Goal: Information Seeking & Learning: Get advice/opinions

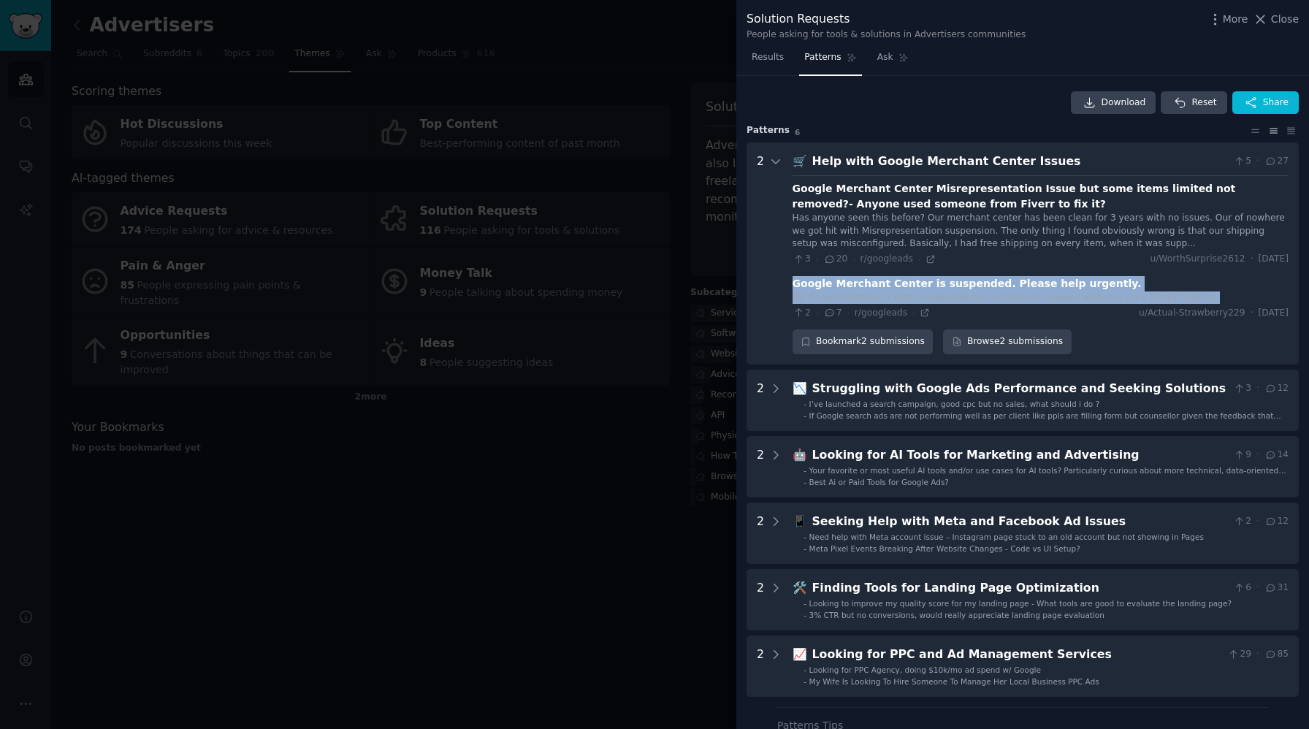
scroll to position [66, 0]
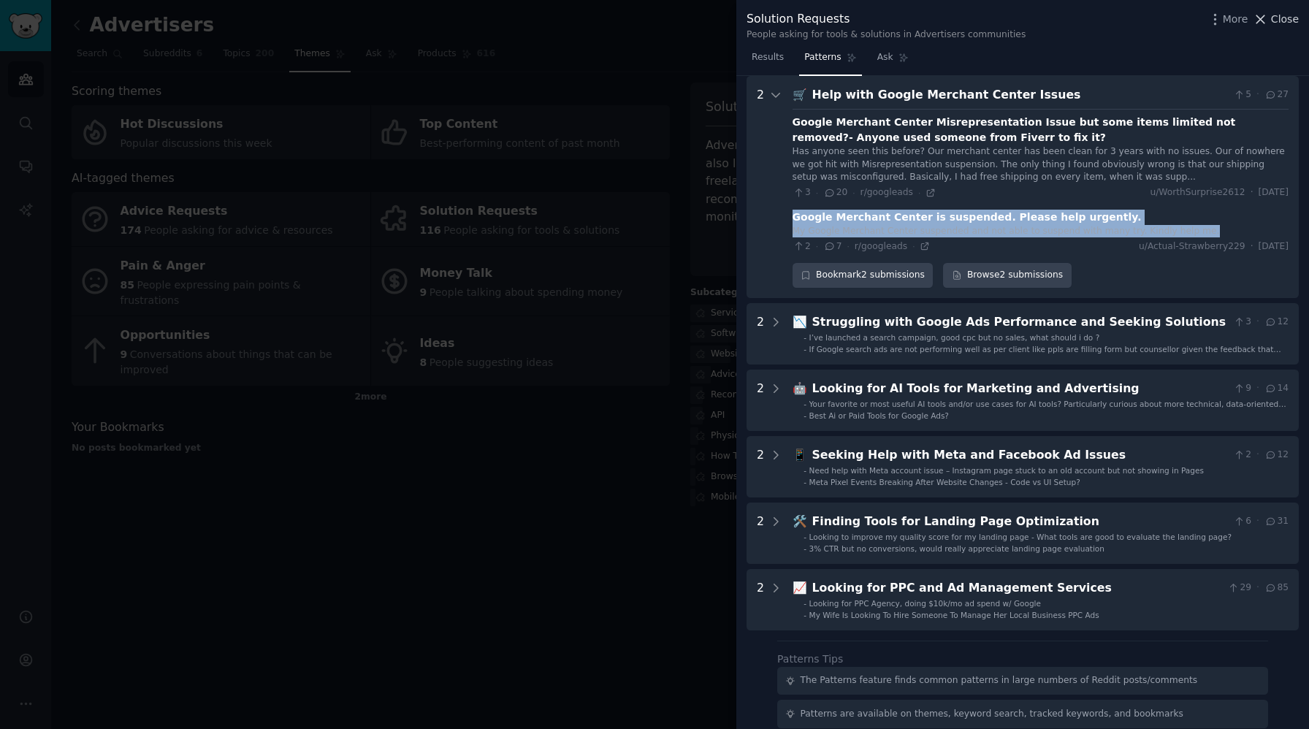
click at [1261, 17] on icon at bounding box center [1259, 19] width 15 height 15
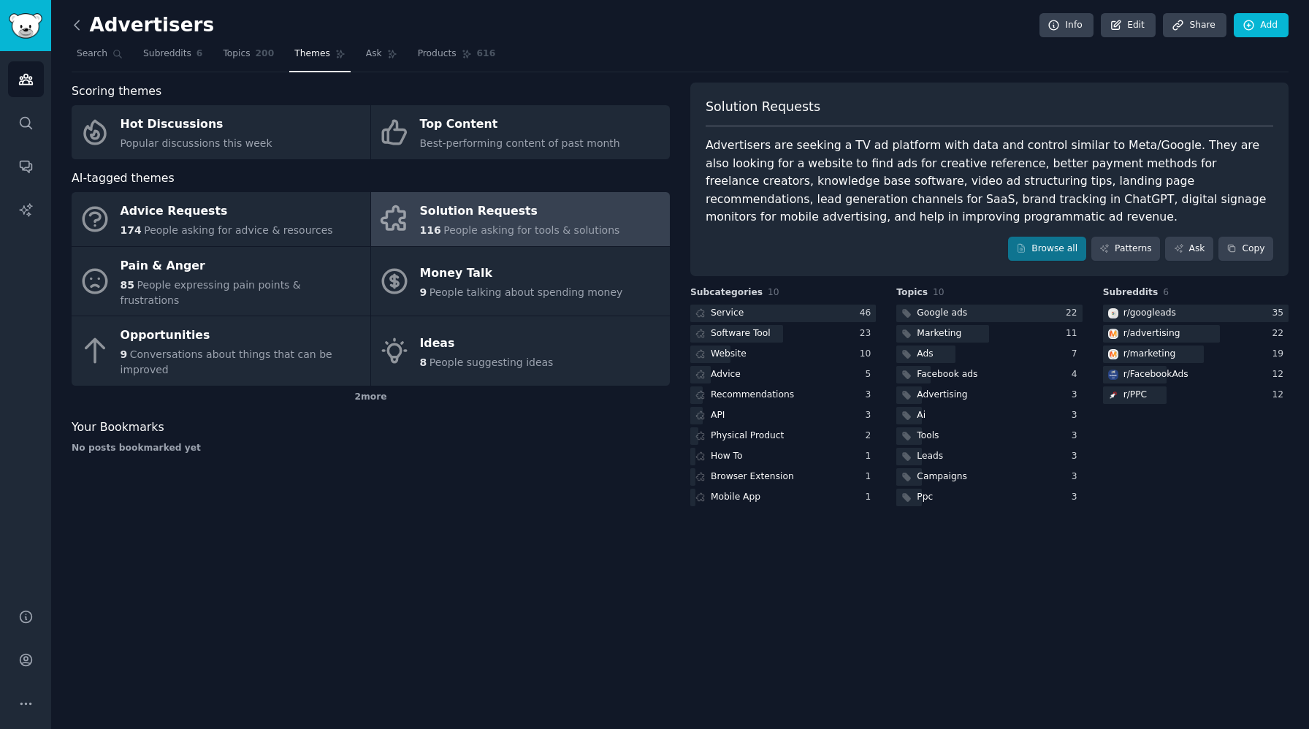
click at [74, 27] on icon at bounding box center [76, 25] width 15 height 15
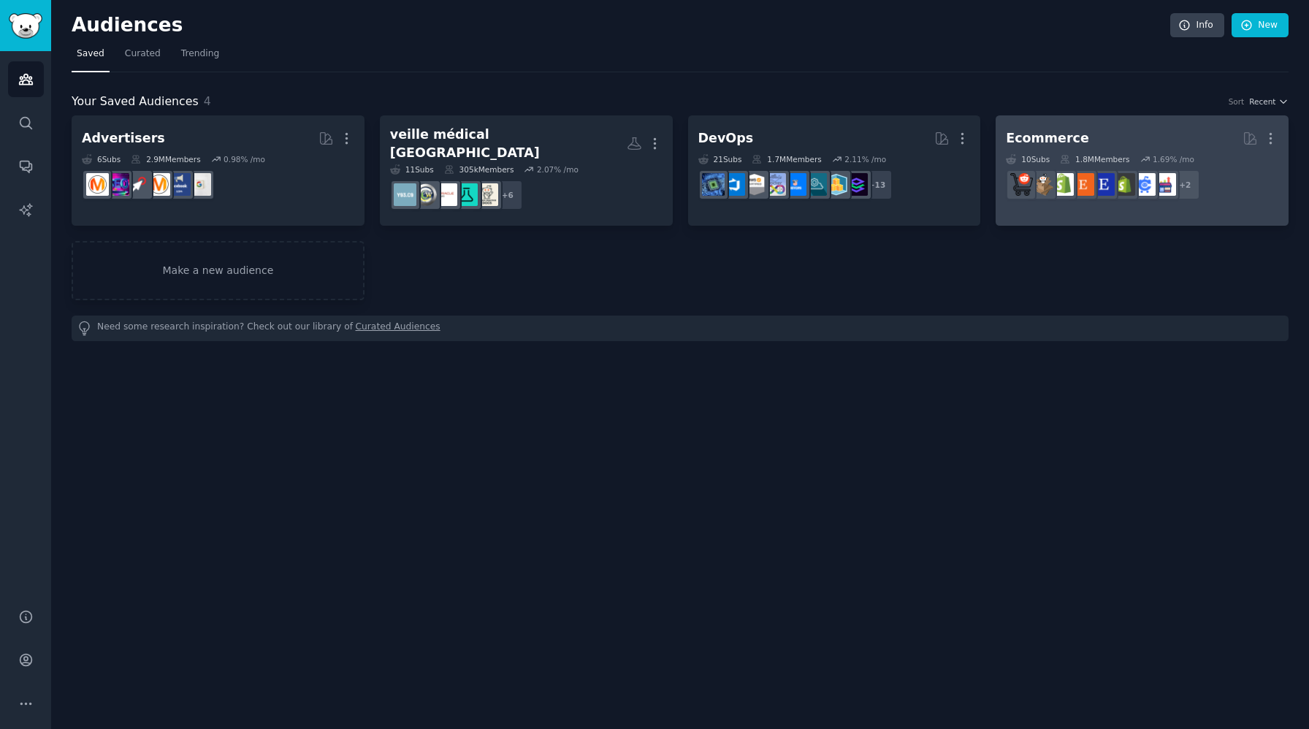
click at [1066, 141] on div "Ecommerce" at bounding box center [1047, 138] width 83 height 18
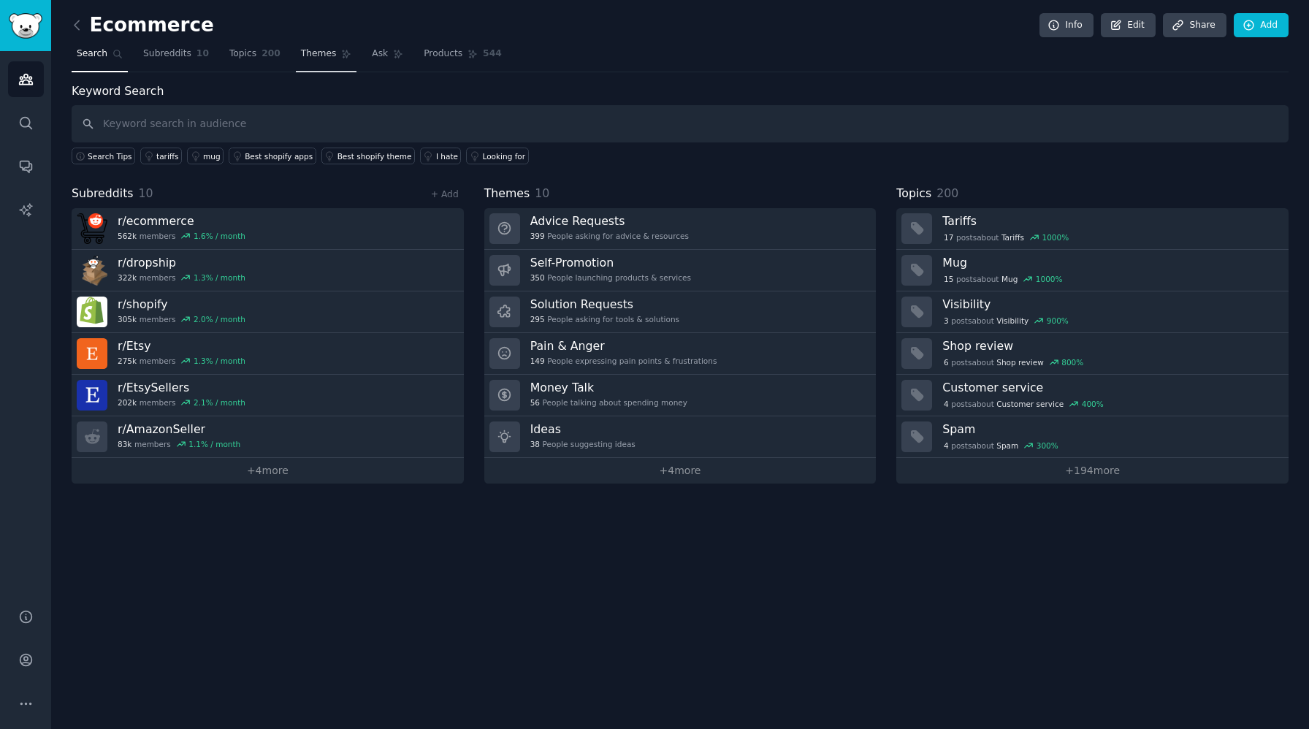
click at [331, 57] on span "Themes" at bounding box center [319, 53] width 36 height 13
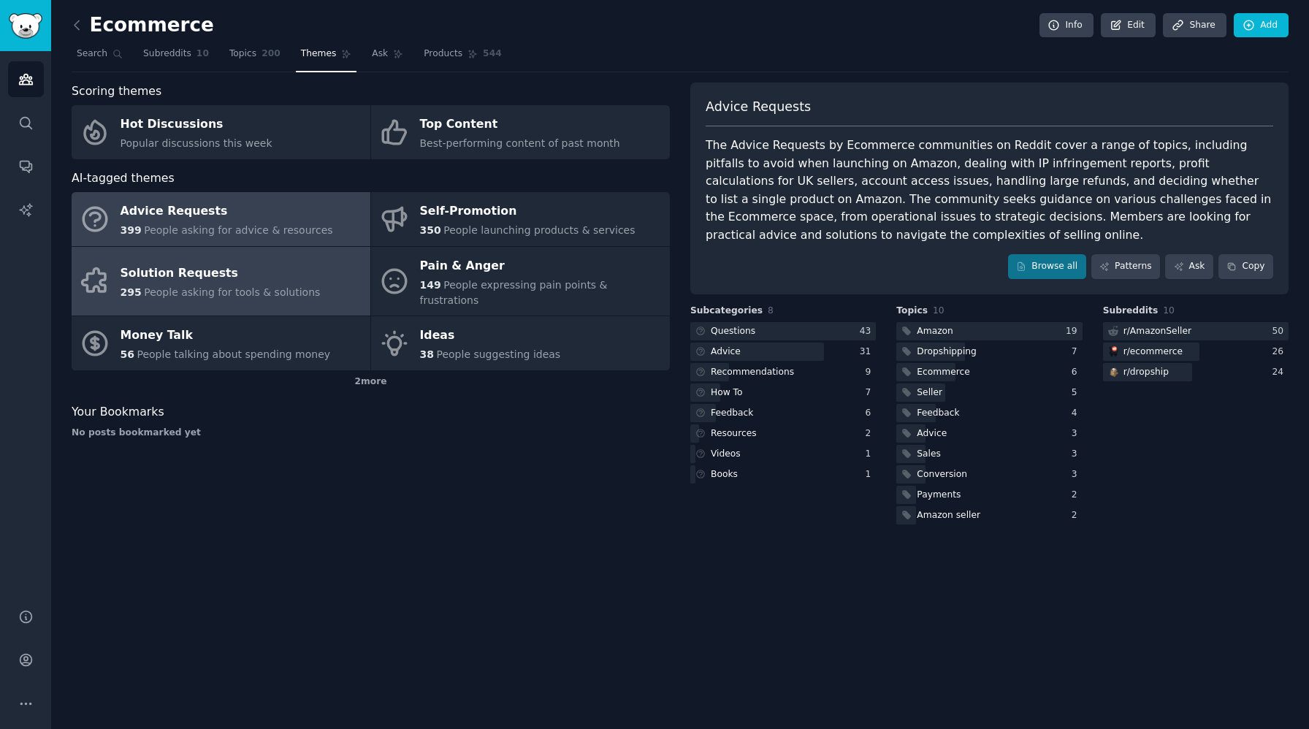
click at [215, 269] on div "Solution Requests" at bounding box center [221, 273] width 200 height 23
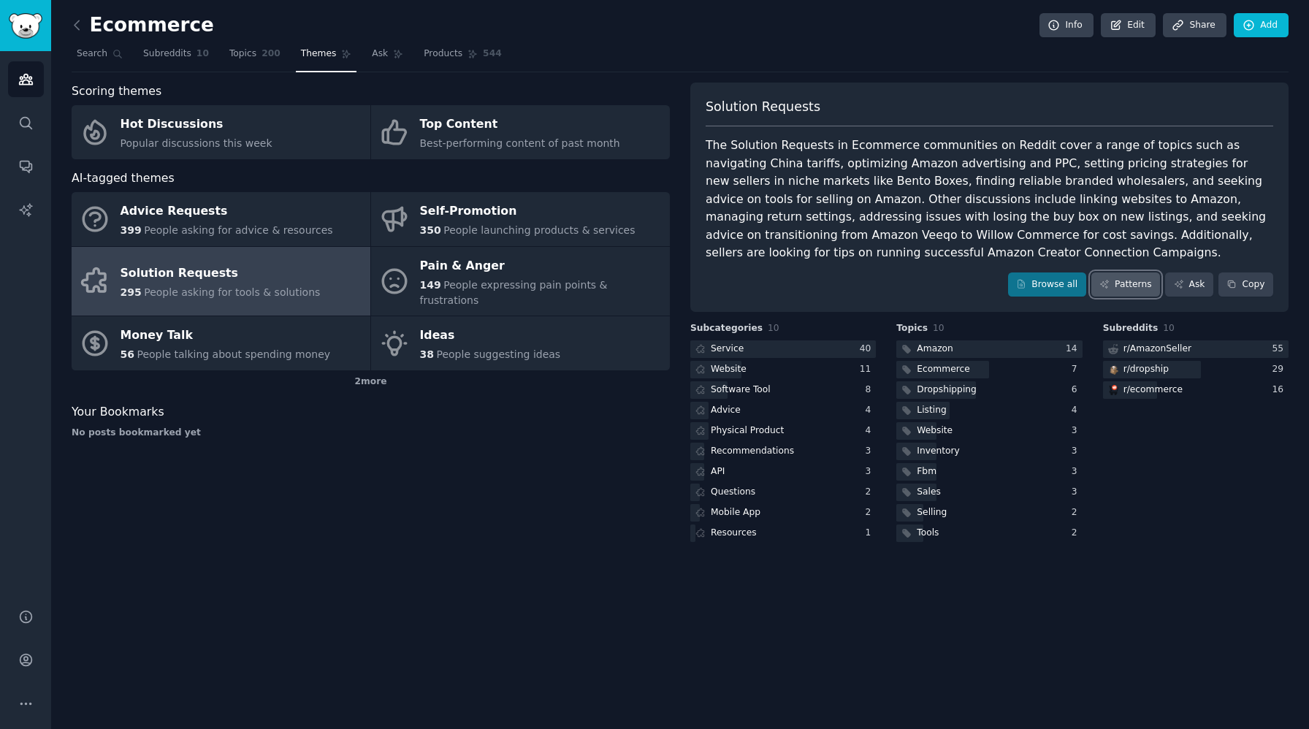
click at [1123, 284] on link "Patterns" at bounding box center [1125, 284] width 69 height 25
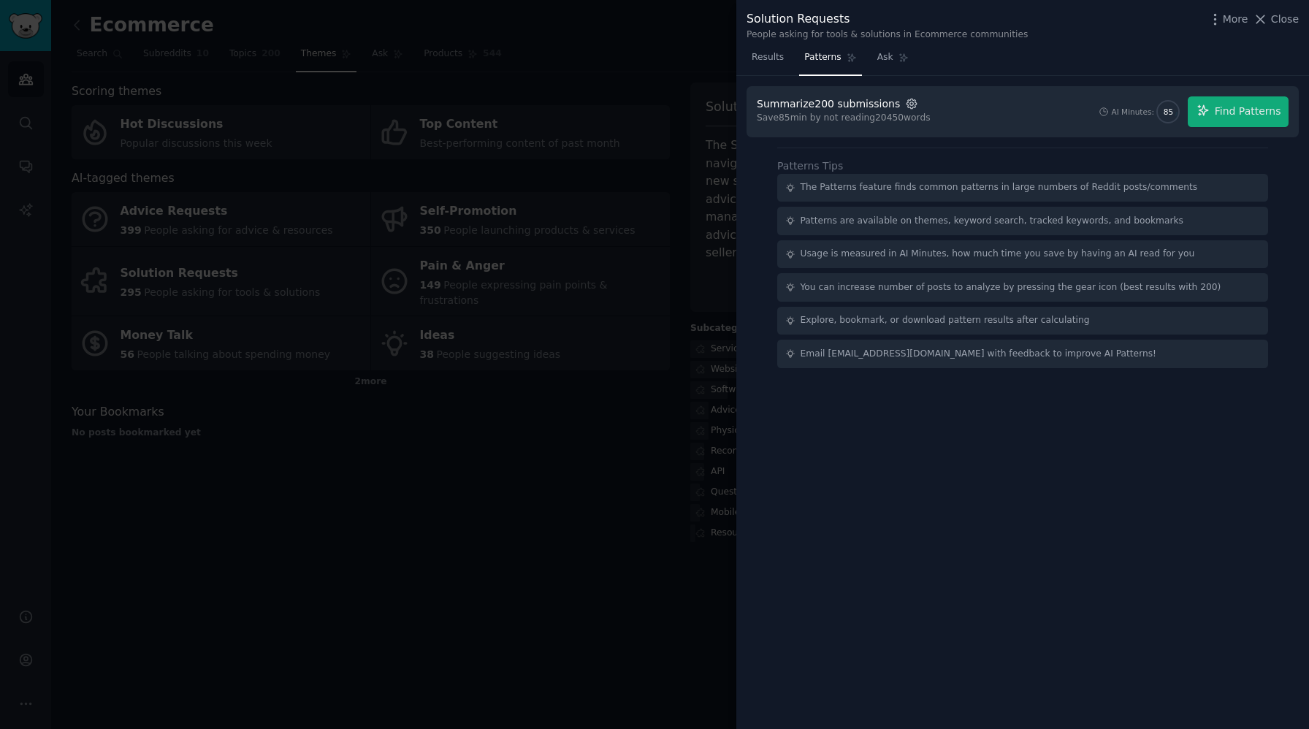
click at [905, 103] on icon "button" at bounding box center [911, 103] width 13 height 13
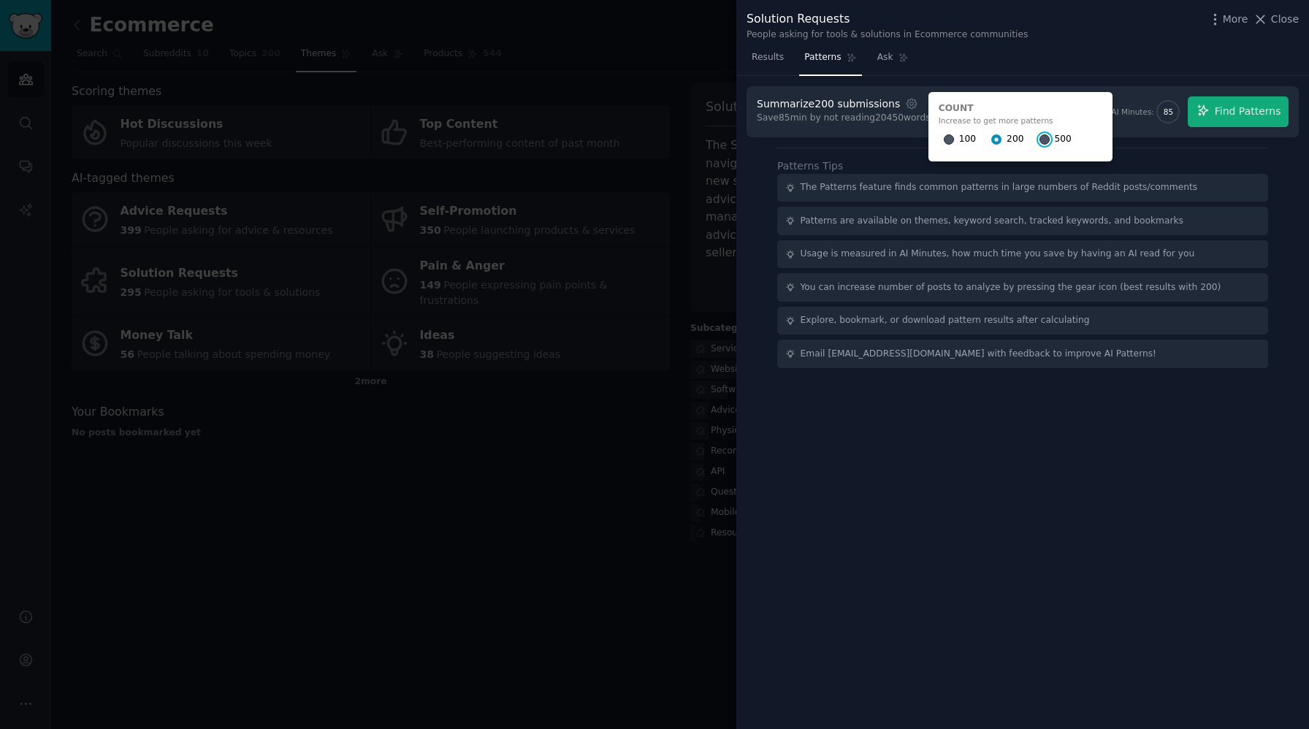
click at [1039, 138] on input "500" at bounding box center [1044, 139] width 10 height 10
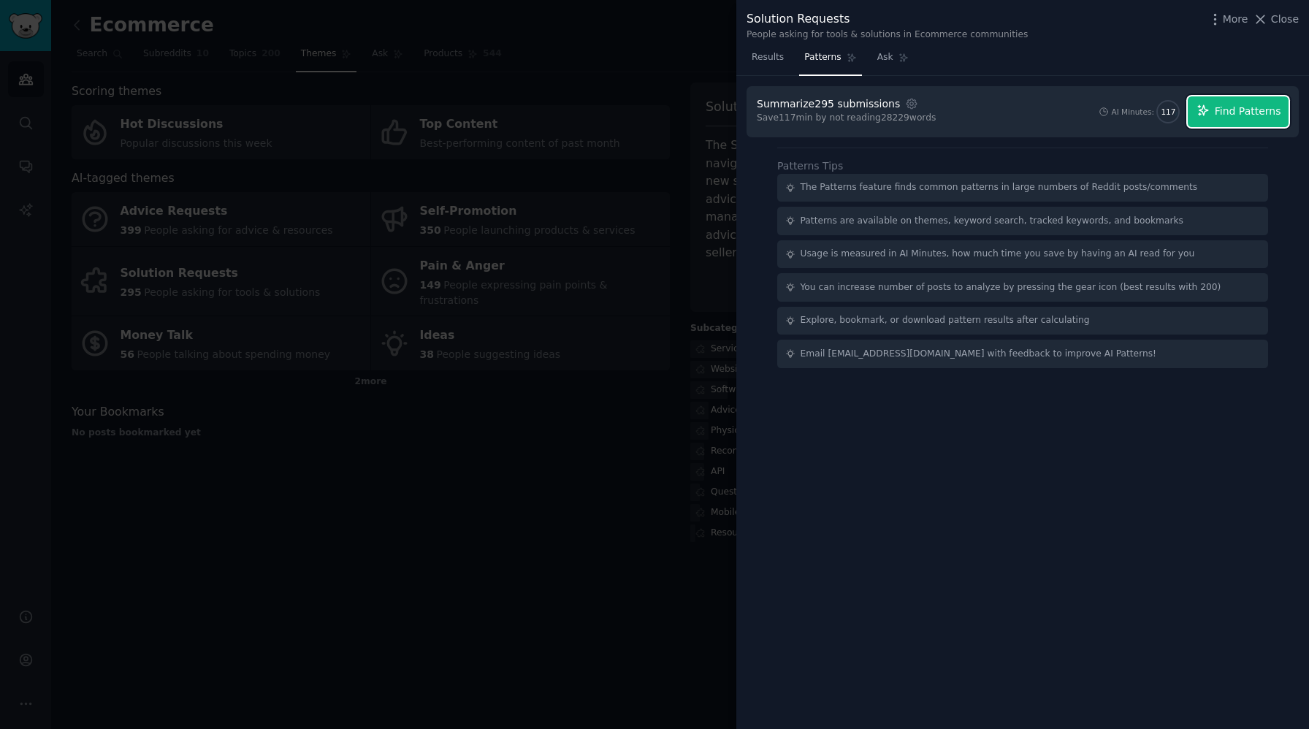
click at [1267, 112] on span "Find Patterns" at bounding box center [1248, 111] width 66 height 15
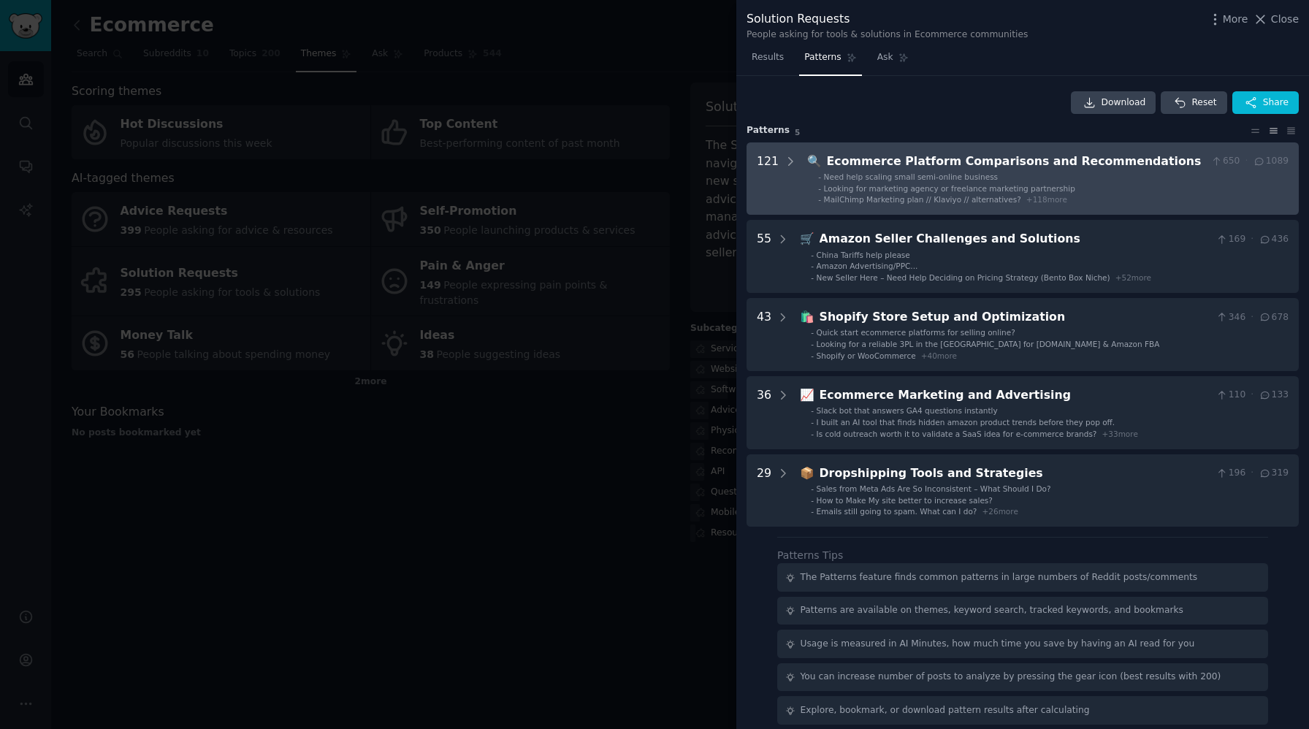
click at [1067, 191] on li "- Looking for marketing agency or freelance marketing partnership" at bounding box center [1053, 188] width 470 height 10
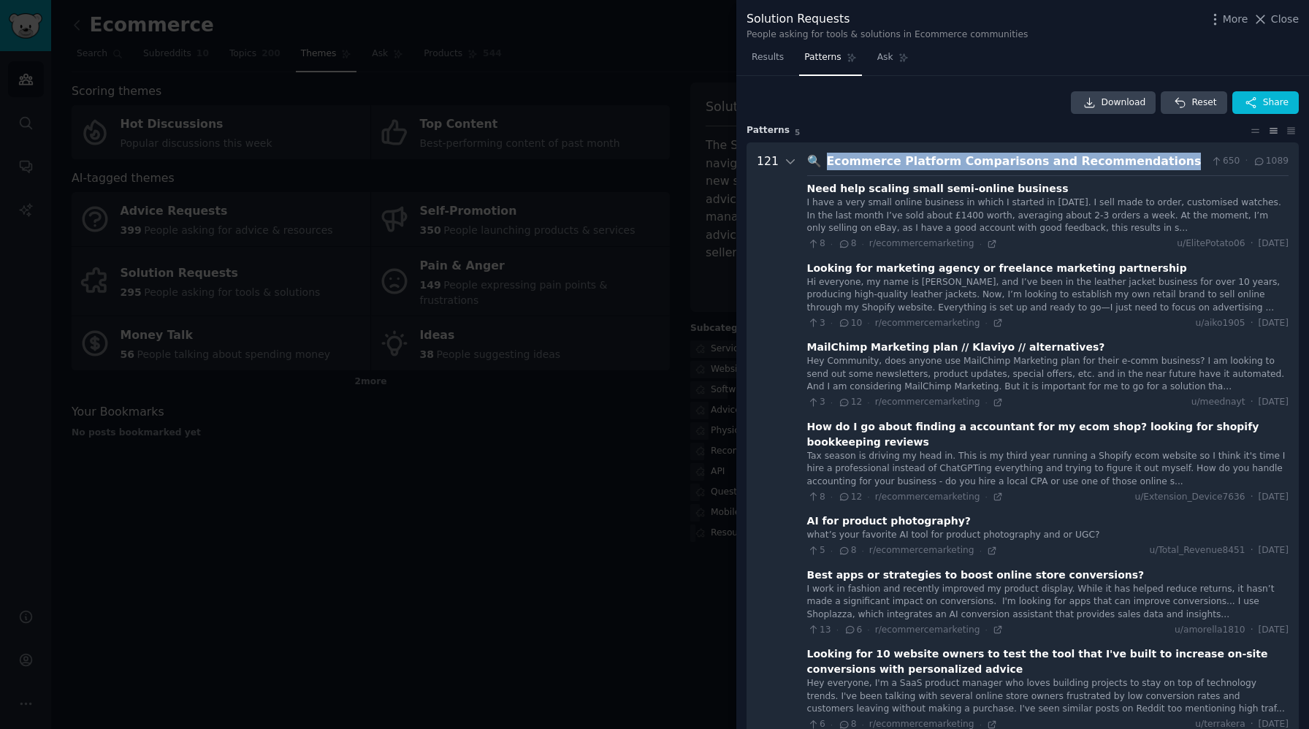
drag, startPoint x: 1142, startPoint y: 159, endPoint x: 819, endPoint y: 165, distance: 322.9
click at [827, 165] on div "Ecommerce Platform Comparisons and Recommendations" at bounding box center [1016, 162] width 378 height 18
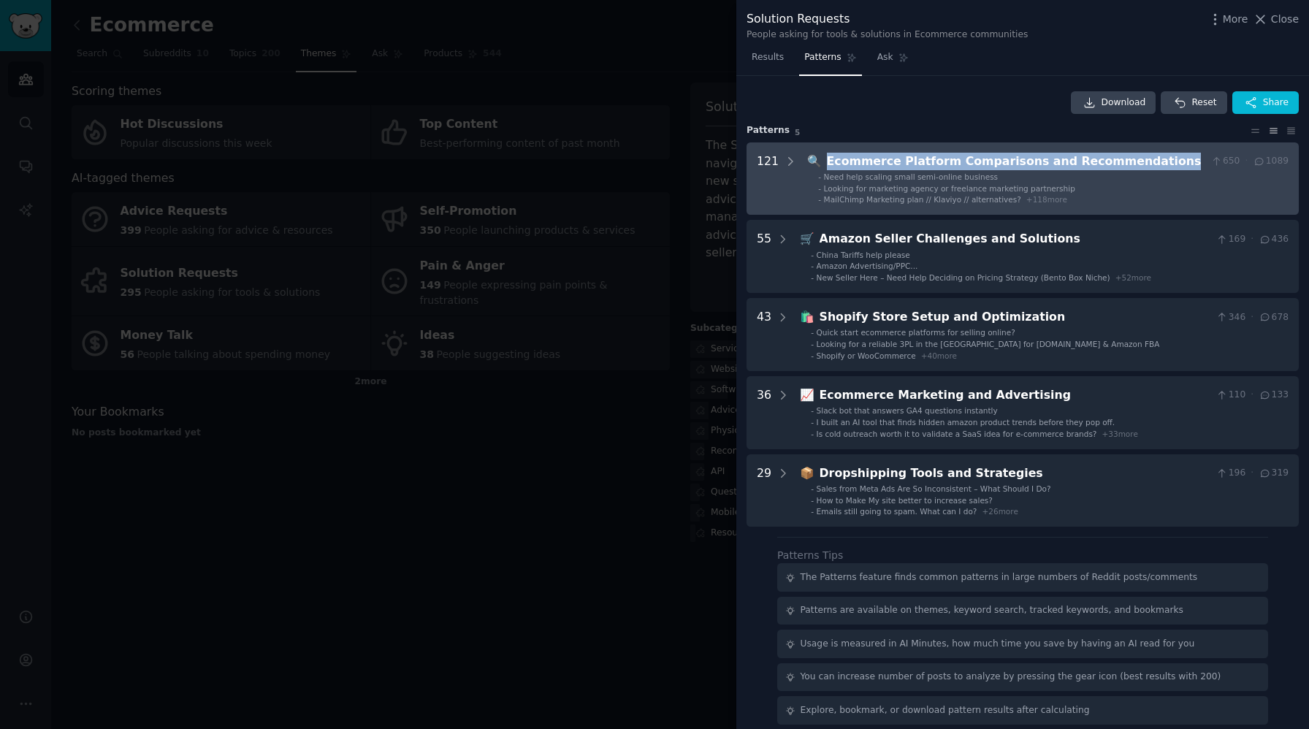
copy div "Ecommerce Platform Comparisons and Recommendations"
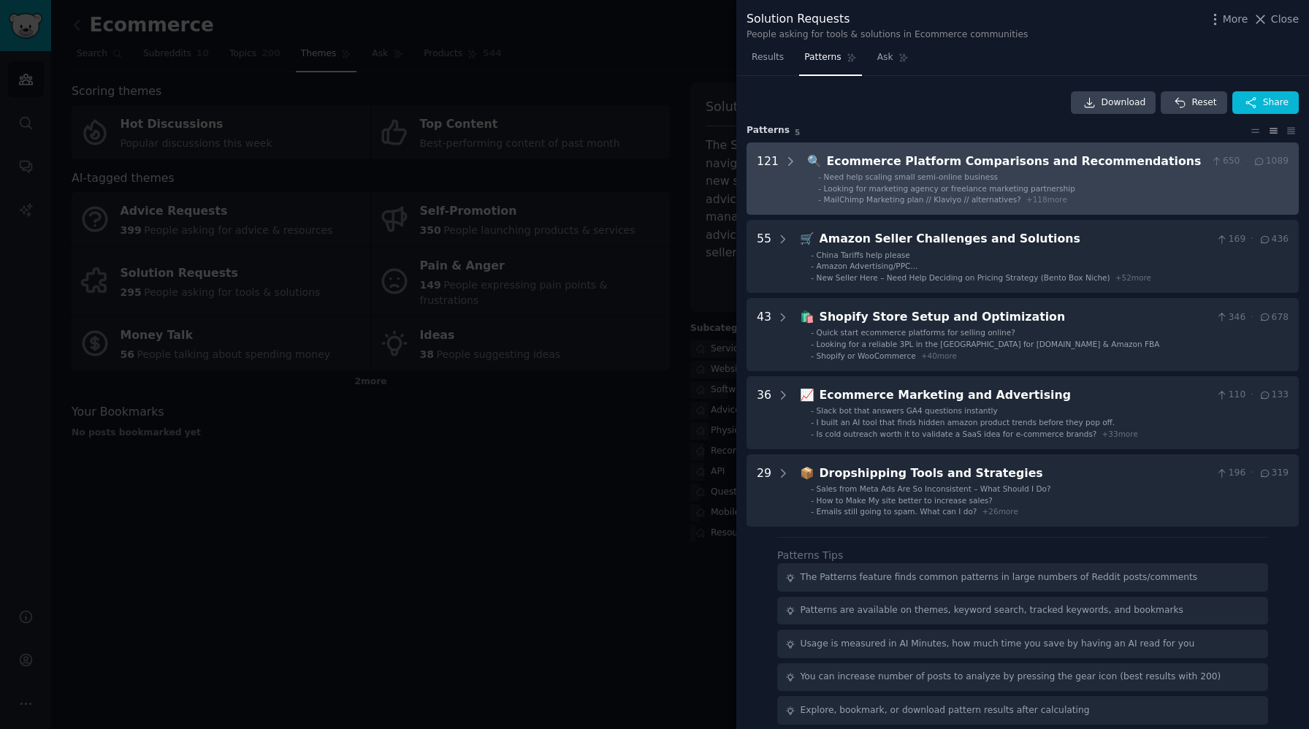
click at [888, 185] on span "Looking for marketing agency or freelance marketing partnership" at bounding box center [949, 188] width 251 height 9
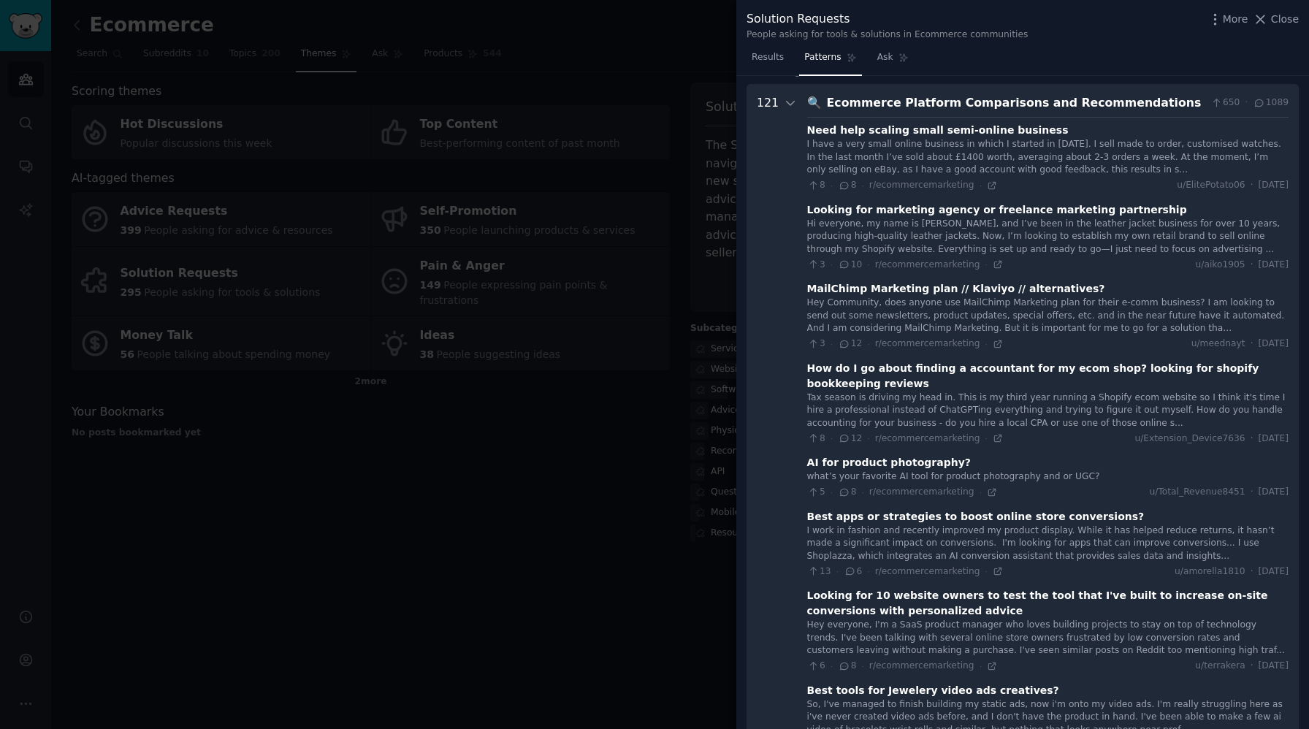
scroll to position [66, 0]
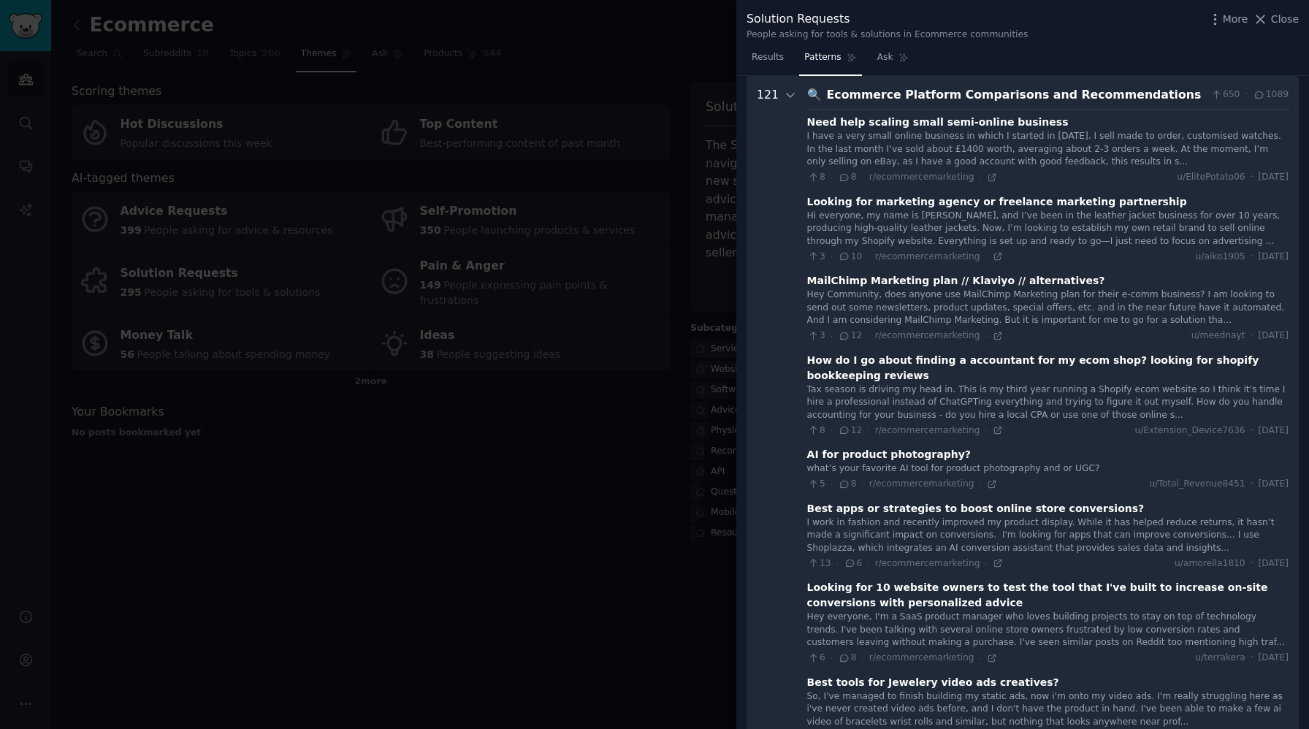
drag, startPoint x: 801, startPoint y: 122, endPoint x: 1130, endPoint y: 165, distance: 331.5
click at [1130, 165] on div "Need help scaling small semi-online business I have a very small online busines…" at bounding box center [1047, 149] width 481 height 69
copy div "Need help scaling small semi-online business I have a very small online busines…"
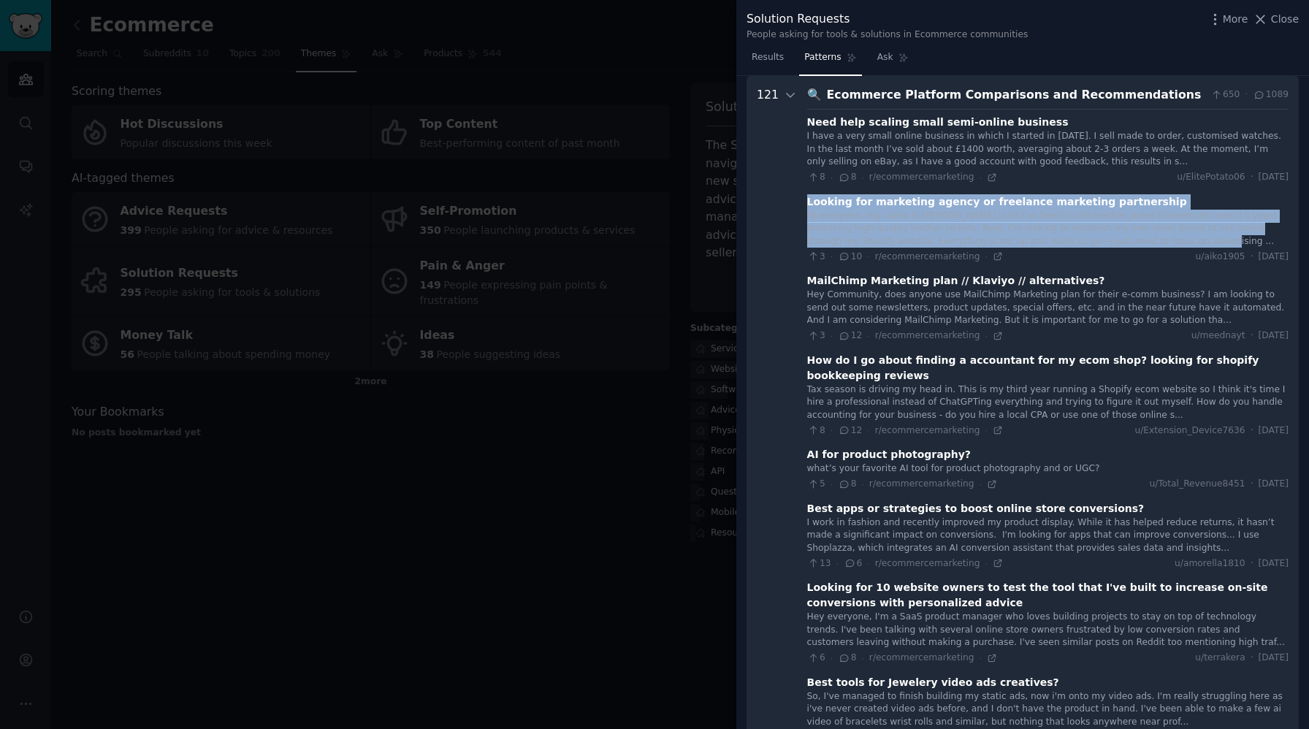
drag, startPoint x: 803, startPoint y: 202, endPoint x: 1116, endPoint y: 237, distance: 315.3
click at [1116, 237] on div "Looking for marketing agency or freelance marketing partnership Hi everyone, my…" at bounding box center [1047, 228] width 481 height 69
copy div "Looking for marketing agency or freelance marketing partnership Hi everyone, my…"
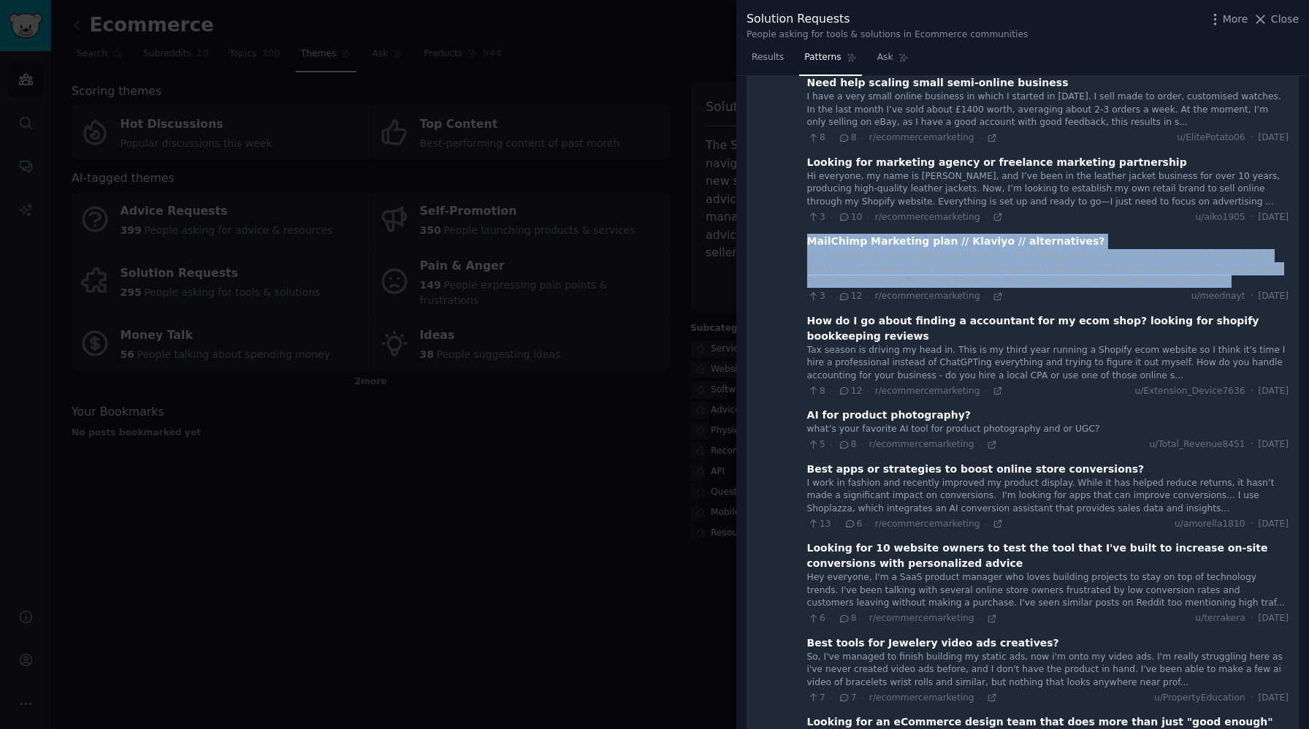
drag, startPoint x: 802, startPoint y: 241, endPoint x: 1184, endPoint y: 275, distance: 383.5
click at [1184, 275] on div "MailChimp Marketing plan // Klaviyo // alternatives? Hey Community, does anyone…" at bounding box center [1047, 268] width 481 height 69
copy div "MailChimp Marketing plan // Klaviyo // alternatives? Hey Community, does anyone…"
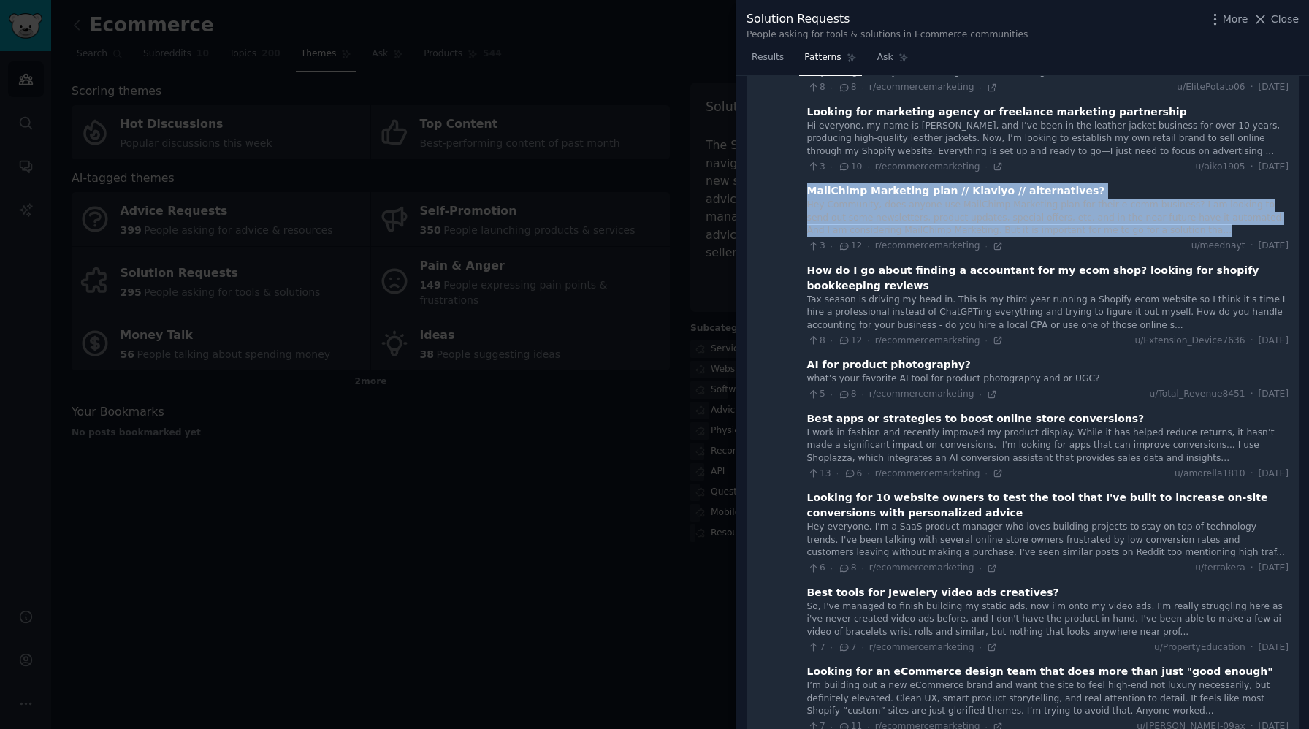
scroll to position [158, 0]
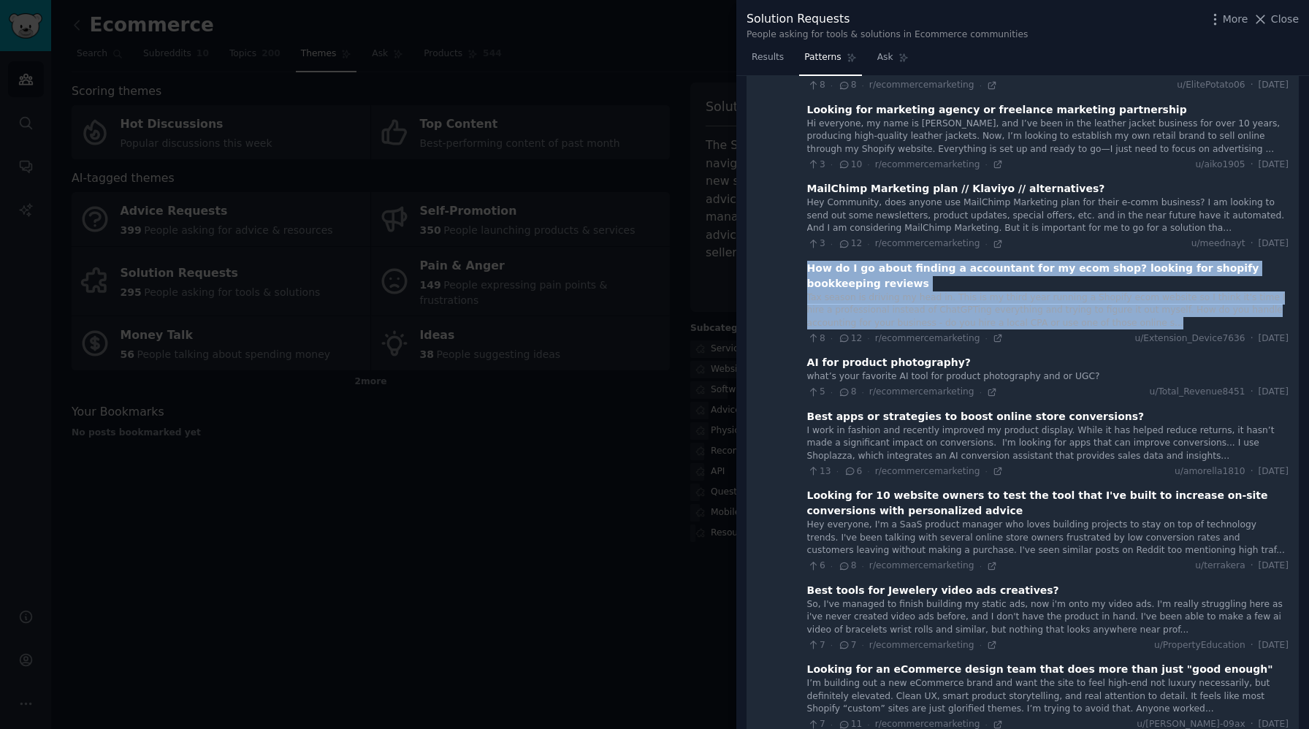
drag, startPoint x: 802, startPoint y: 269, endPoint x: 1118, endPoint y: 324, distance: 321.1
click at [1118, 324] on div "How do I go about finding a accountant for my ecom shop? looking for shopify bo…" at bounding box center [1047, 303] width 481 height 85
copy div "How do I go about finding a accountant for my ecom shop? looking for shopify bo…"
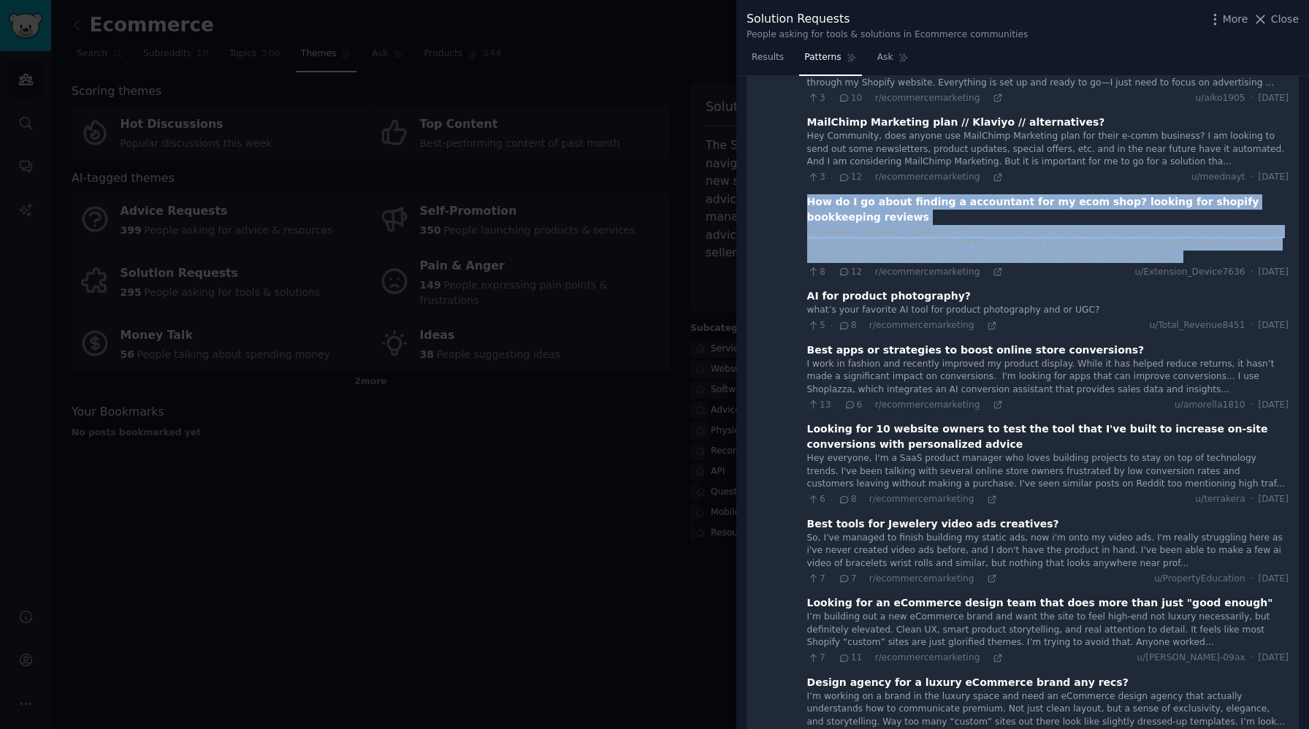
scroll to position [248, 0]
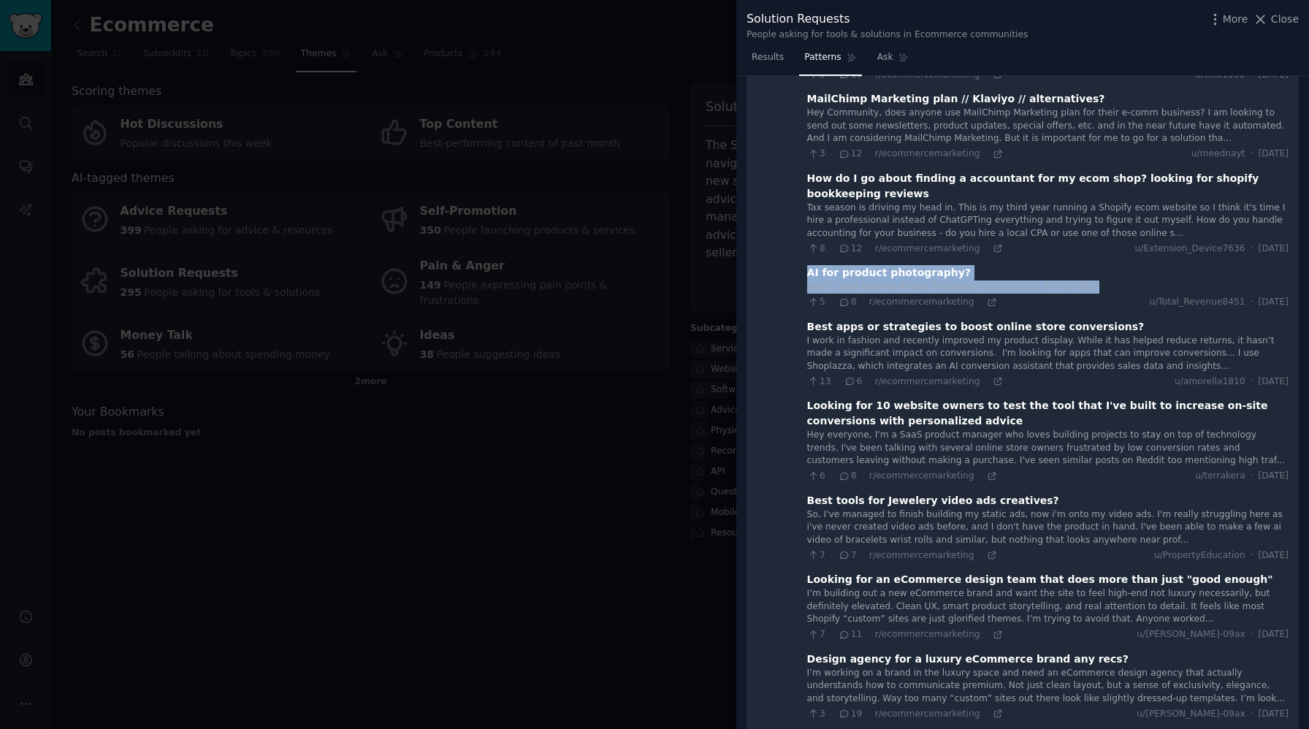
drag, startPoint x: 802, startPoint y: 275, endPoint x: 1092, endPoint y: 292, distance: 290.4
click at [1092, 292] on div "AI for product photography? what’s your favorite AI tool for product photograph…" at bounding box center [1047, 287] width 481 height 44
copy div "AI for product photography? what’s your favorite AI tool for product photograph…"
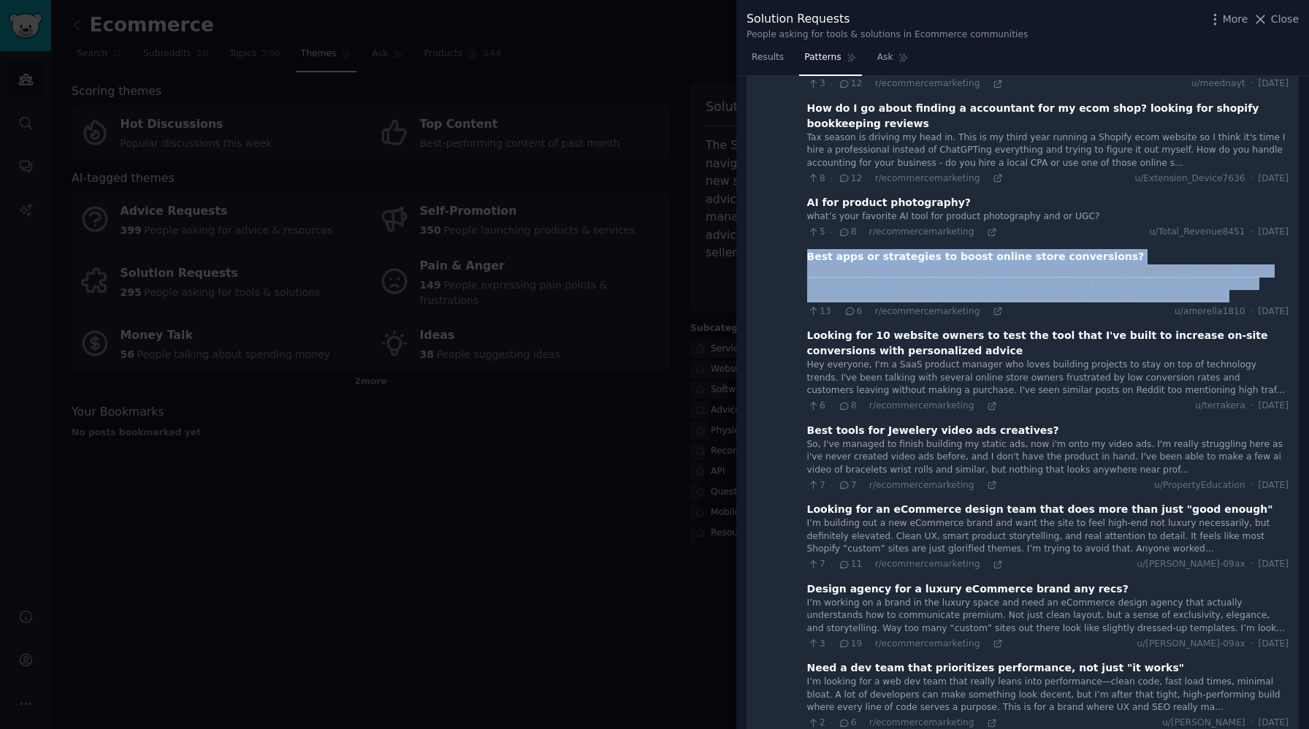
drag, startPoint x: 801, startPoint y: 256, endPoint x: 1144, endPoint y: 294, distance: 345.3
copy div "Best apps or strategies to boost online store conversions? I work in fashion an…"
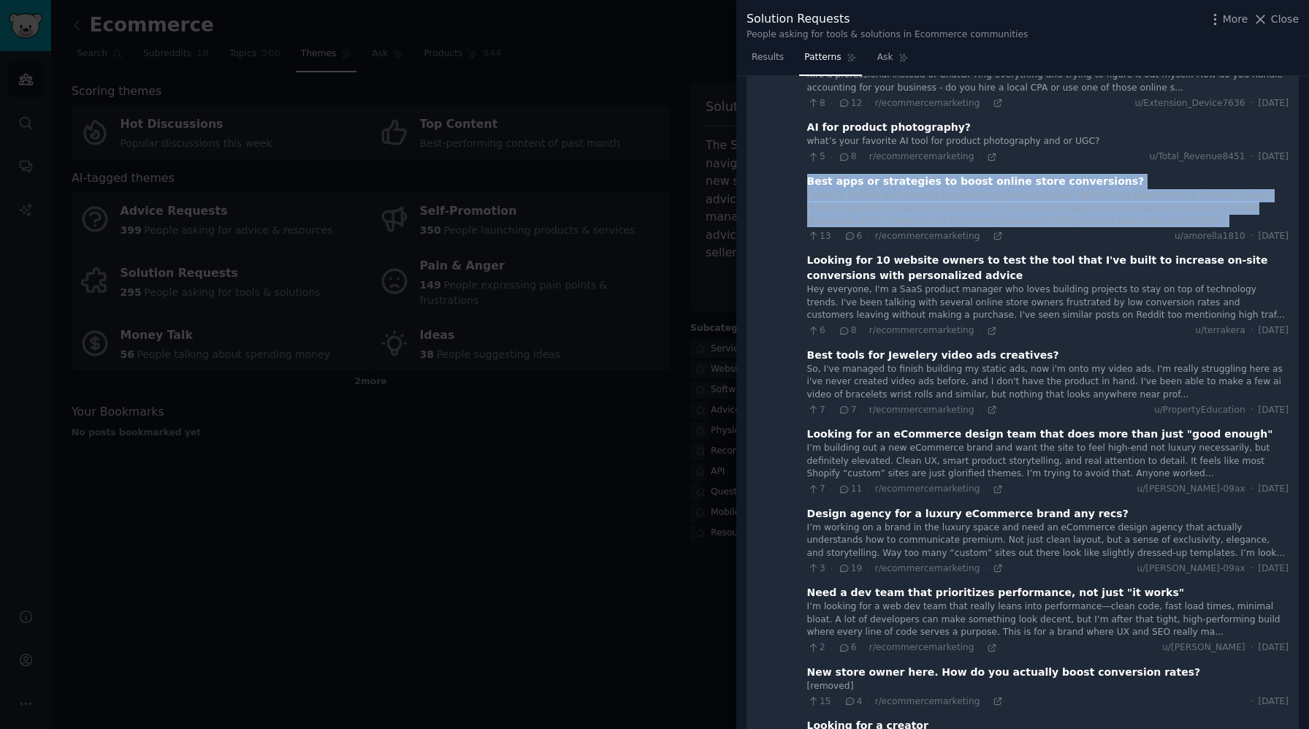
scroll to position [397, 0]
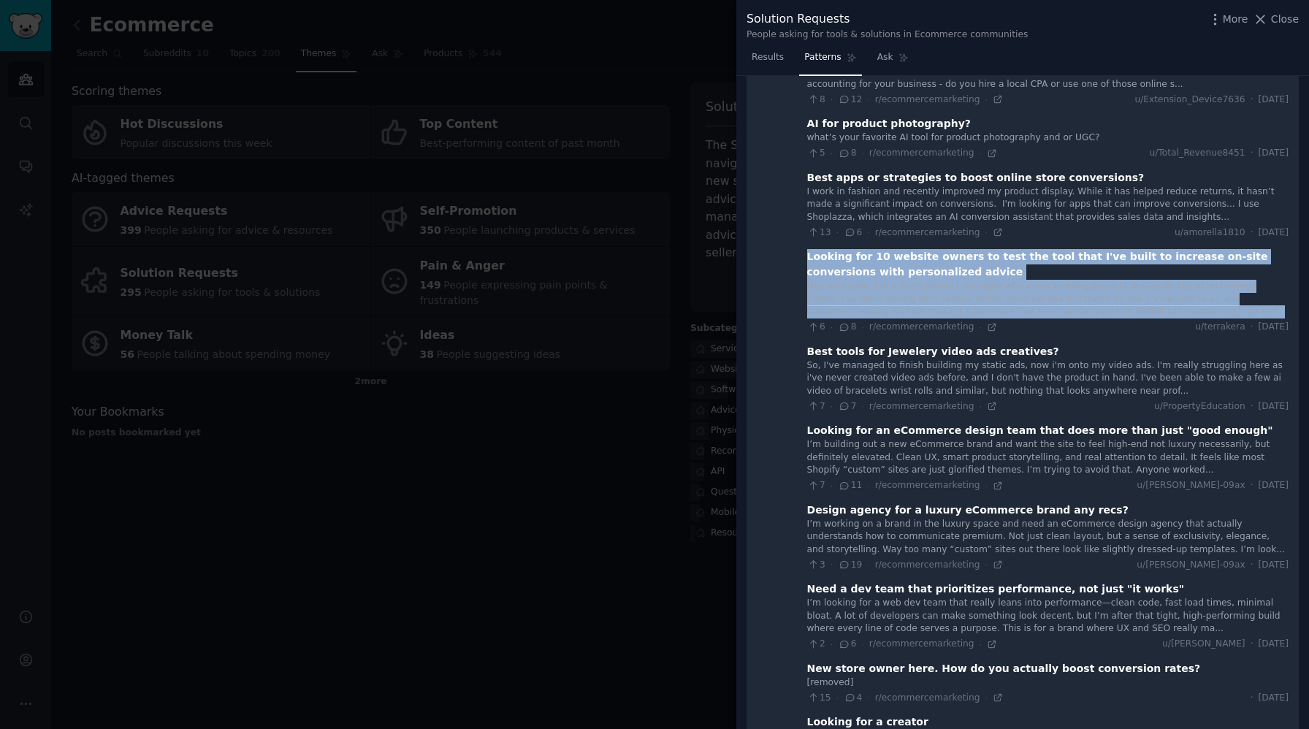
drag, startPoint x: 802, startPoint y: 257, endPoint x: 1153, endPoint y: 317, distance: 356.4
click at [1153, 317] on div "Looking for 10 website owners to test the tool that I've built to increase on-s…" at bounding box center [1047, 291] width 481 height 85
copy div "Looking for 10 website owners to test the tool that I've built to increase on-s…"
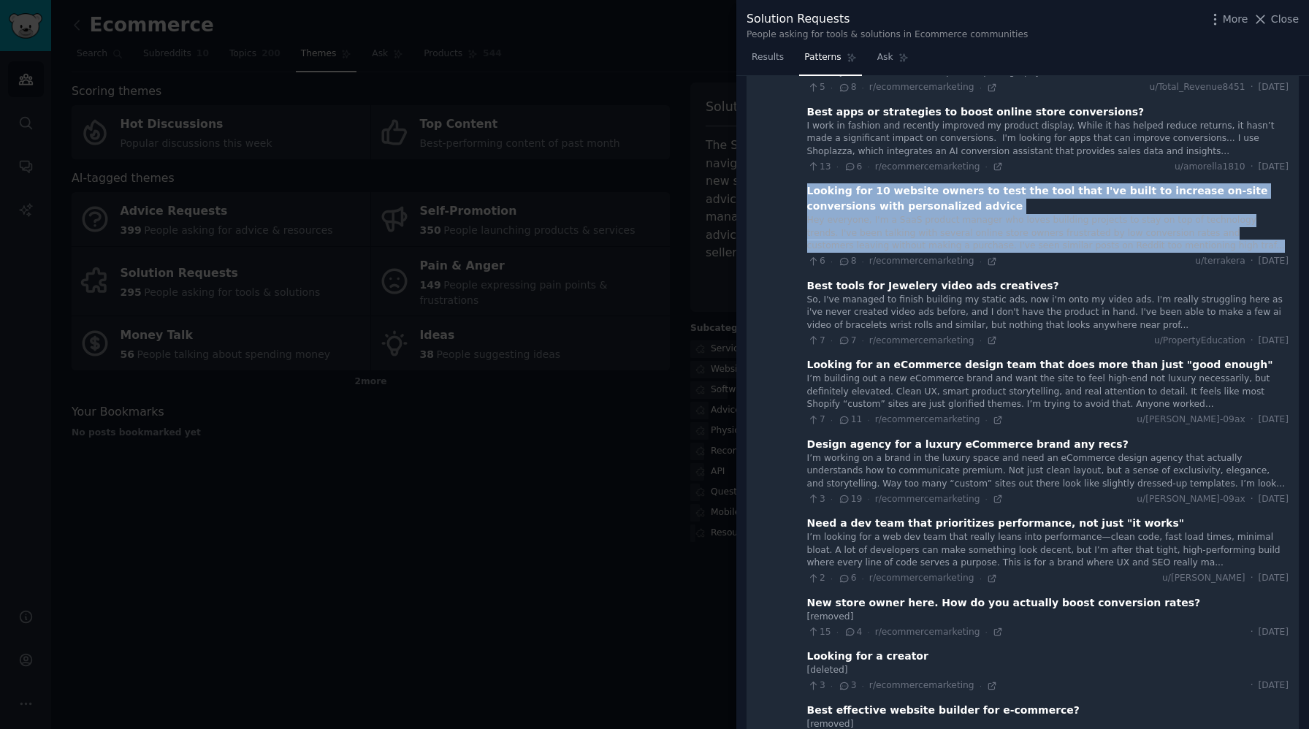
scroll to position [470, 0]
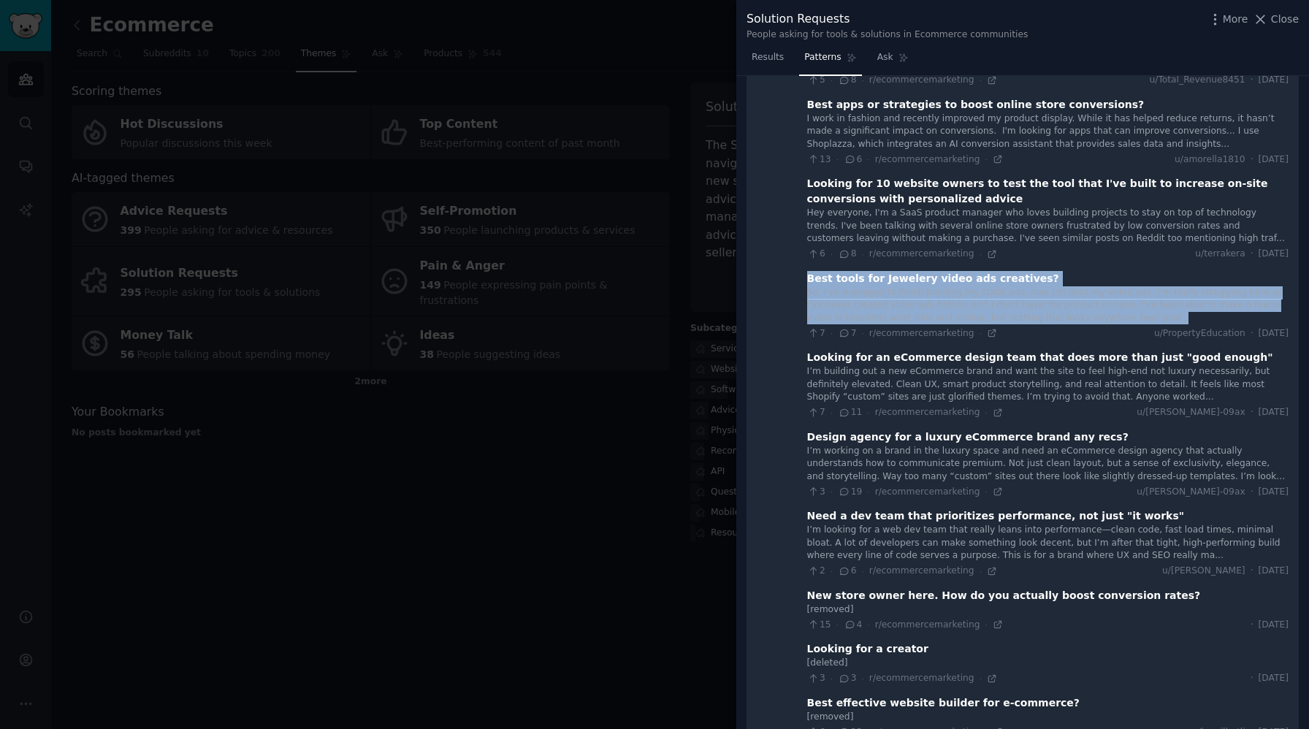
drag, startPoint x: 801, startPoint y: 275, endPoint x: 1163, endPoint y: 313, distance: 363.5
click at [1163, 313] on div "Best tools for Jewelery video ads creatives? So, I've managed to finish buildin…" at bounding box center [1047, 305] width 481 height 69
copy div "Best tools for Jewelery video ads creatives? So, I've managed to finish buildin…"
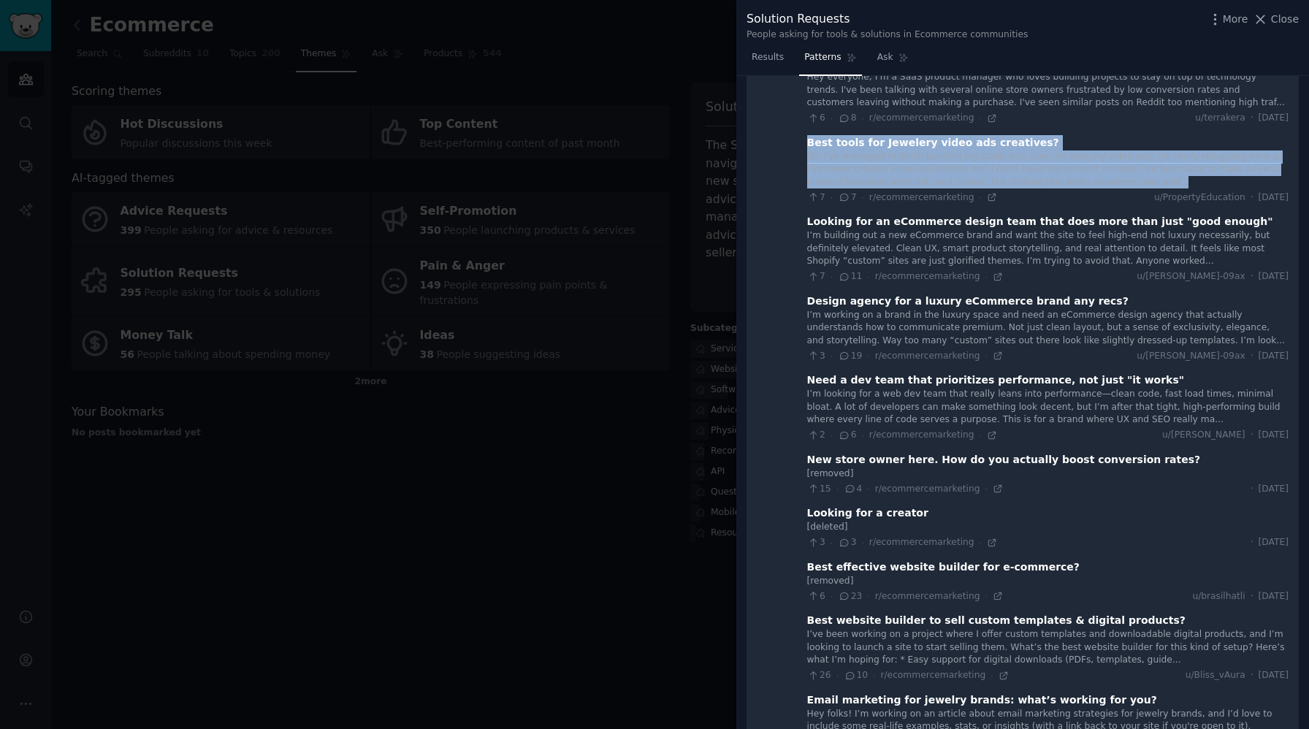
scroll to position [607, 0]
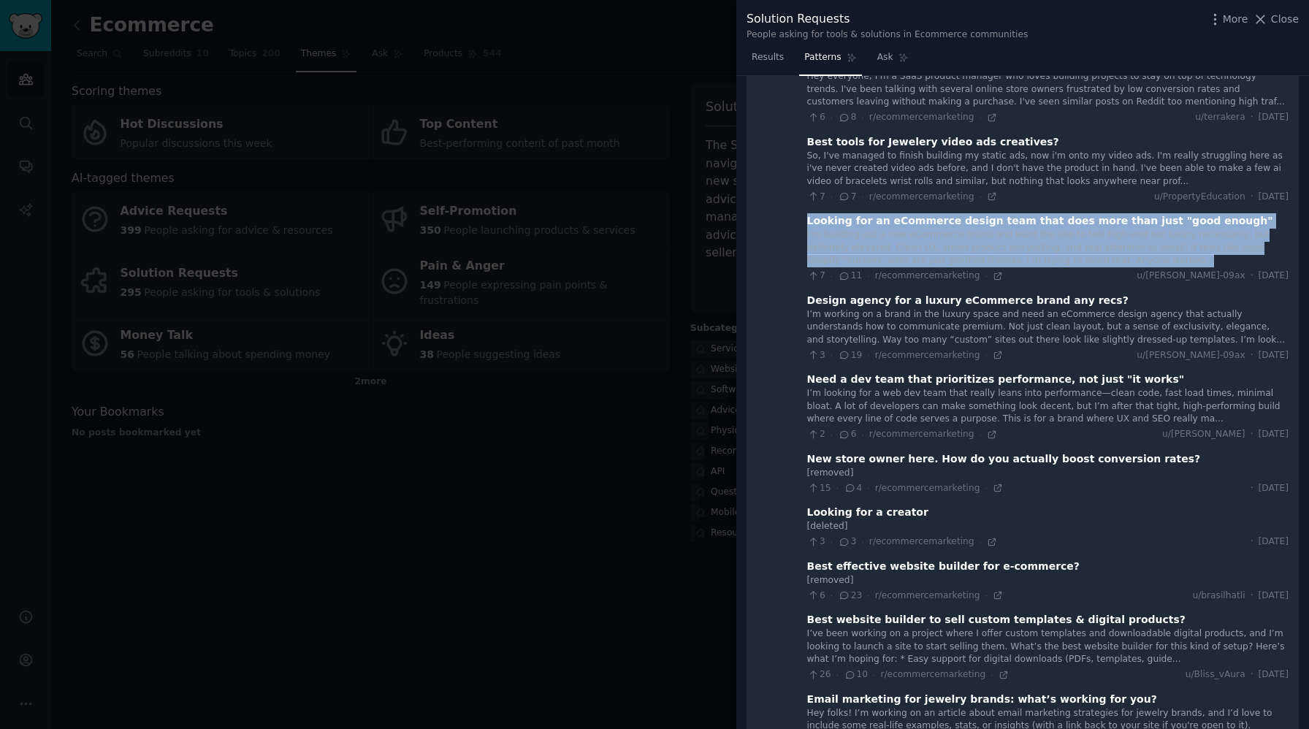
drag, startPoint x: 803, startPoint y: 221, endPoint x: 1098, endPoint y: 257, distance: 298.0
click at [1098, 257] on div "Looking for an eCommerce design team that does more than just "good enough" I’m…" at bounding box center [1047, 247] width 481 height 69
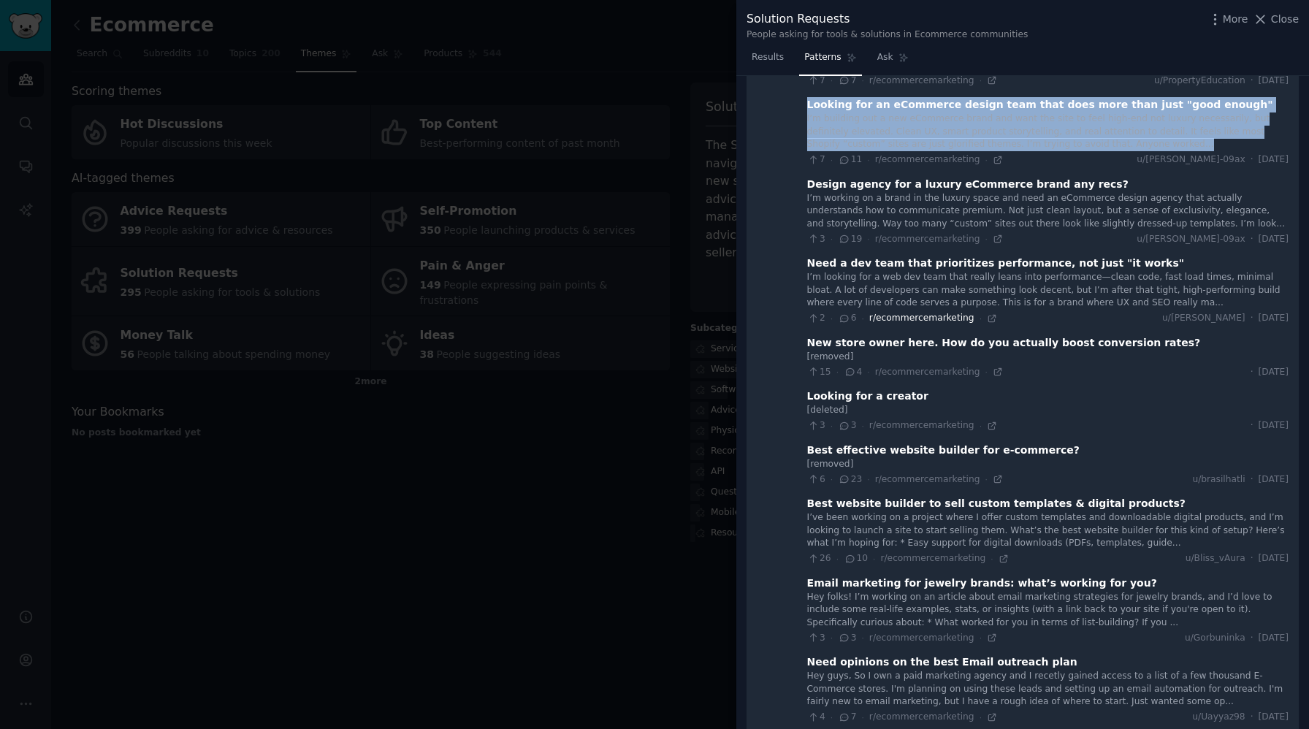
scroll to position [742, 0]
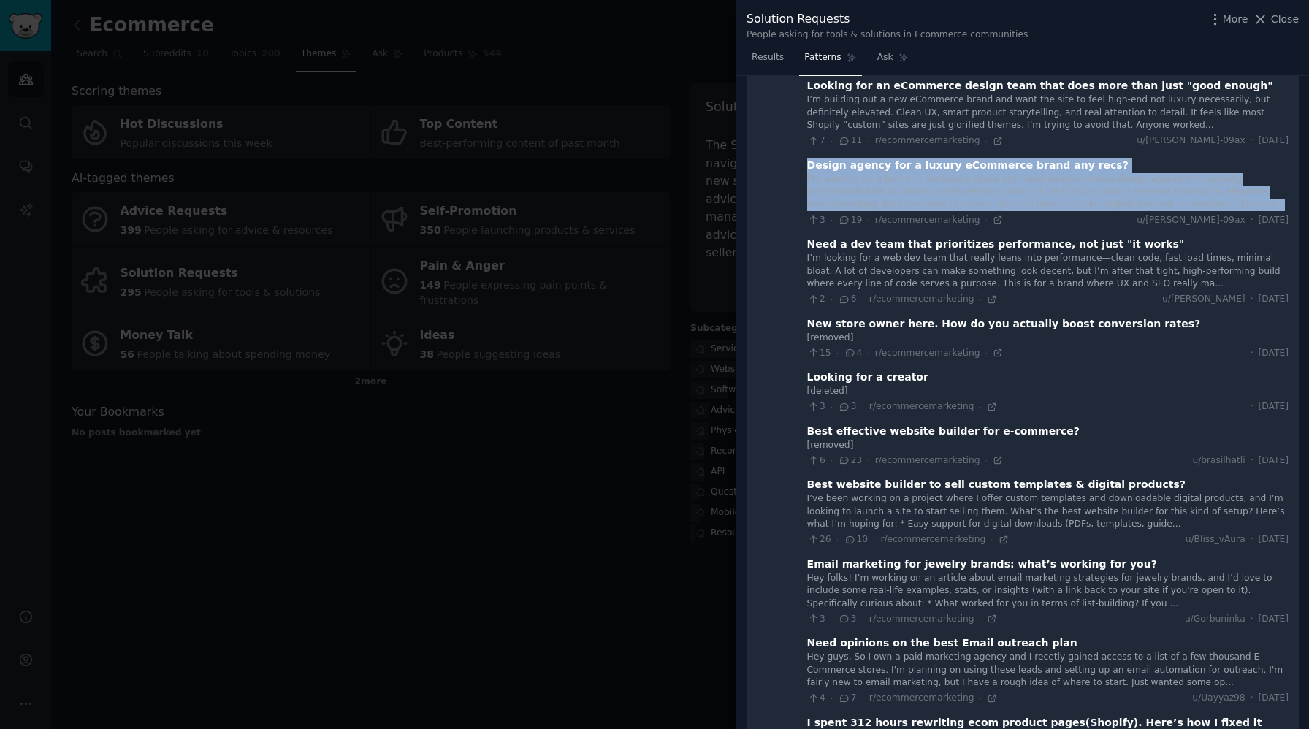
drag, startPoint x: 801, startPoint y: 167, endPoint x: 1151, endPoint y: 210, distance: 352.5
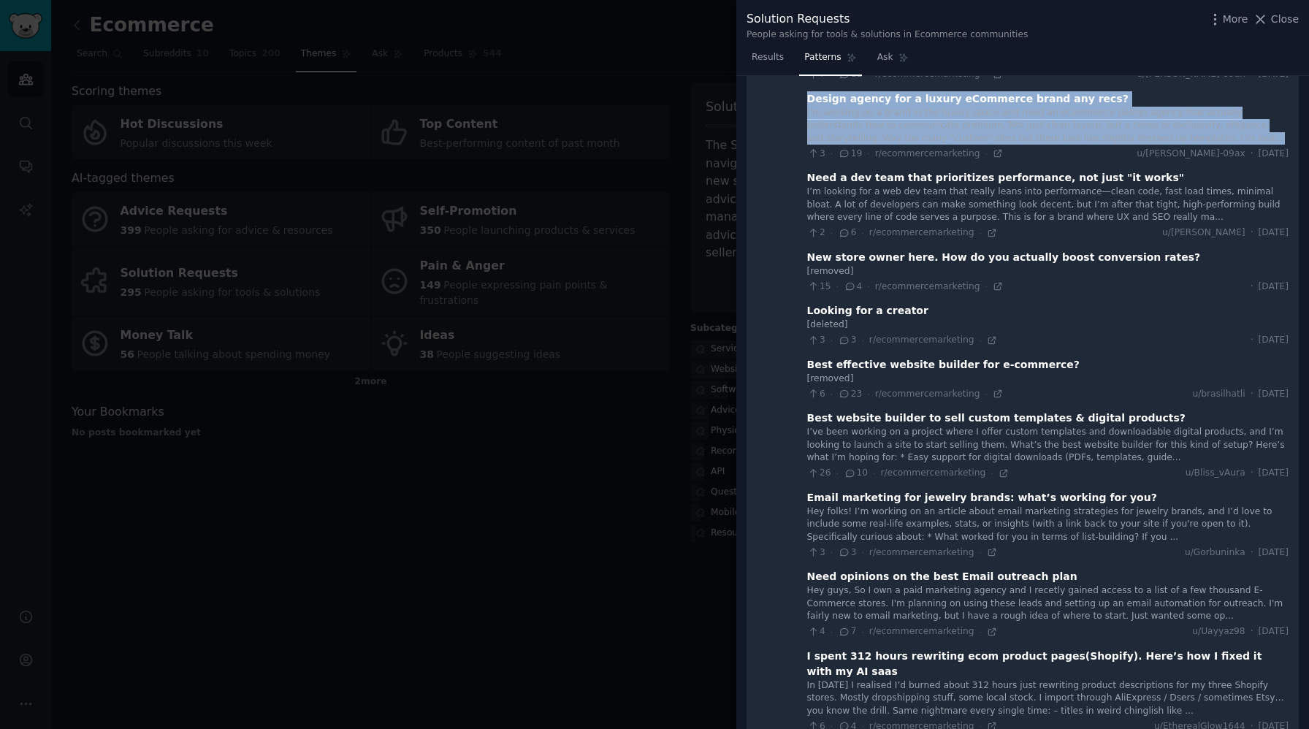
scroll to position [850, 0]
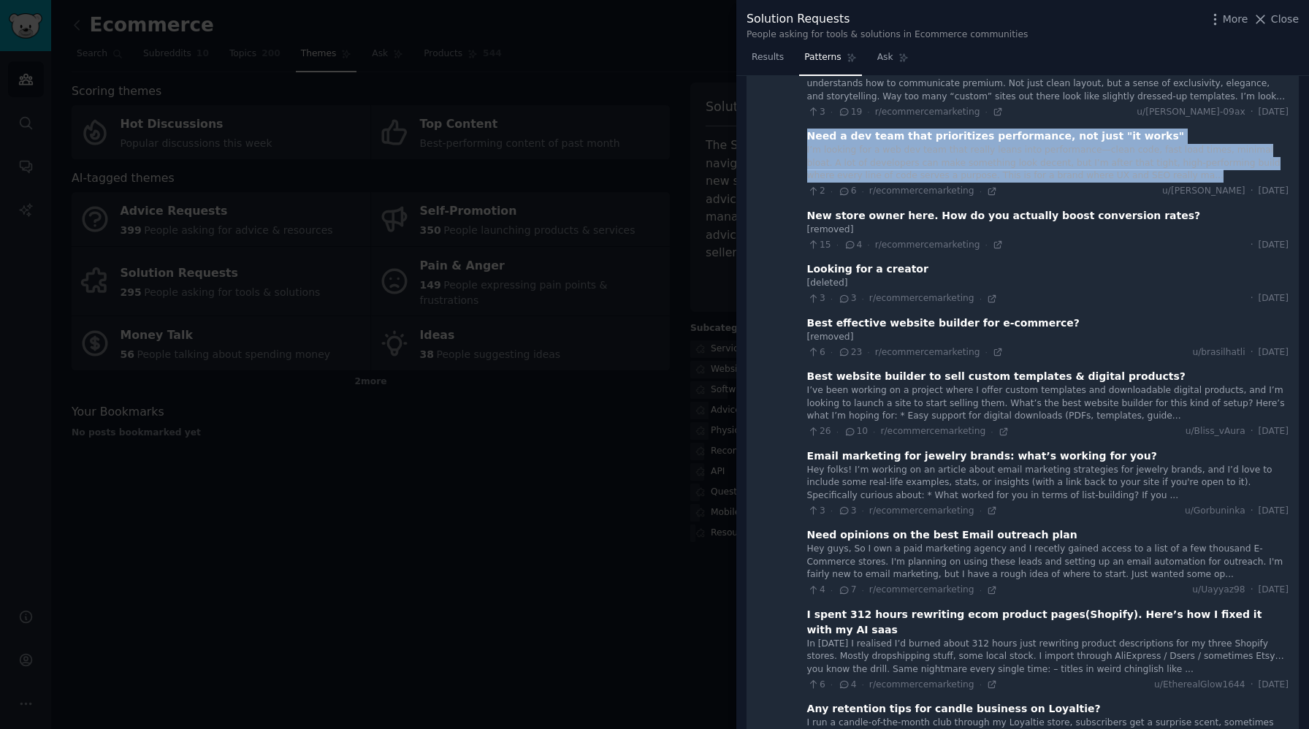
drag, startPoint x: 804, startPoint y: 137, endPoint x: 1155, endPoint y: 177, distance: 352.8
click at [1155, 177] on div "Need a dev team that prioritizes performance, not just "it works" I’m looking f…" at bounding box center [1047, 163] width 481 height 69
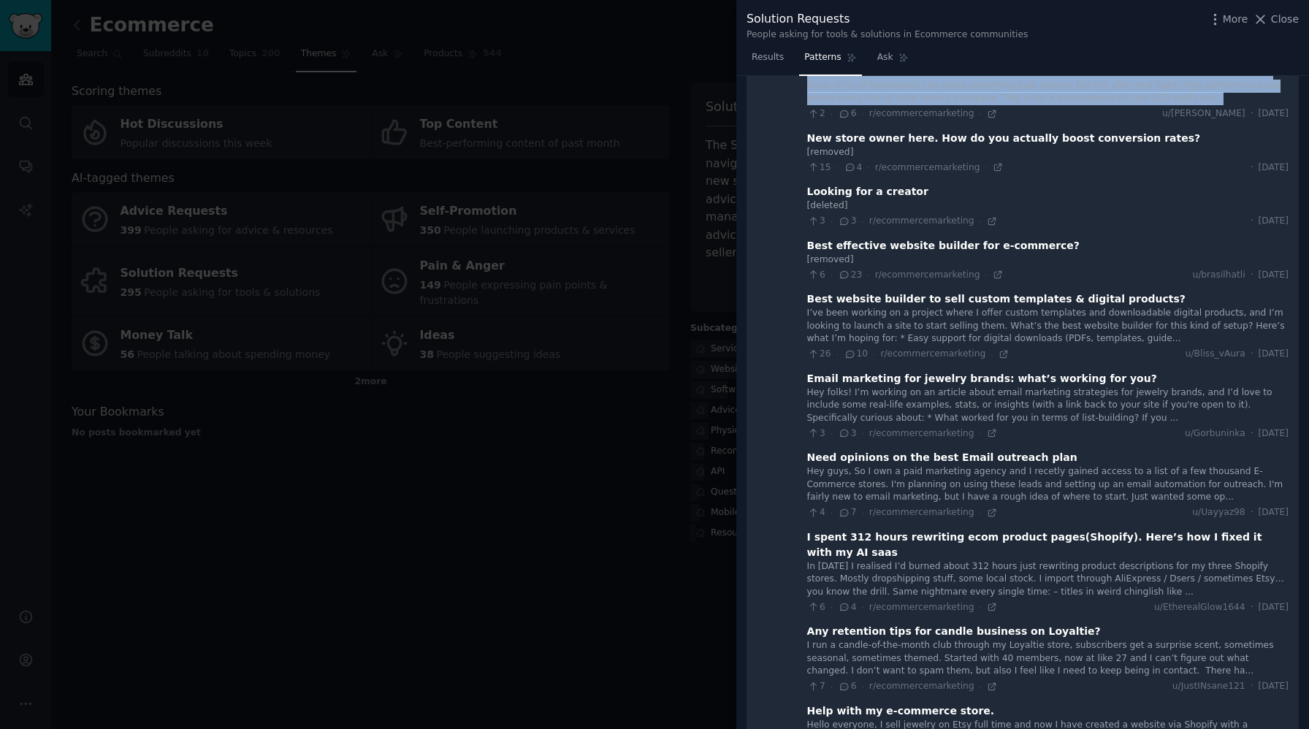
scroll to position [930, 0]
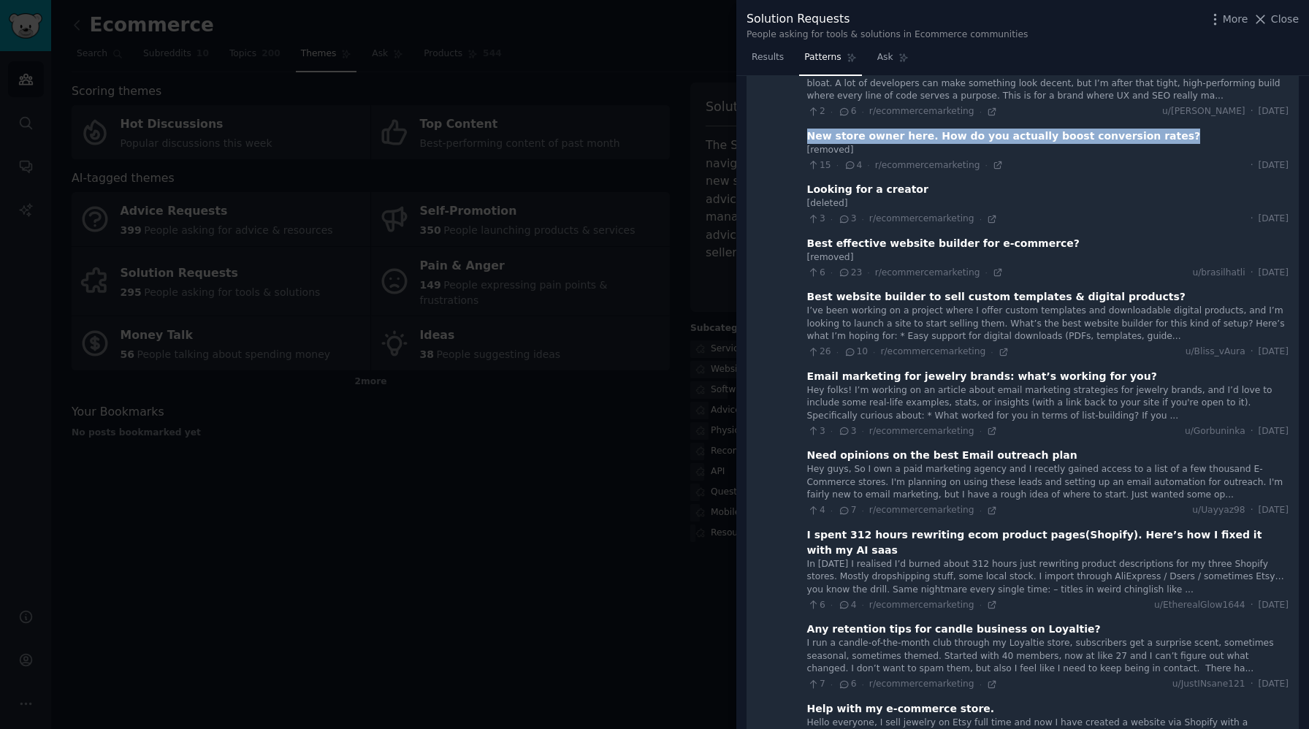
drag, startPoint x: 802, startPoint y: 137, endPoint x: 1147, endPoint y: 139, distance: 344.7
click at [1147, 139] on div "New store owner here. How do you actually boost conversion rates?" at bounding box center [1047, 136] width 481 height 15
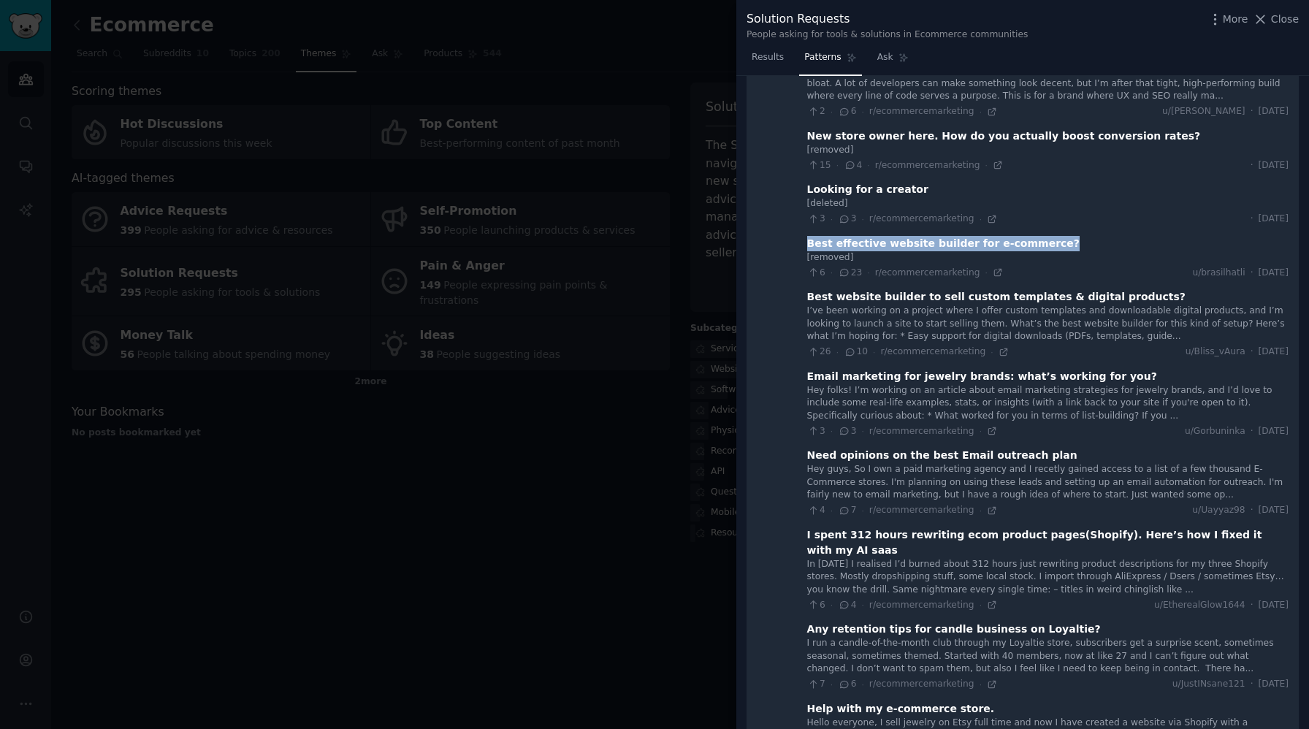
drag, startPoint x: 803, startPoint y: 242, endPoint x: 1050, endPoint y: 245, distance: 247.6
click at [1050, 245] on div "Best effective website builder for e-commerce?" at bounding box center [1047, 243] width 481 height 15
drag, startPoint x: 802, startPoint y: 192, endPoint x: 960, endPoint y: 193, distance: 157.8
click at [960, 193] on div "Looking for a creator" at bounding box center [1047, 189] width 481 height 15
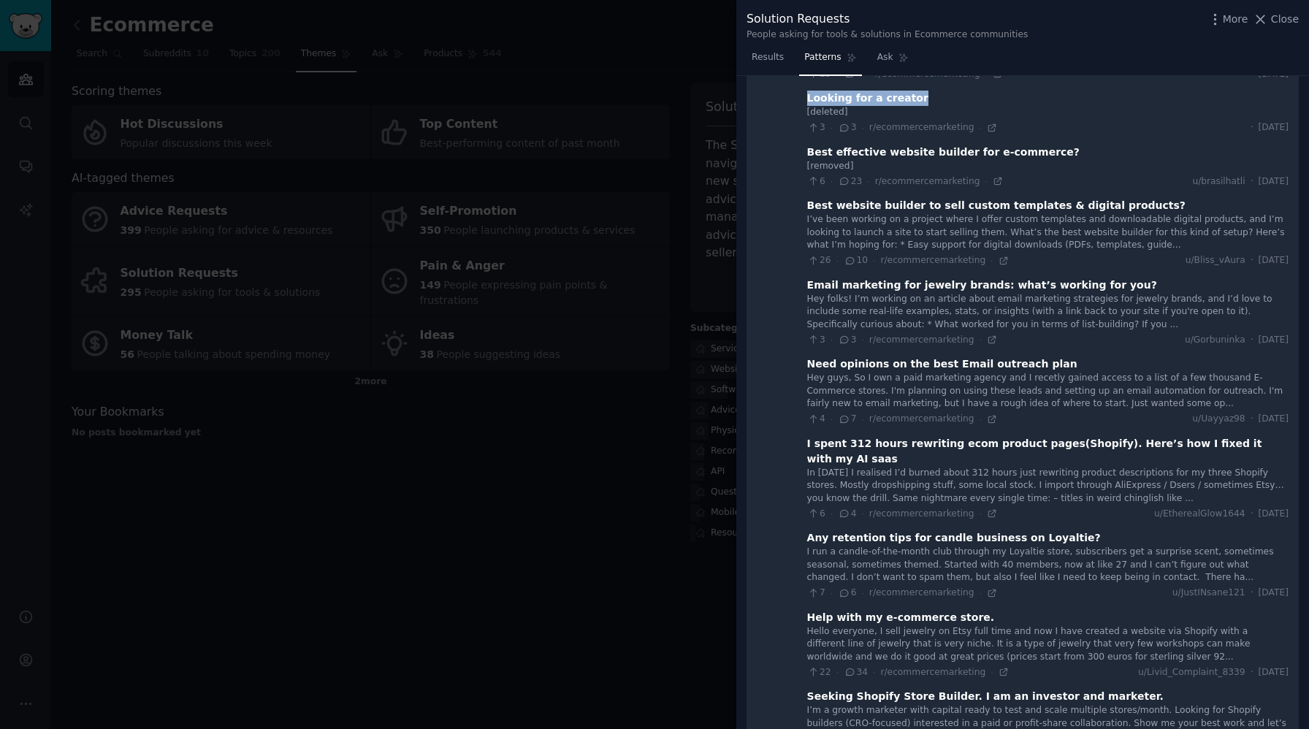
scroll to position [1053, 0]
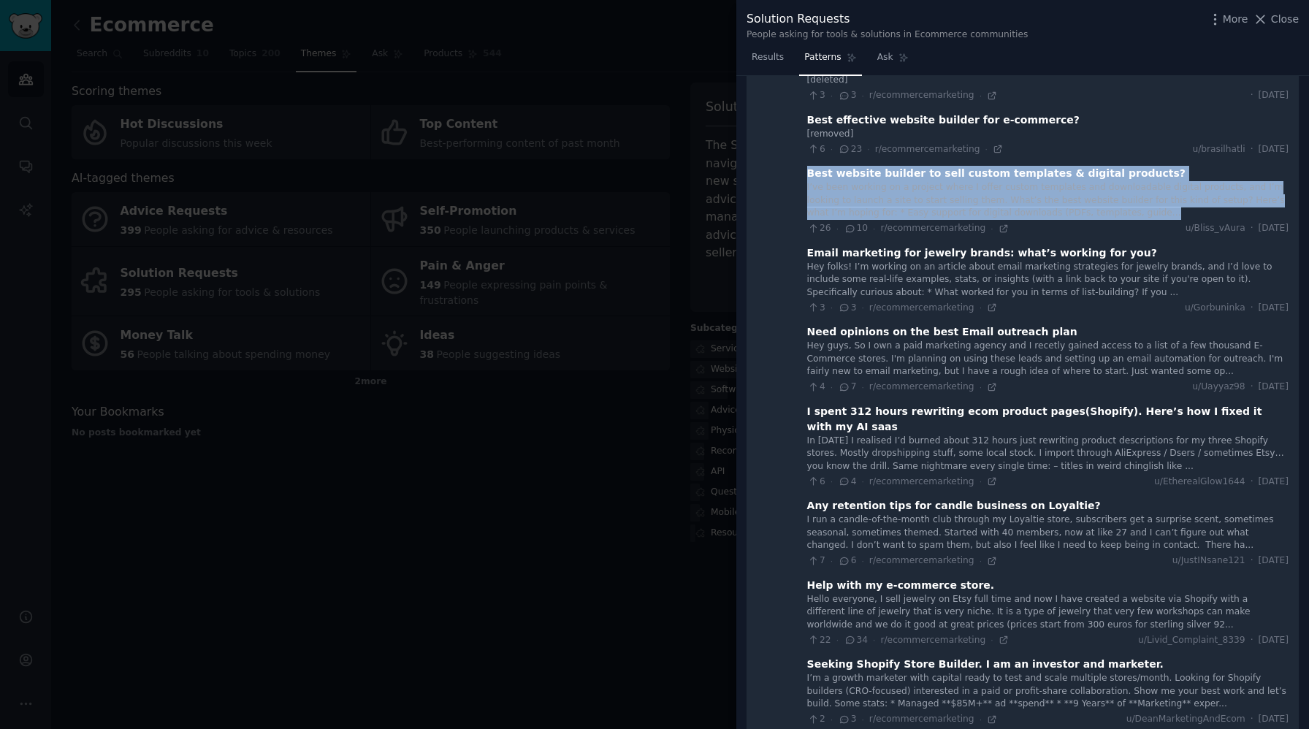
drag, startPoint x: 803, startPoint y: 175, endPoint x: 1129, endPoint y: 212, distance: 328.5
click at [1129, 212] on div "Best website builder to sell custom templates & digital products? I’ve been wor…" at bounding box center [1047, 200] width 481 height 69
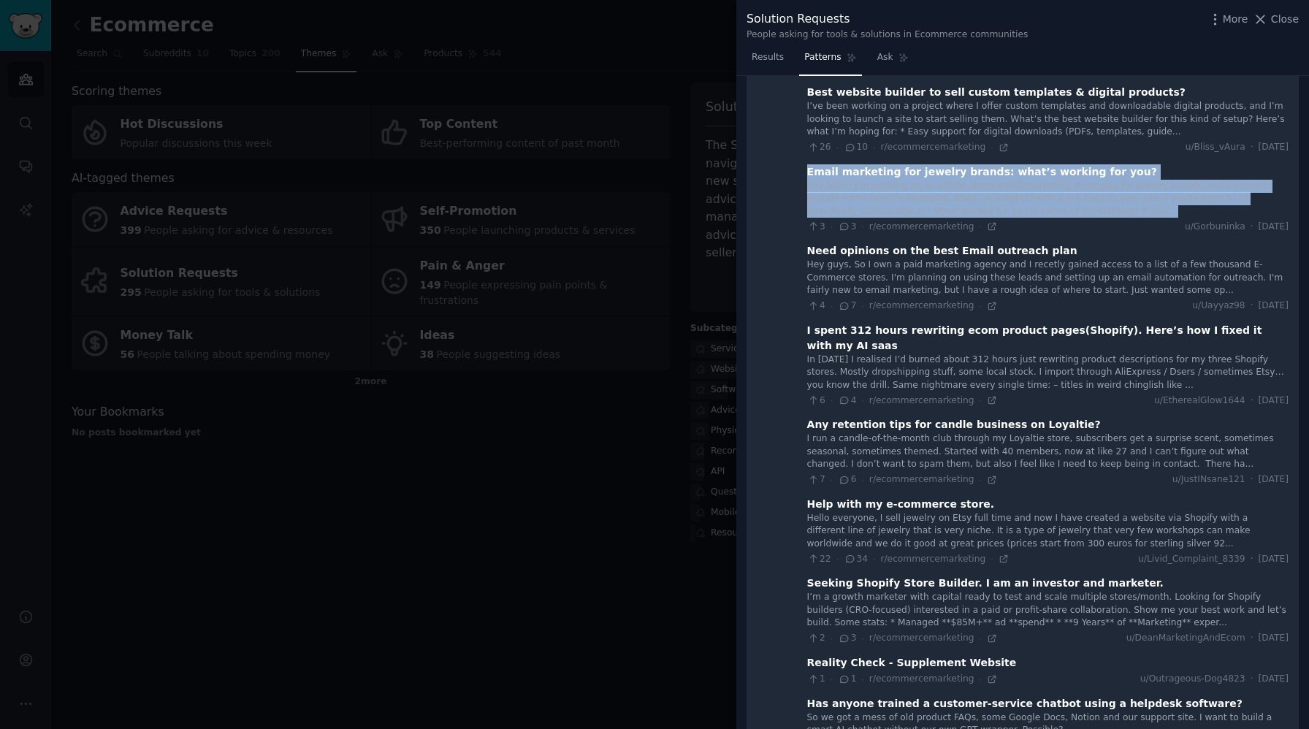
drag, startPoint x: 803, startPoint y: 172, endPoint x: 1095, endPoint y: 210, distance: 294.7
click at [1095, 210] on div "Email marketing for jewelry brands: what’s working for you? Hey folks! I’m work…" at bounding box center [1047, 198] width 481 height 69
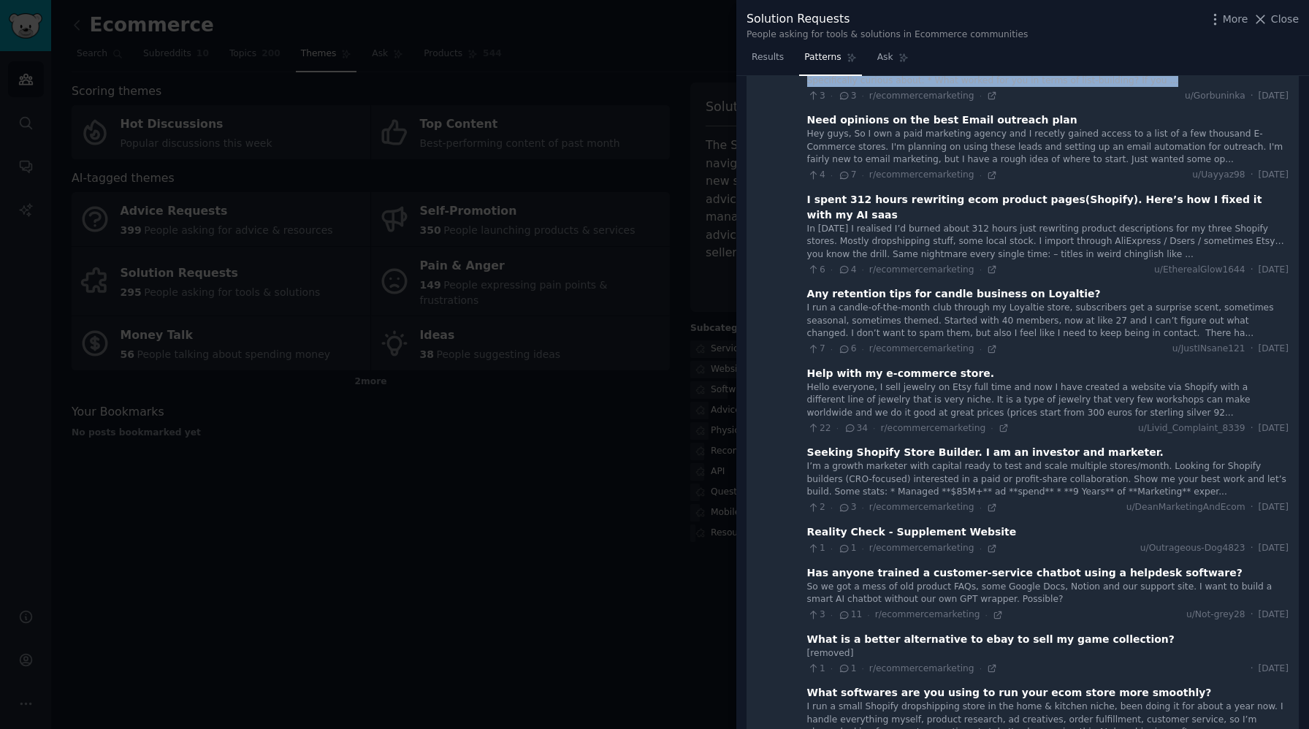
scroll to position [1269, 0]
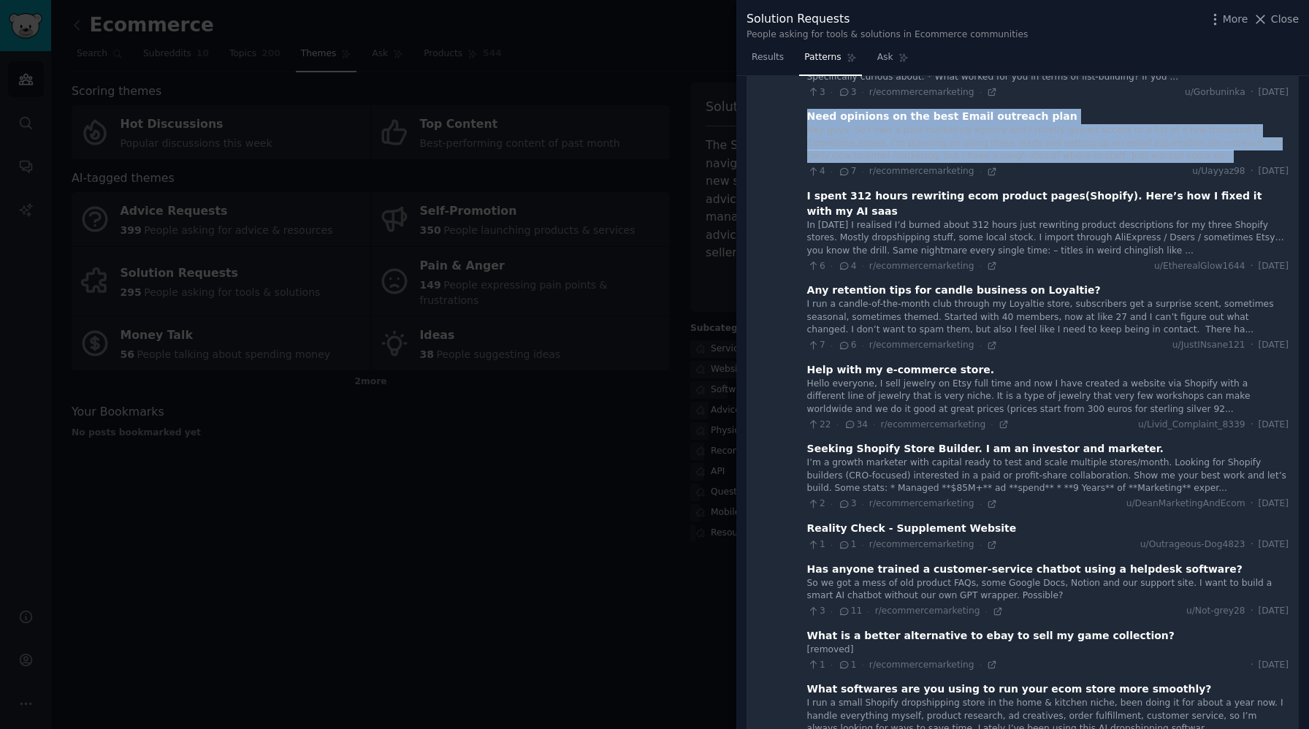
drag, startPoint x: 803, startPoint y: 117, endPoint x: 1147, endPoint y: 153, distance: 345.9
click at [1147, 153] on div "Need opinions on the best Email outreach plan Hey guys, So I own a paid marketi…" at bounding box center [1047, 143] width 481 height 69
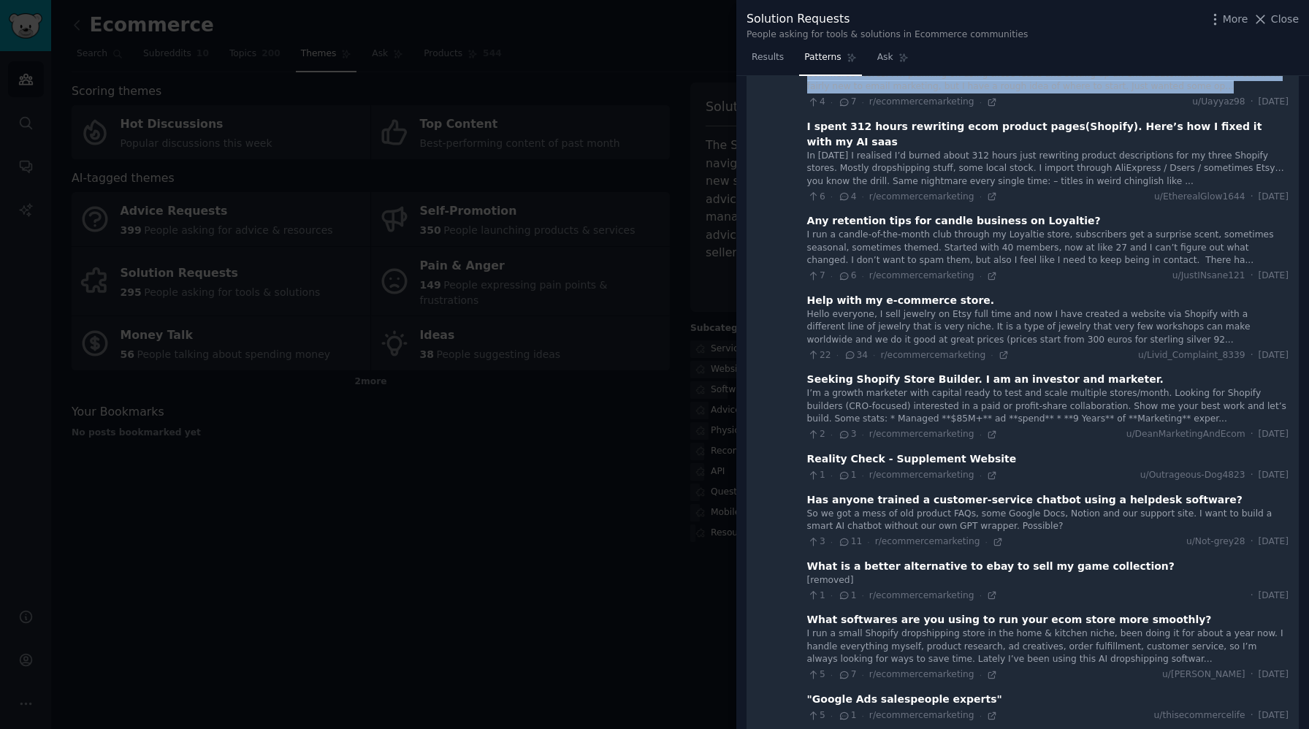
scroll to position [1342, 0]
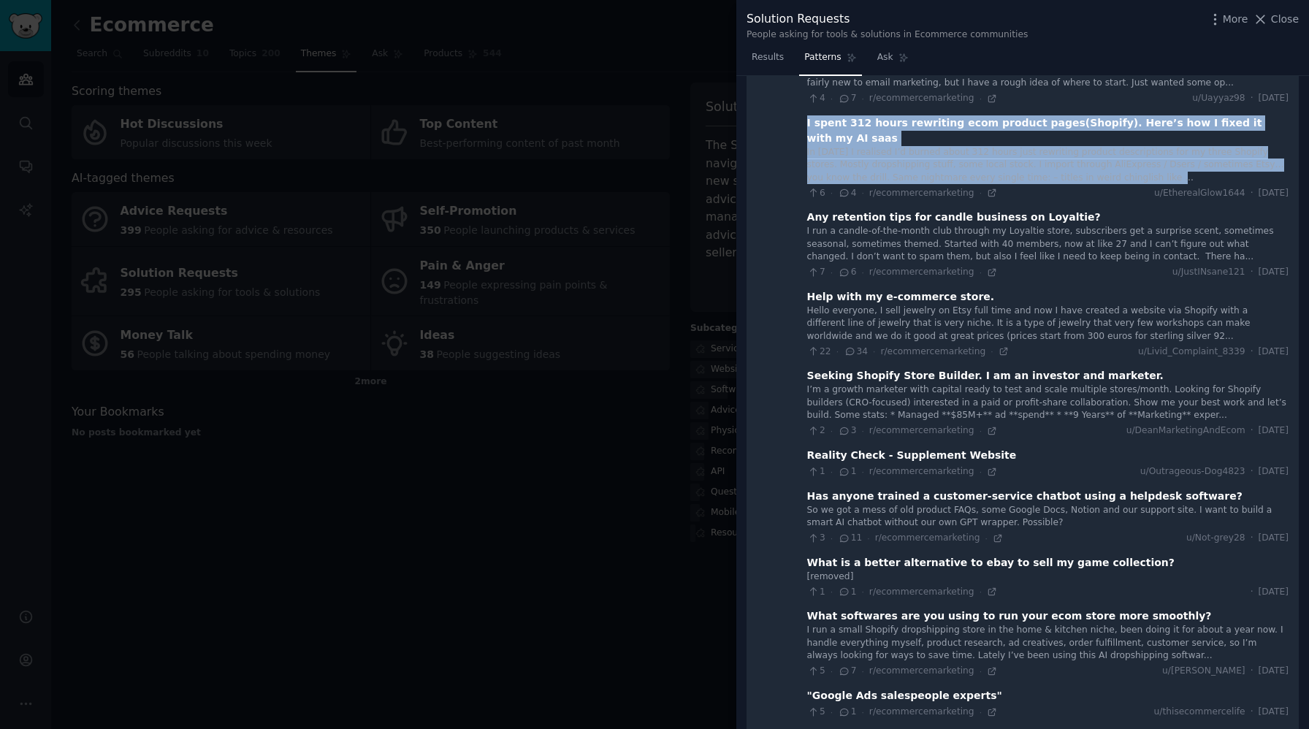
drag, startPoint x: 803, startPoint y: 122, endPoint x: 1100, endPoint y: 163, distance: 300.0
click at [1100, 163] on div "I spent 312 hours rewriting ecom product pages(Shopify). Here’s how I fixed it …" at bounding box center [1047, 157] width 481 height 85
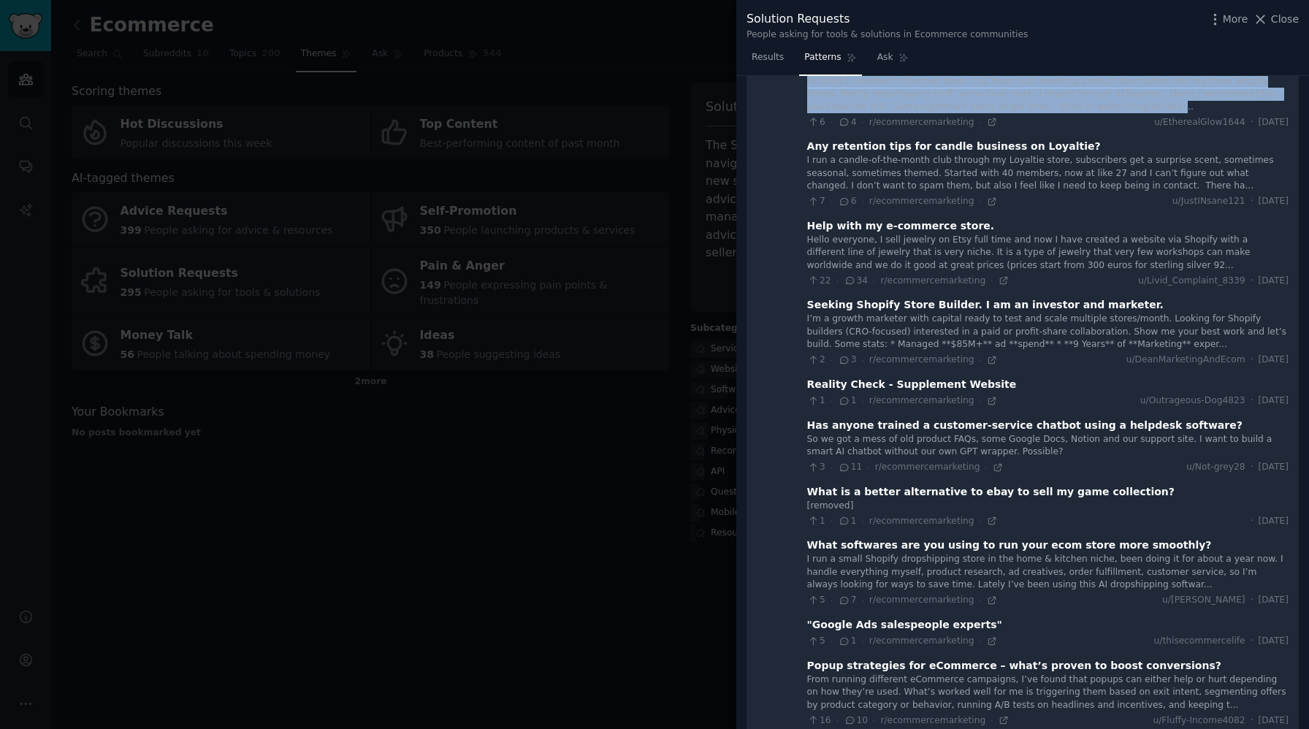
scroll to position [1423, 0]
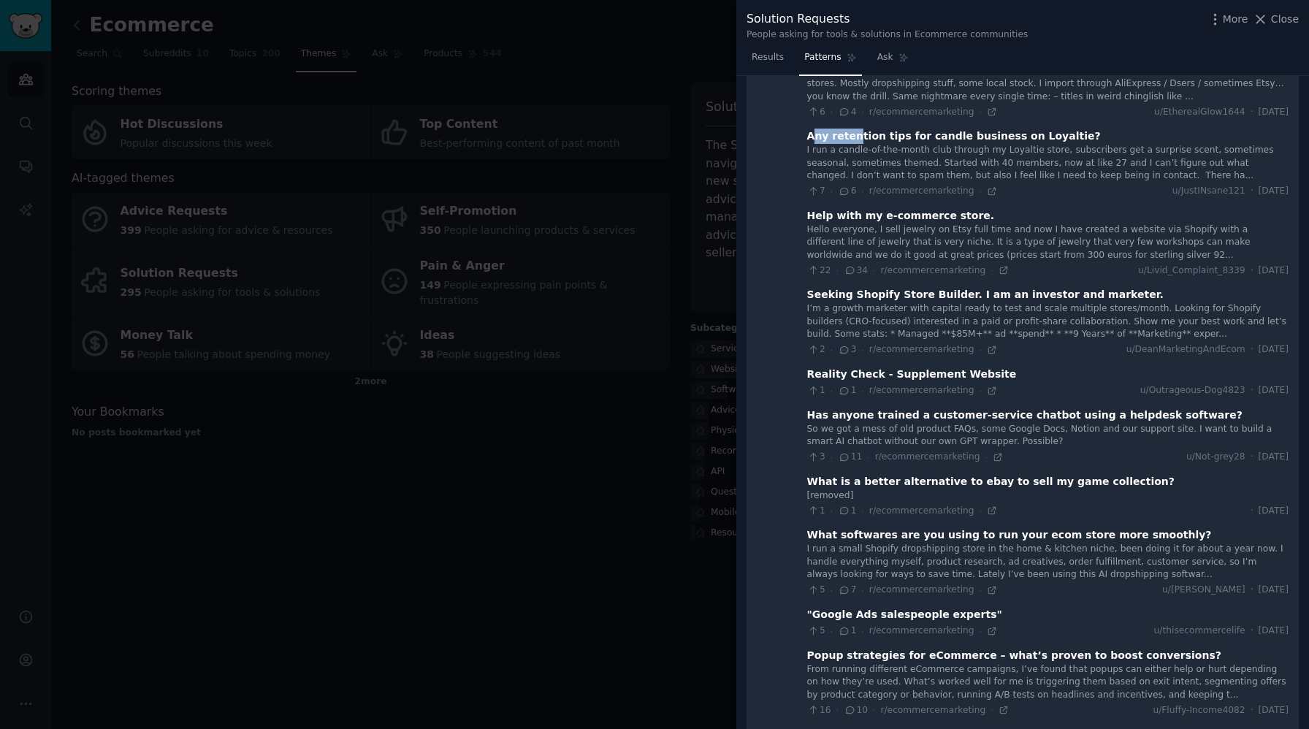
drag, startPoint x: 806, startPoint y: 119, endPoint x: 850, endPoint y: 123, distance: 44.7
click at [850, 129] on div "Any retention tips for candle business on Loyaltie?" at bounding box center [954, 136] width 294 height 15
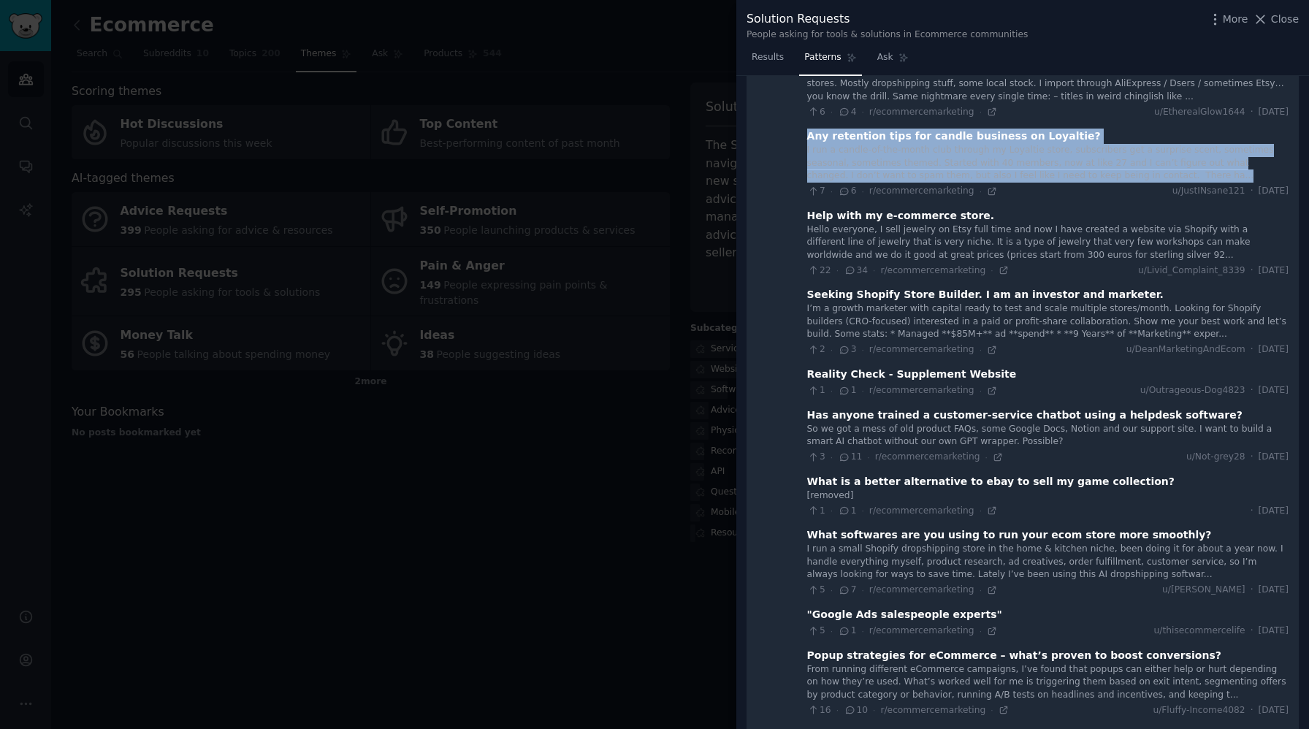
drag, startPoint x: 800, startPoint y: 122, endPoint x: 1125, endPoint y: 154, distance: 326.6
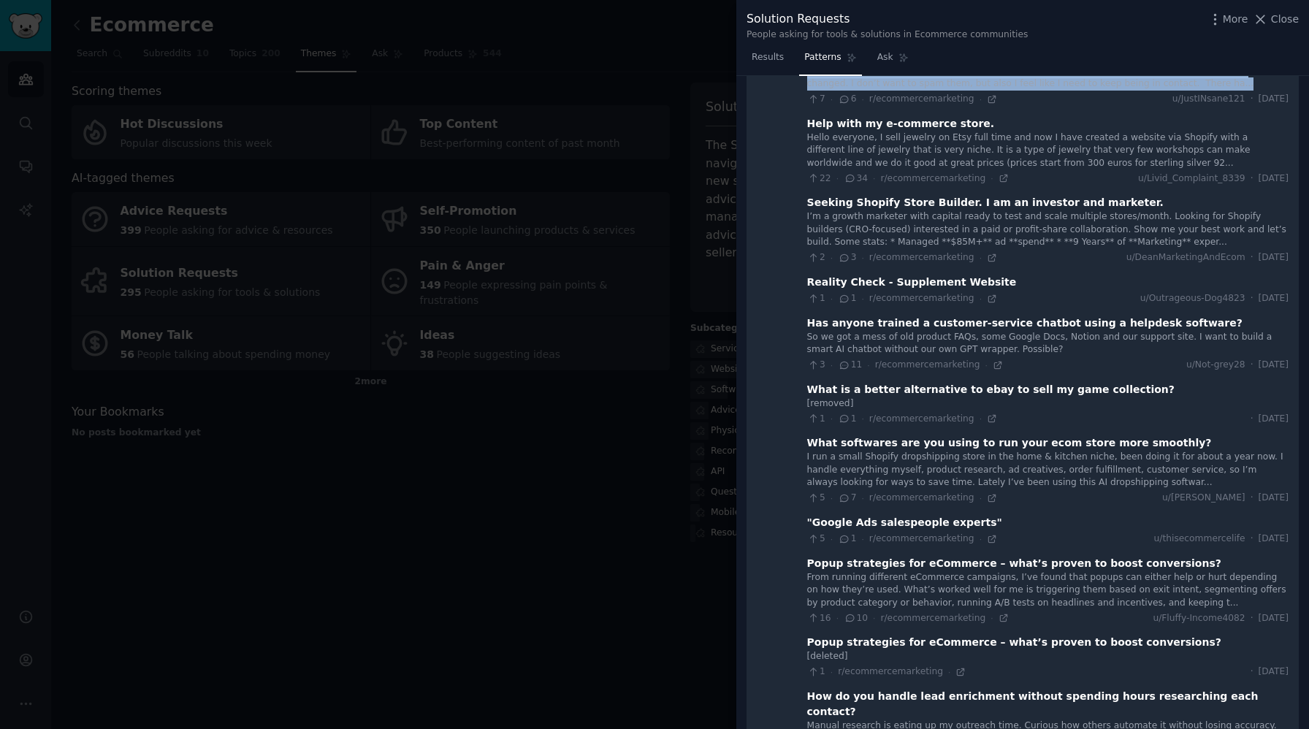
scroll to position [1524, 0]
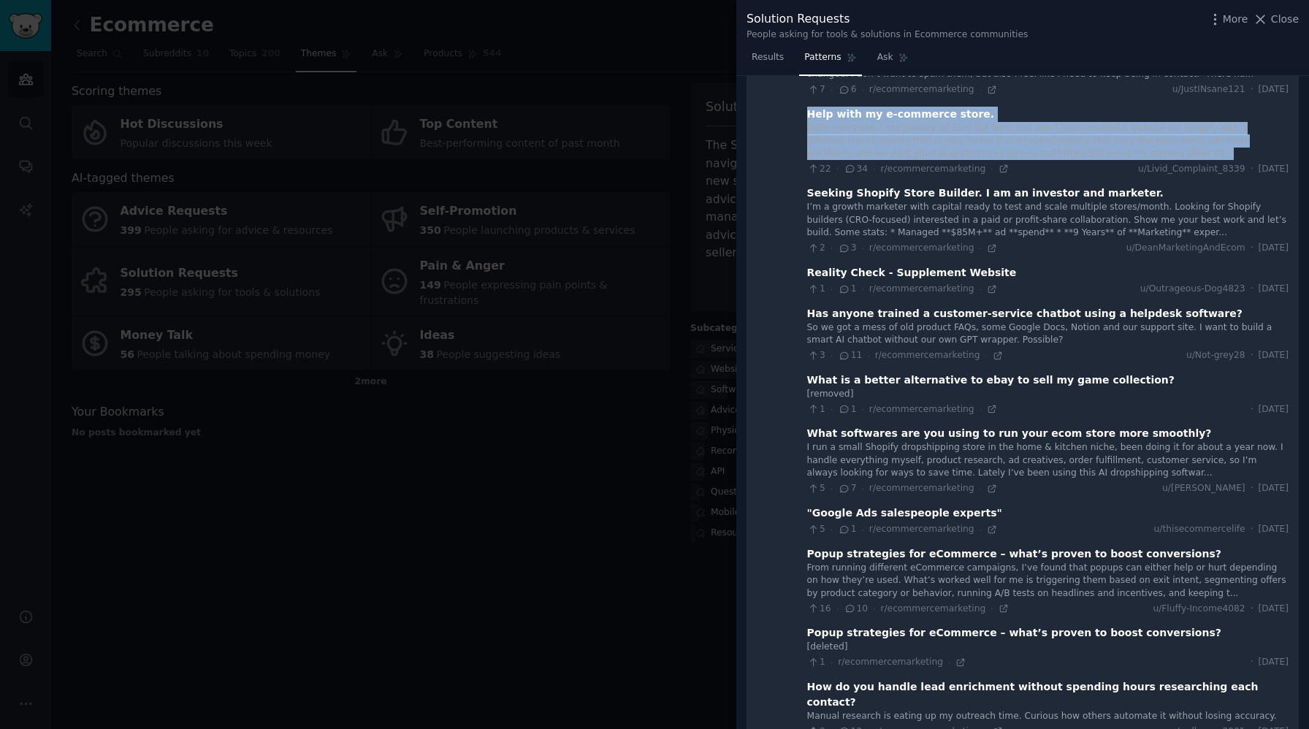
drag, startPoint x: 803, startPoint y: 99, endPoint x: 1098, endPoint y: 142, distance: 298.1
click at [1098, 142] on div "Help with [MEDICAL_DATA]-commerce store. Hello everyone, I sell jewelry on Etsy…" at bounding box center [1047, 141] width 481 height 69
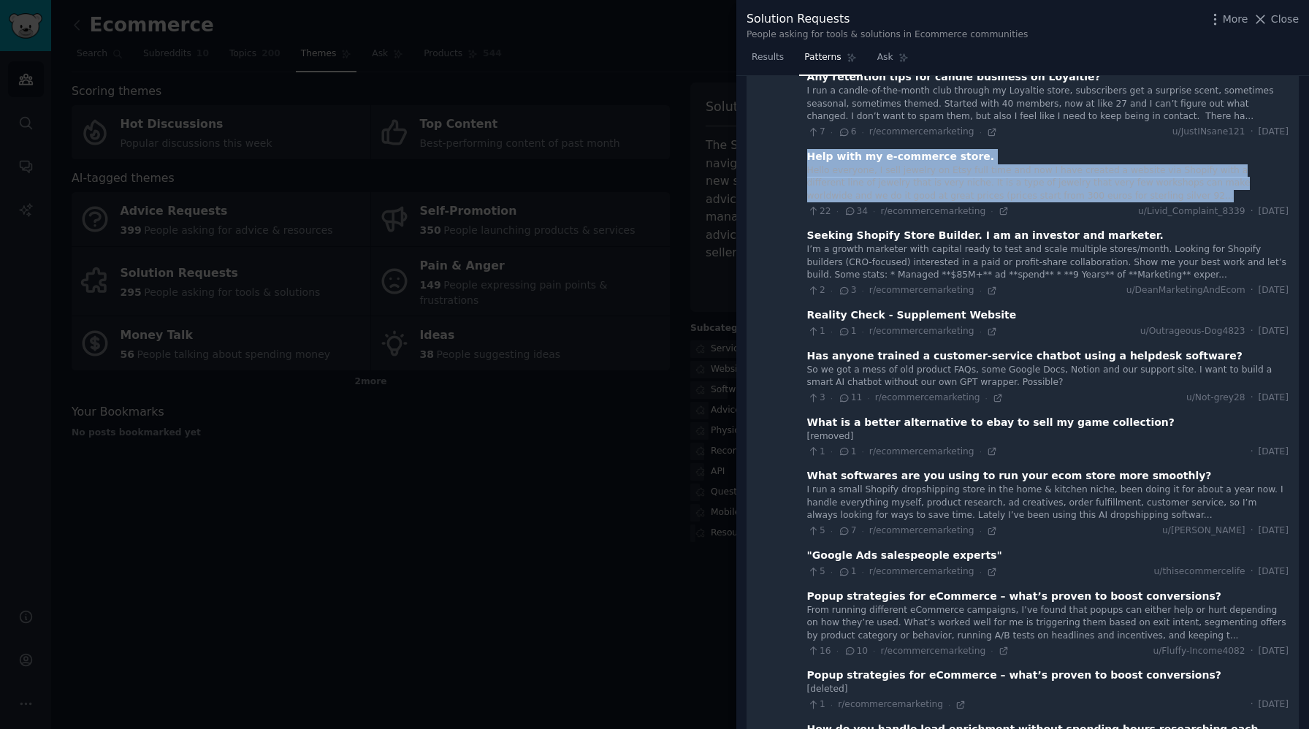
scroll to position [1487, 0]
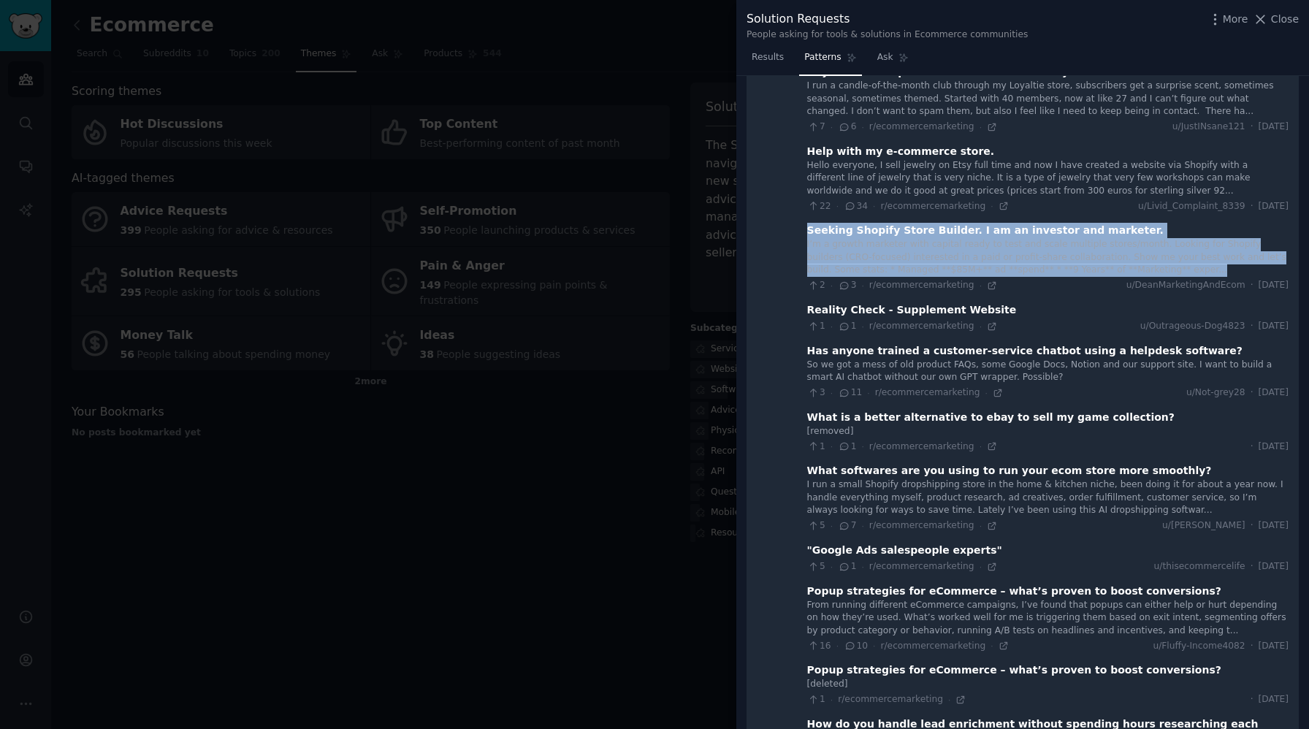
drag, startPoint x: 802, startPoint y: 216, endPoint x: 1174, endPoint y: 253, distance: 373.6
click at [1174, 253] on div "Seeking Shopify Store Builder. I am an investor and marketer. I’m a growth mark…" at bounding box center [1047, 257] width 481 height 69
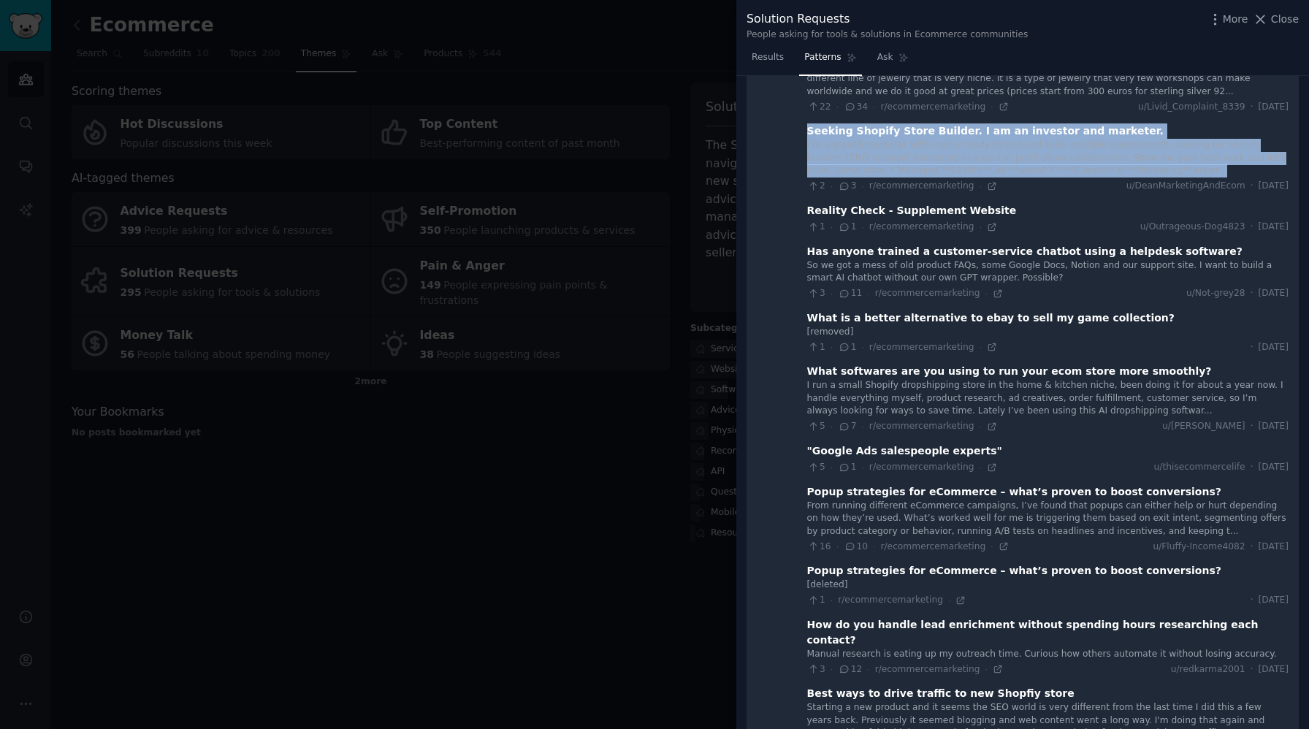
scroll to position [1588, 0]
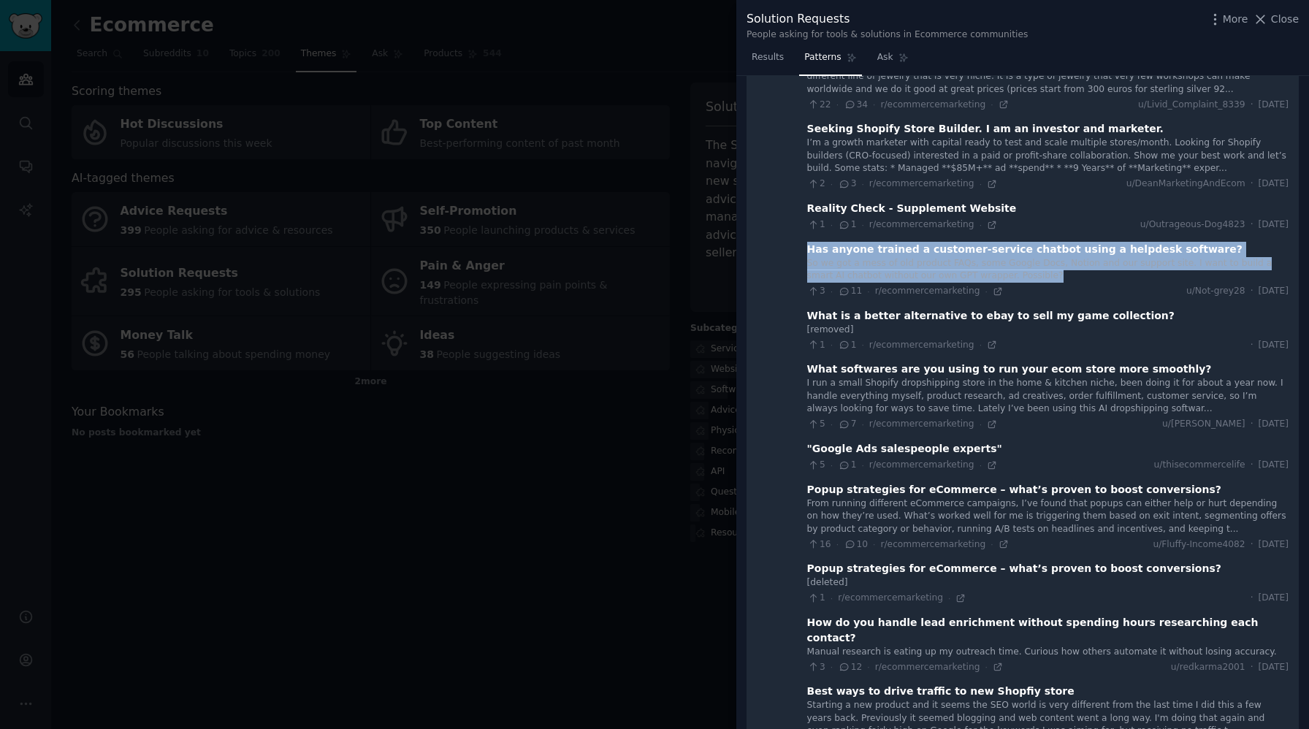
drag, startPoint x: 801, startPoint y: 237, endPoint x: 1060, endPoint y: 259, distance: 260.2
click at [1060, 259] on div "Has anyone trained a customer-service chatbot using a helpdesk software? So we …" at bounding box center [1047, 270] width 481 height 56
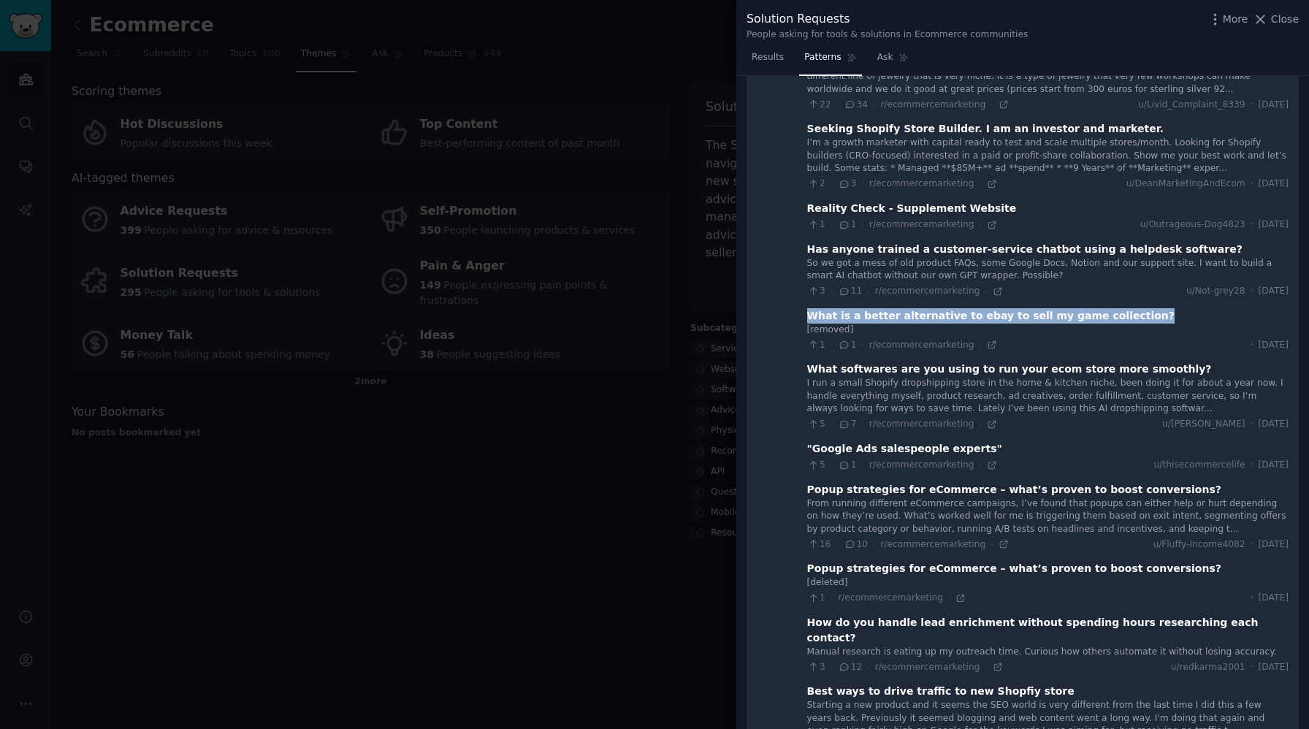
drag, startPoint x: 803, startPoint y: 301, endPoint x: 1122, endPoint y: 298, distance: 318.4
click at [1122, 308] on div "What is a better alternative to ebay to sell my game collection?" at bounding box center [1047, 315] width 481 height 15
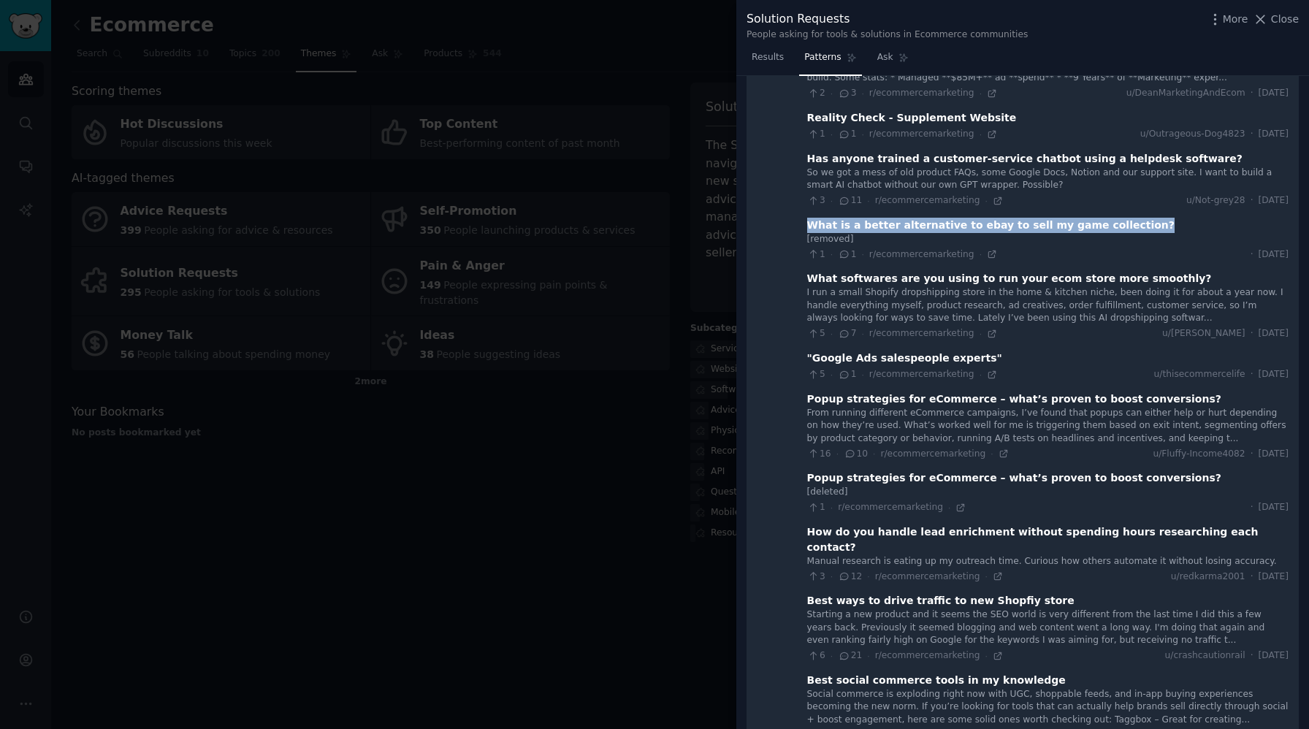
scroll to position [1680, 0]
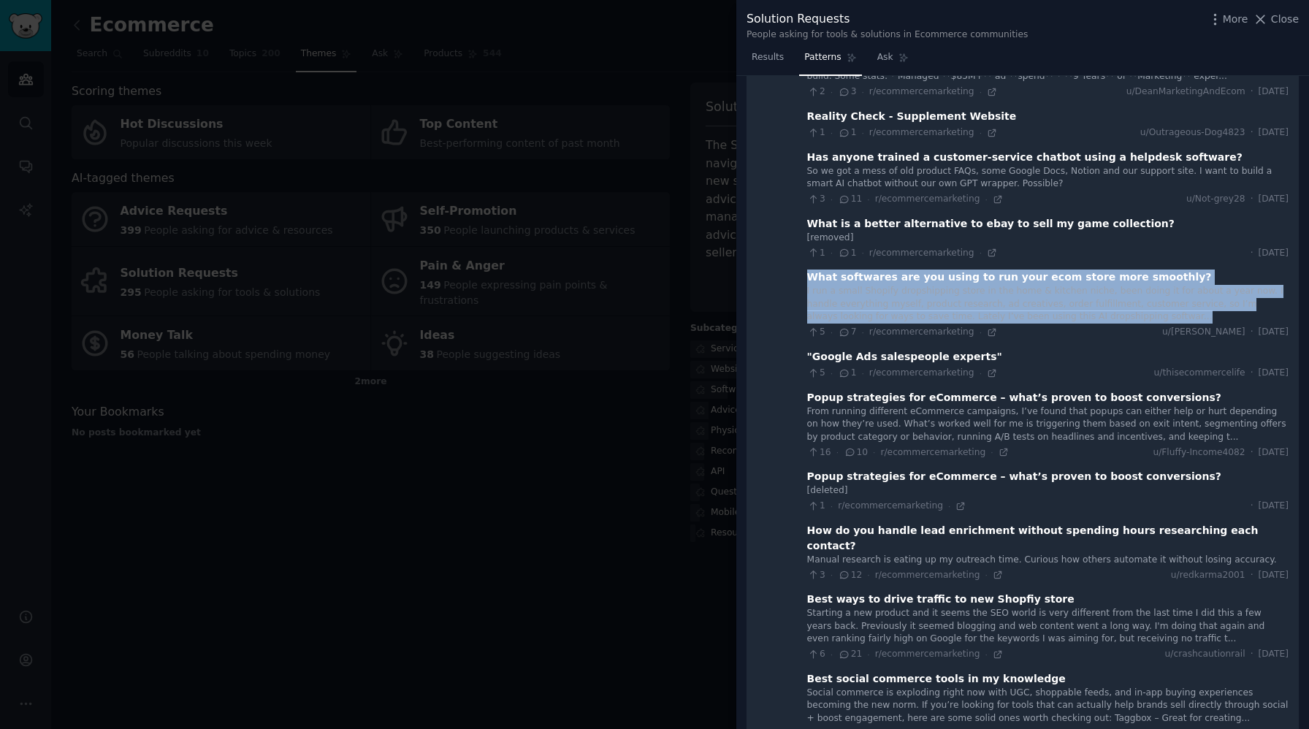
drag, startPoint x: 803, startPoint y: 263, endPoint x: 1125, endPoint y: 302, distance: 324.5
click at [1125, 302] on div "What softwares are you using to run your ecom store more smoothly? I run a smal…" at bounding box center [1047, 303] width 481 height 69
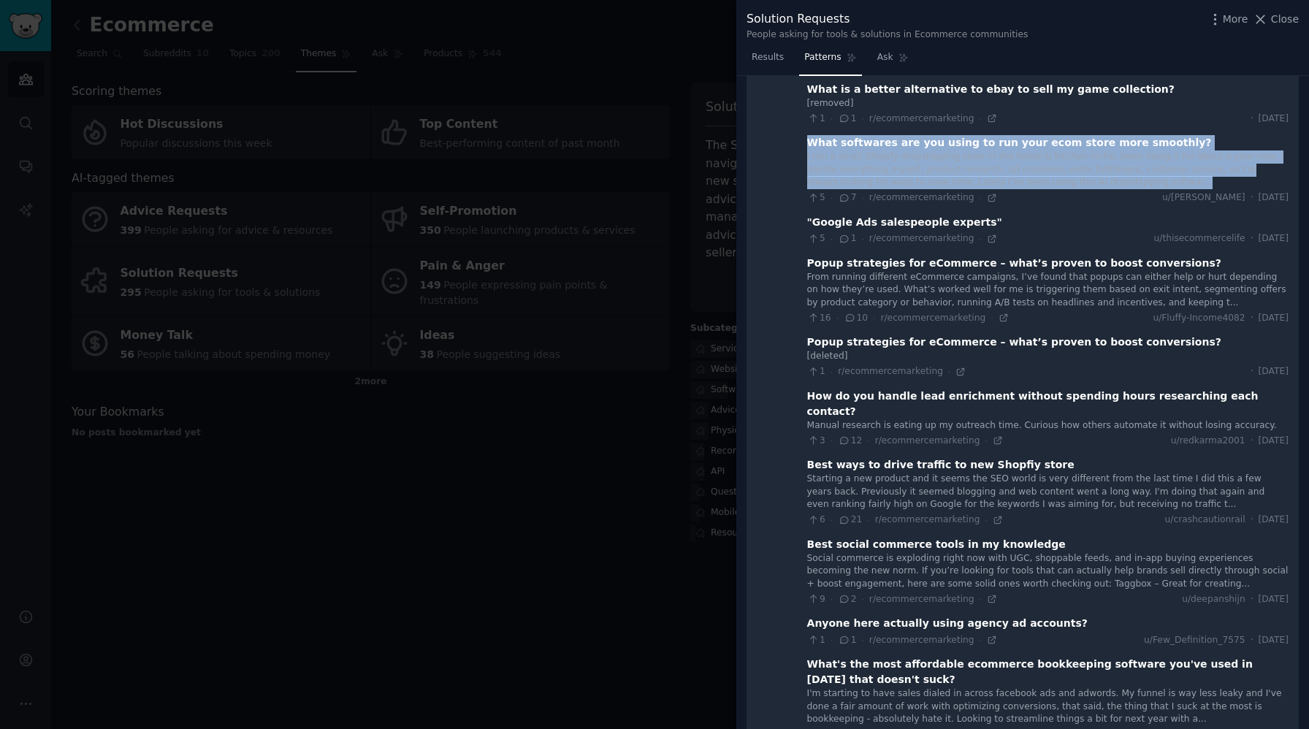
scroll to position [1833, 0]
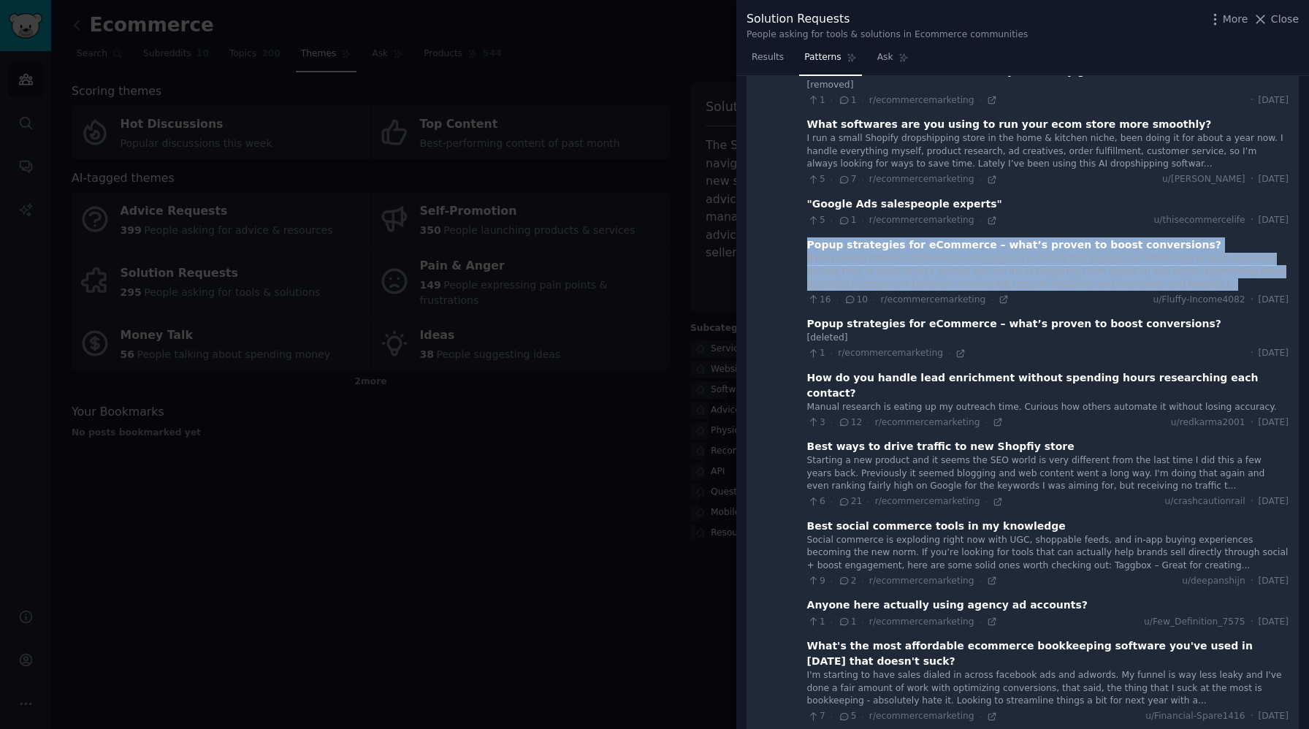
drag, startPoint x: 803, startPoint y: 230, endPoint x: 1176, endPoint y: 270, distance: 374.6
click at [1176, 270] on div "Popup strategies for eCommerce – what’s proven to boost conversions? From runni…" at bounding box center [1047, 271] width 481 height 69
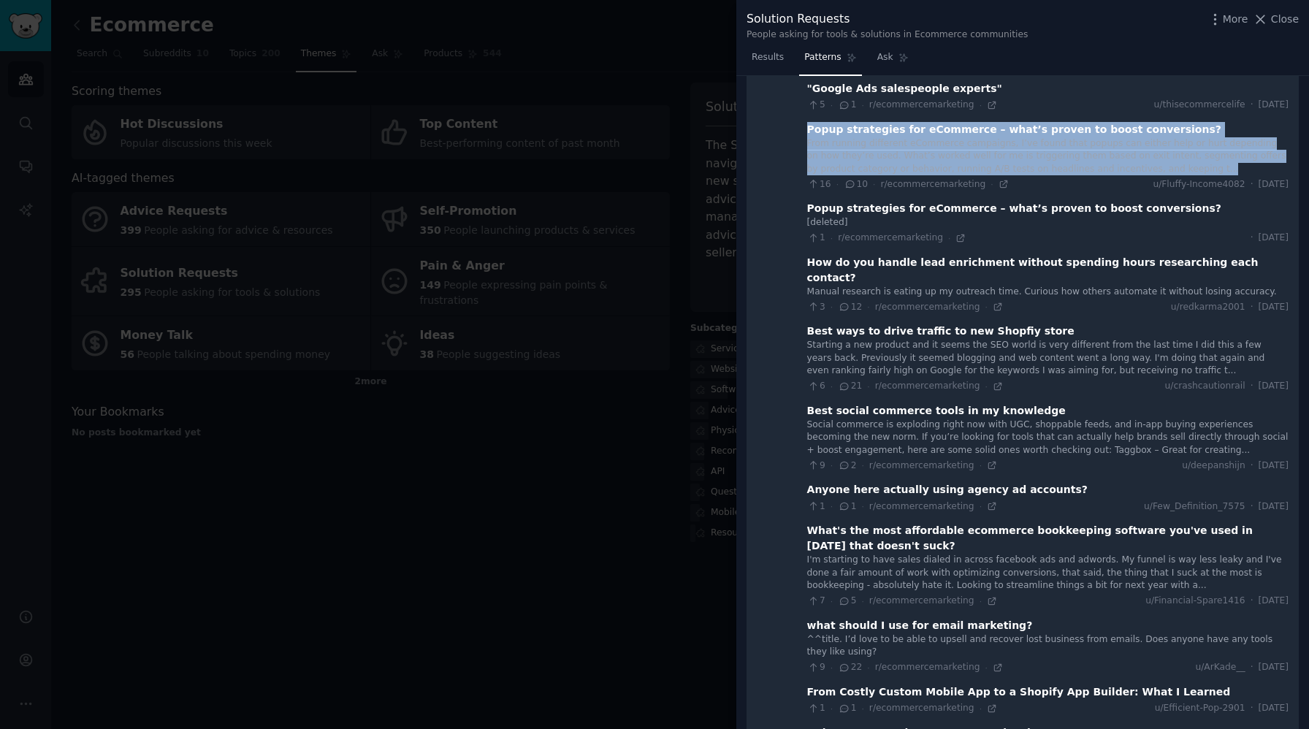
scroll to position [1949, 0]
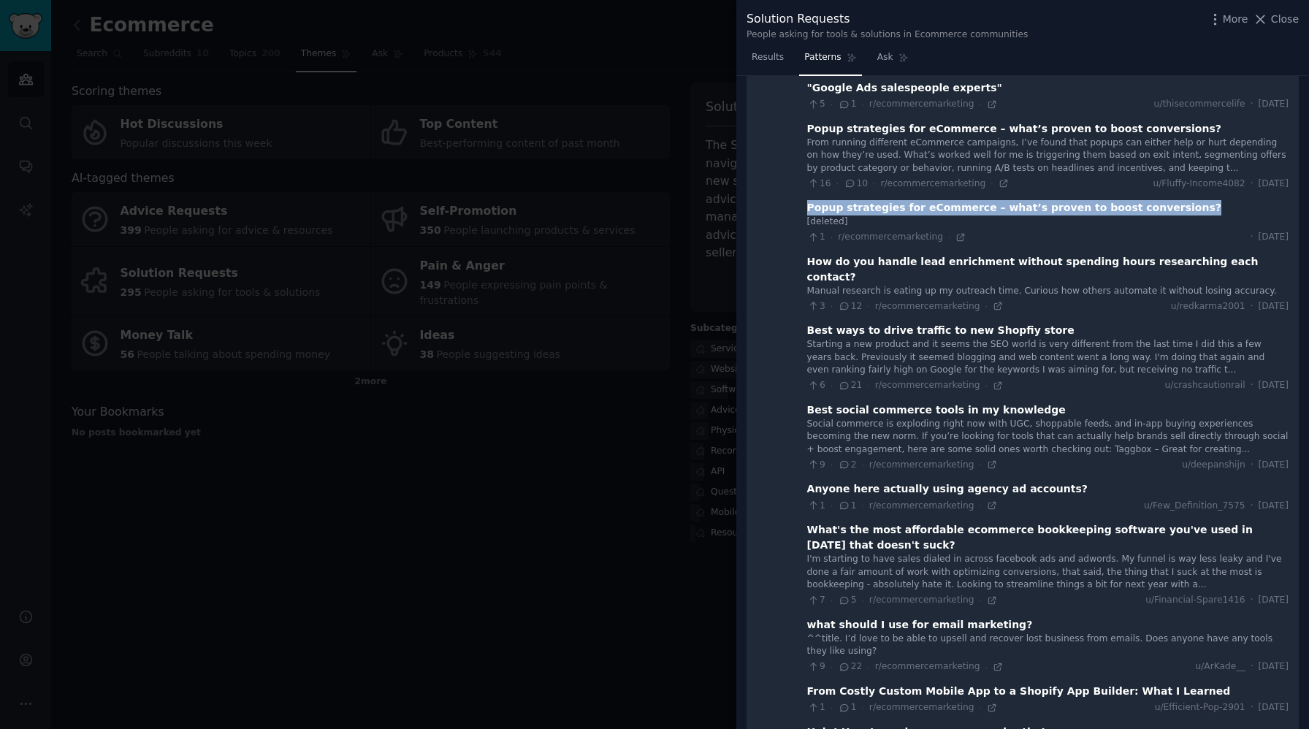
drag, startPoint x: 803, startPoint y: 191, endPoint x: 1163, endPoint y: 196, distance: 359.4
click at [1163, 200] on div "Popup strategies for eCommerce – what’s proven to boost conversions?" at bounding box center [1047, 207] width 481 height 15
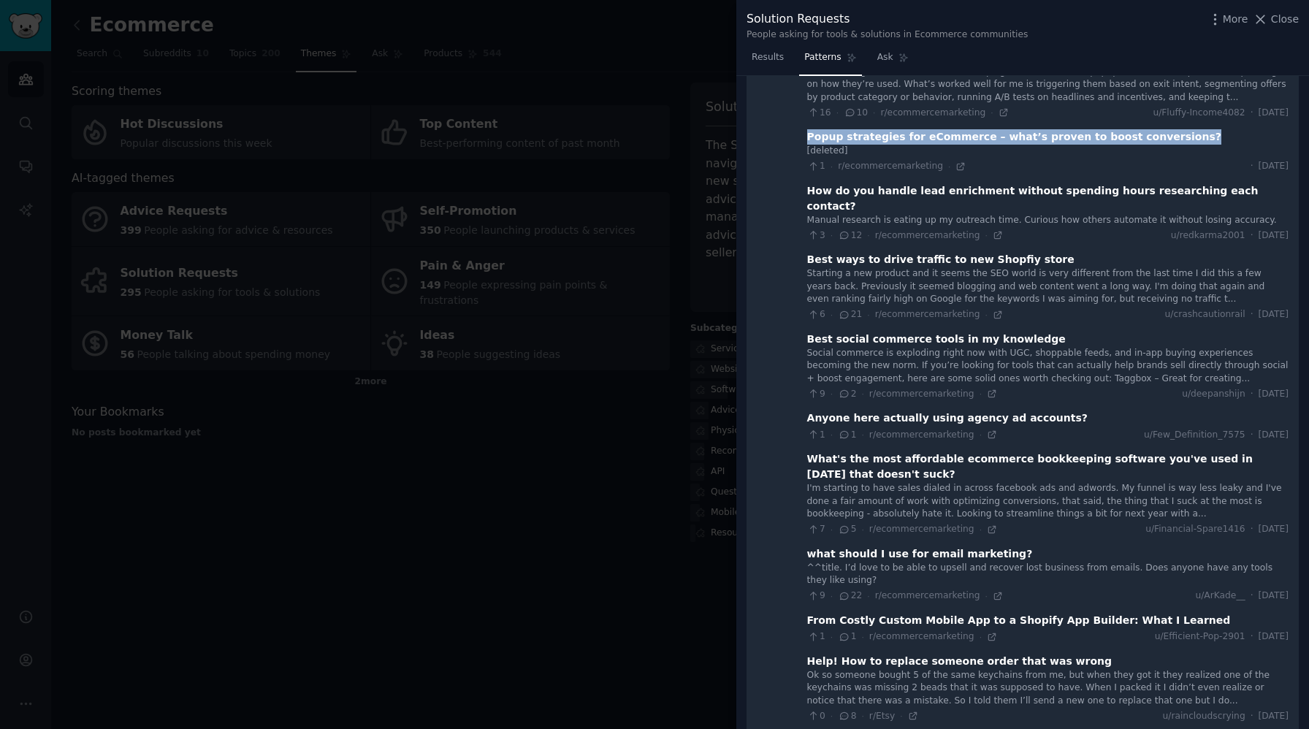
scroll to position [2024, 0]
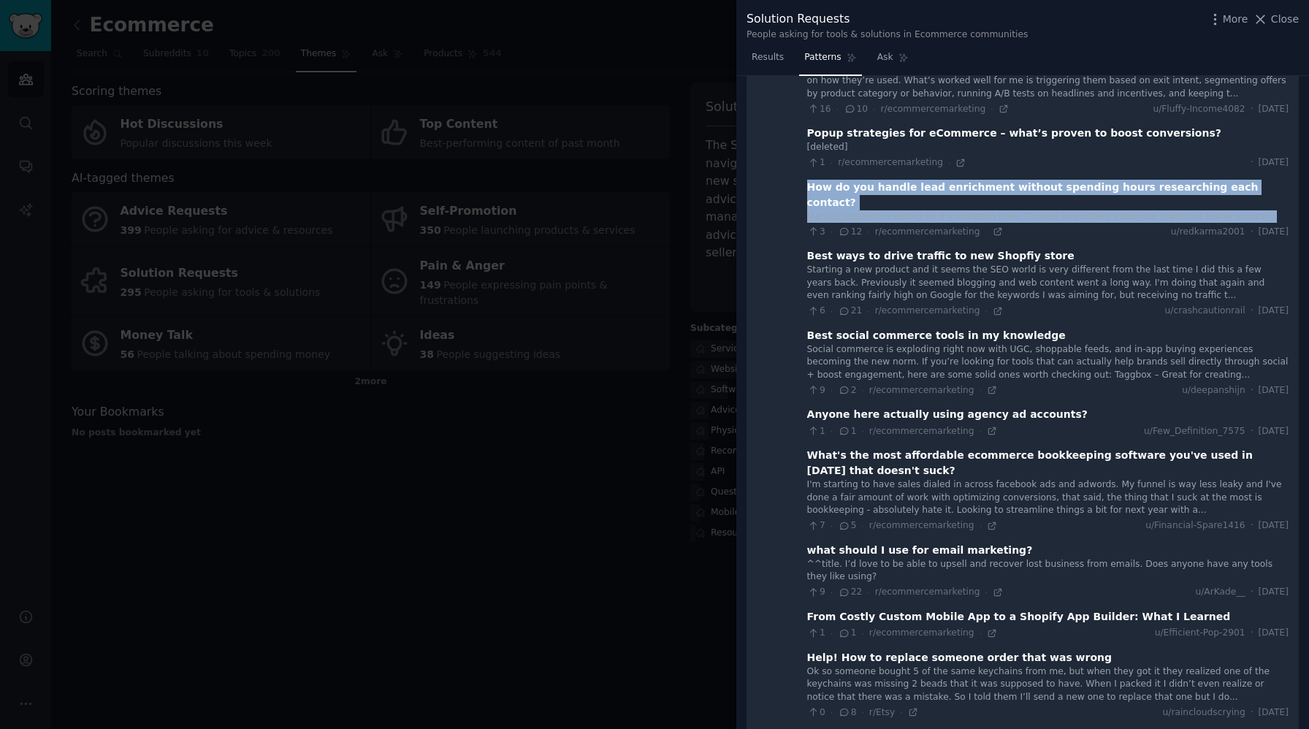
drag, startPoint x: 802, startPoint y: 175, endPoint x: 1251, endPoint y: 182, distance: 449.2
click at [1251, 182] on div "How do you handle lead enrichment without spending hours researching each conta…" at bounding box center [1047, 209] width 481 height 59
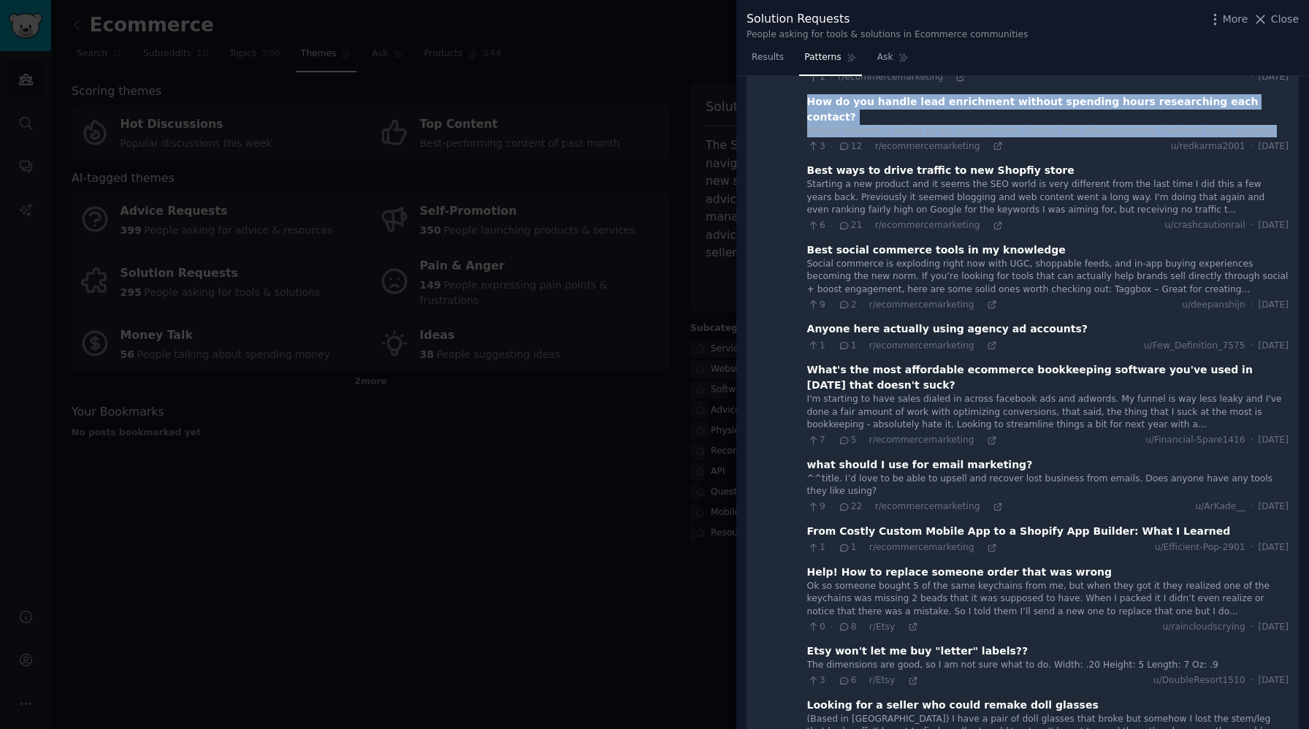
scroll to position [2112, 0]
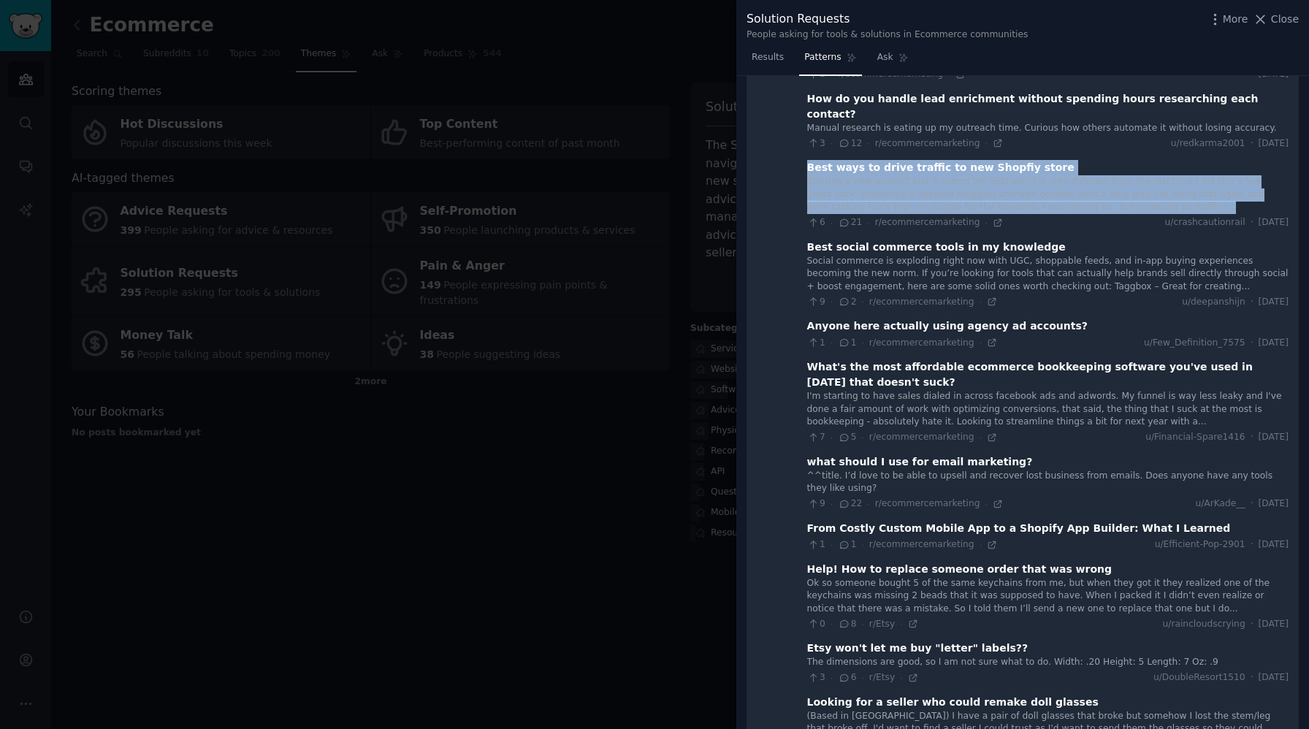
drag, startPoint x: 803, startPoint y: 137, endPoint x: 1150, endPoint y: 174, distance: 348.9
click at [1150, 174] on div "Best ways to drive traffic to new Shopfiy store Starting a new product and it s…" at bounding box center [1047, 194] width 481 height 69
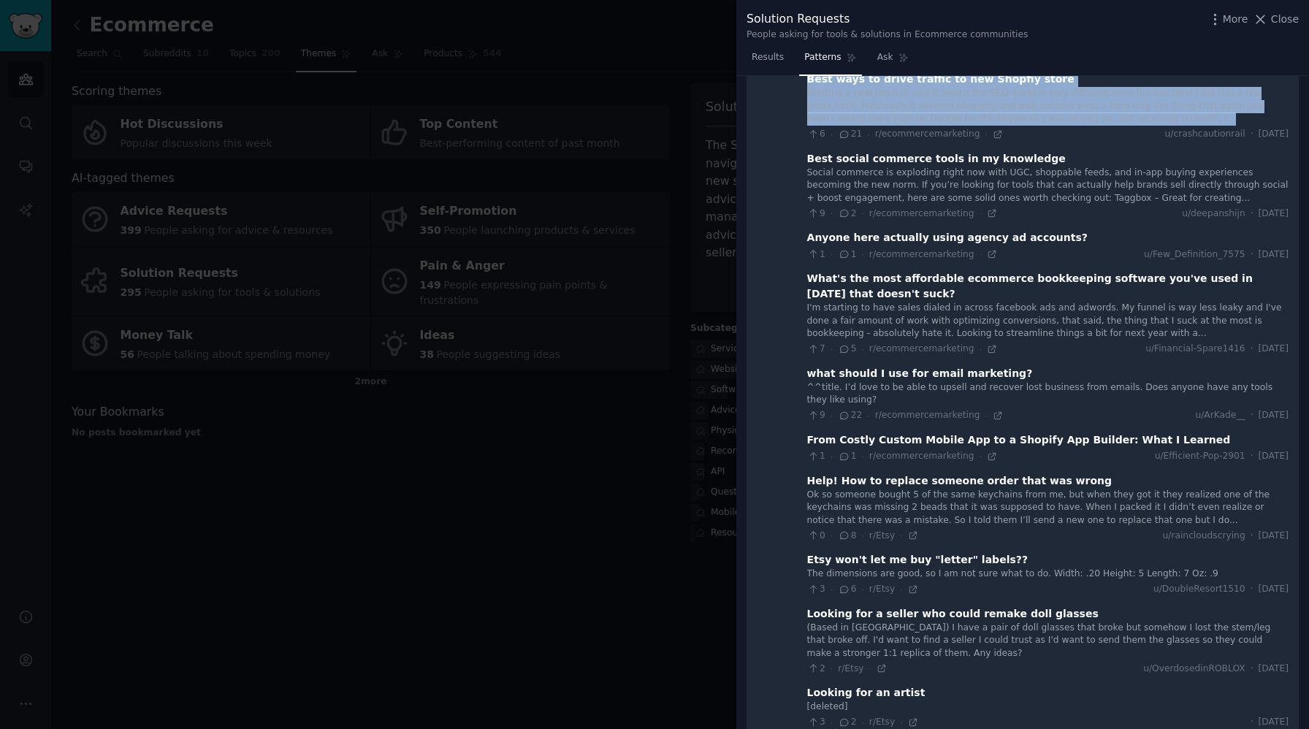
scroll to position [2205, 0]
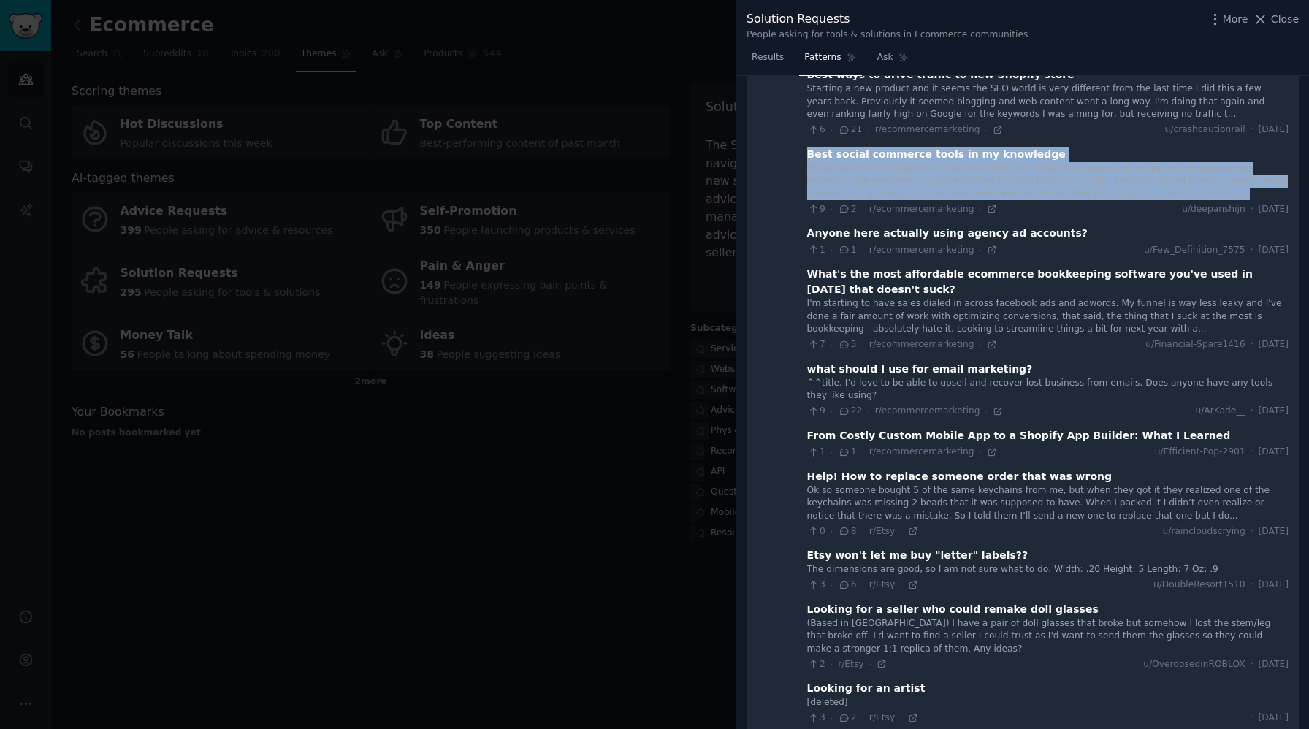
drag, startPoint x: 803, startPoint y: 126, endPoint x: 1183, endPoint y: 158, distance: 381.2
click at [1183, 158] on div "Best social commerce tools in my knowledge Social commerce is exploding right n…" at bounding box center [1047, 181] width 481 height 69
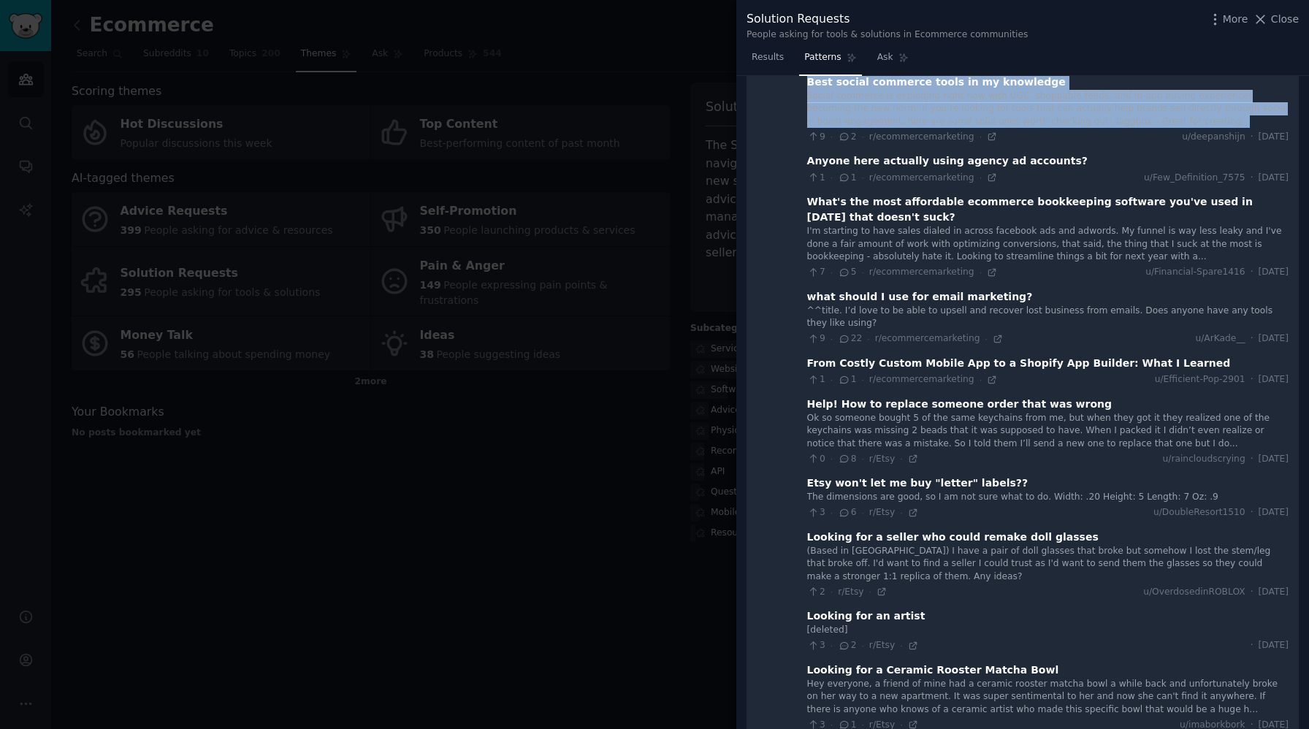
scroll to position [2289, 0]
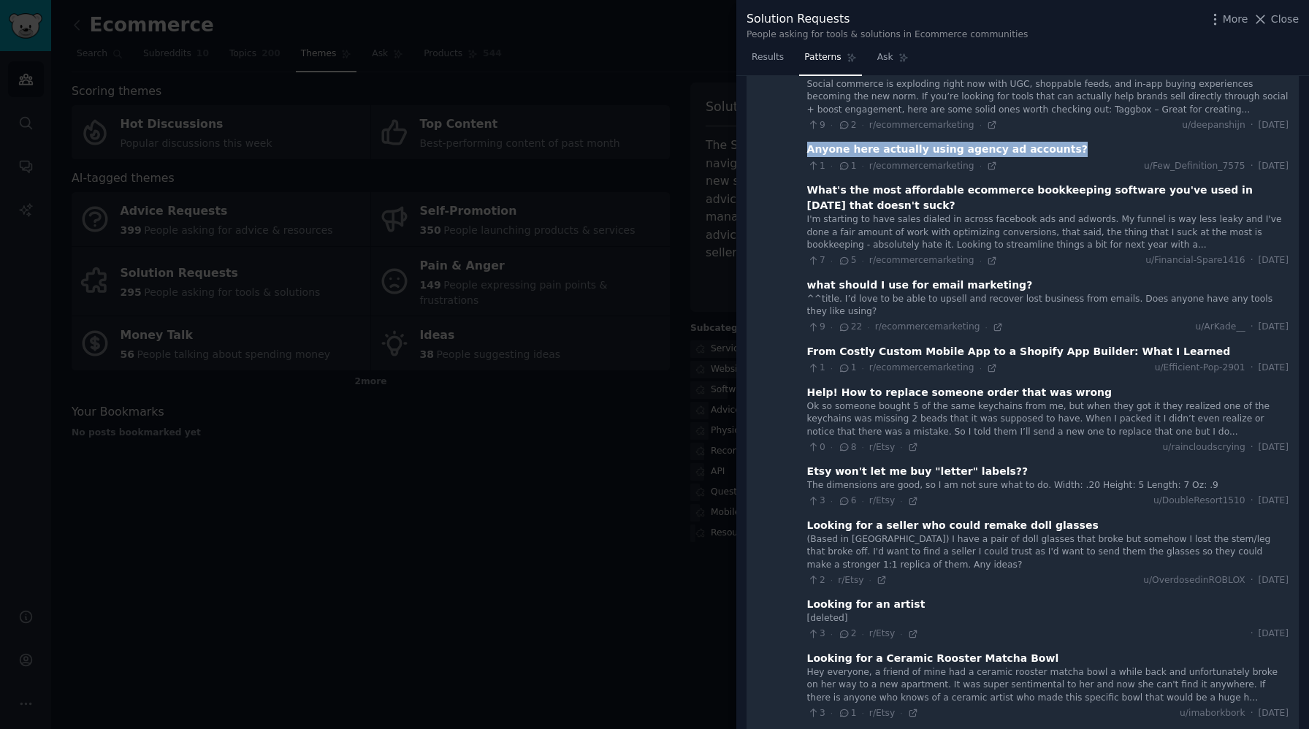
drag, startPoint x: 803, startPoint y: 121, endPoint x: 1093, endPoint y: 122, distance: 289.2
click at [1093, 142] on div "Anyone here actually using agency ad accounts?" at bounding box center [1047, 149] width 481 height 15
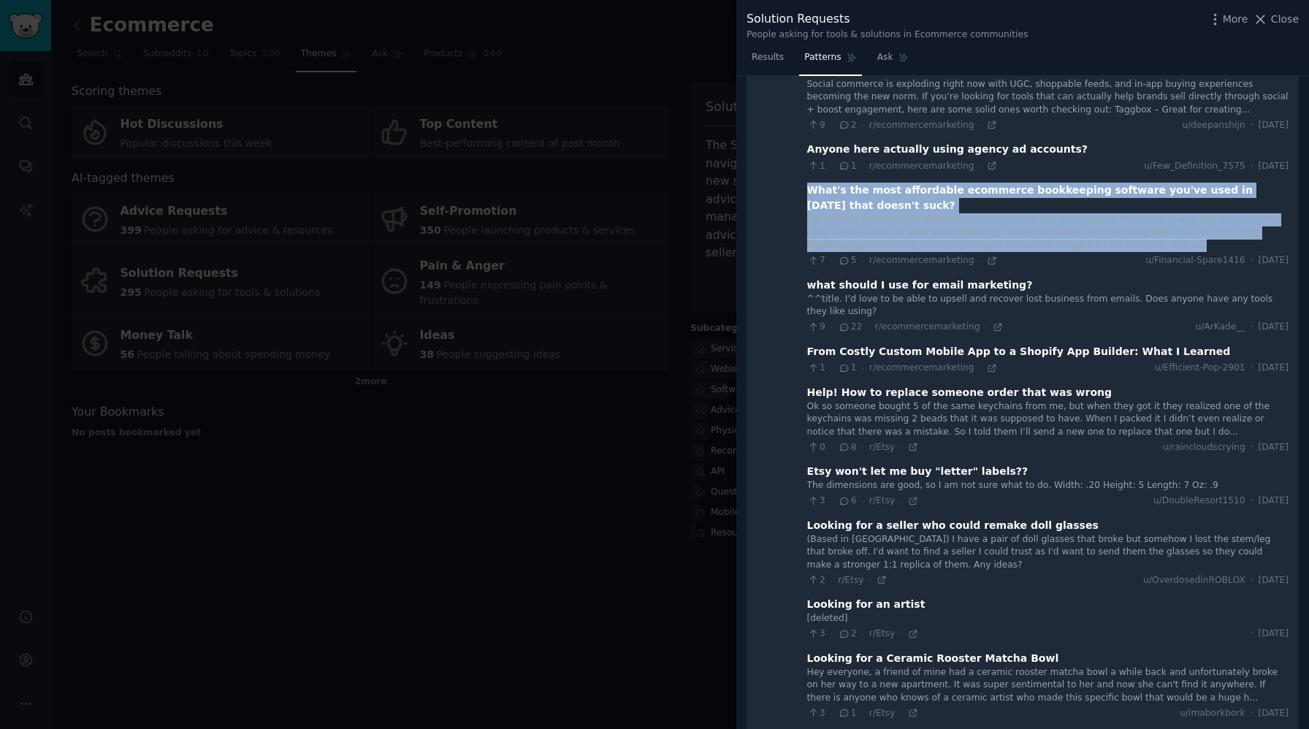
drag, startPoint x: 801, startPoint y: 160, endPoint x: 1136, endPoint y: 214, distance: 339.5
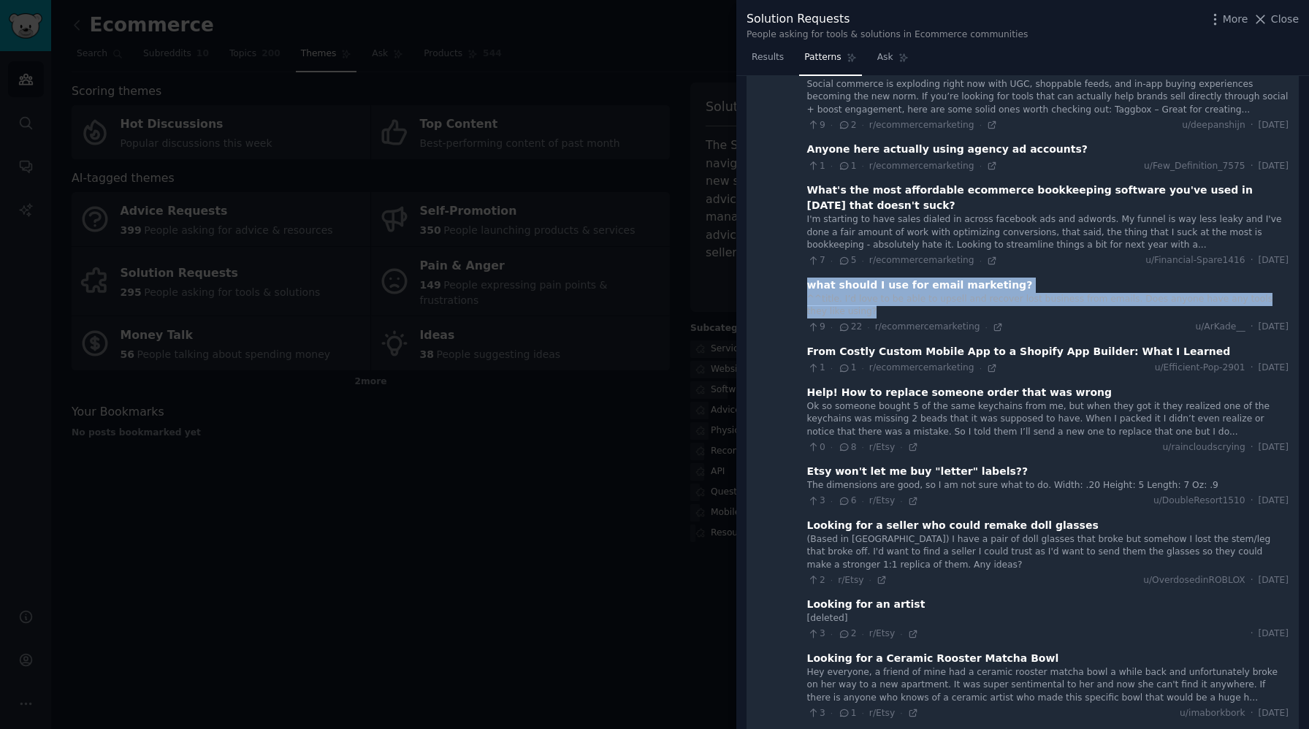
drag, startPoint x: 800, startPoint y: 253, endPoint x: 853, endPoint y: 278, distance: 58.2
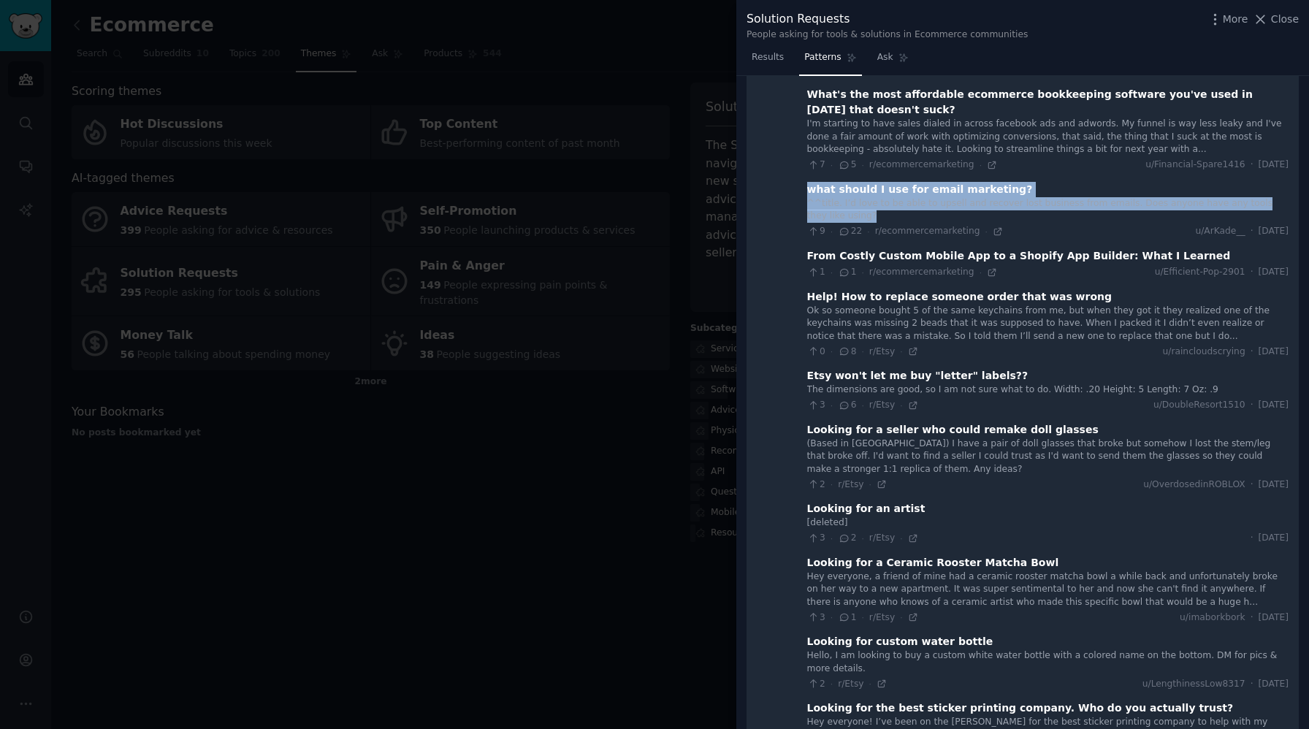
scroll to position [2398, 0]
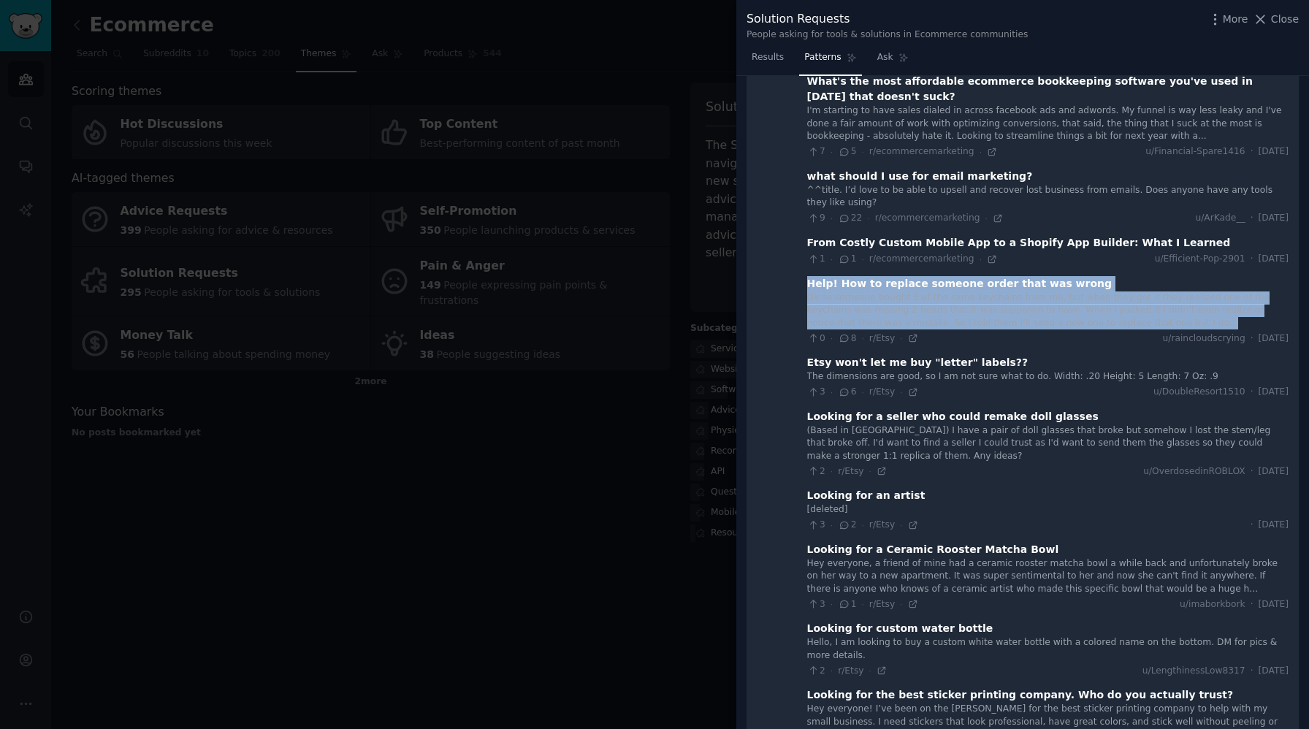
drag, startPoint x: 803, startPoint y: 250, endPoint x: 1123, endPoint y: 297, distance: 322.6
click at [1123, 297] on div "Help! How to replace someone order that was wrong Ok so someone bought 5 of the…" at bounding box center [1047, 310] width 481 height 69
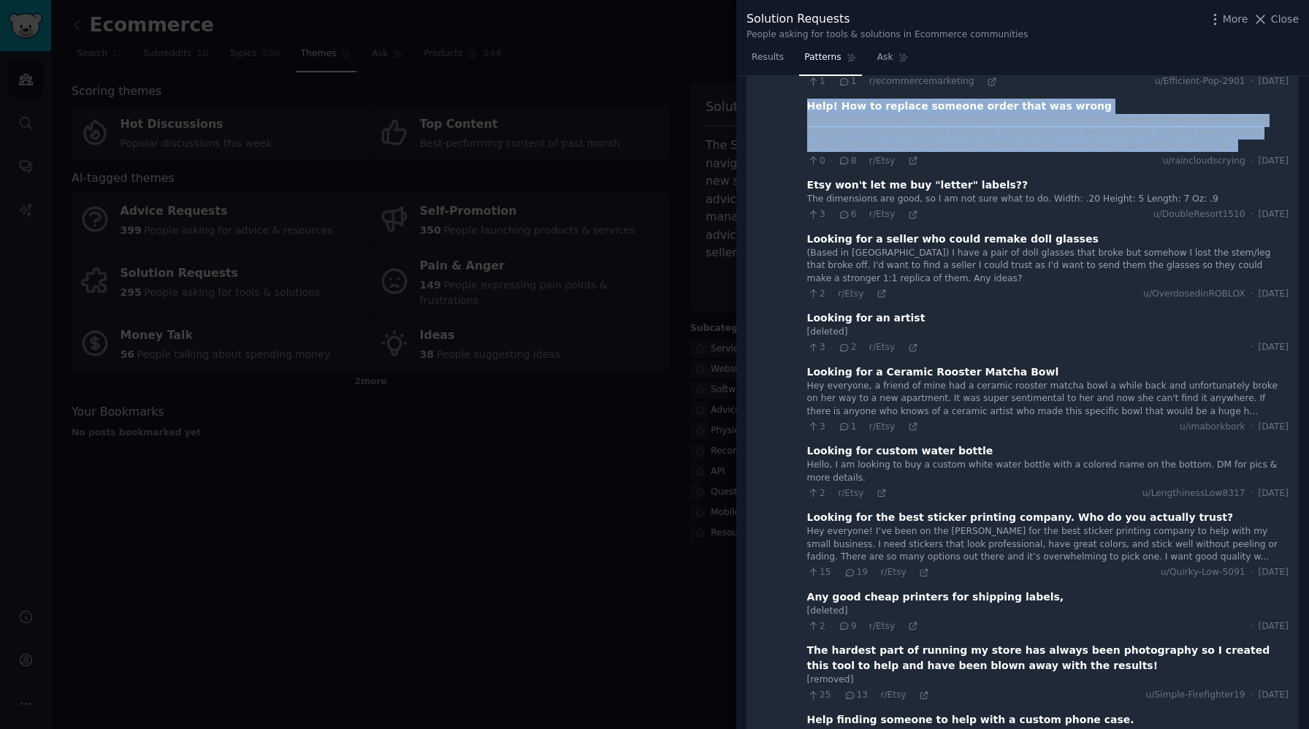
scroll to position [2590, 0]
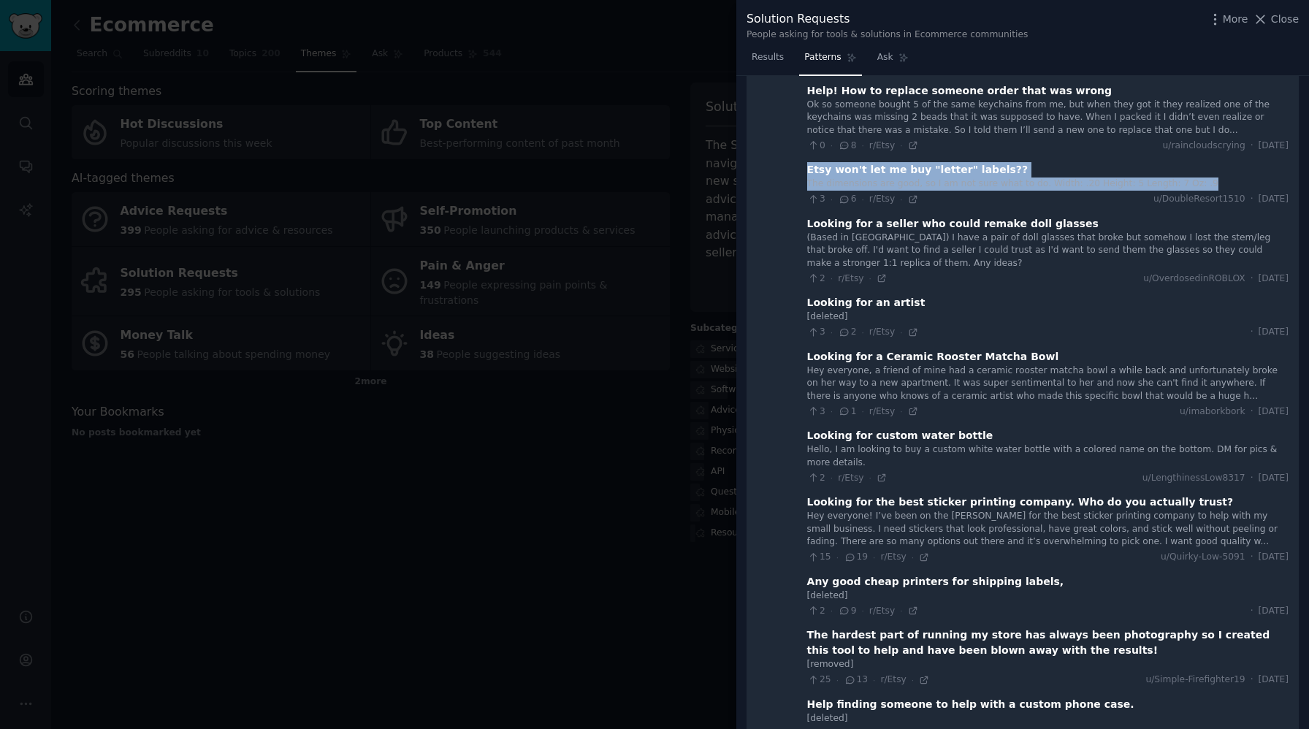
drag, startPoint x: 803, startPoint y: 137, endPoint x: 1218, endPoint y: 156, distance: 415.3
click at [1218, 162] on div "Etsy won't let me buy "letter" labels?? The dimensions are good, so I am not su…" at bounding box center [1047, 184] width 481 height 44
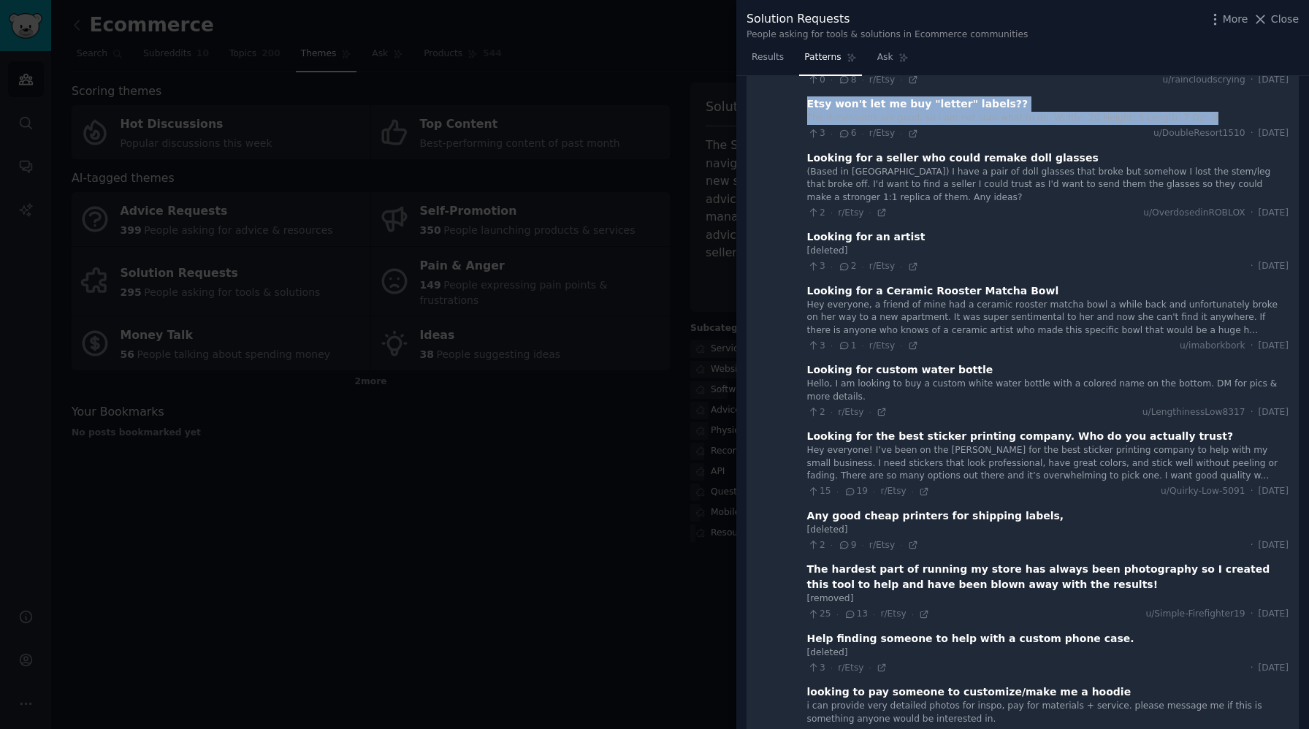
scroll to position [2668, 0]
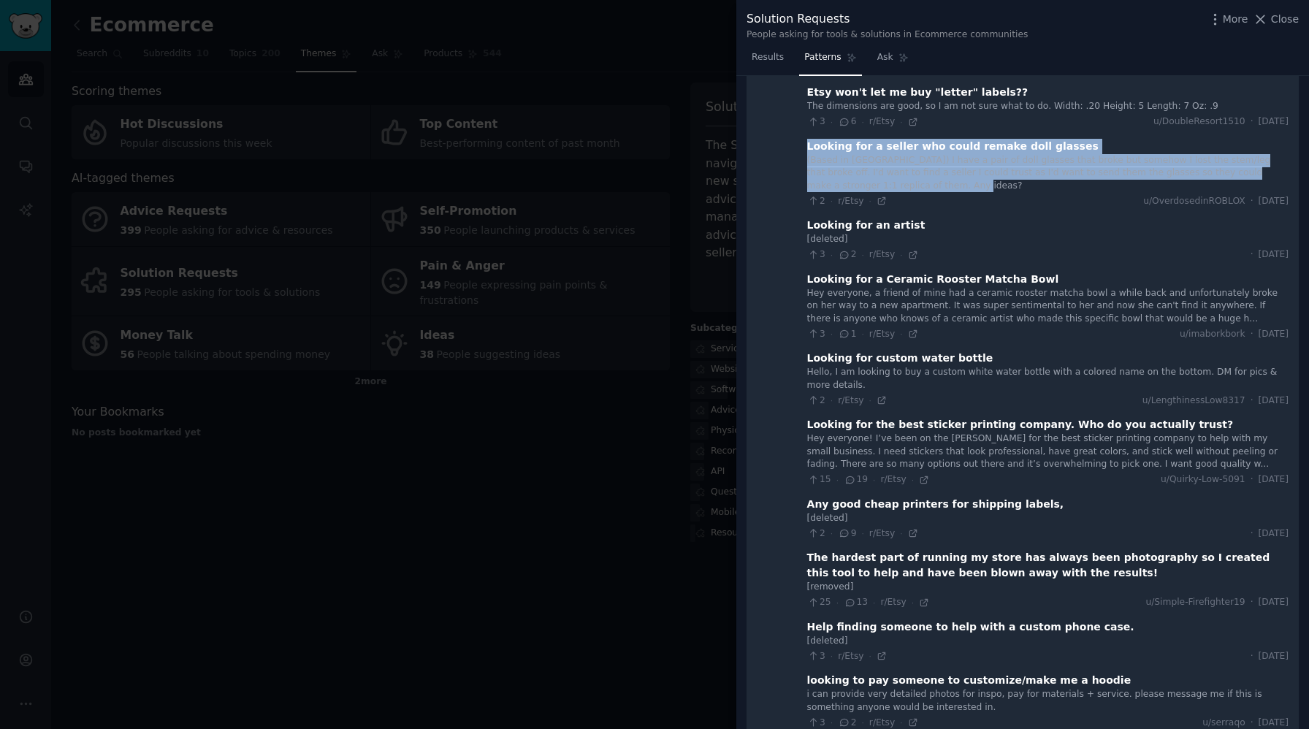
drag, startPoint x: 803, startPoint y: 117, endPoint x: 907, endPoint y: 153, distance: 110.4
click at [907, 153] on div "Looking for a seller who could remake doll glasses (Based in [GEOGRAPHIC_DATA])…" at bounding box center [1047, 173] width 481 height 69
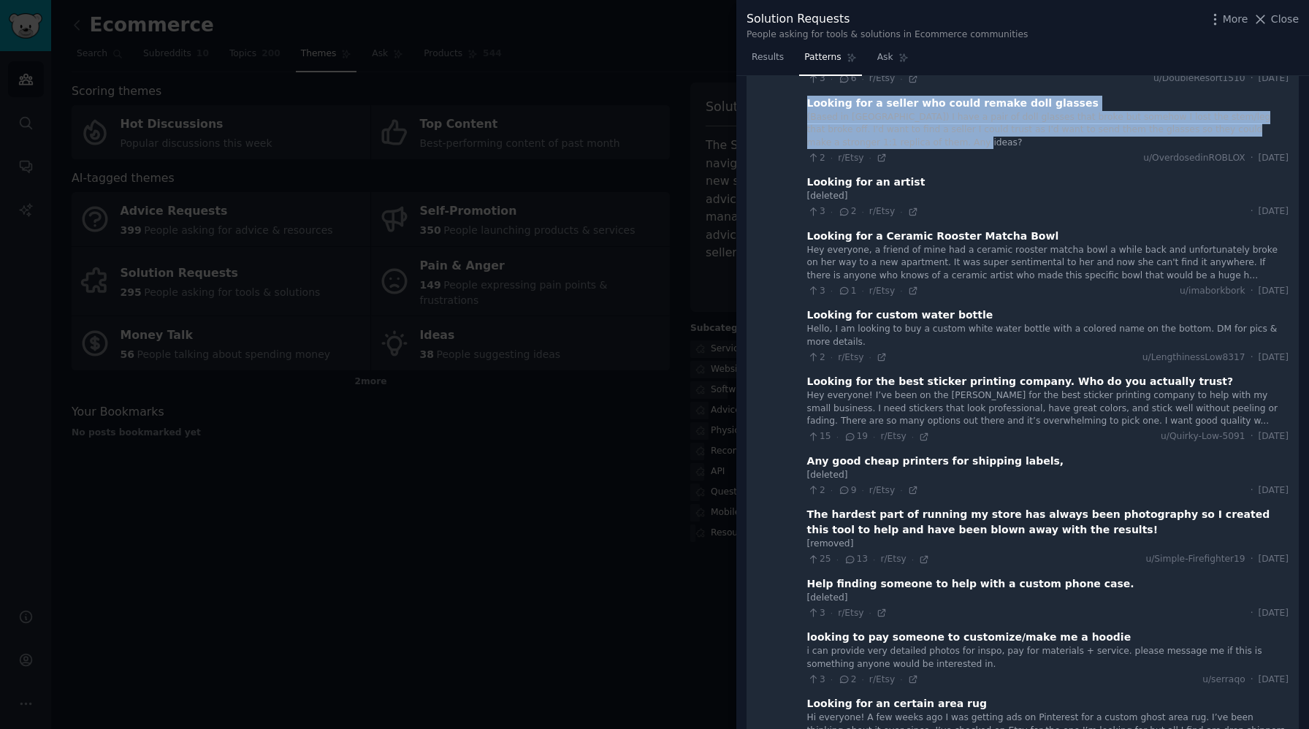
scroll to position [2715, 0]
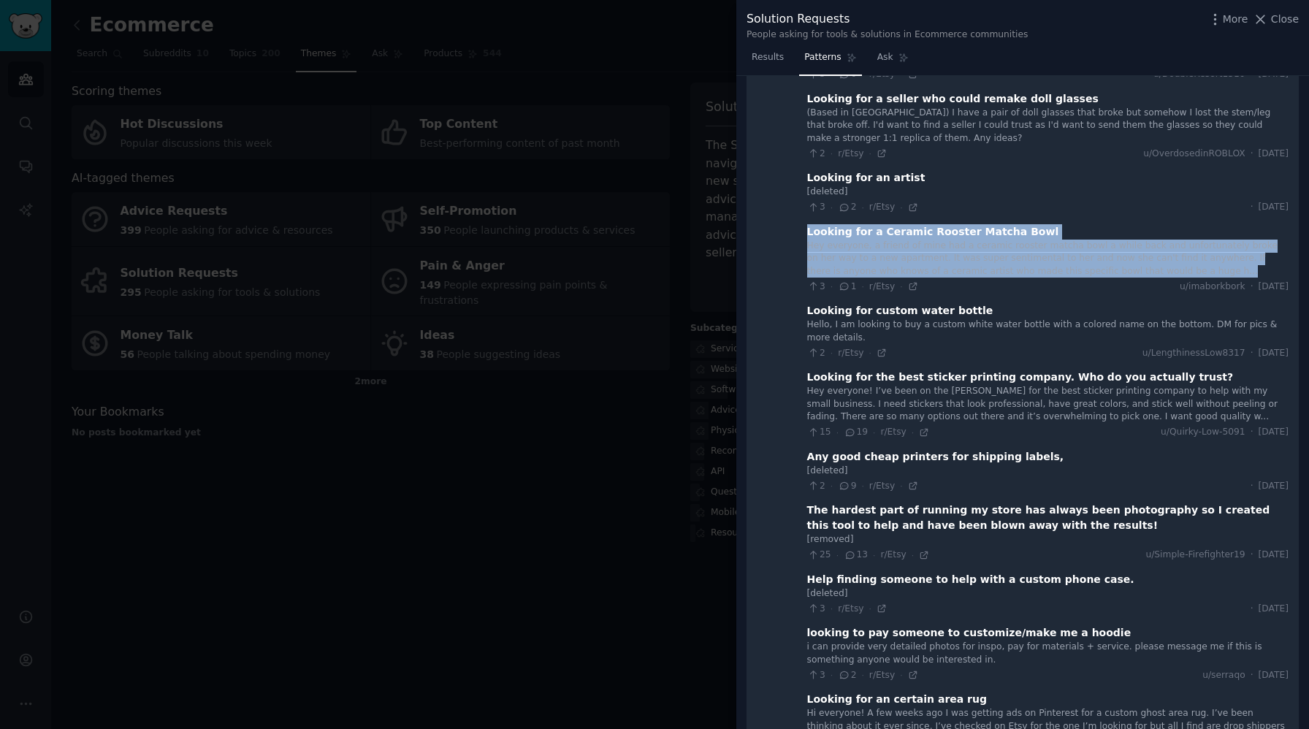
drag, startPoint x: 801, startPoint y: 203, endPoint x: 1150, endPoint y: 245, distance: 350.8
click at [1150, 245] on div "Looking for a Ceramic Rooster Matcha Bowl Hey everyone, a friend of mine had a …" at bounding box center [1047, 258] width 481 height 69
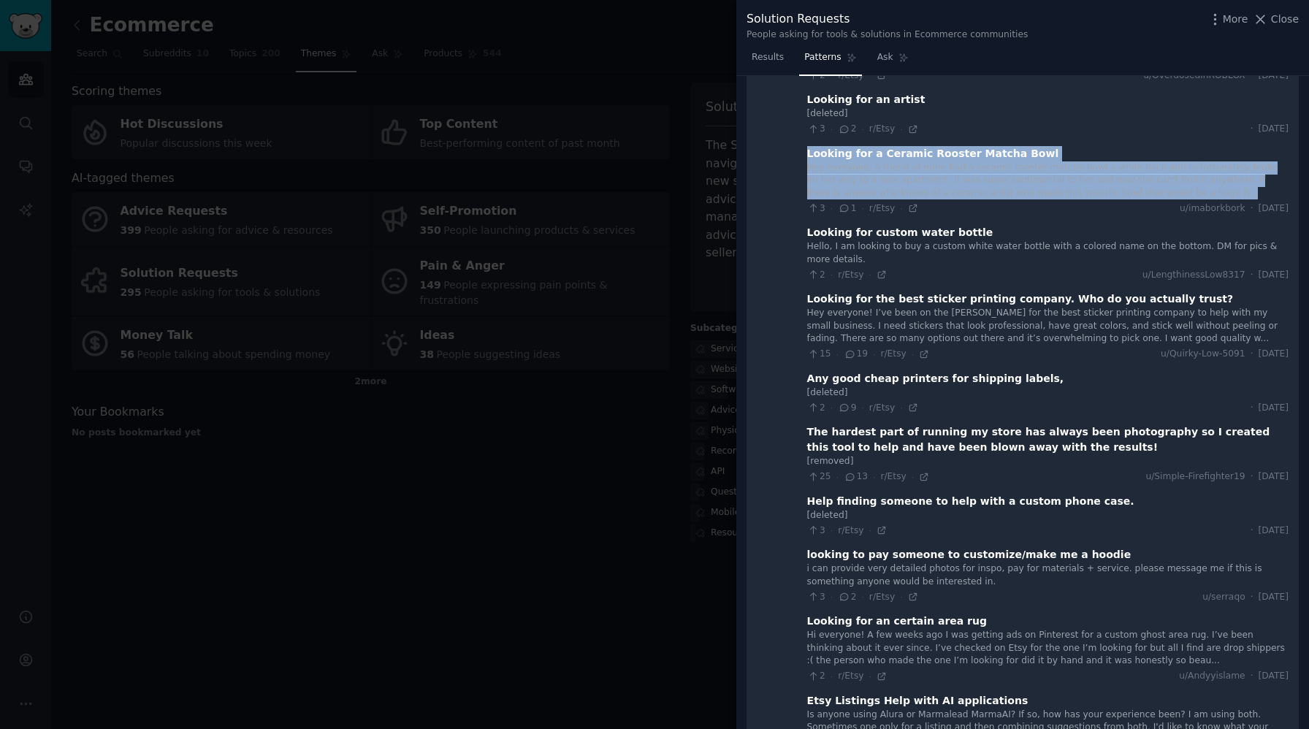
scroll to position [2805, 0]
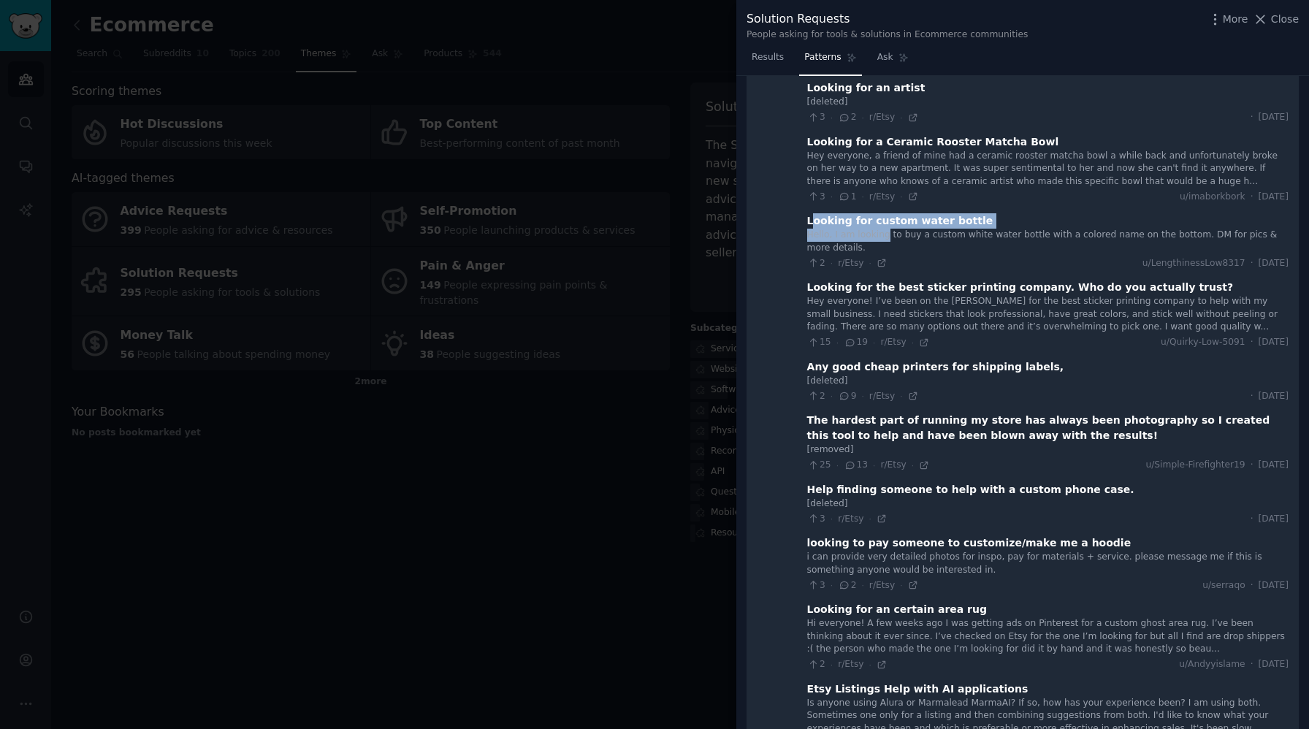
drag, startPoint x: 805, startPoint y: 191, endPoint x: 877, endPoint y: 206, distance: 73.9
click at [877, 213] on div "Looking for custom water bottle Hello, I am looking to buy a custom white water…" at bounding box center [1047, 241] width 481 height 56
drag, startPoint x: 803, startPoint y: 187, endPoint x: 885, endPoint y: 216, distance: 87.5
click at [885, 216] on div "Looking for custom water bottle Hello, I am looking to buy a custom white water…" at bounding box center [1047, 241] width 481 height 56
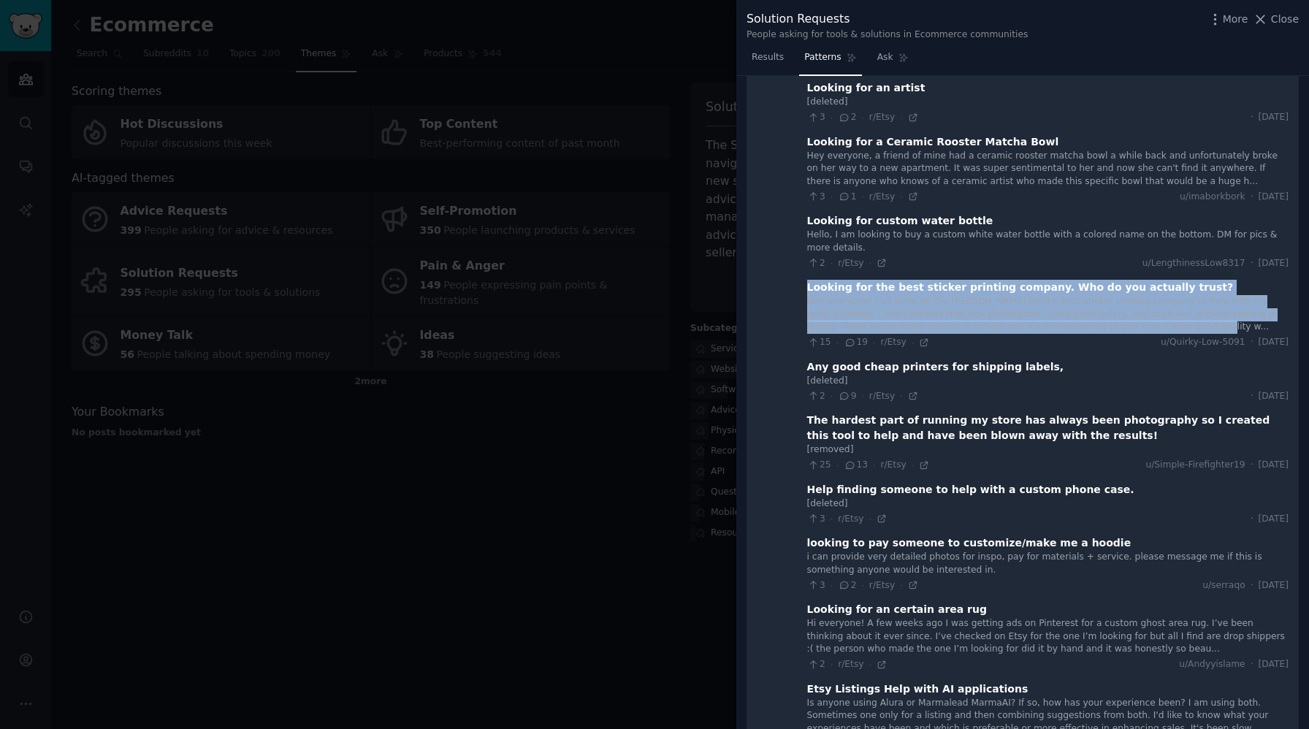
drag, startPoint x: 800, startPoint y: 256, endPoint x: 1155, endPoint y: 301, distance: 357.1
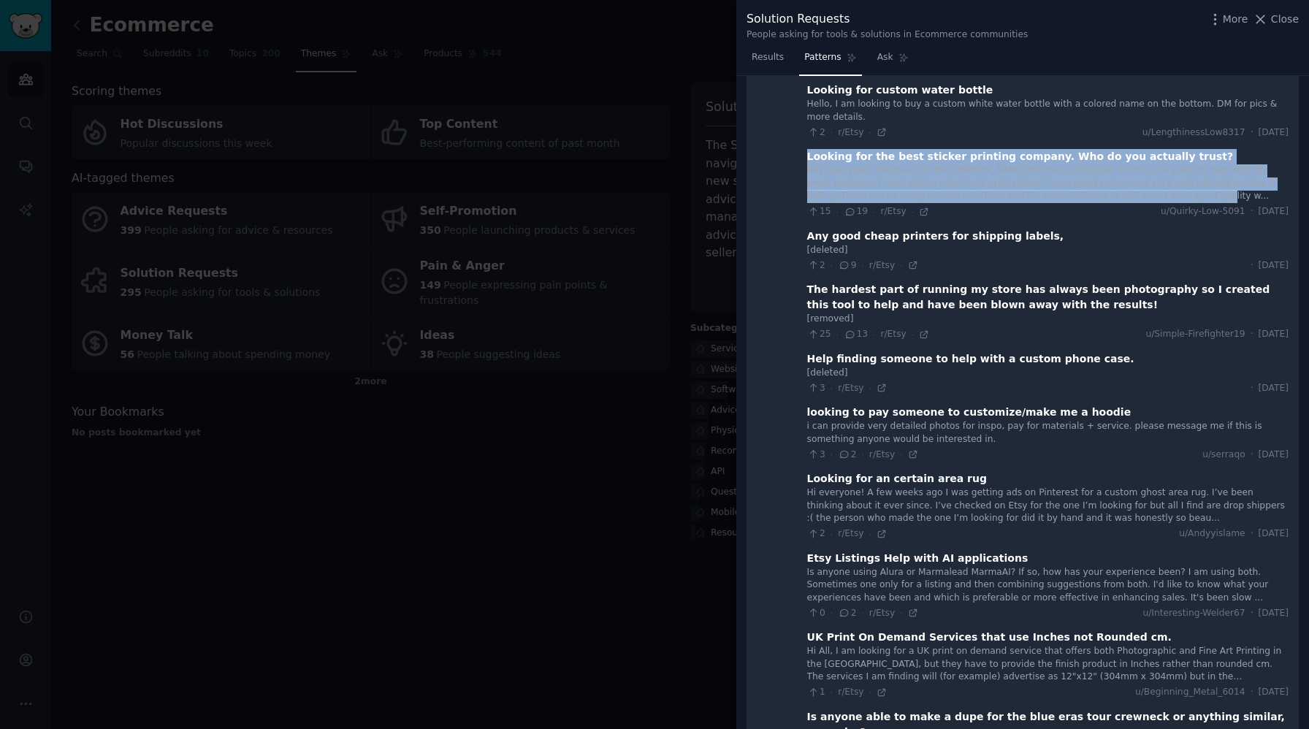
scroll to position [2950, 0]
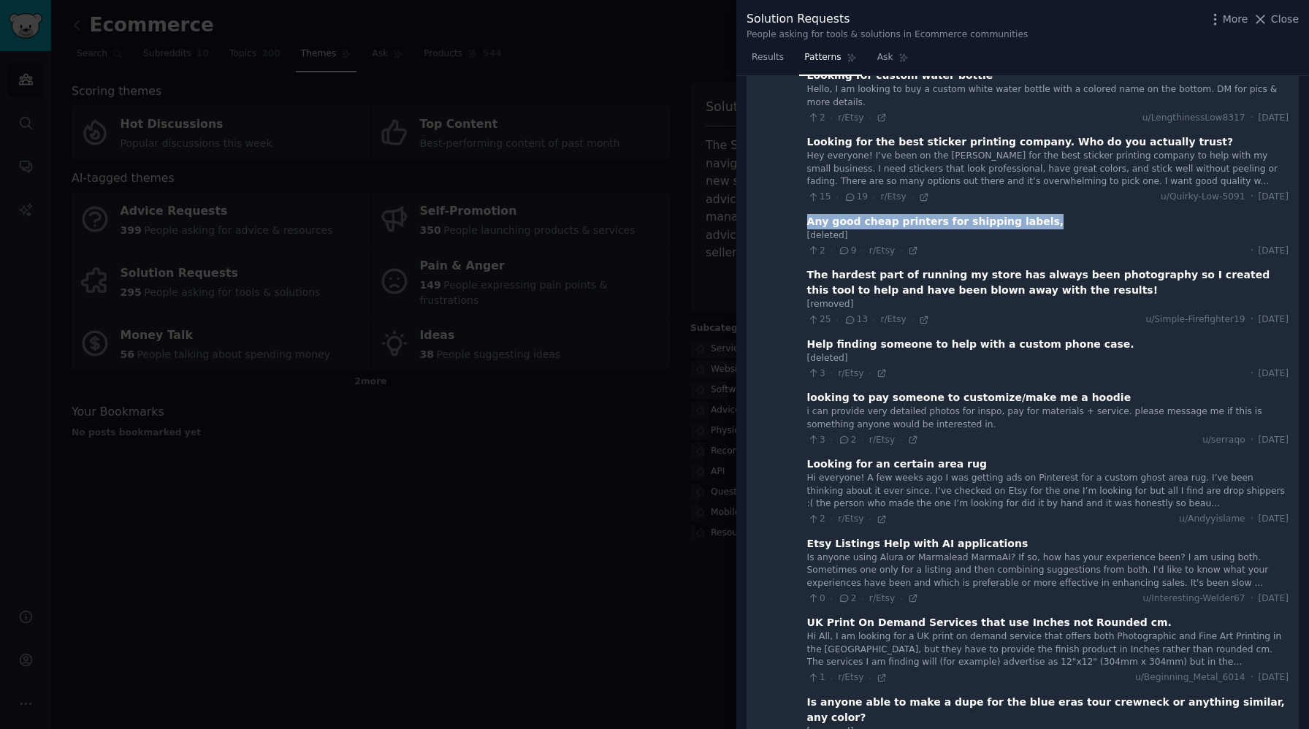
drag, startPoint x: 802, startPoint y: 193, endPoint x: 1047, endPoint y: 193, distance: 244.7
click at [1047, 214] on div "Any good cheap printers for shipping labels," at bounding box center [1047, 221] width 481 height 15
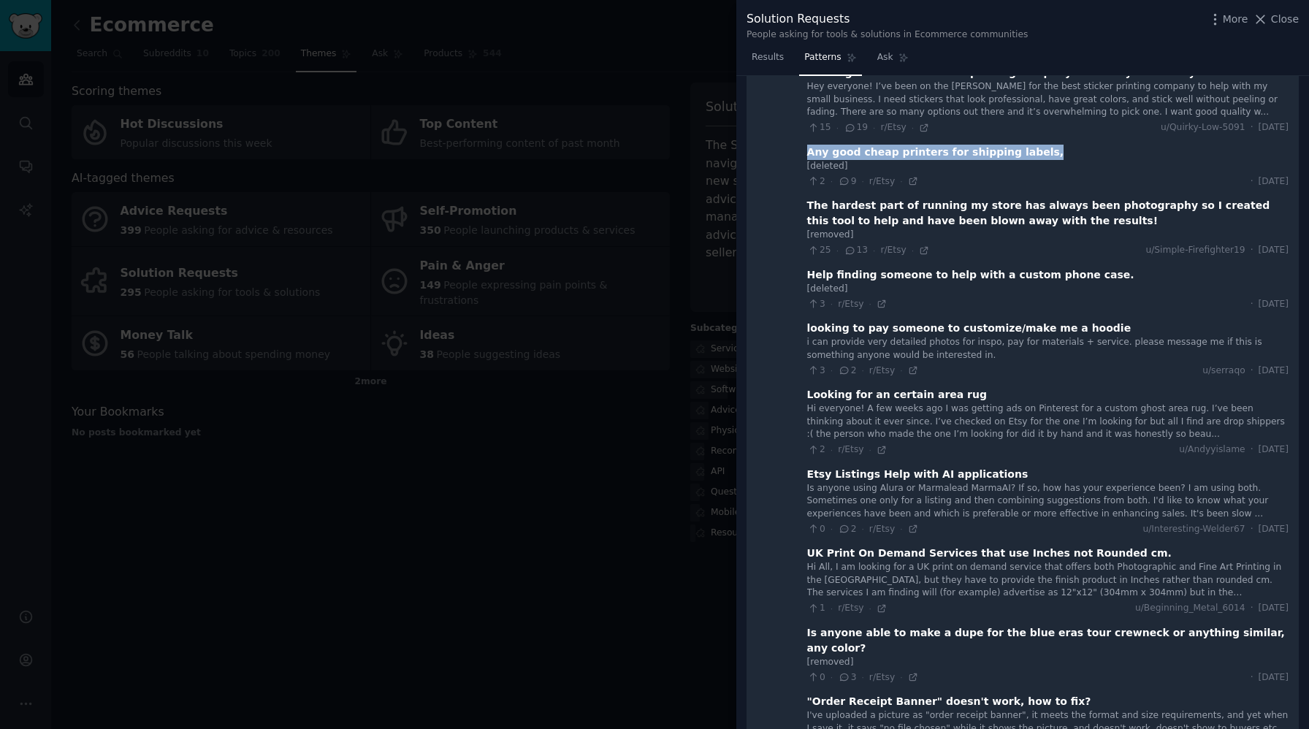
scroll to position [3045, 0]
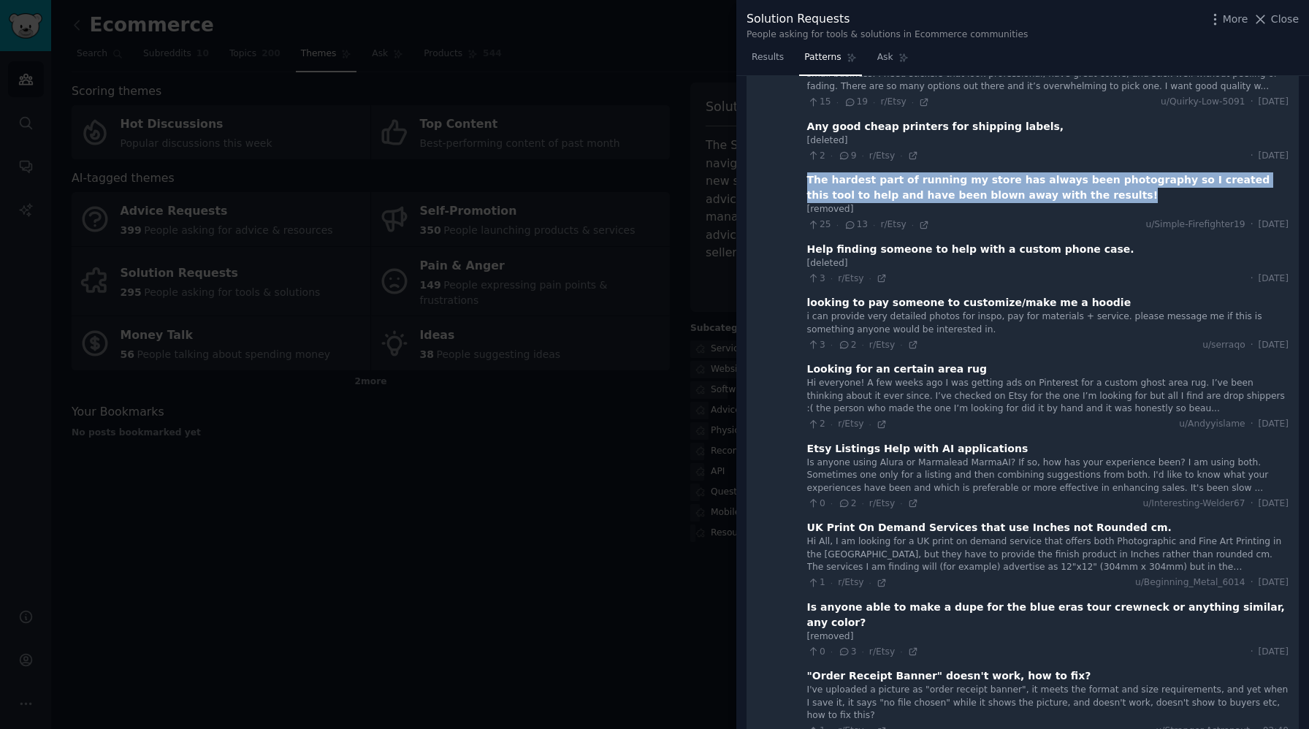
drag, startPoint x: 803, startPoint y: 147, endPoint x: 1043, endPoint y: 169, distance: 241.3
click at [1043, 172] on div "The hardest part of running my store has always been photography so I created t…" at bounding box center [1047, 187] width 481 height 31
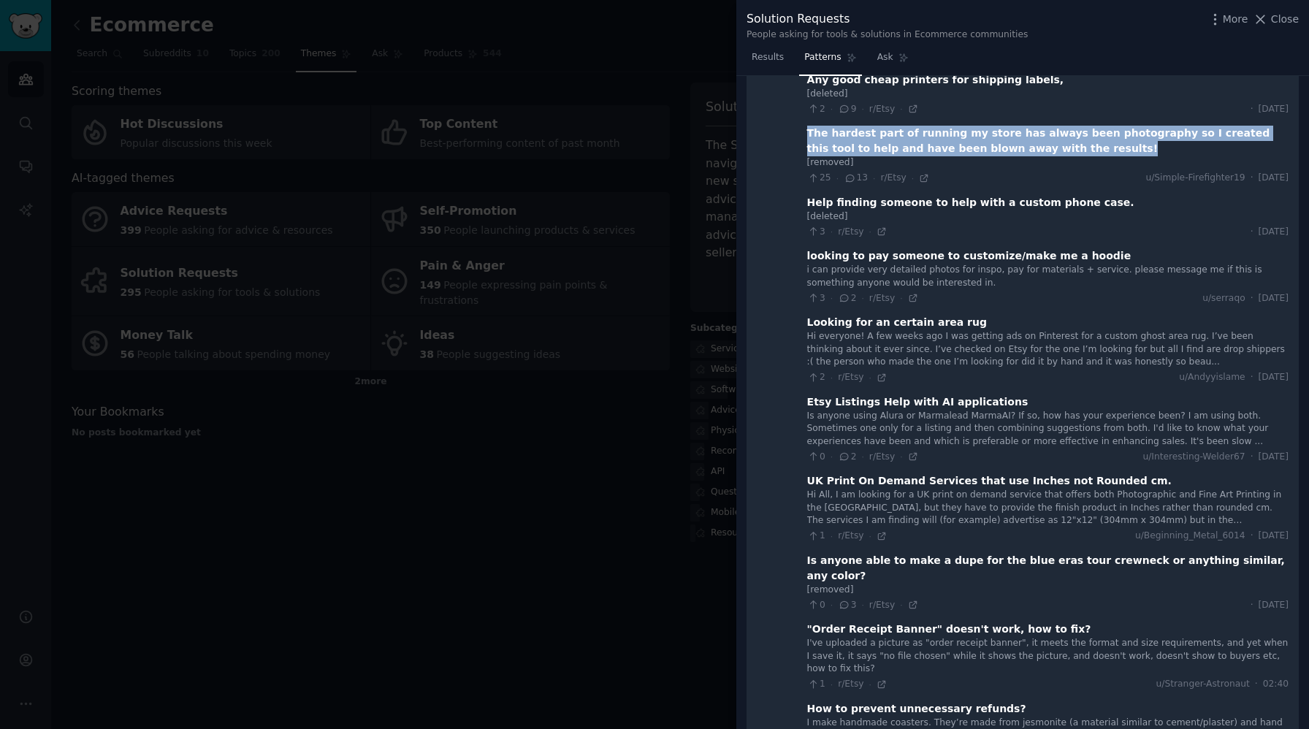
scroll to position [3105, 0]
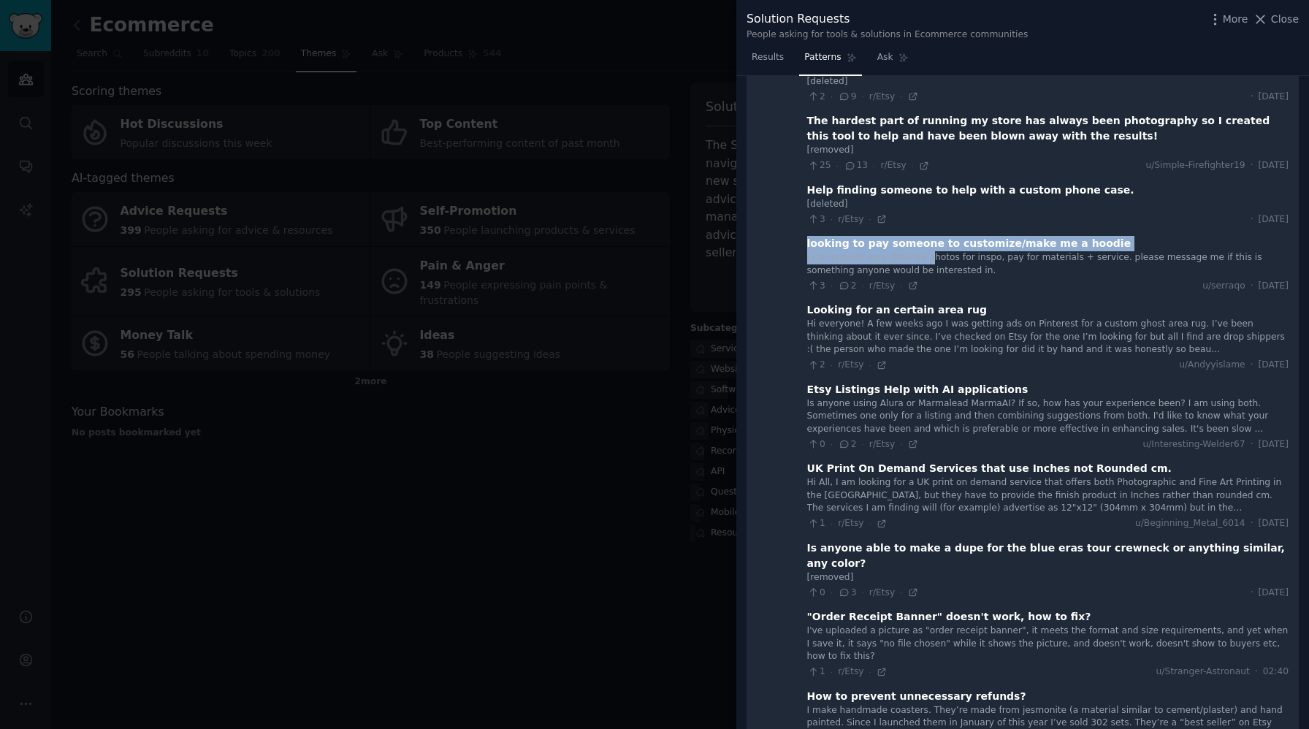
drag, startPoint x: 802, startPoint y: 214, endPoint x: 919, endPoint y: 228, distance: 117.7
click at [919, 236] on div "looking to pay someone to customize/make me a hoodie i can provide very detaile…" at bounding box center [1047, 264] width 481 height 56
click at [856, 251] on div "i can provide very detailed photos for inspo, pay for materials + service. plea…" at bounding box center [1047, 264] width 481 height 26
drag, startPoint x: 801, startPoint y: 213, endPoint x: 984, endPoint y: 237, distance: 184.3
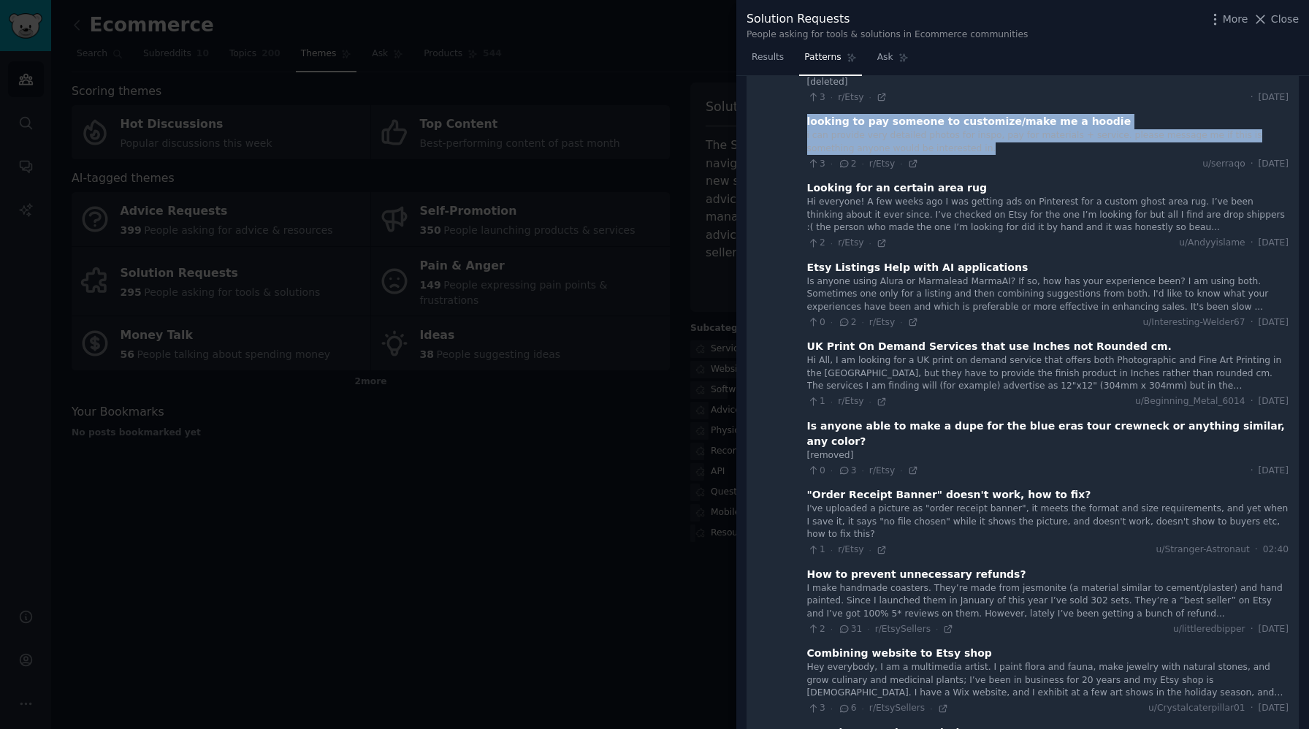
scroll to position [3226, 0]
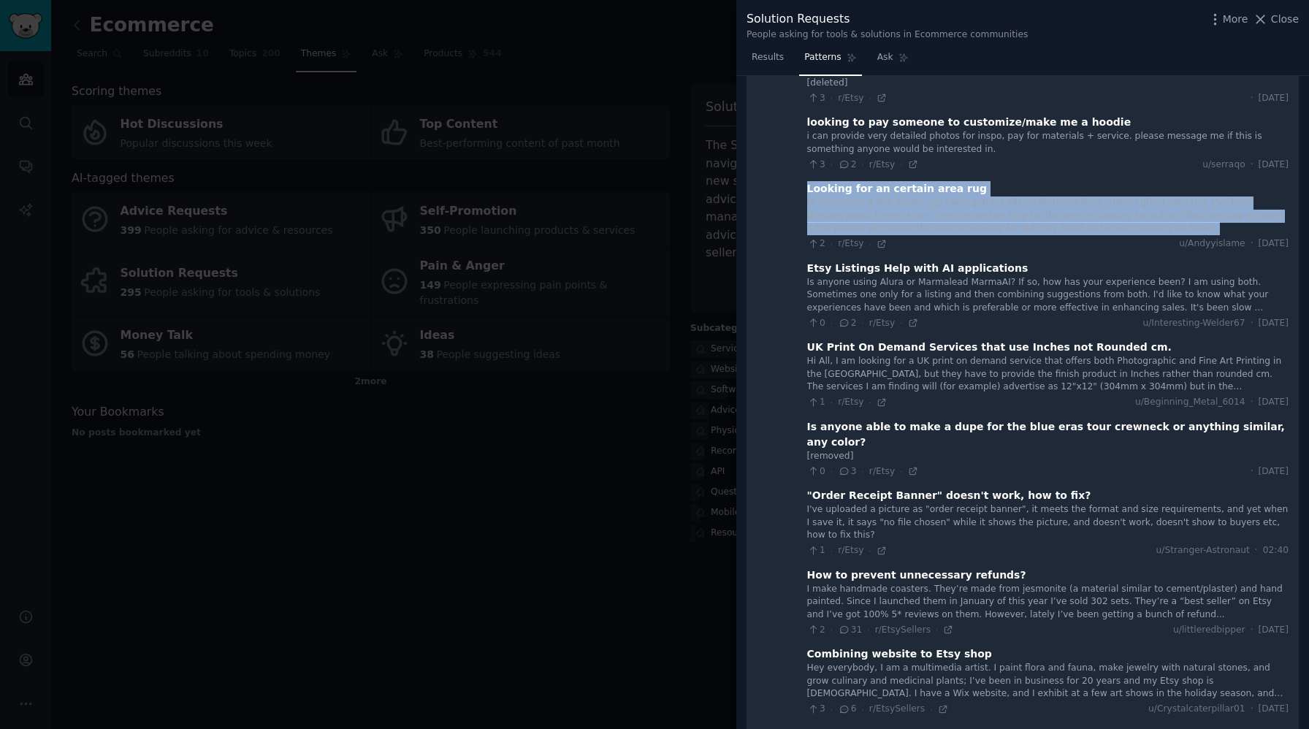
drag, startPoint x: 801, startPoint y: 159, endPoint x: 1108, endPoint y: 199, distance: 309.4
click at [1108, 199] on div "Looking for an certain area rug Hi everyone! A few weeks ago I was getting ads …" at bounding box center [1047, 215] width 481 height 69
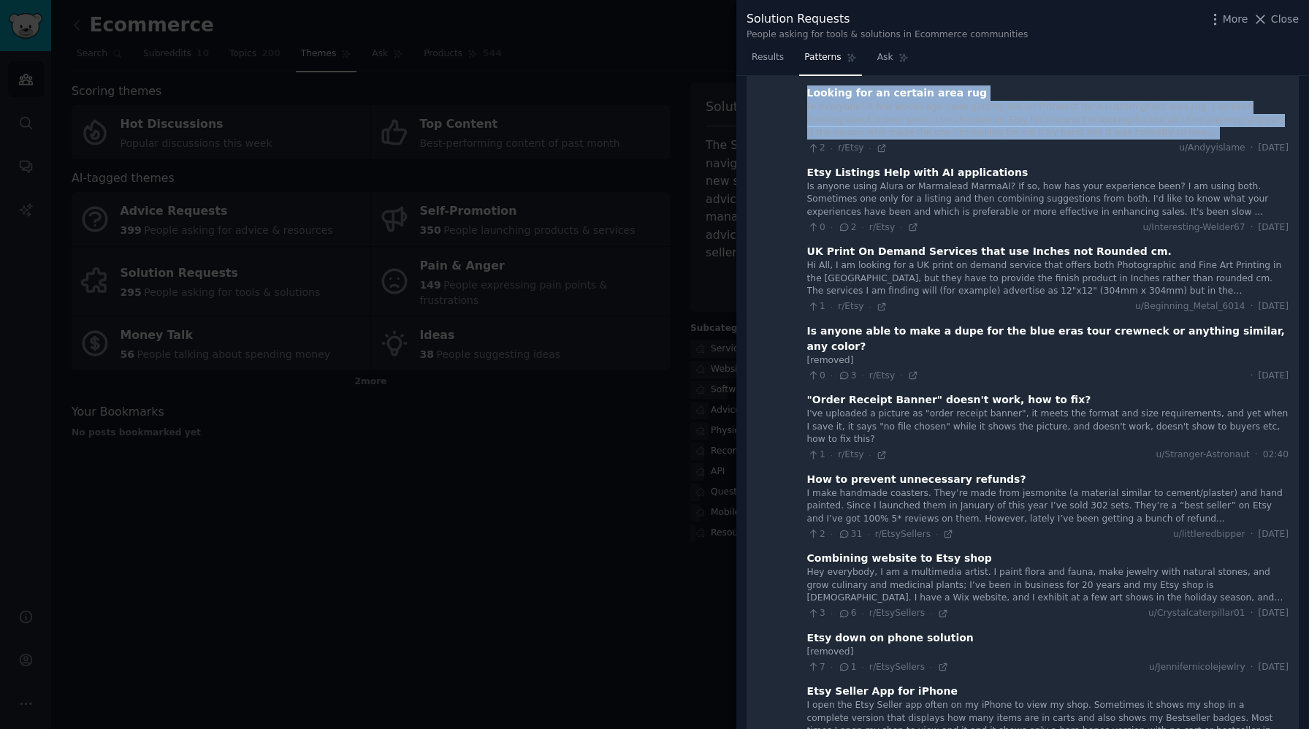
scroll to position [3328, 0]
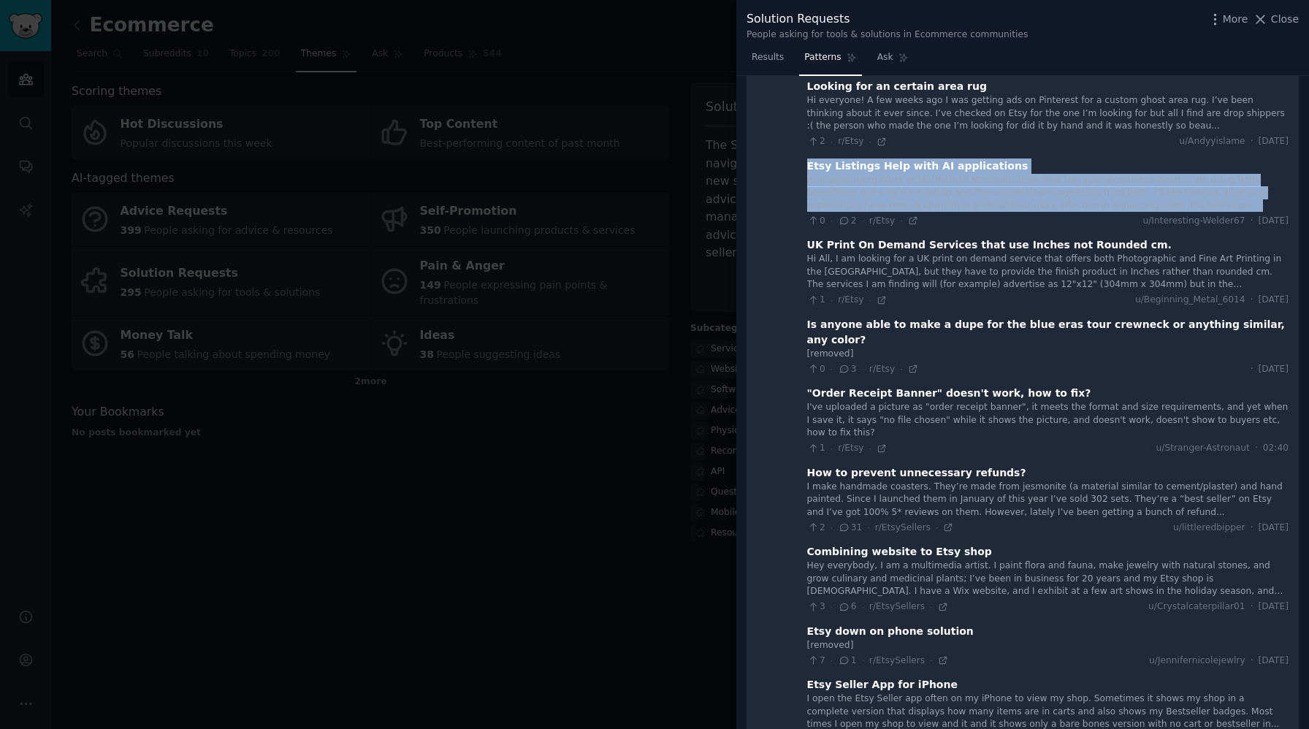
drag, startPoint x: 803, startPoint y: 137, endPoint x: 1136, endPoint y: 169, distance: 333.9
click at [1136, 169] on div "Etsy Listings Help with AI applications Is anyone using Alura or Marmalead Marm…" at bounding box center [1047, 192] width 481 height 69
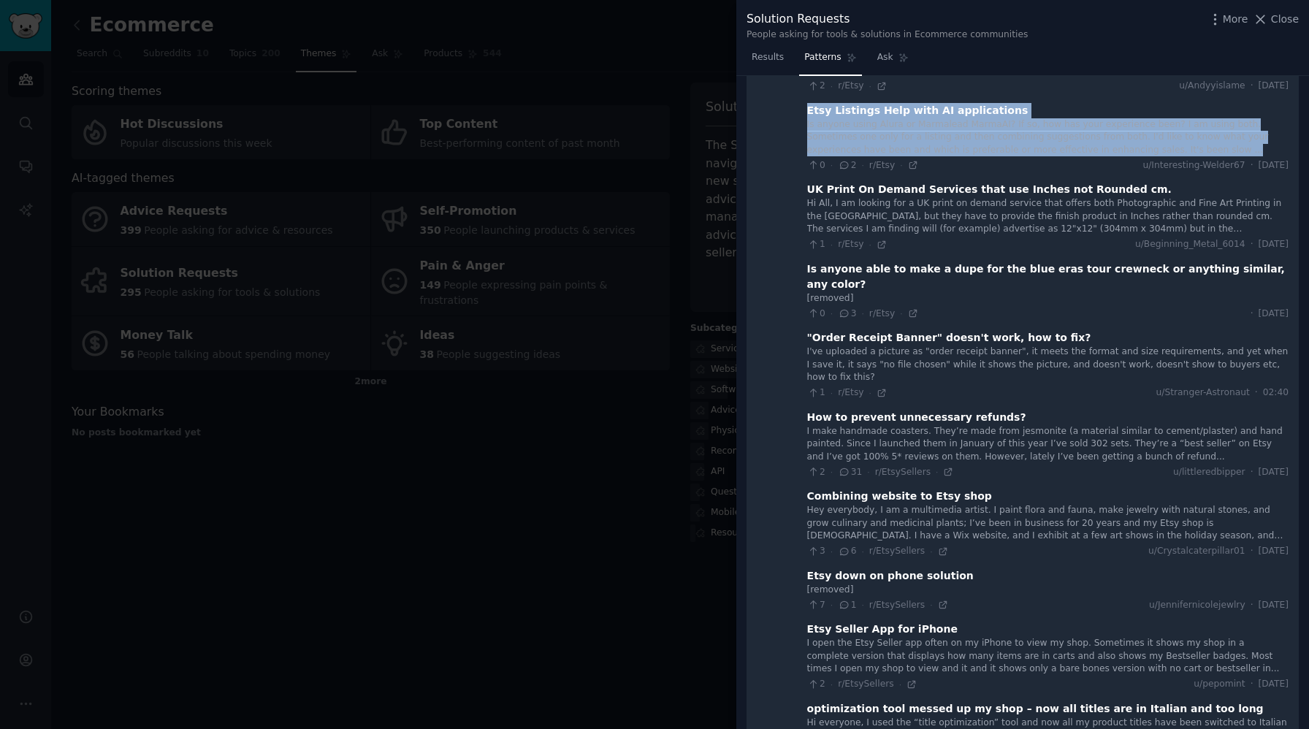
scroll to position [3396, 0]
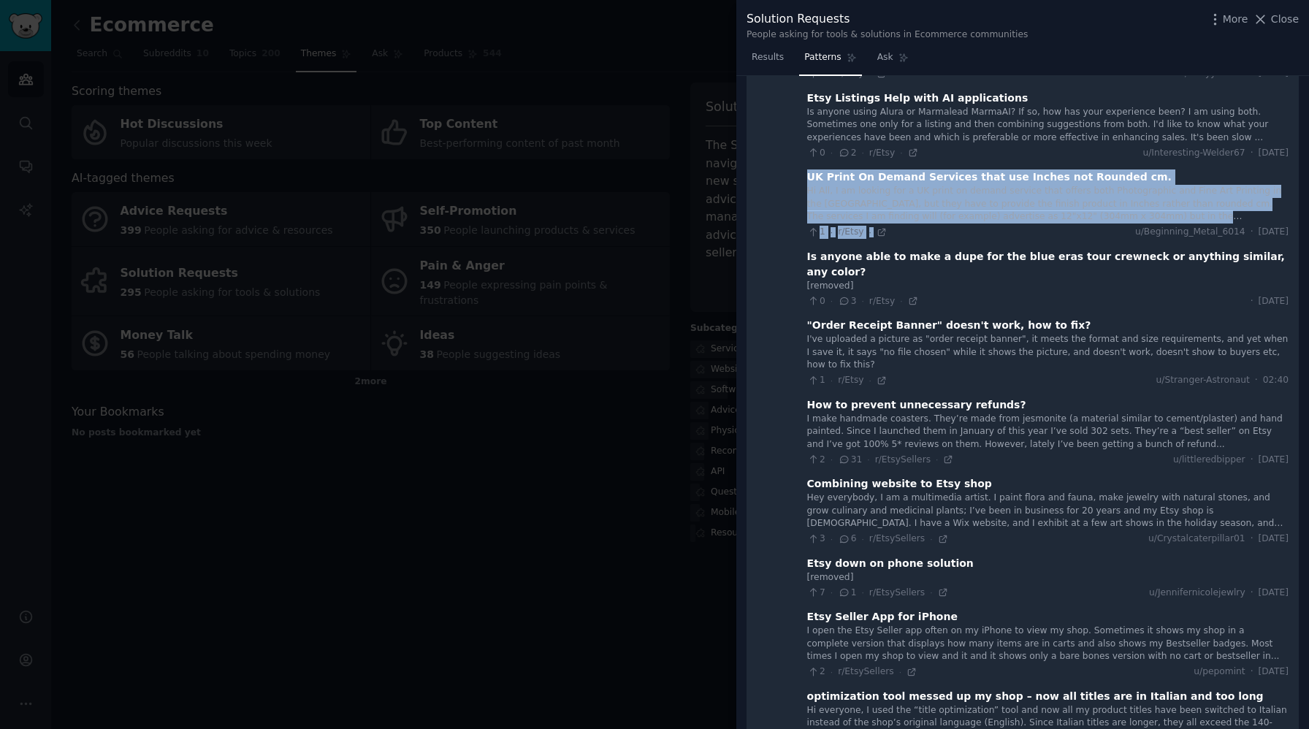
drag, startPoint x: 803, startPoint y: 148, endPoint x: 1136, endPoint y: 192, distance: 336.7
click at [1136, 192] on div "UK Print On Demand Services that use Inches not Rounded cm. Hi All, I am lookin…" at bounding box center [1047, 203] width 481 height 69
click at [961, 185] on div "Hi All, I am looking for a UK print on demand service that offers both Photogra…" at bounding box center [1047, 204] width 481 height 39
drag, startPoint x: 803, startPoint y: 145, endPoint x: 1114, endPoint y: 184, distance: 313.6
click at [1114, 184] on div "UK Print On Demand Services that use Inches not Rounded cm. Hi All, I am lookin…" at bounding box center [1047, 203] width 481 height 69
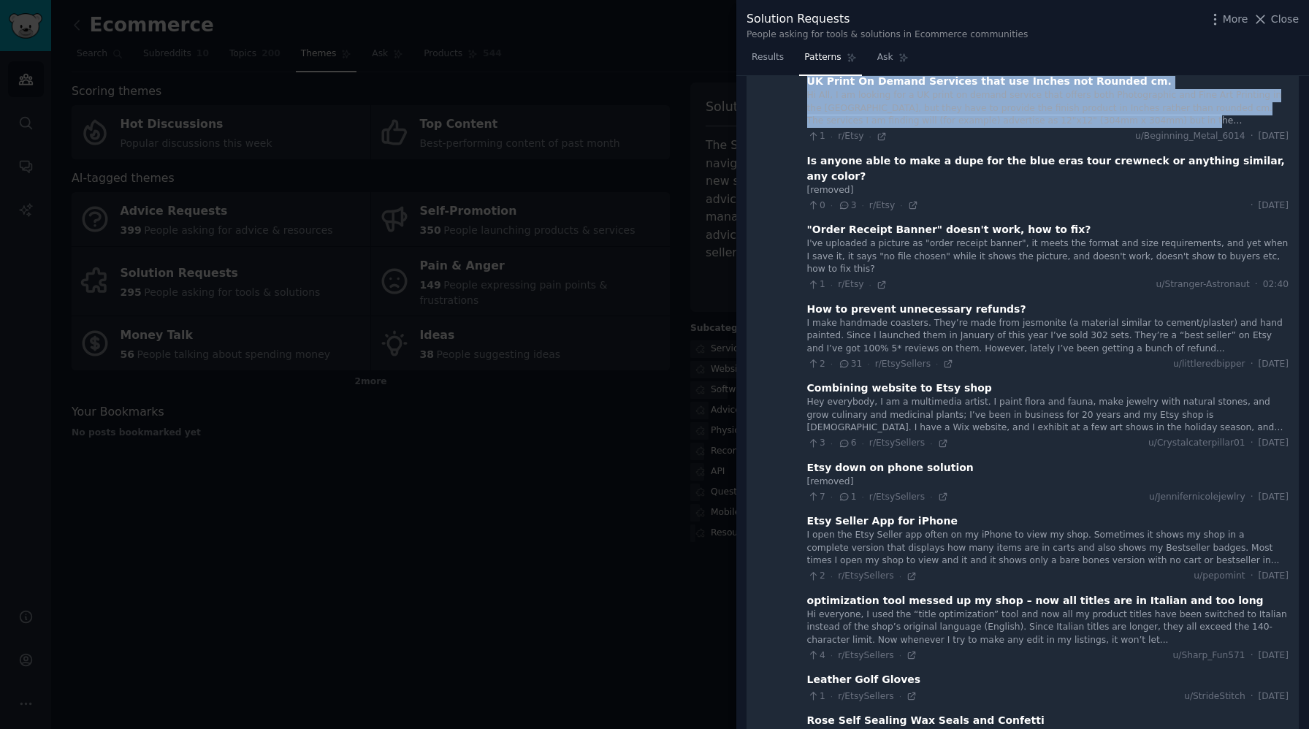
scroll to position [3497, 0]
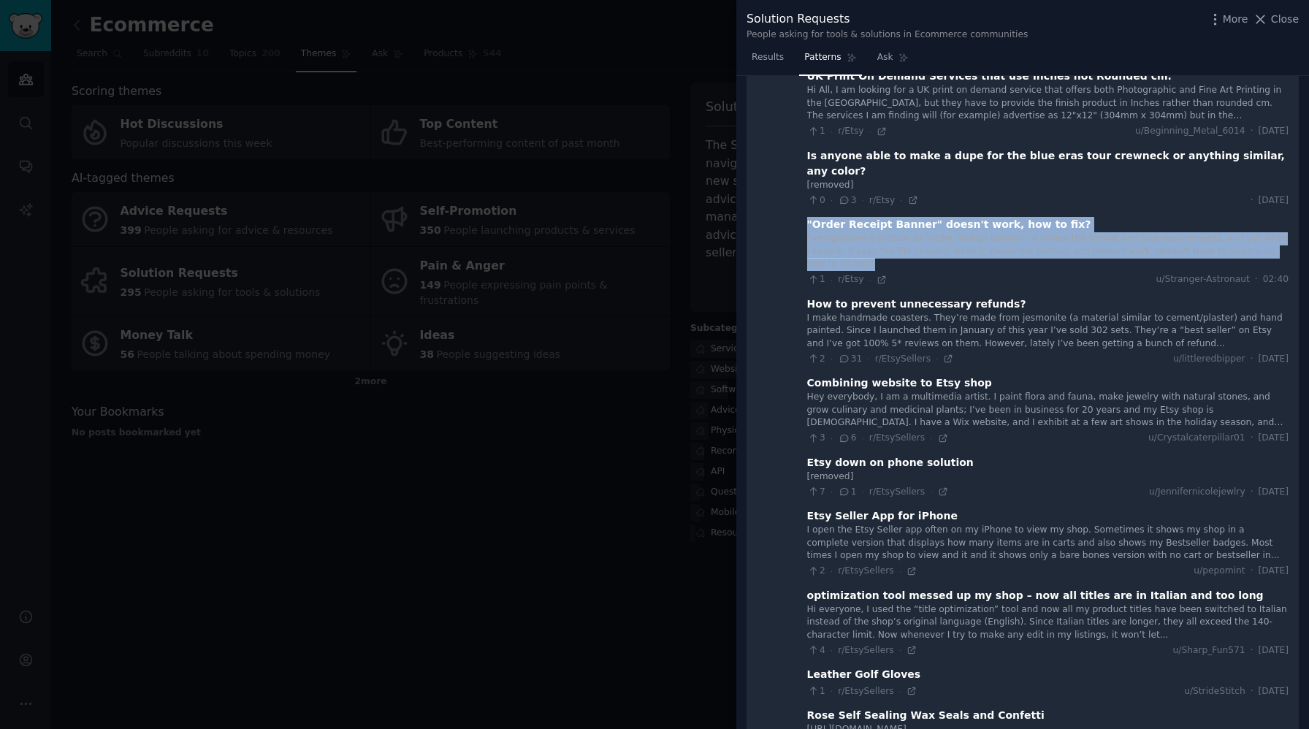
drag, startPoint x: 803, startPoint y: 179, endPoint x: 1295, endPoint y: 207, distance: 493.0
click at [1295, 207] on div "Download Reset Share Pattern s 5 121 🔍 Ecommerce Platform Comparisons and Recom…" at bounding box center [1022, 403] width 573 height 654
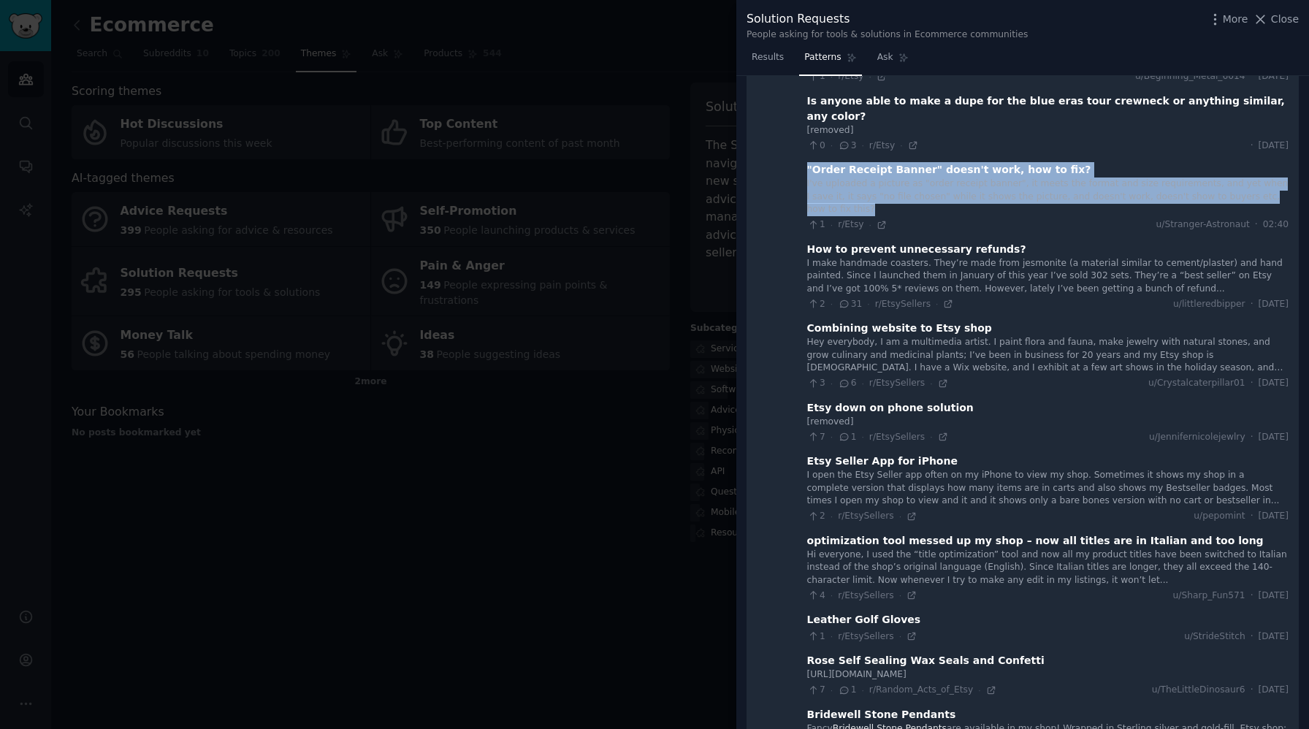
scroll to position [3568, 0]
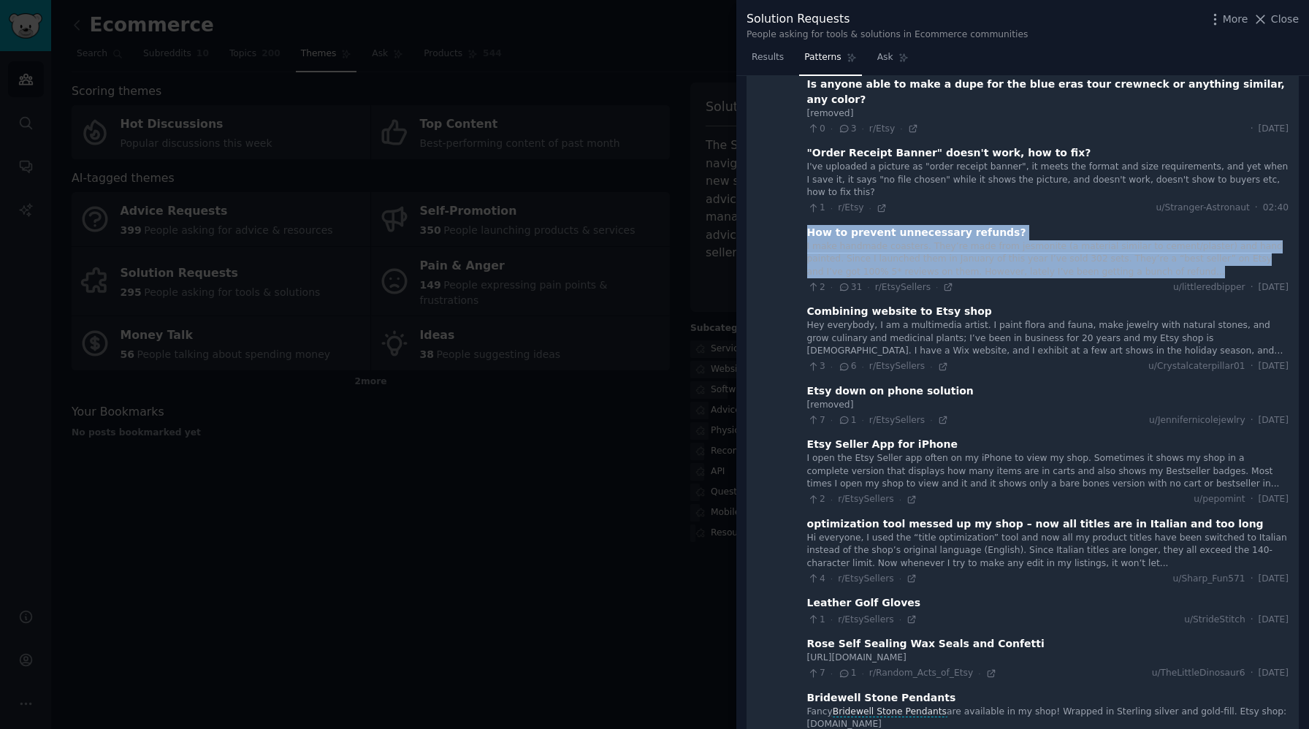
drag, startPoint x: 802, startPoint y: 175, endPoint x: 1122, endPoint y: 207, distance: 321.4
click at [1122, 225] on div "How to prevent unnecessary refunds? I make handmade coasters. They’re made from…" at bounding box center [1047, 259] width 481 height 69
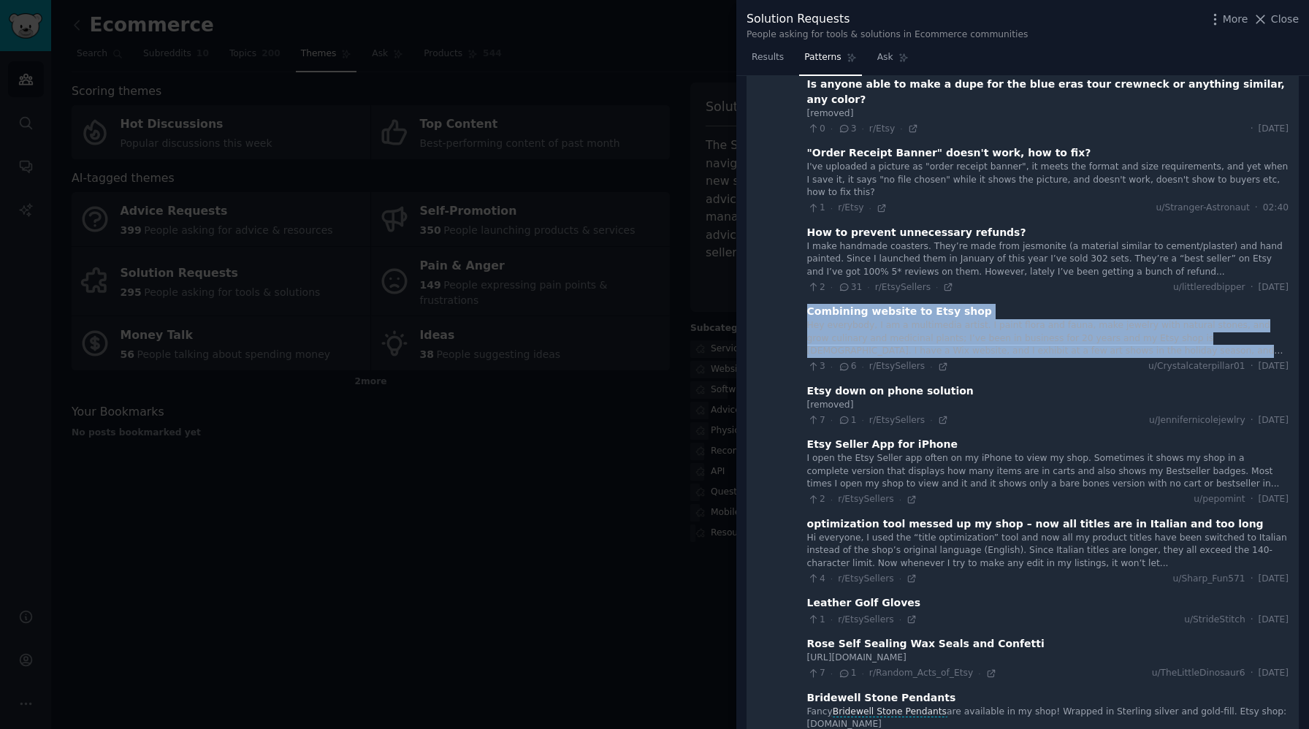
drag, startPoint x: 803, startPoint y: 253, endPoint x: 1136, endPoint y: 295, distance: 335.7
click at [1136, 304] on div "Combining website to Etsy shop Hey everybody, I am a multimedia artist. I paint…" at bounding box center [1047, 338] width 481 height 69
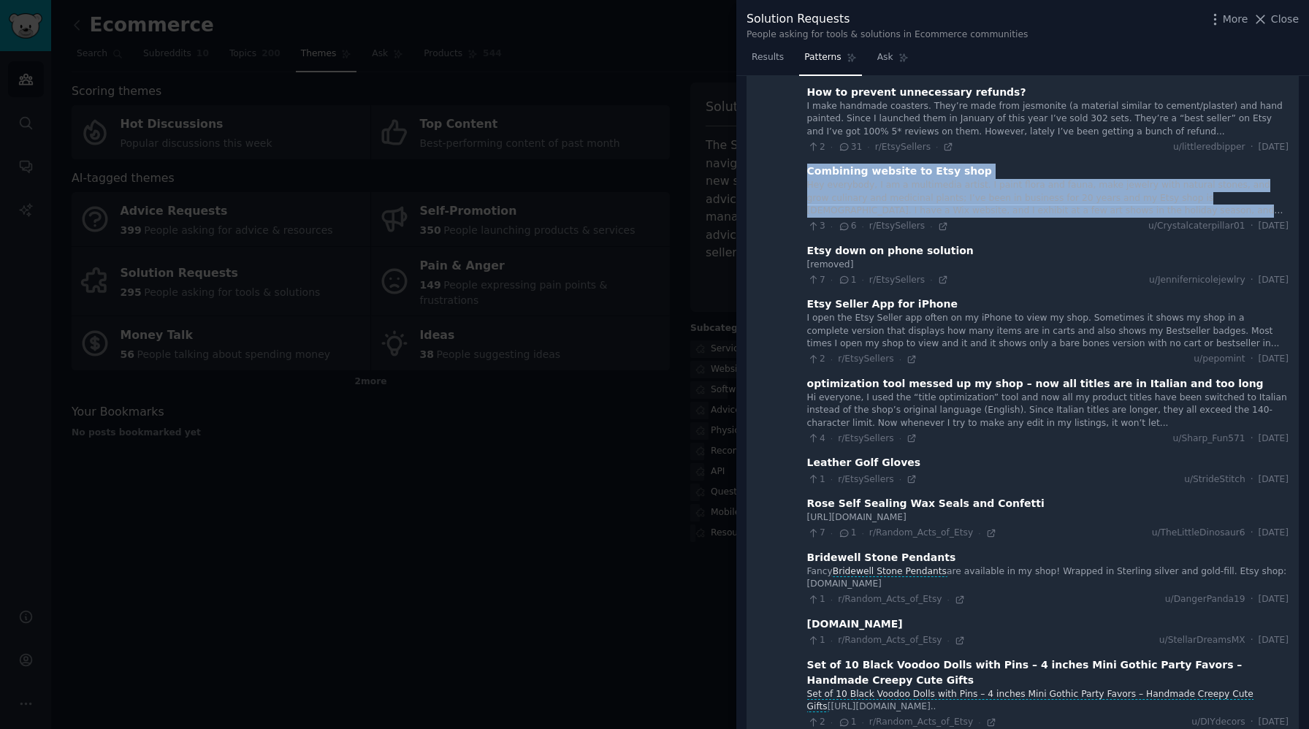
scroll to position [3709, 0]
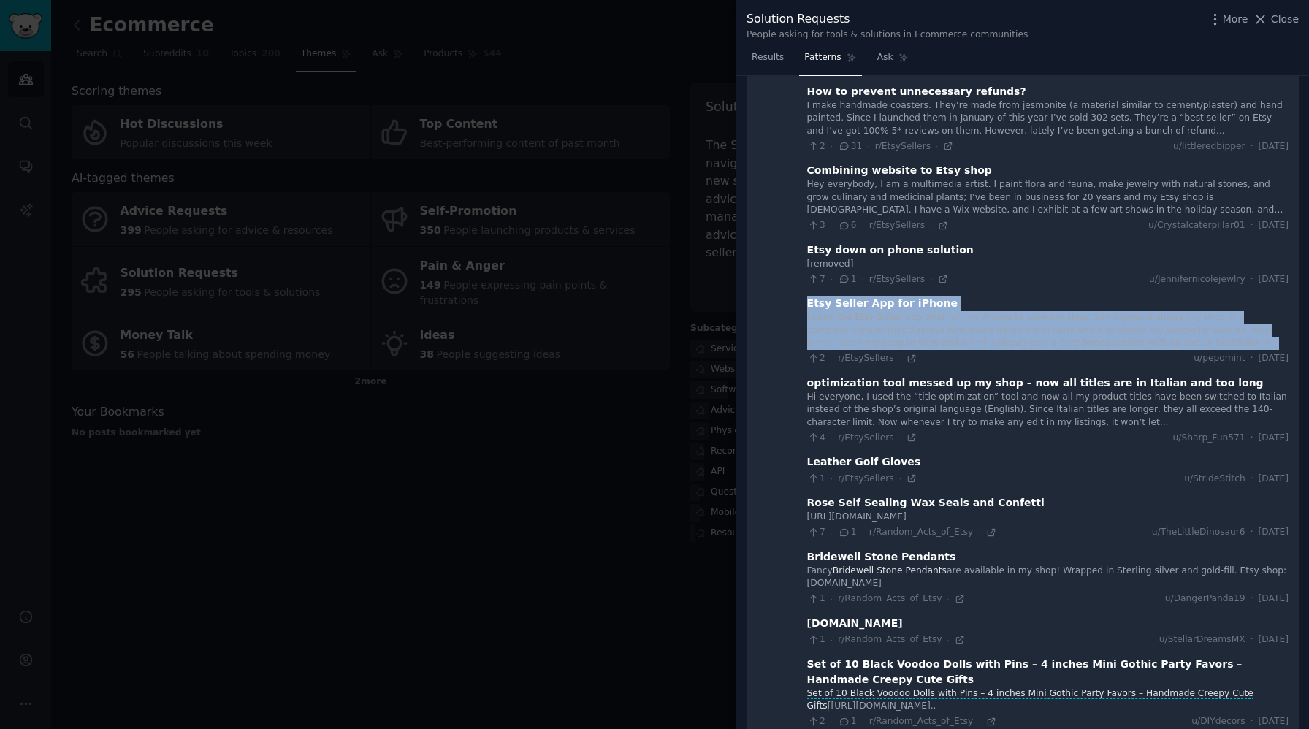
drag, startPoint x: 801, startPoint y: 247, endPoint x: 1136, endPoint y: 288, distance: 337.1
click at [1136, 288] on Recommendations "121 🔍 Ecommerce Platform Comparisons and Recommendations 650 · 1089 Need help s…" at bounding box center [1022, 685] width 552 height 8504
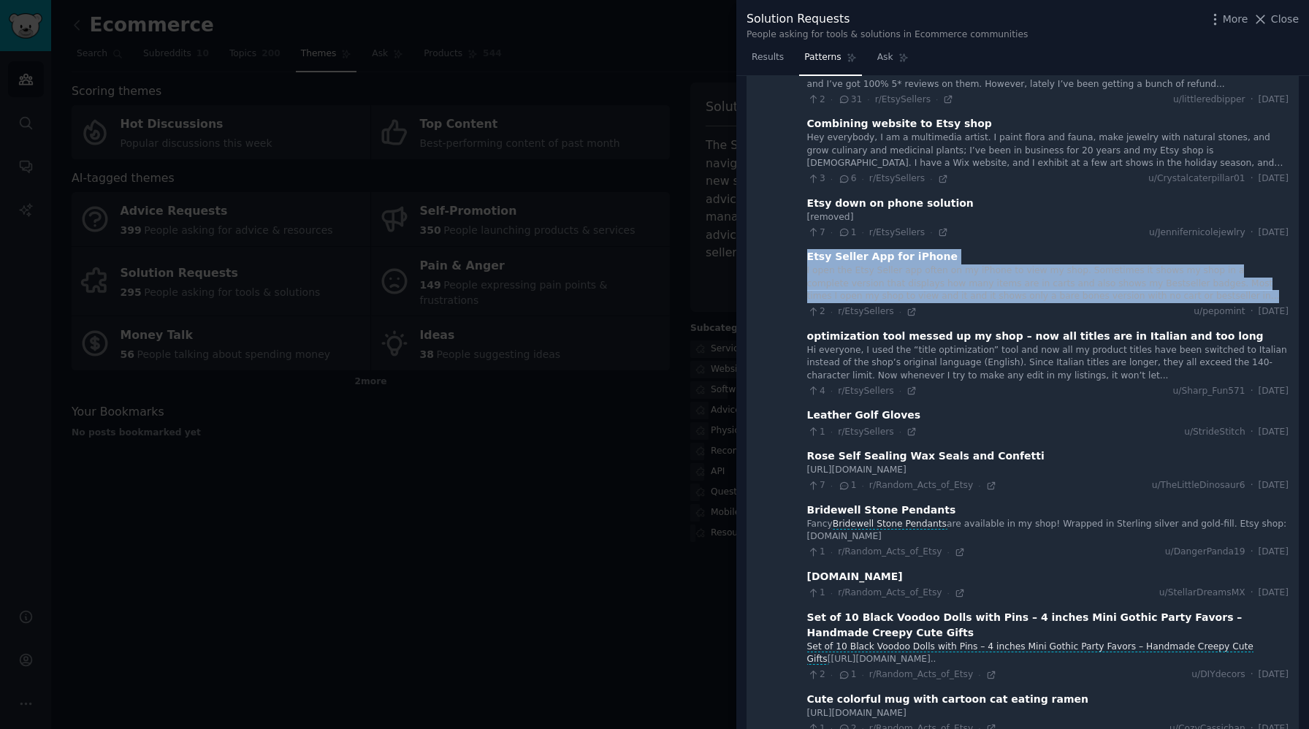
scroll to position [3757, 0]
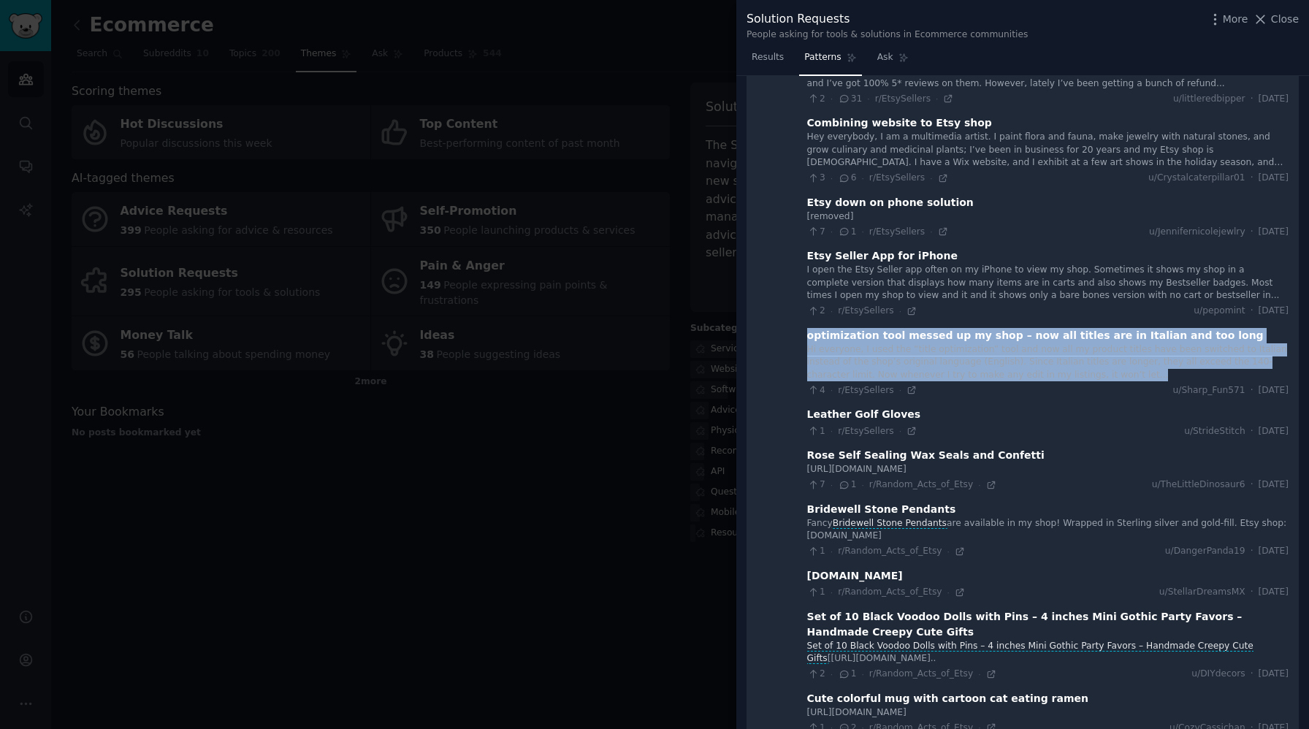
drag, startPoint x: 801, startPoint y: 278, endPoint x: 1114, endPoint y: 313, distance: 315.3
click at [1114, 328] on div "optimization tool messed up my shop – now all titles are in Italian and too lon…" at bounding box center [1047, 362] width 481 height 69
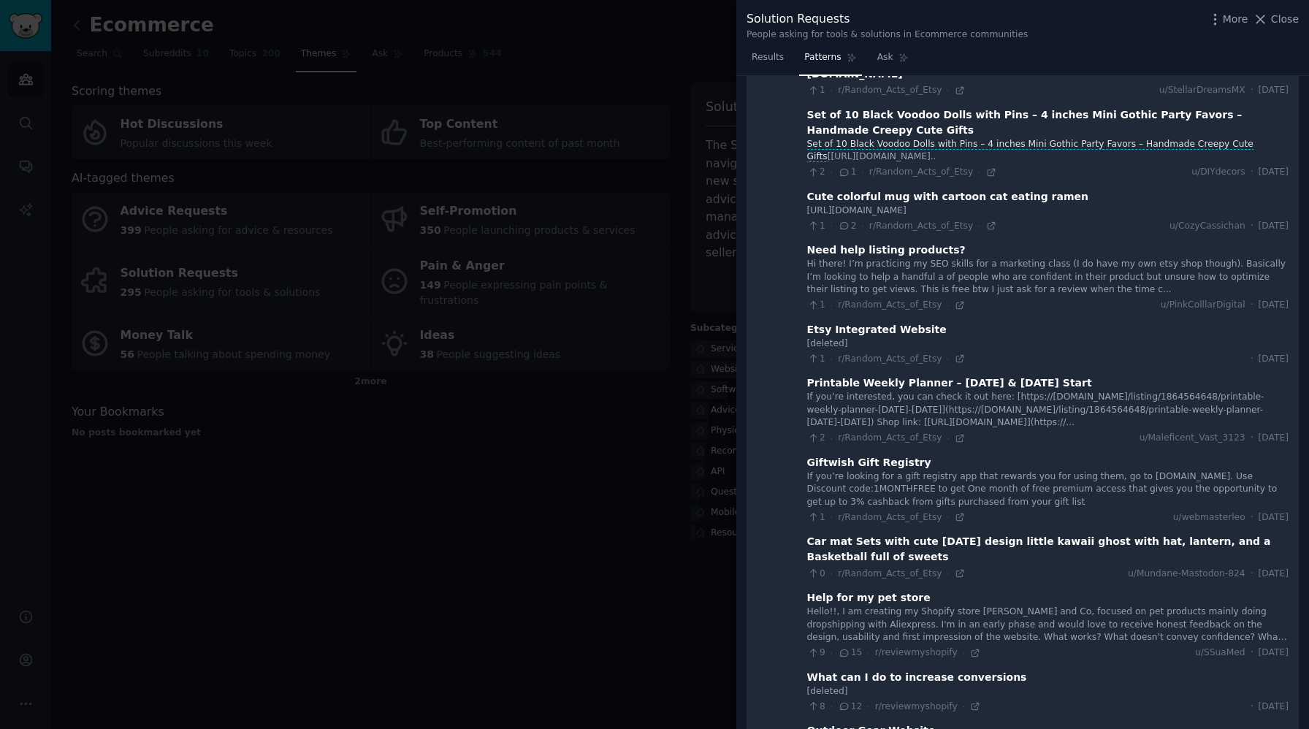
scroll to position [4276, 0]
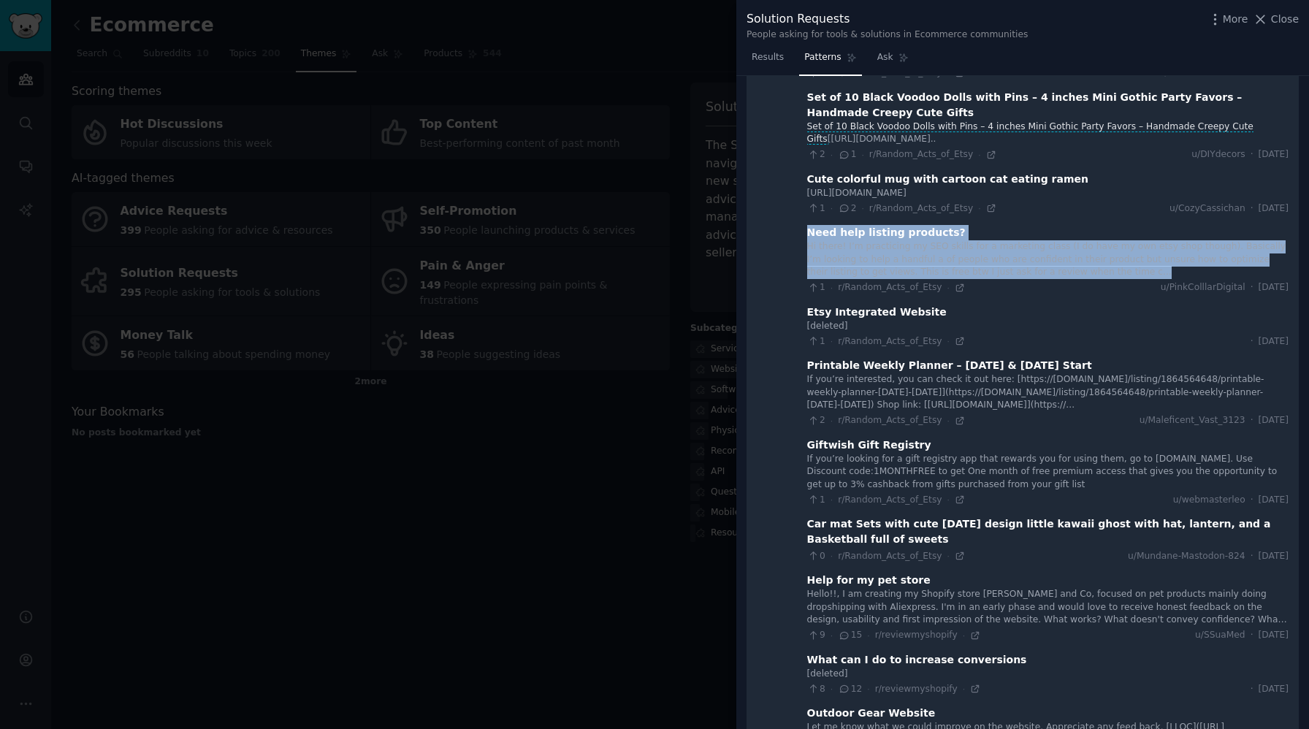
drag, startPoint x: 803, startPoint y: 174, endPoint x: 1131, endPoint y: 209, distance: 329.8
click at [1131, 225] on div "Need help listing products? Hi there! I’m practicing my SEO skills for a market…" at bounding box center [1047, 259] width 481 height 69
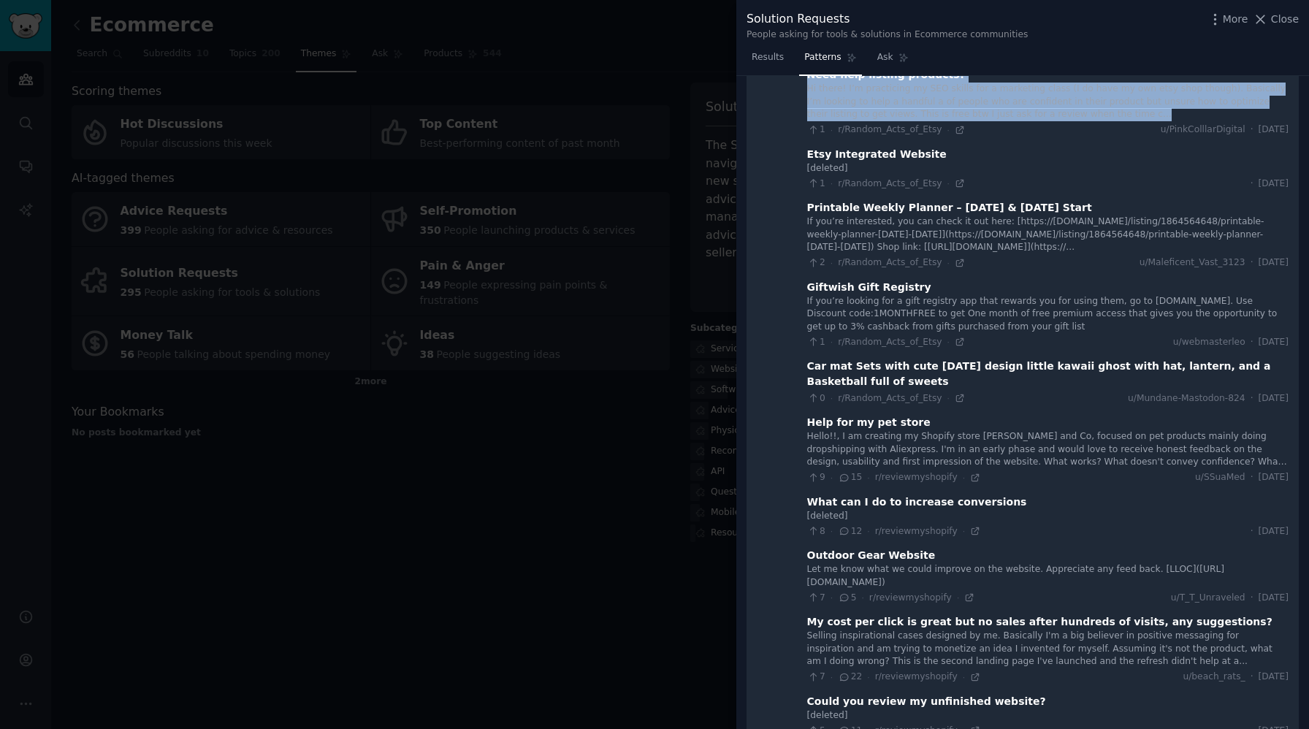
scroll to position [4426, 0]
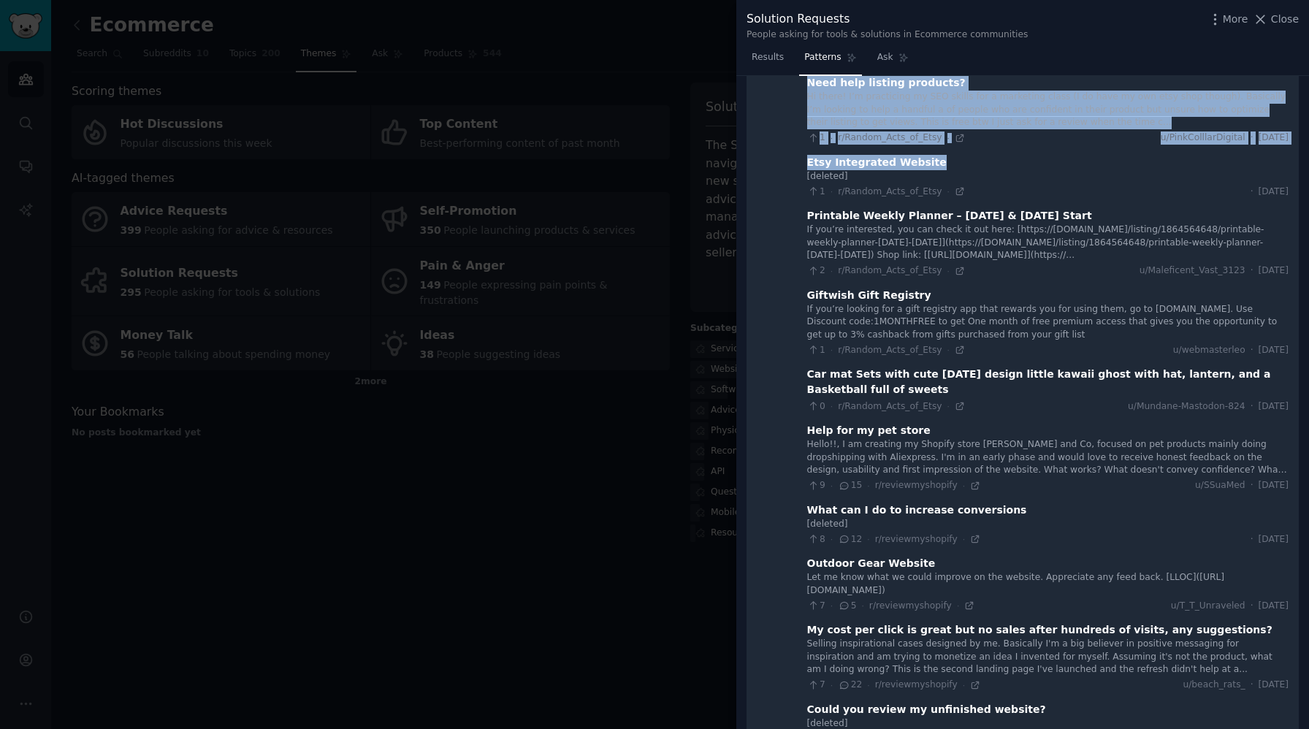
drag, startPoint x: 794, startPoint y: 106, endPoint x: 953, endPoint y: 109, distance: 159.2
click at [953, 155] on div "Etsy Integrated Website" at bounding box center [1047, 162] width 481 height 15
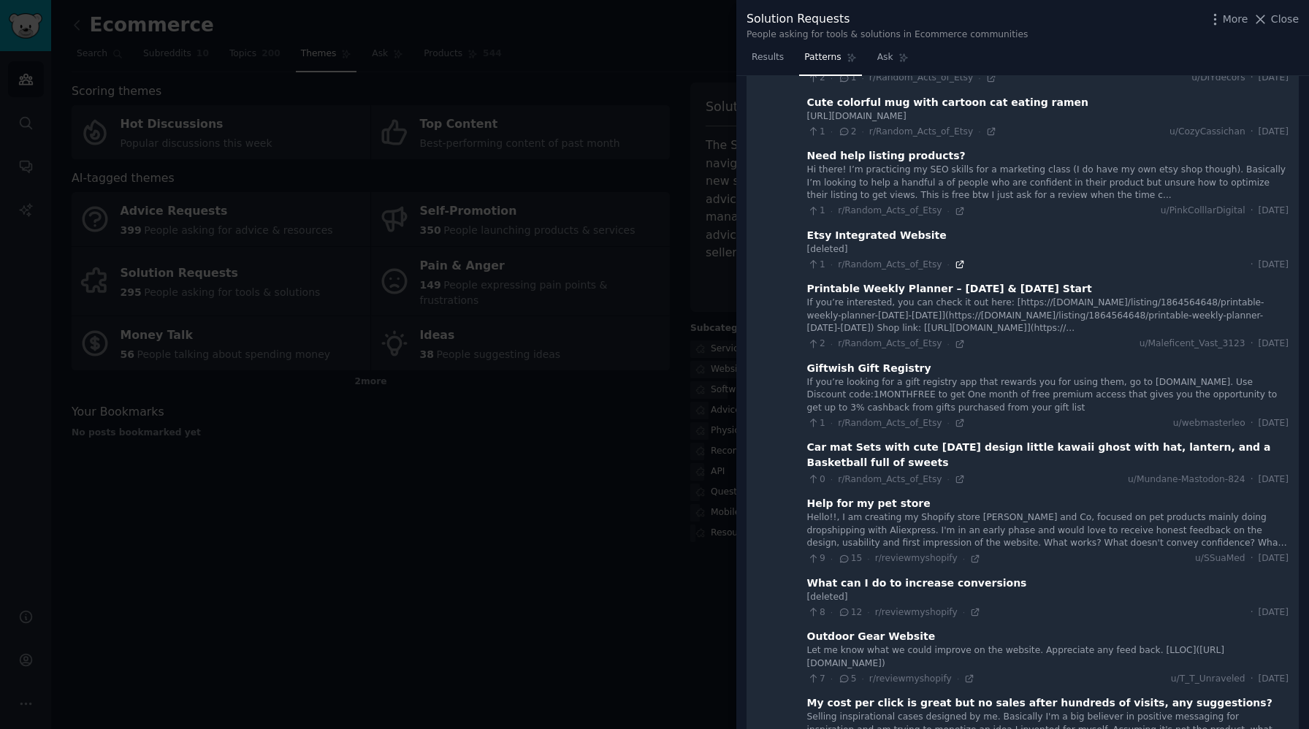
scroll to position [4351, 0]
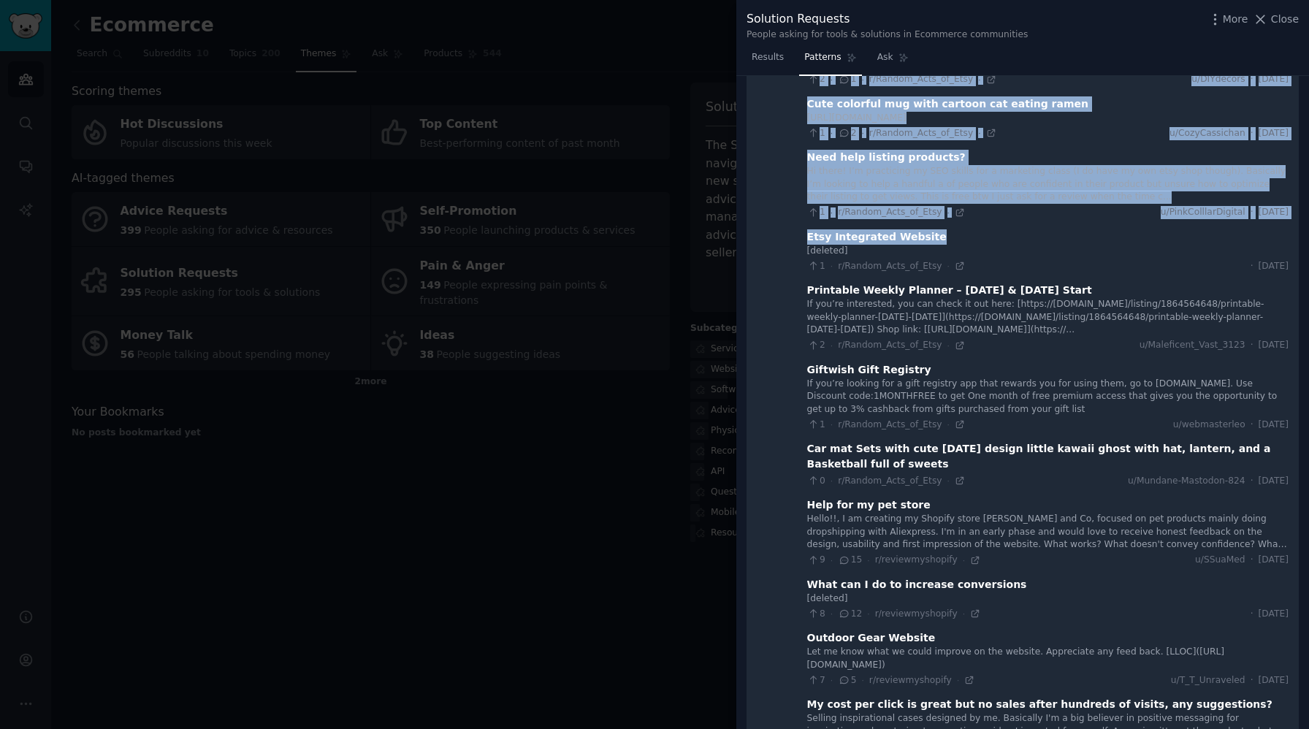
drag, startPoint x: 795, startPoint y: 181, endPoint x: 944, endPoint y: 180, distance: 149.0
click at [944, 180] on Recommendations "121 🔍 Ecommerce Platform Comparisons and Recommendations 650 · 1089 Need help s…" at bounding box center [1022, 43] width 552 height 8504
click at [944, 229] on div "Etsy Integrated Website" at bounding box center [1047, 236] width 481 height 15
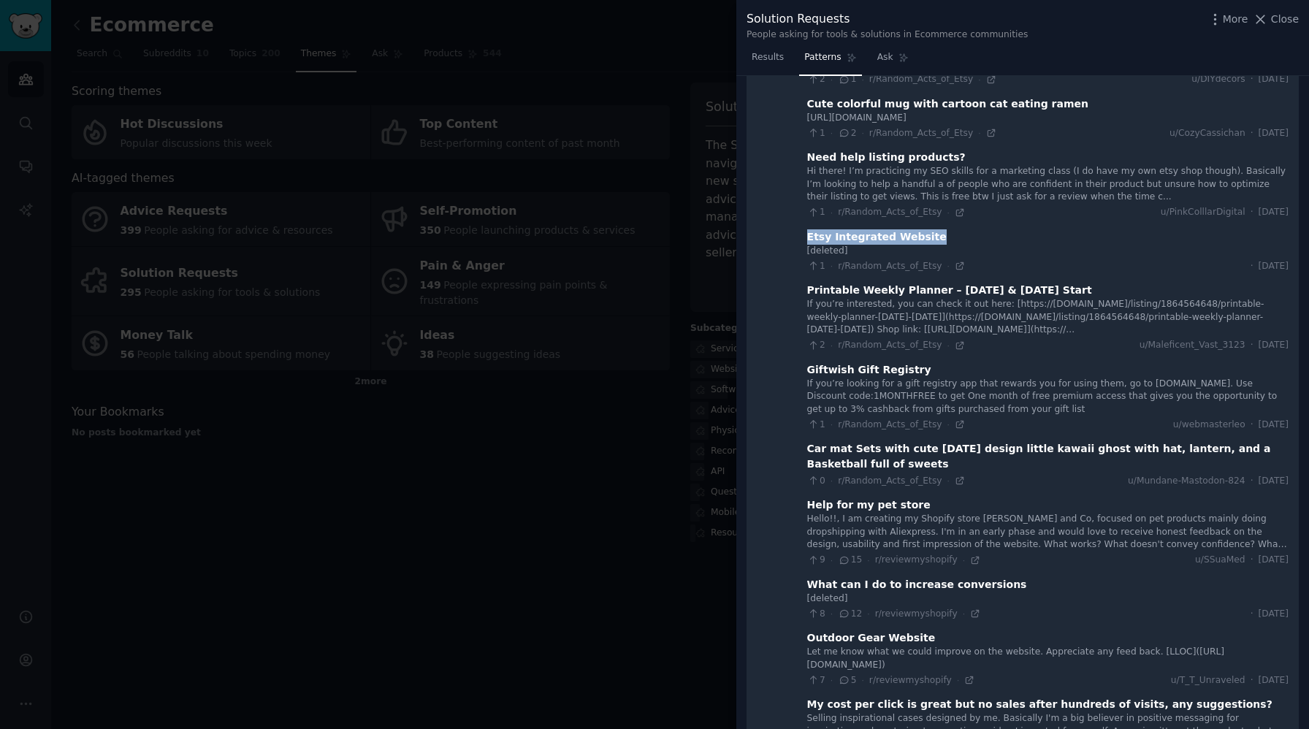
drag, startPoint x: 928, startPoint y: 180, endPoint x: 797, endPoint y: 179, distance: 130.7
click at [797, 179] on Recommendations "121 🔍 Ecommerce Platform Comparisons and Recommendations 650 · 1089 Need help s…" at bounding box center [1022, 43] width 552 height 8504
click at [793, 235] on Recommendations "121 🔍 Ecommerce Platform Comparisons and Recommendations 650 · 1089 Need help s…" at bounding box center [1022, 43] width 552 height 8504
drag, startPoint x: 800, startPoint y: 232, endPoint x: 1174, endPoint y: 271, distance: 375.9
click at [1174, 271] on Recommendations "121 🔍 Ecommerce Platform Comparisons and Recommendations 650 · 1089 Need help s…" at bounding box center [1022, 43] width 552 height 8504
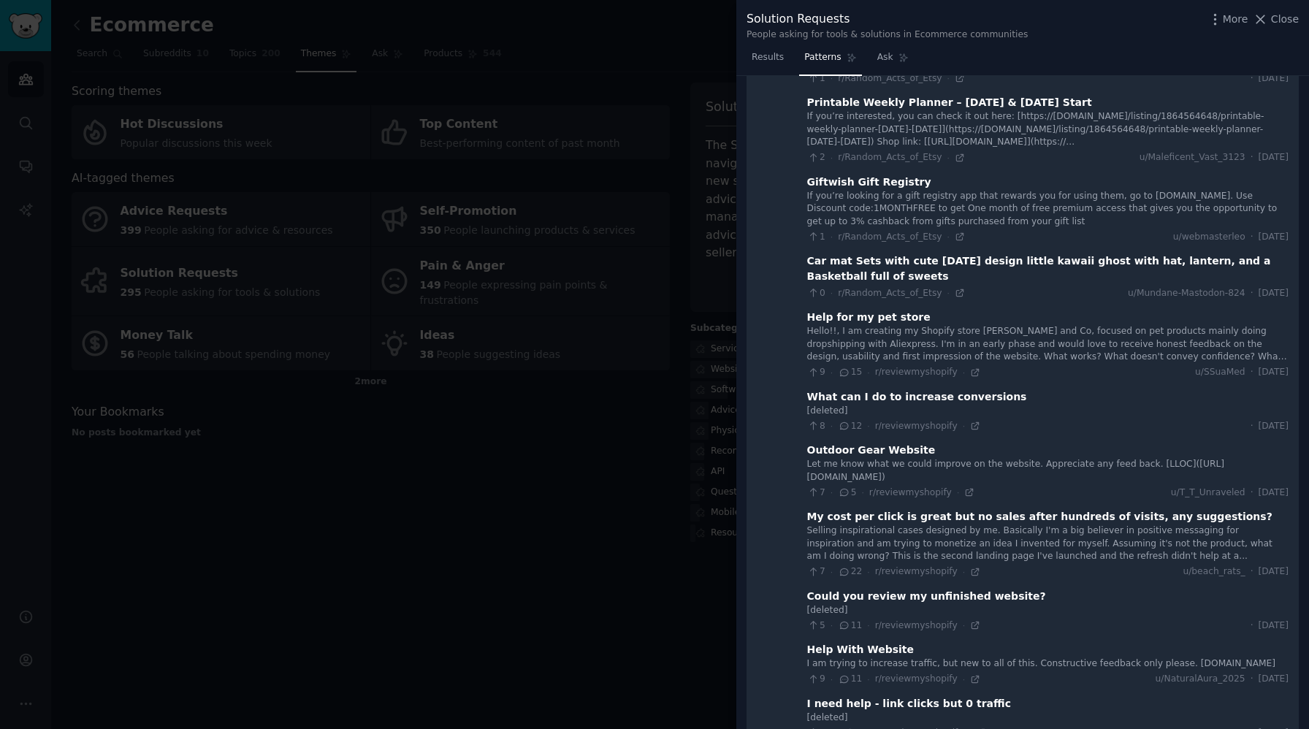
scroll to position [4534, 0]
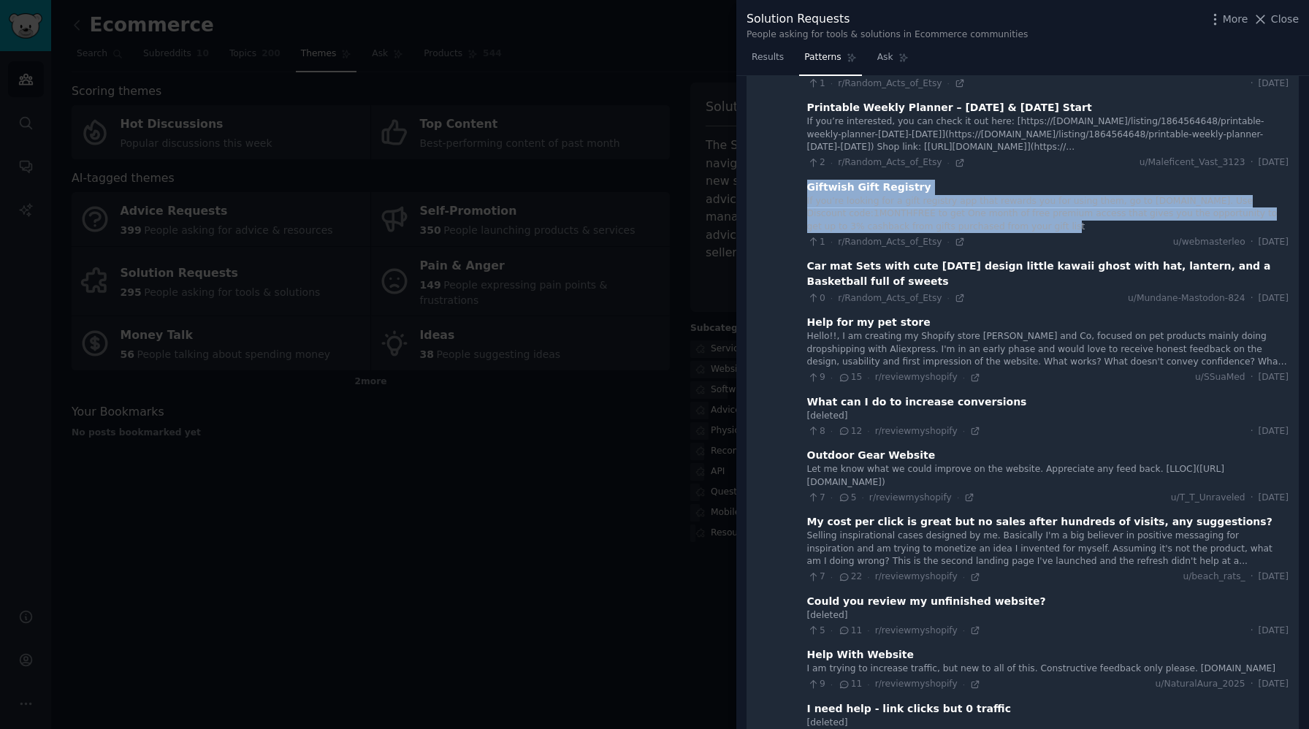
drag, startPoint x: 797, startPoint y: 126, endPoint x: 1034, endPoint y: 171, distance: 241.5
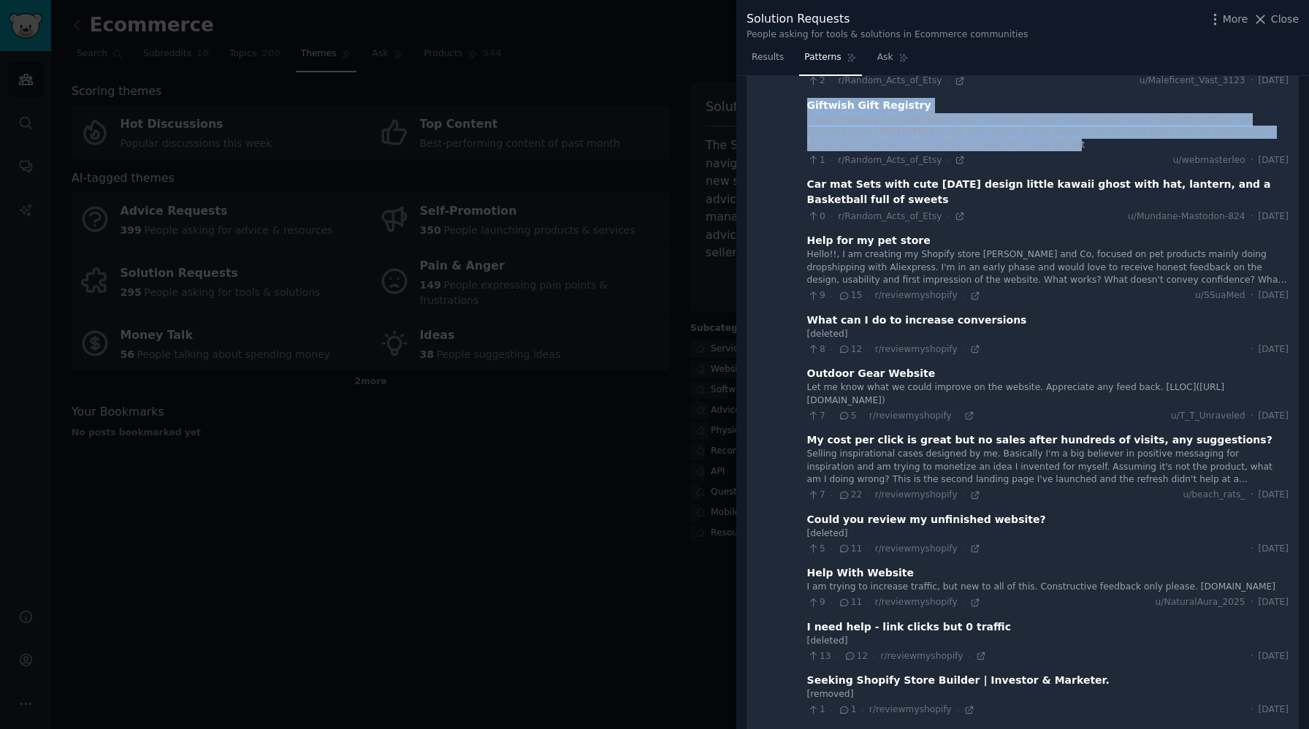
scroll to position [4618, 0]
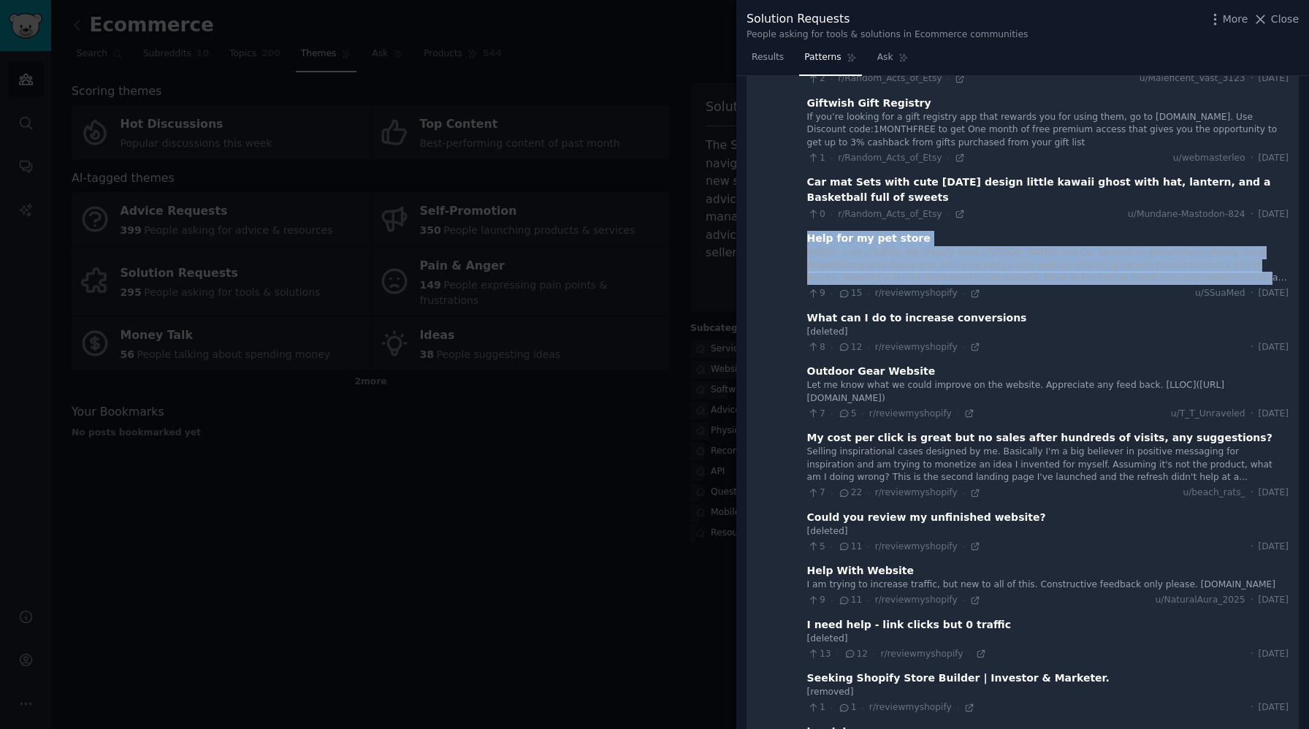
drag, startPoint x: 802, startPoint y: 183, endPoint x: 1214, endPoint y: 219, distance: 413.5
click at [1214, 231] on div "Help for my pet store Hello!!, I am creating my Shopify store [PERSON_NAME] and…" at bounding box center [1047, 265] width 481 height 69
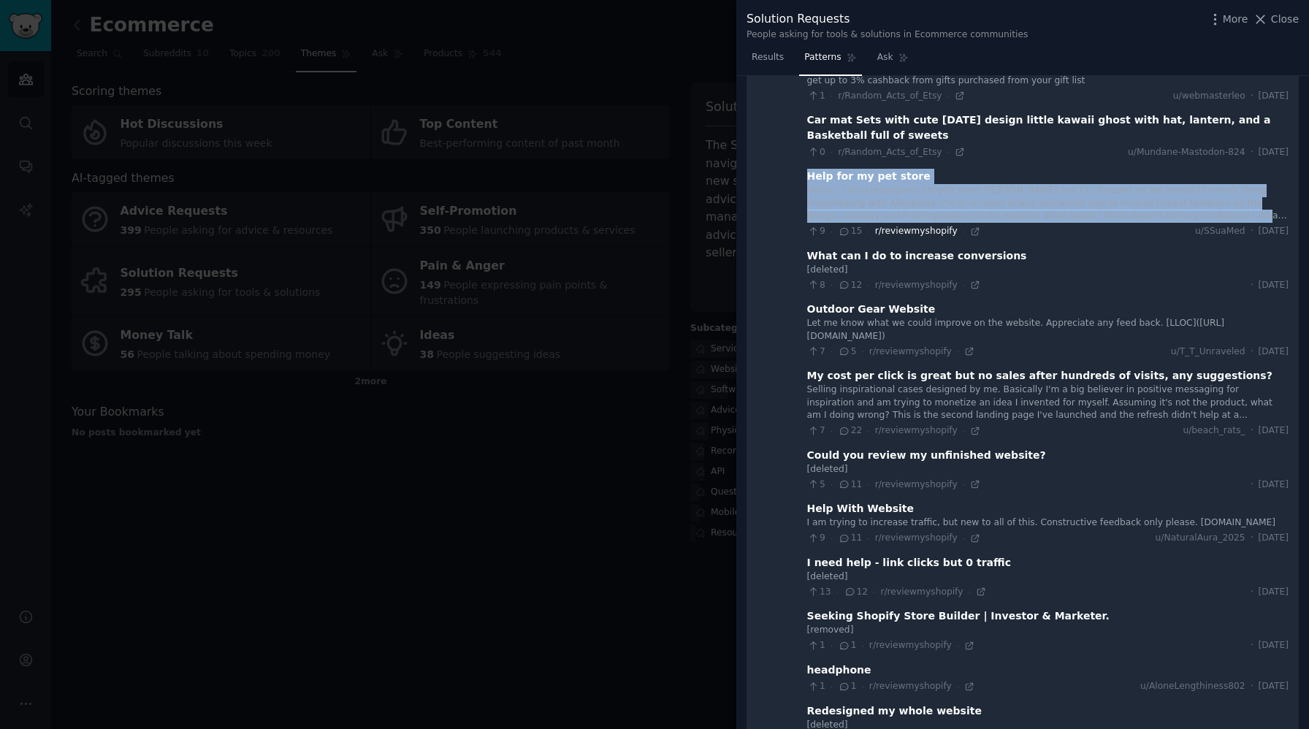
scroll to position [4690, 0]
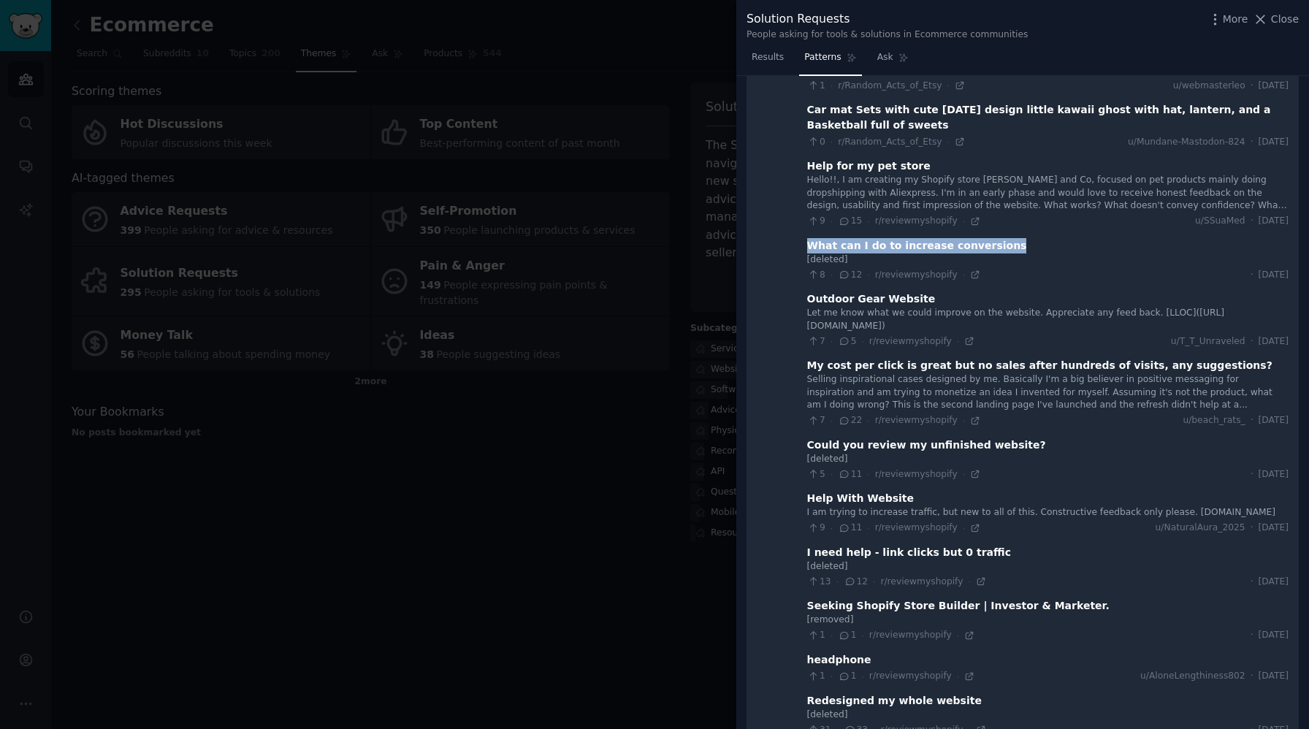
drag, startPoint x: 798, startPoint y: 187, endPoint x: 1052, endPoint y: 186, distance: 254.9
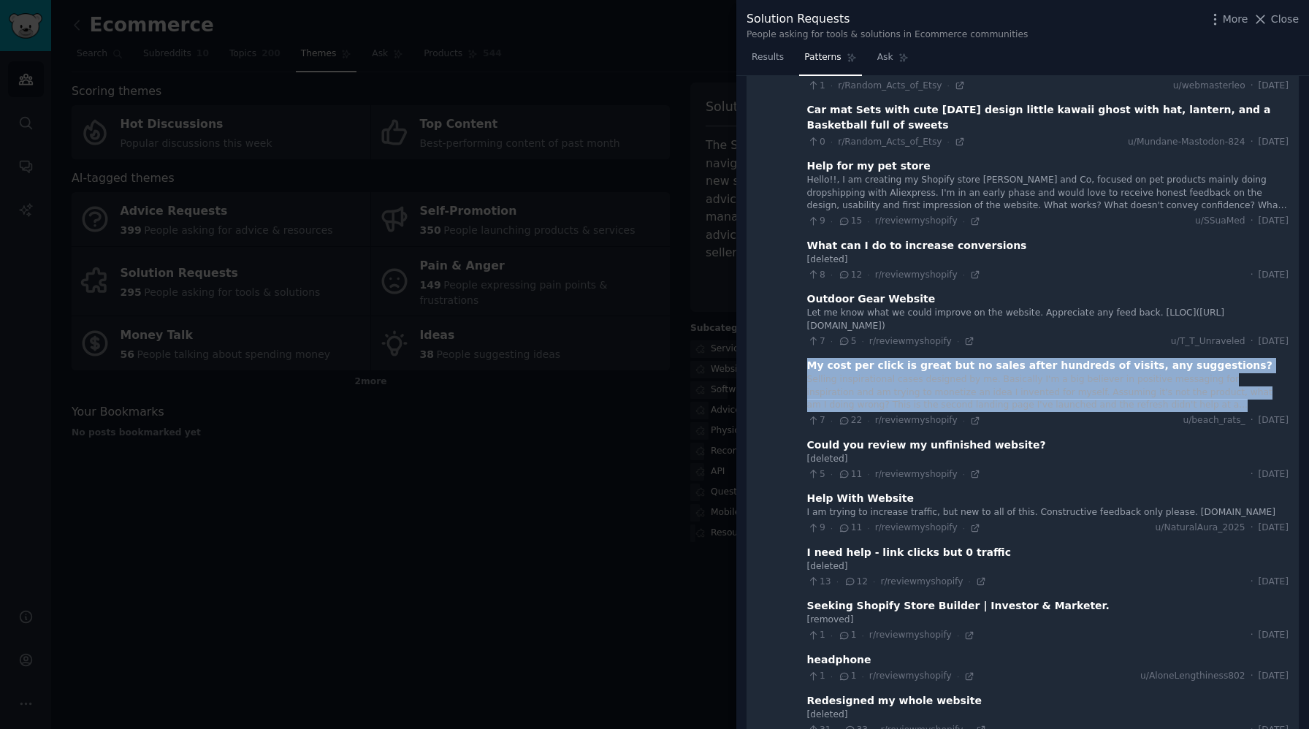
drag, startPoint x: 802, startPoint y: 308, endPoint x: 1119, endPoint y: 348, distance: 319.4
click at [1119, 358] on div "My cost per click is great but no sales after hundreds of visits, any suggestio…" at bounding box center [1047, 392] width 481 height 69
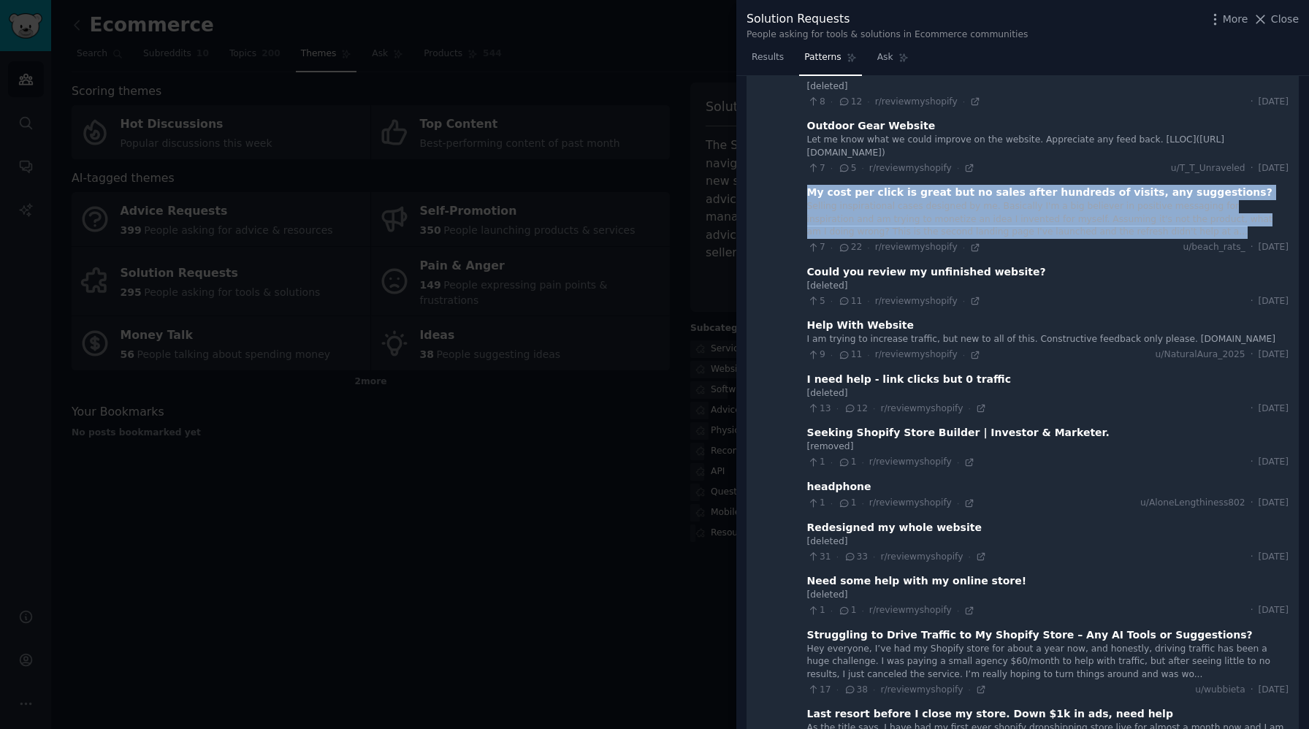
scroll to position [4870, 0]
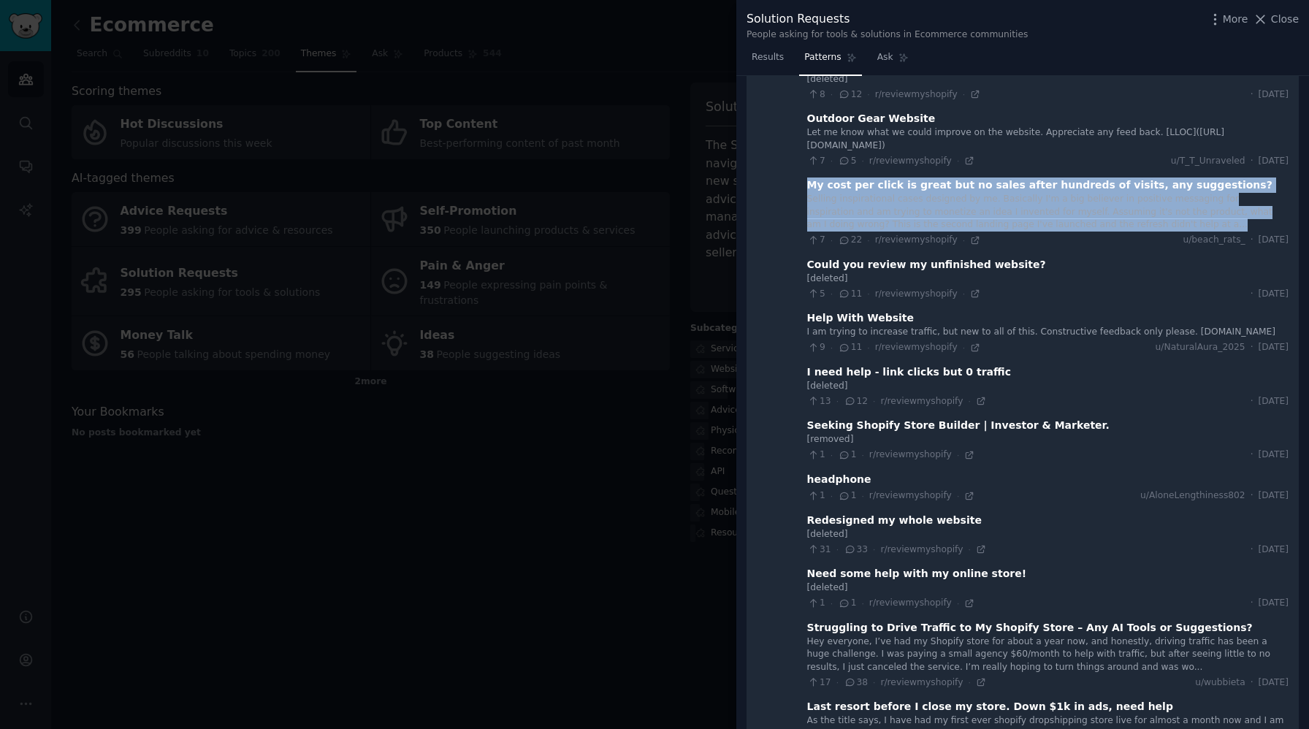
drag, startPoint x: 803, startPoint y: 261, endPoint x: 1292, endPoint y: 279, distance: 489.7
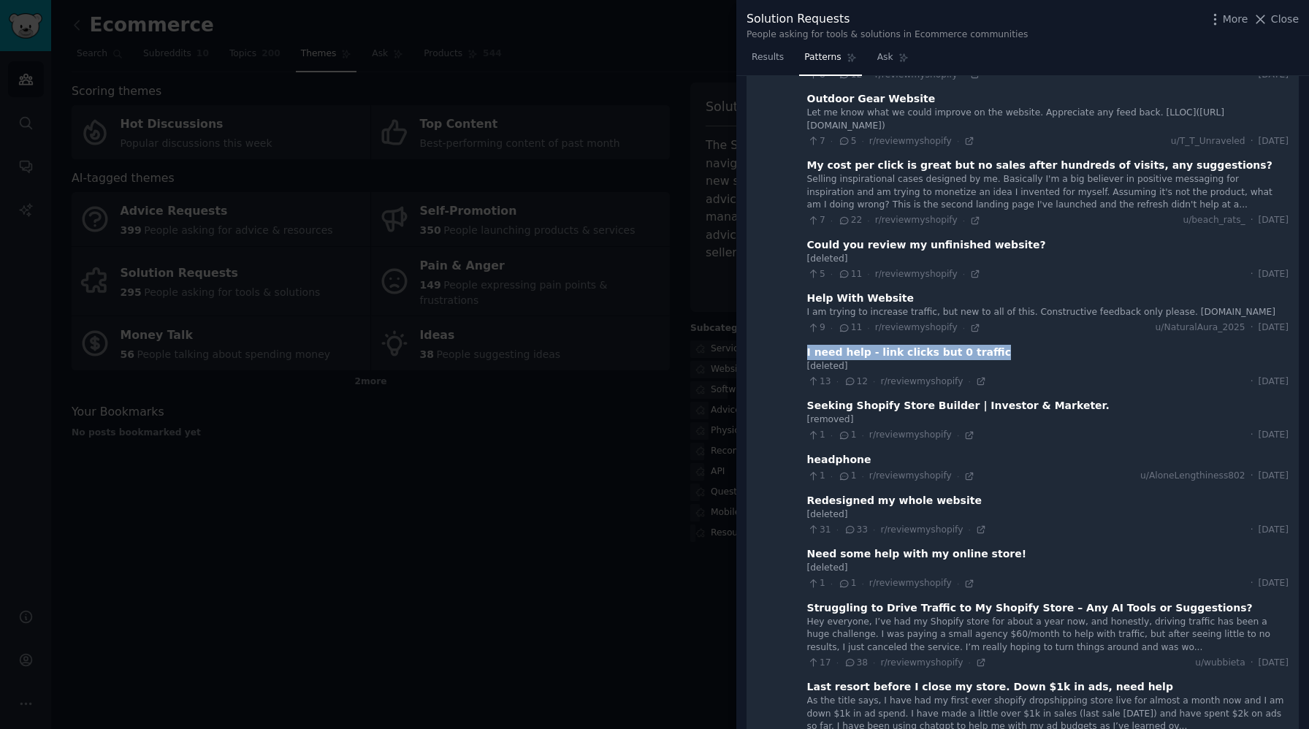
drag, startPoint x: 797, startPoint y: 291, endPoint x: 1012, endPoint y: 297, distance: 215.5
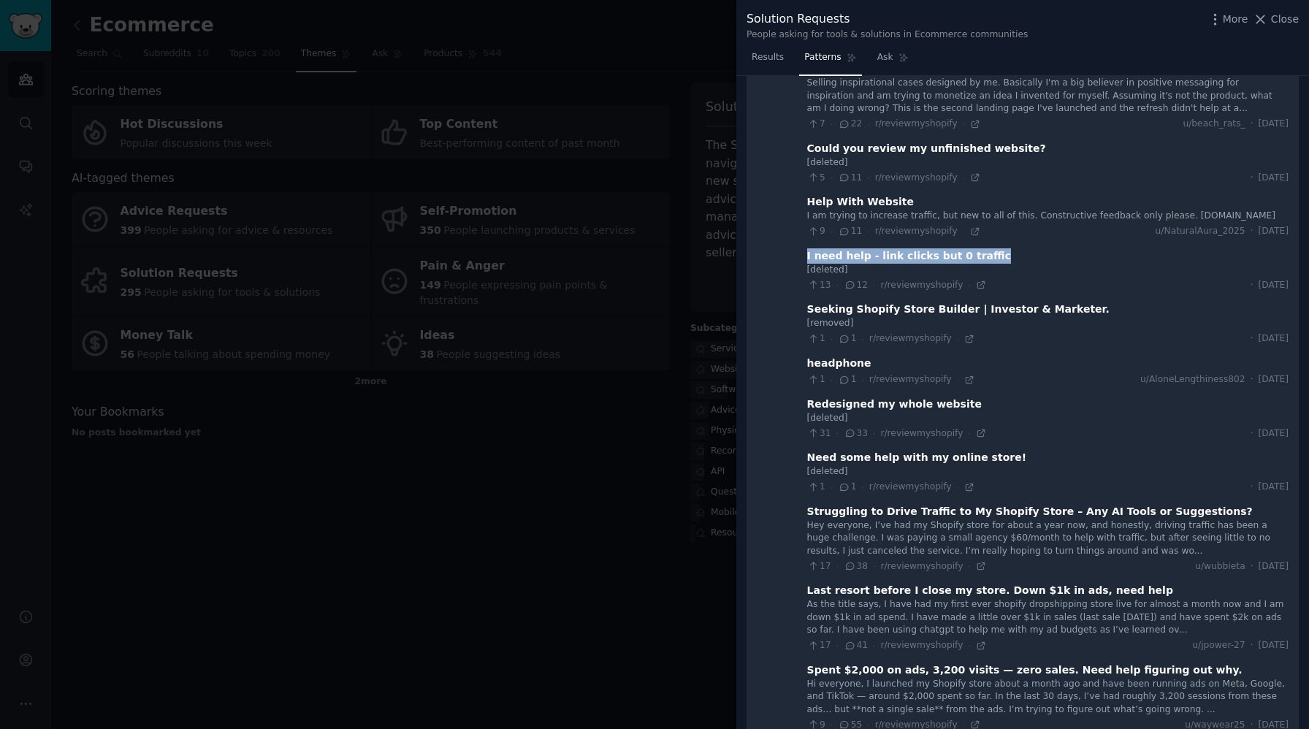
scroll to position [5053, 0]
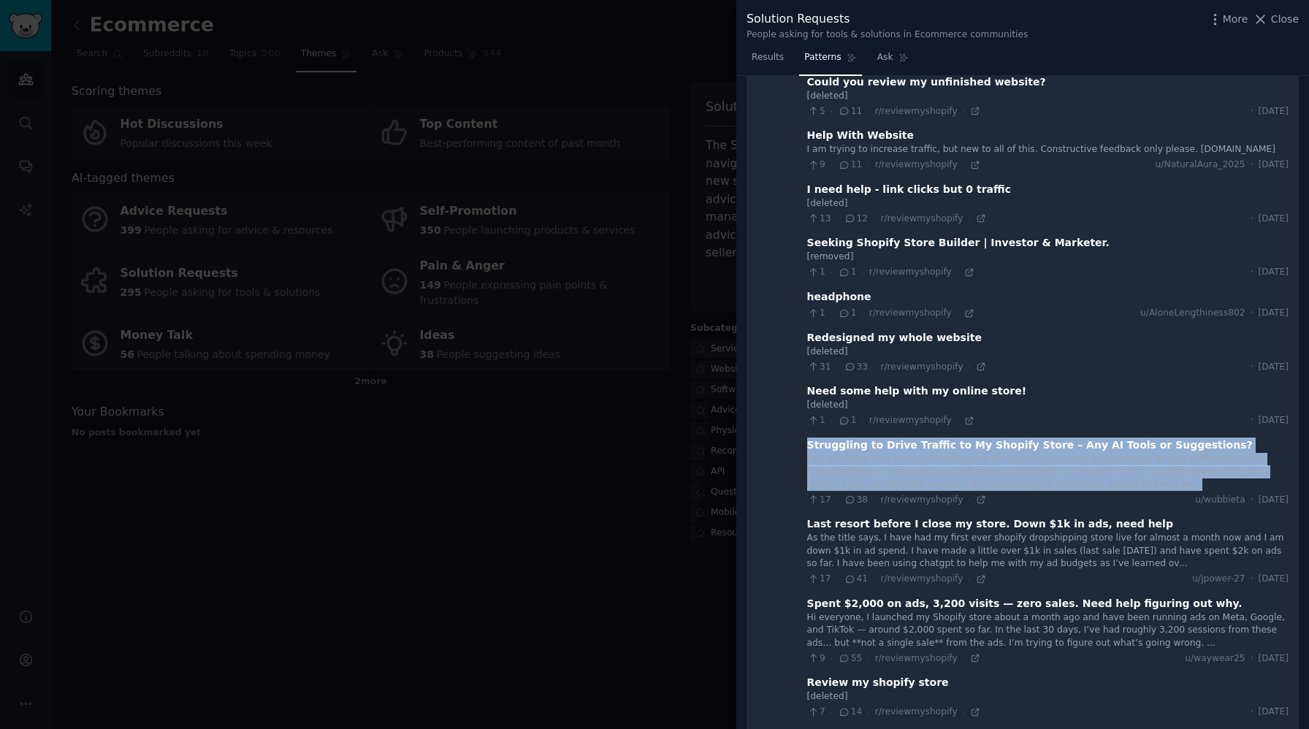
drag, startPoint x: 803, startPoint y: 388, endPoint x: 1136, endPoint y: 423, distance: 334.9
click at [1136, 437] on div "Struggling to Drive Traffic to My Shopify Store – Any AI Tools or Suggestions? …" at bounding box center [1047, 471] width 481 height 69
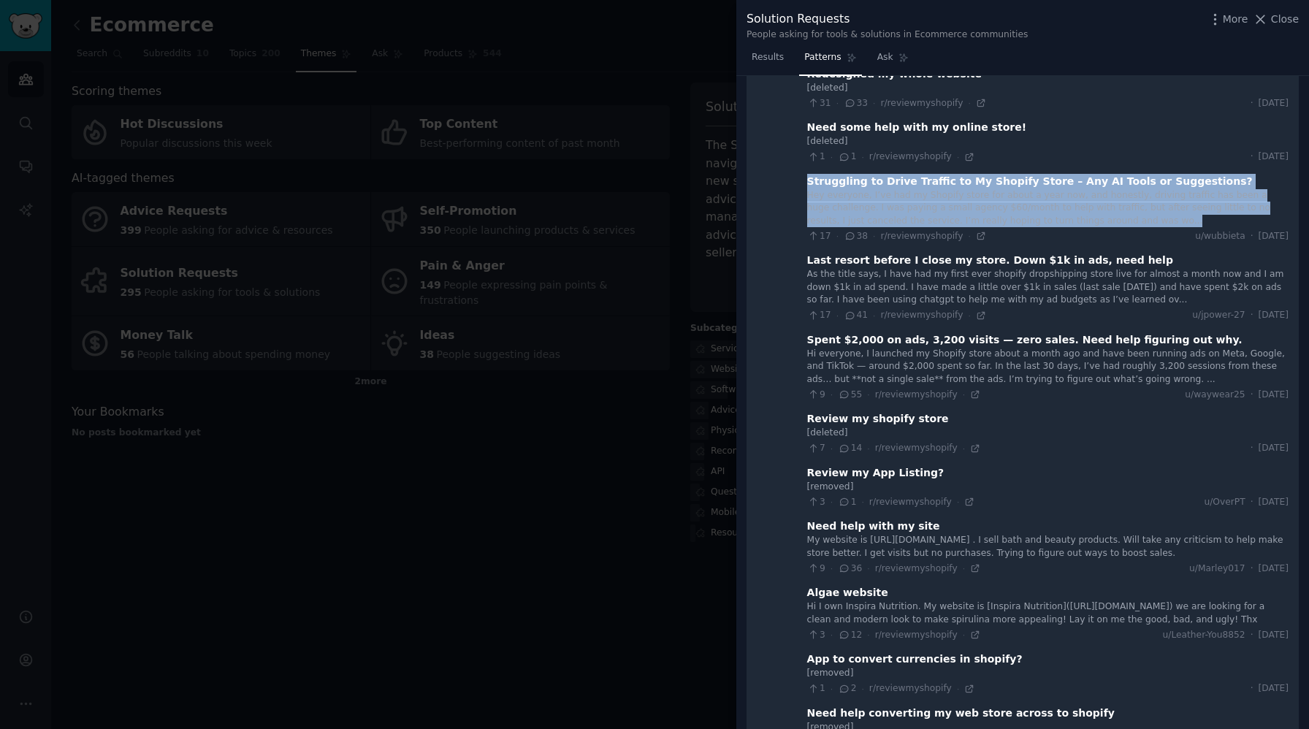
scroll to position [5331, 0]
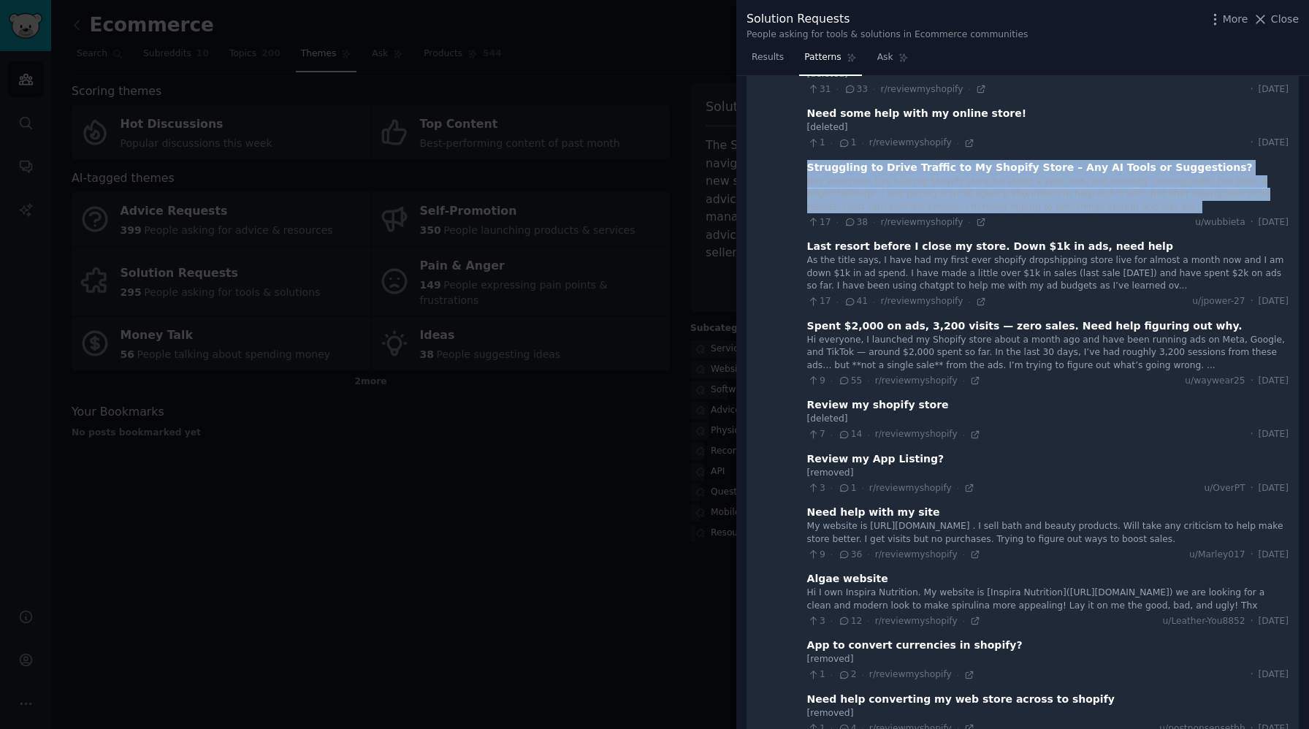
drag, startPoint x: 802, startPoint y: 187, endPoint x: 1140, endPoint y: 232, distance: 341.2
click at [1140, 239] on div "Last resort before I close my store. Down $1k in ads, need help As the title sa…" at bounding box center [1047, 273] width 481 height 69
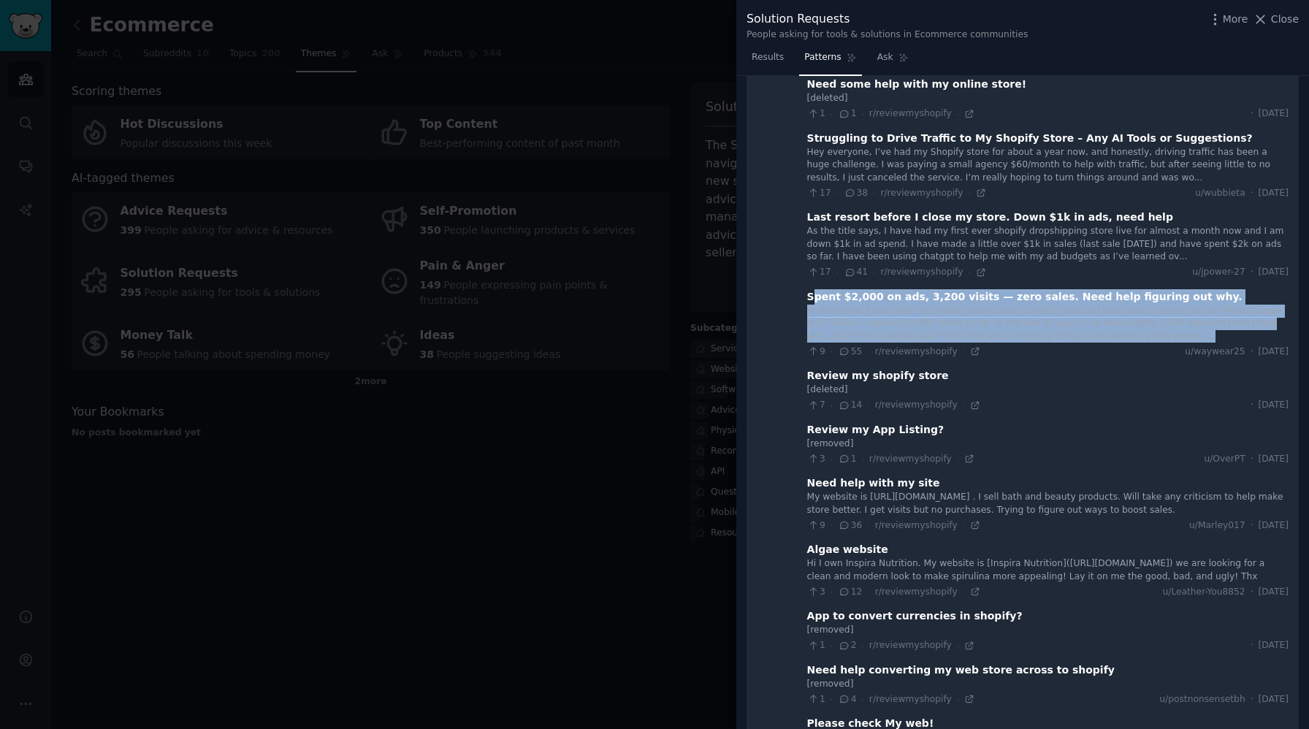
drag, startPoint x: 806, startPoint y: 240, endPoint x: 1157, endPoint y: 274, distance: 352.9
click at [1157, 289] on div "Spent $2,000 on ads, 3,200 visits — zero sales. Need help figuring out why. Hi …" at bounding box center [1047, 323] width 481 height 69
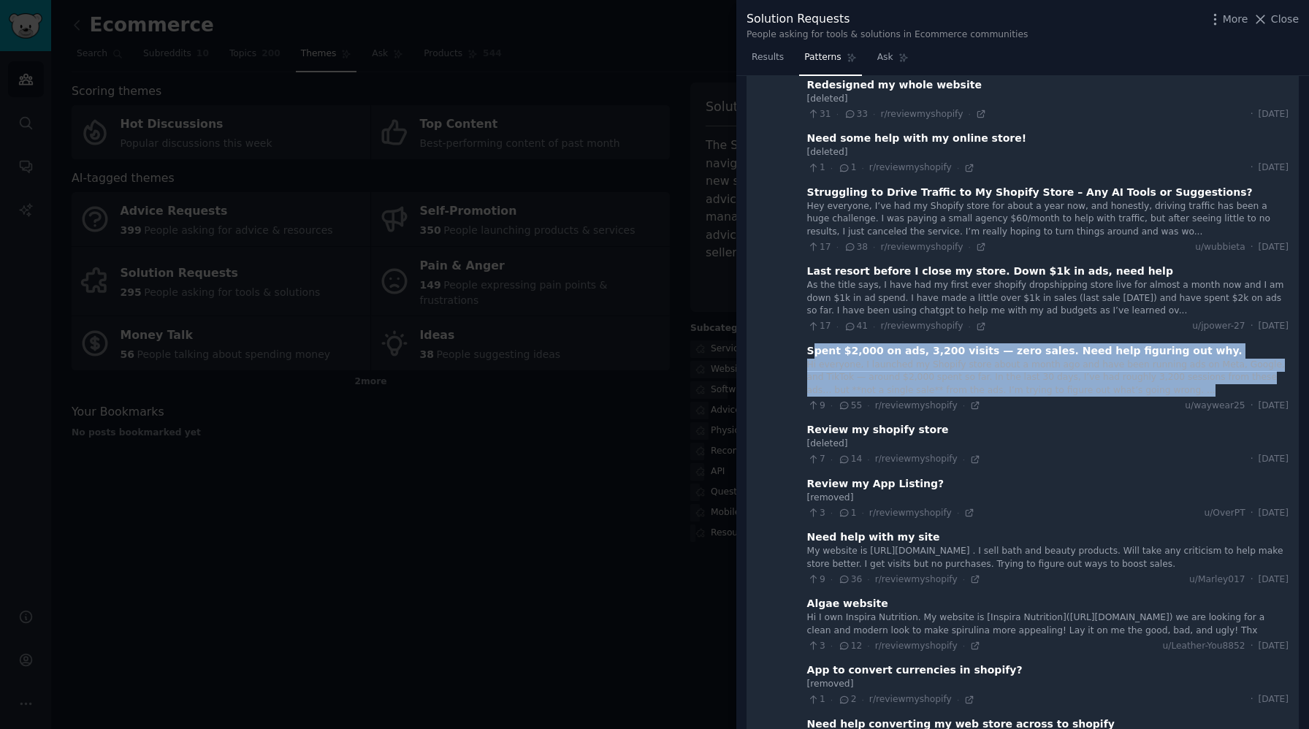
scroll to position [5292, 0]
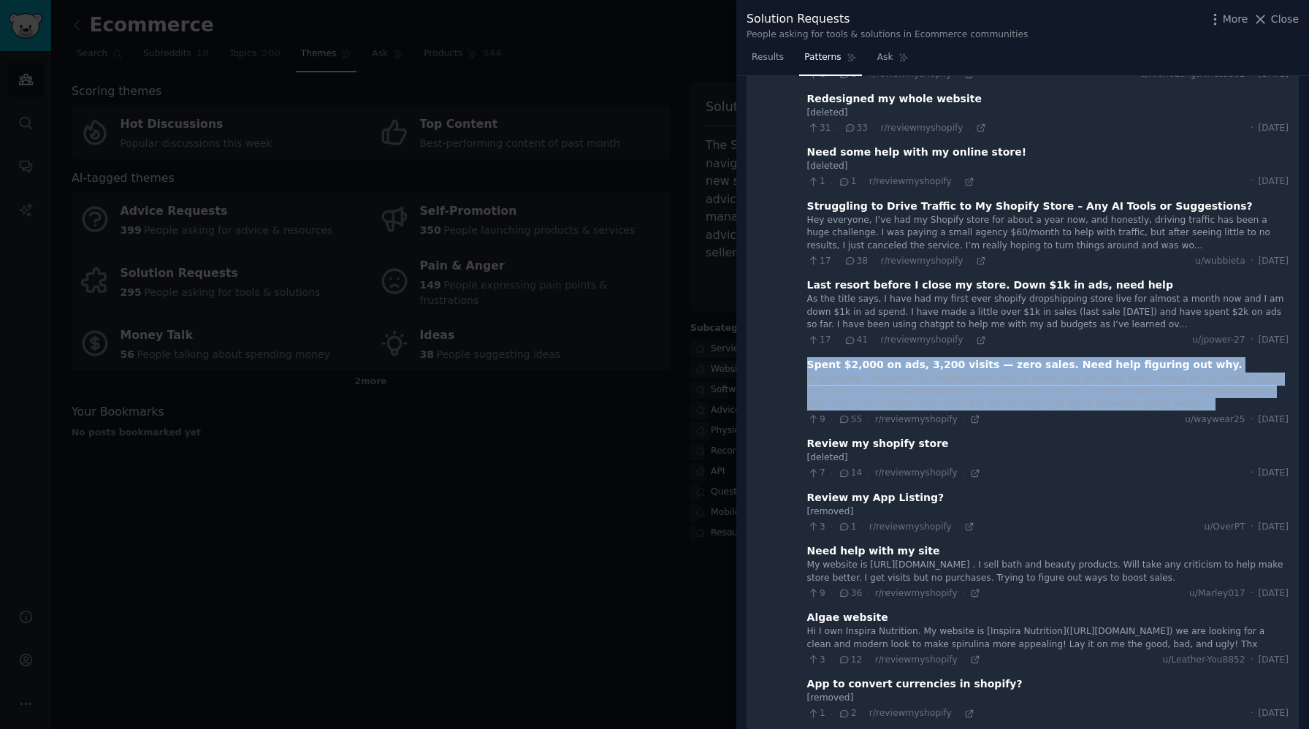
drag, startPoint x: 804, startPoint y: 307, endPoint x: 1166, endPoint y: 350, distance: 364.1
click at [1166, 357] on div "Spent $2,000 on ads, 3,200 visits — zero sales. Need help figuring out why. Hi …" at bounding box center [1047, 391] width 481 height 69
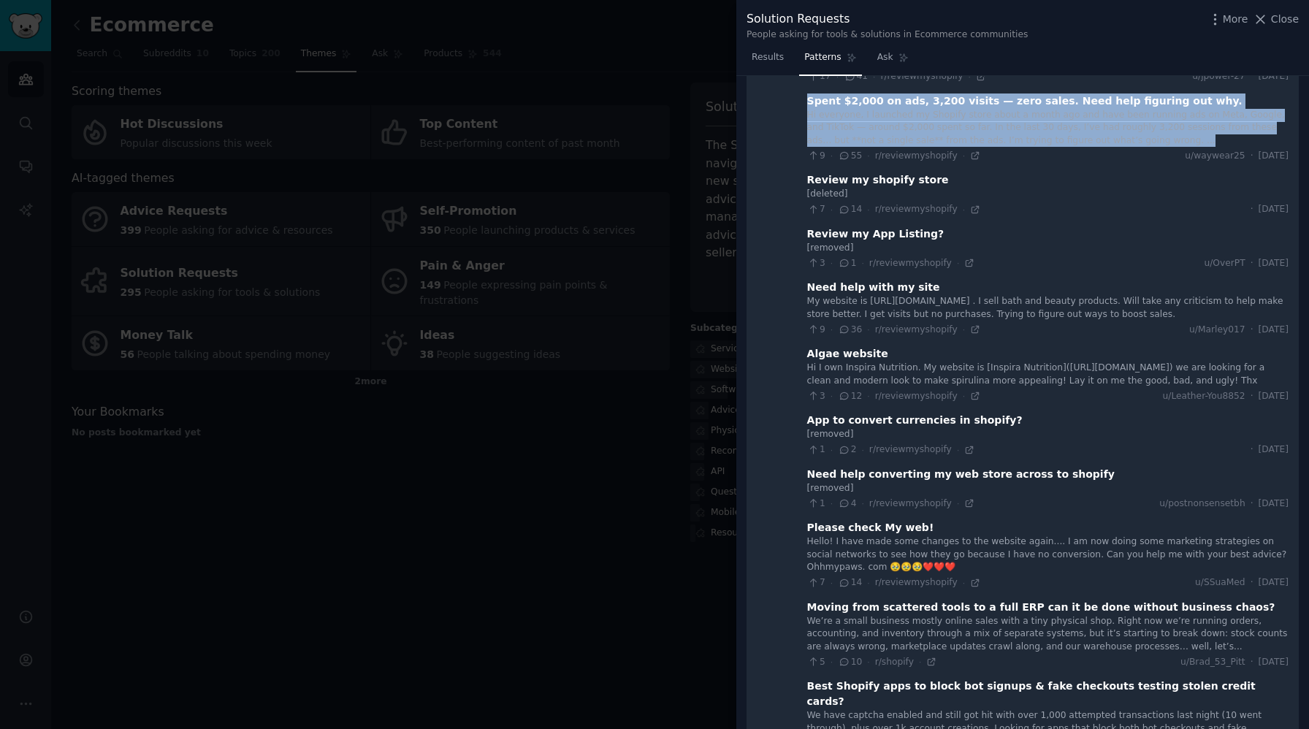
scroll to position [5559, 0]
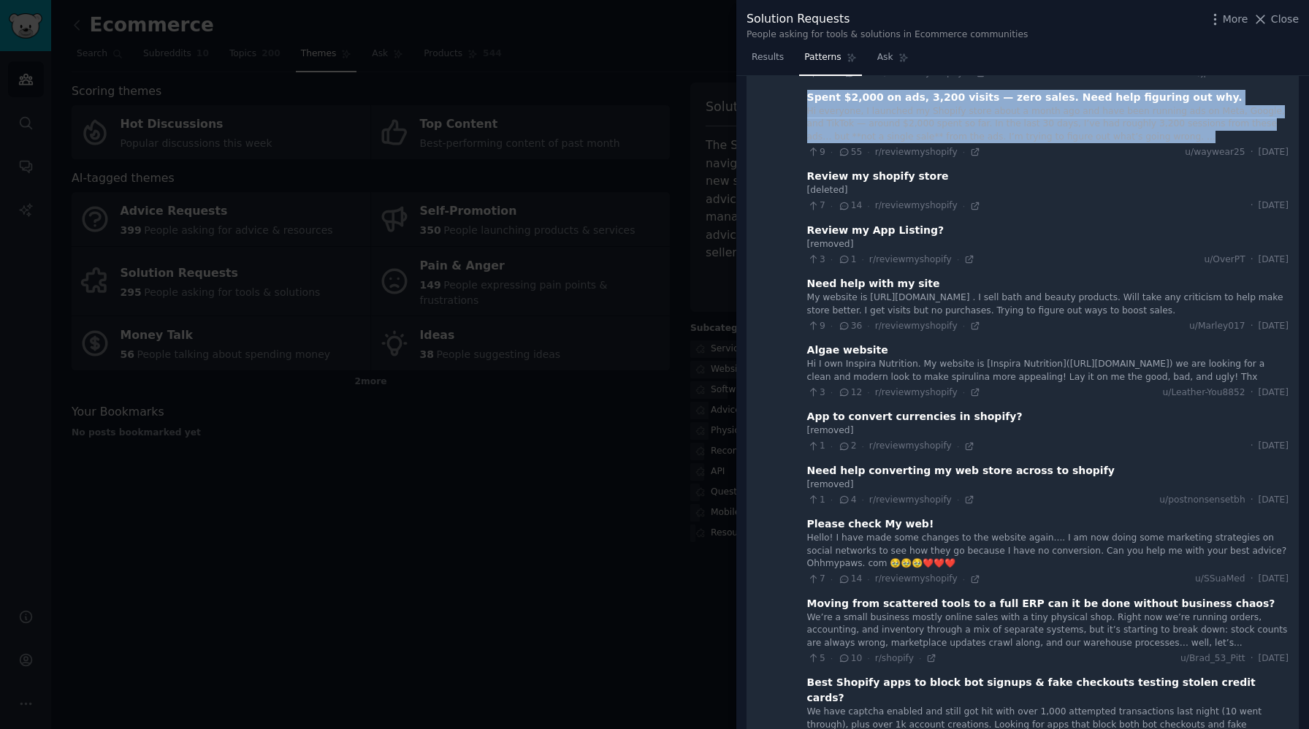
drag, startPoint x: 805, startPoint y: 226, endPoint x: 1155, endPoint y: 256, distance: 351.1
click at [1155, 276] on div "Need help with my site My website is [URL][DOMAIN_NAME] . I sell bath and beaut…" at bounding box center [1047, 304] width 481 height 56
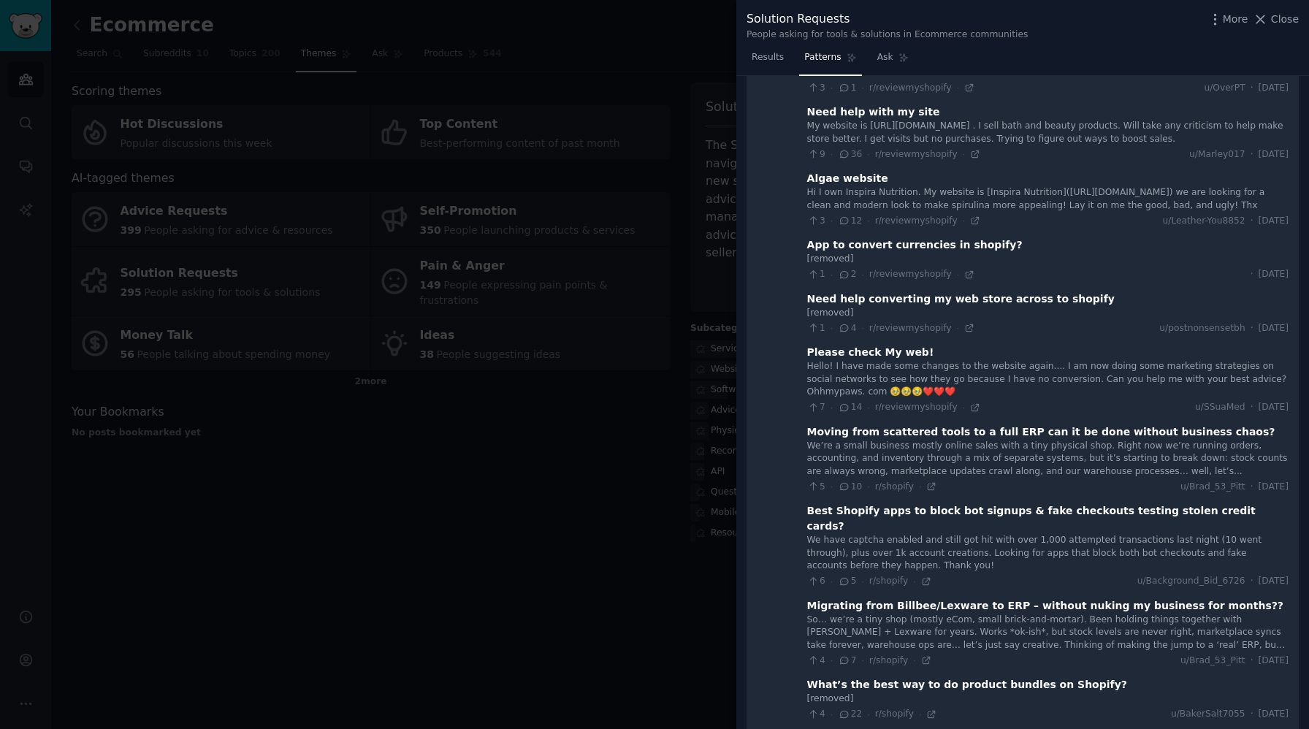
scroll to position [5734, 0]
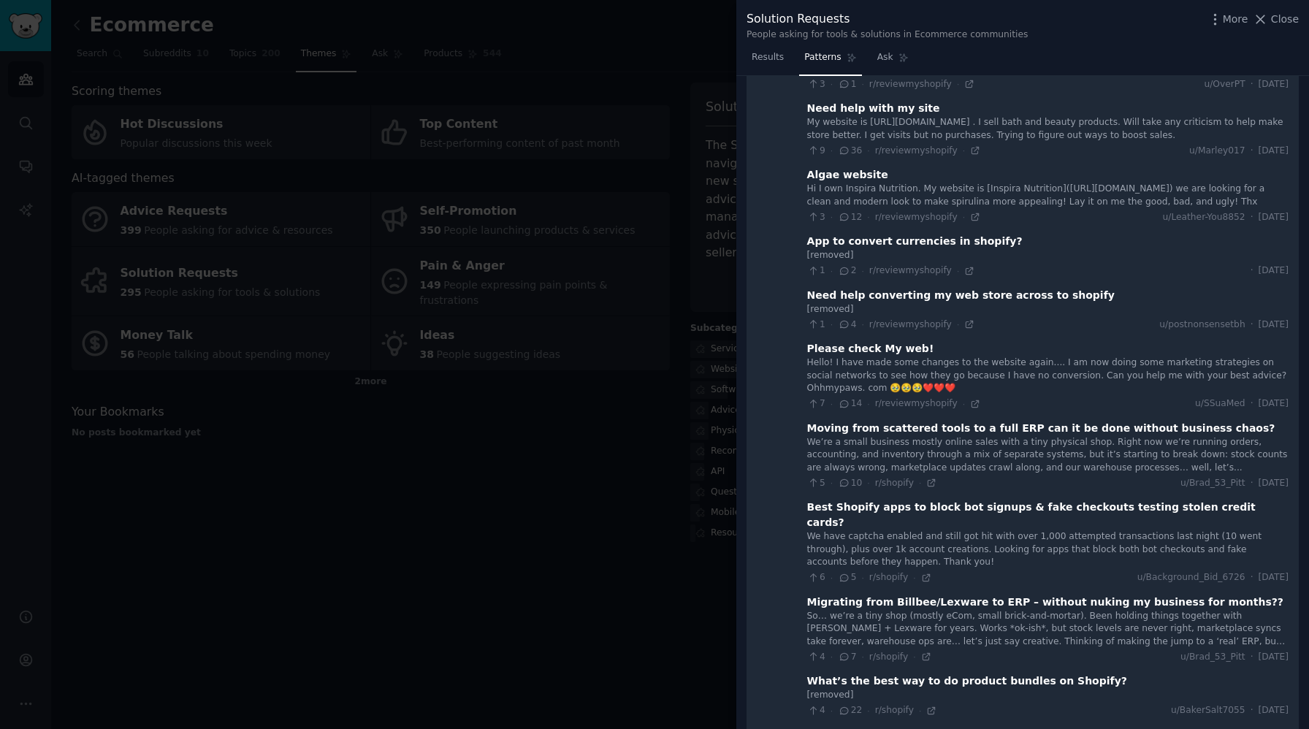
click at [807, 288] on div "Need help converting my web store across to shopify" at bounding box center [960, 295] width 307 height 15
drag, startPoint x: 803, startPoint y: 183, endPoint x: 1103, endPoint y: 183, distance: 299.4
click at [1103, 234] on div "App to convert currencies in shopify?" at bounding box center [1047, 241] width 481 height 15
drag, startPoint x: 801, startPoint y: 236, endPoint x: 1085, endPoint y: 234, distance: 284.1
click at [1085, 288] on div "Need help converting my web store across to shopify" at bounding box center [1047, 295] width 481 height 15
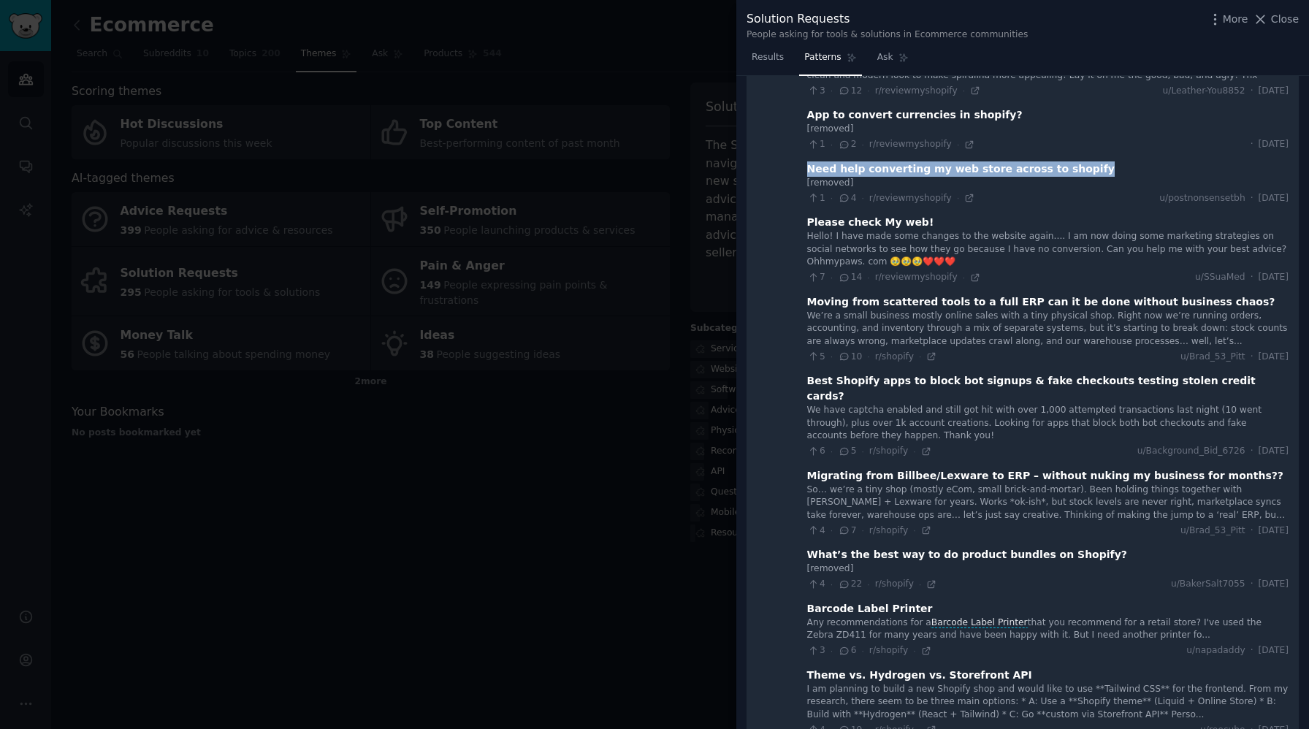
scroll to position [5862, 0]
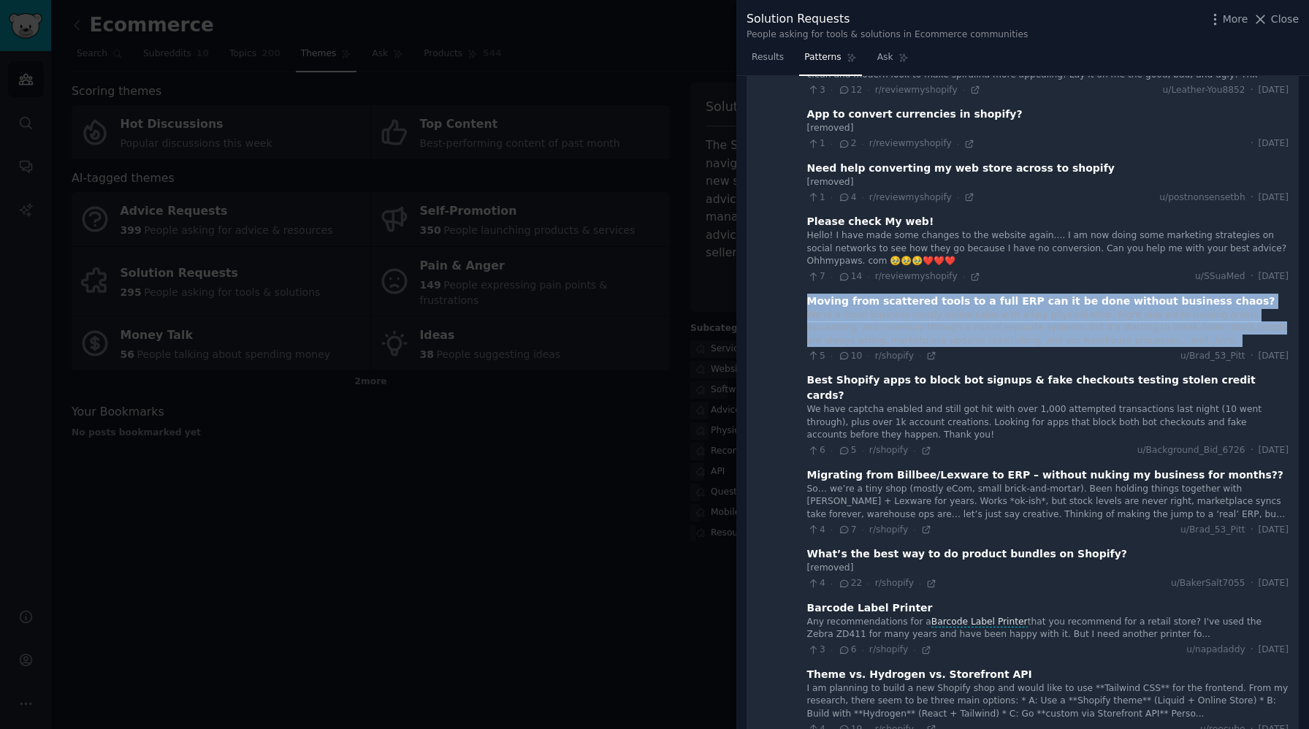
drag, startPoint x: 804, startPoint y: 244, endPoint x: 1198, endPoint y: 280, distance: 396.0
click at [1198, 294] on div "Moving from scattered tools to a full ERP can it be done without business chaos…" at bounding box center [1047, 328] width 481 height 69
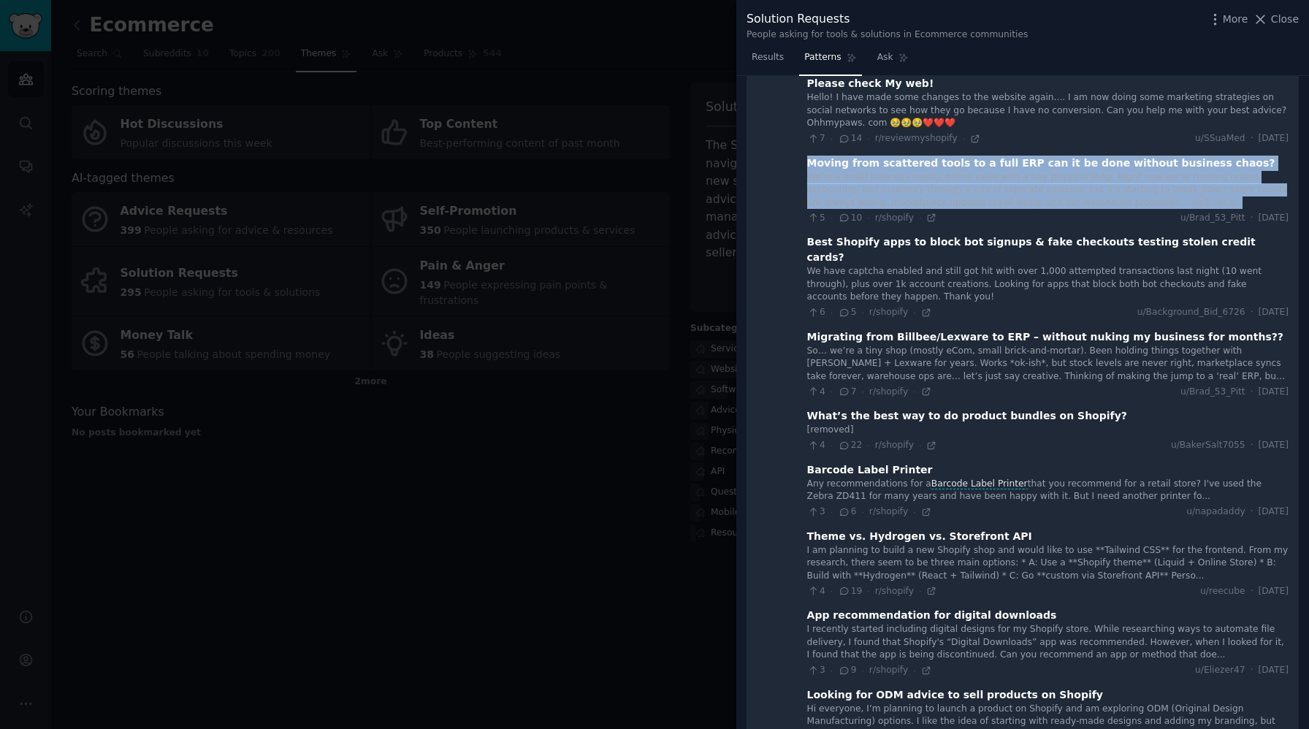
scroll to position [6018, 0]
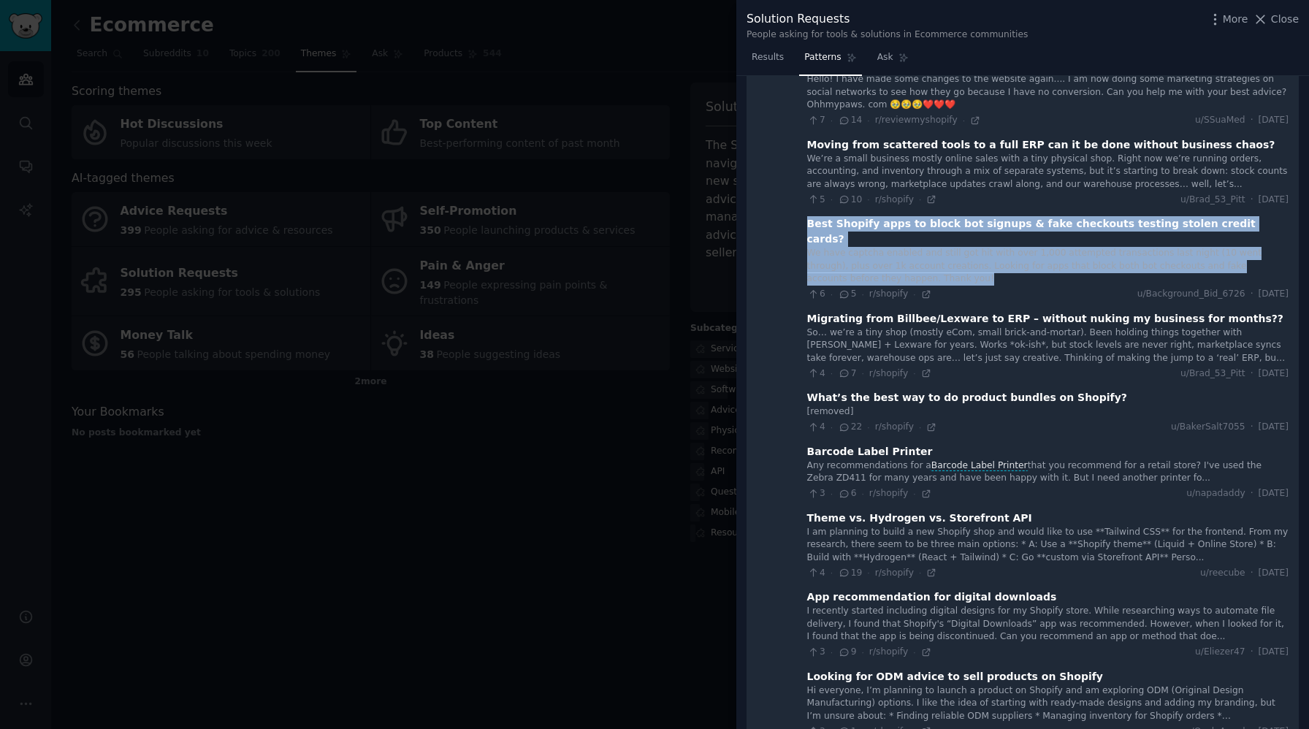
drag, startPoint x: 803, startPoint y: 164, endPoint x: 884, endPoint y: 202, distance: 89.5
click at [884, 216] on div "Best Shopify apps to block bot signups & fake checkouts testing stolen credit c…" at bounding box center [1047, 258] width 481 height 85
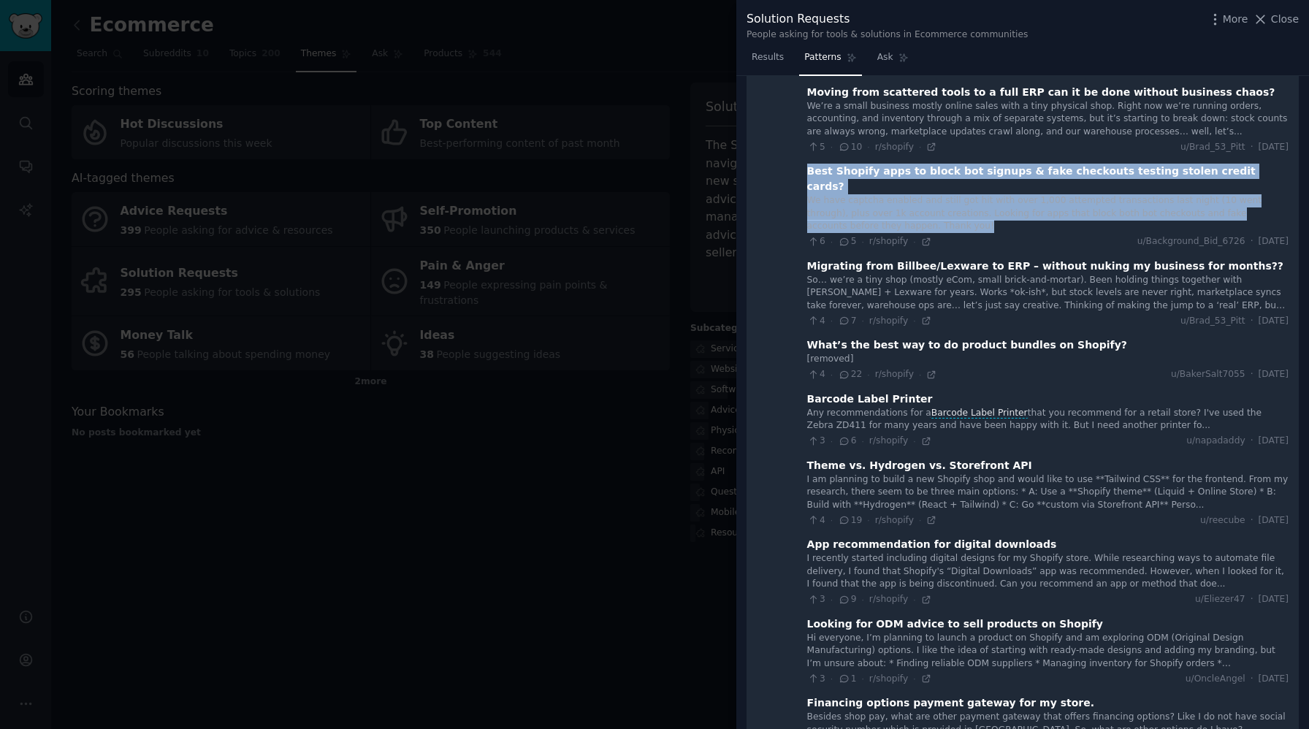
scroll to position [6086, 0]
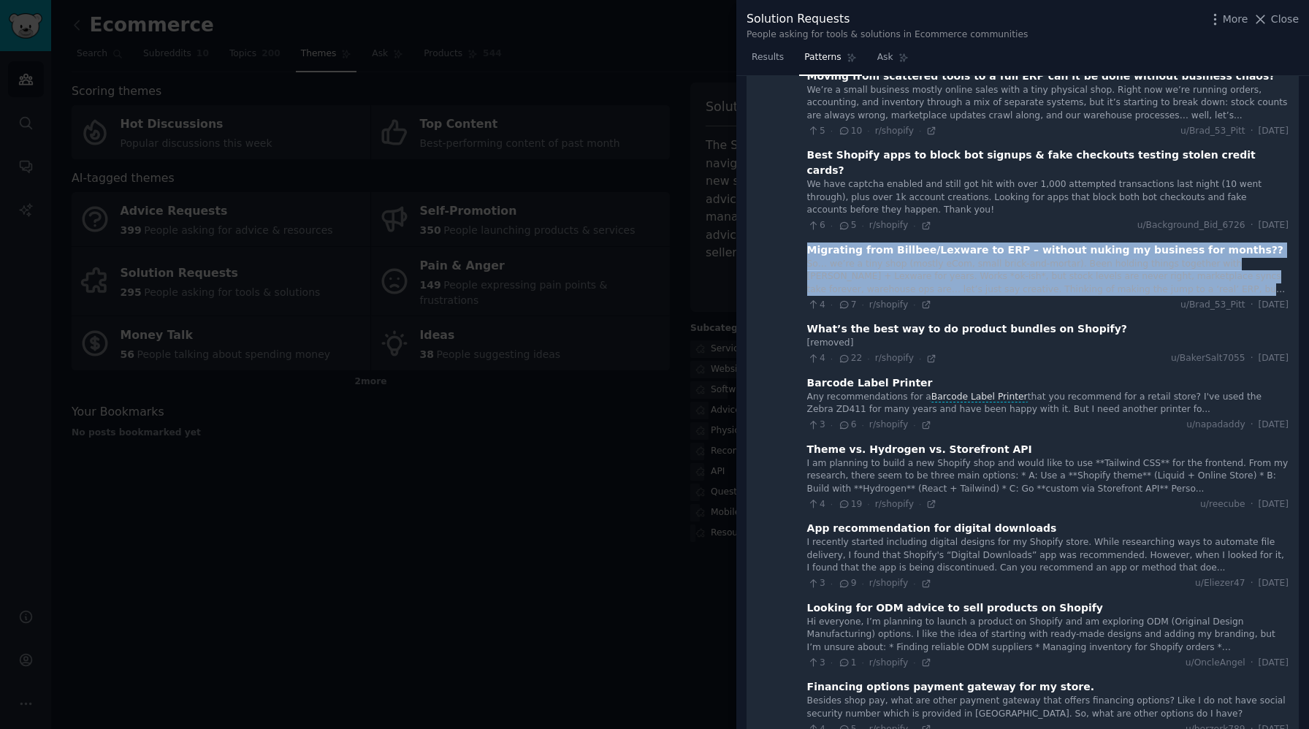
drag, startPoint x: 803, startPoint y: 177, endPoint x: 1117, endPoint y: 212, distance: 316.7
click at [1117, 242] on div "Migrating from Billbee/Lexware to ERP – without nuking my business for months??…" at bounding box center [1047, 276] width 481 height 69
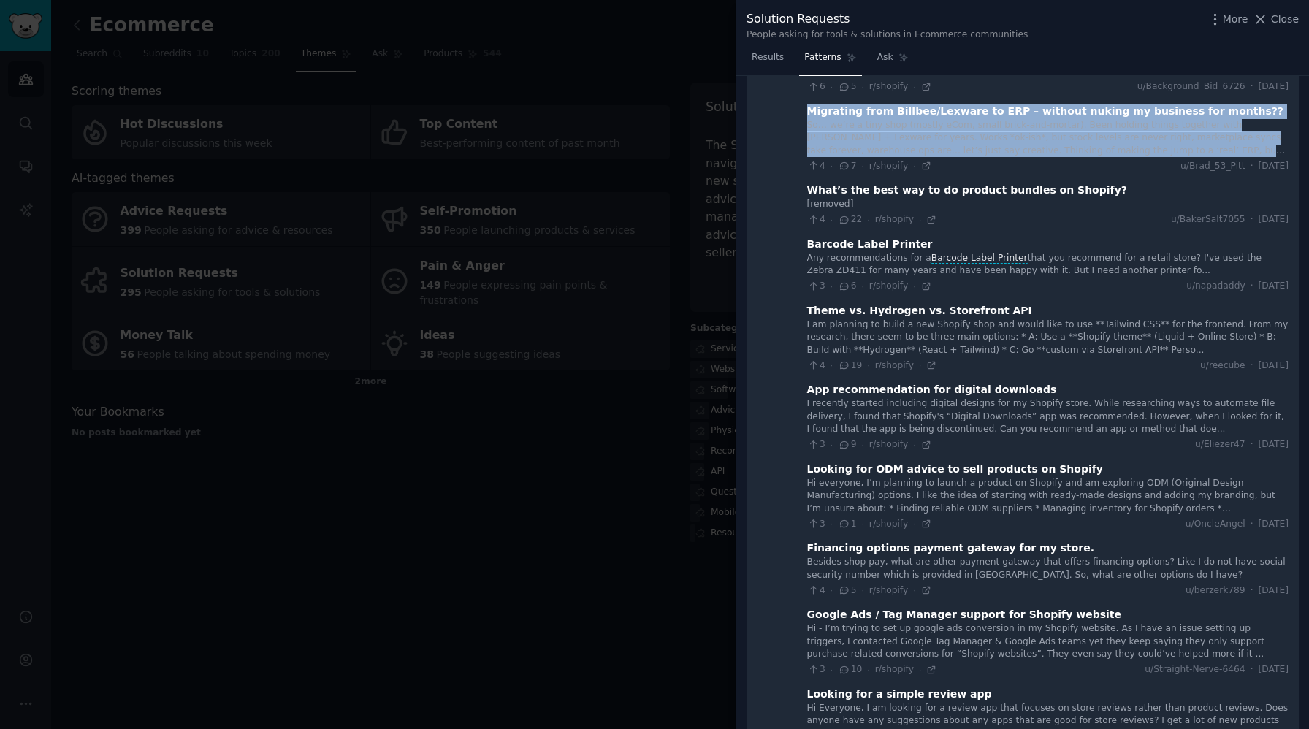
scroll to position [6228, 0]
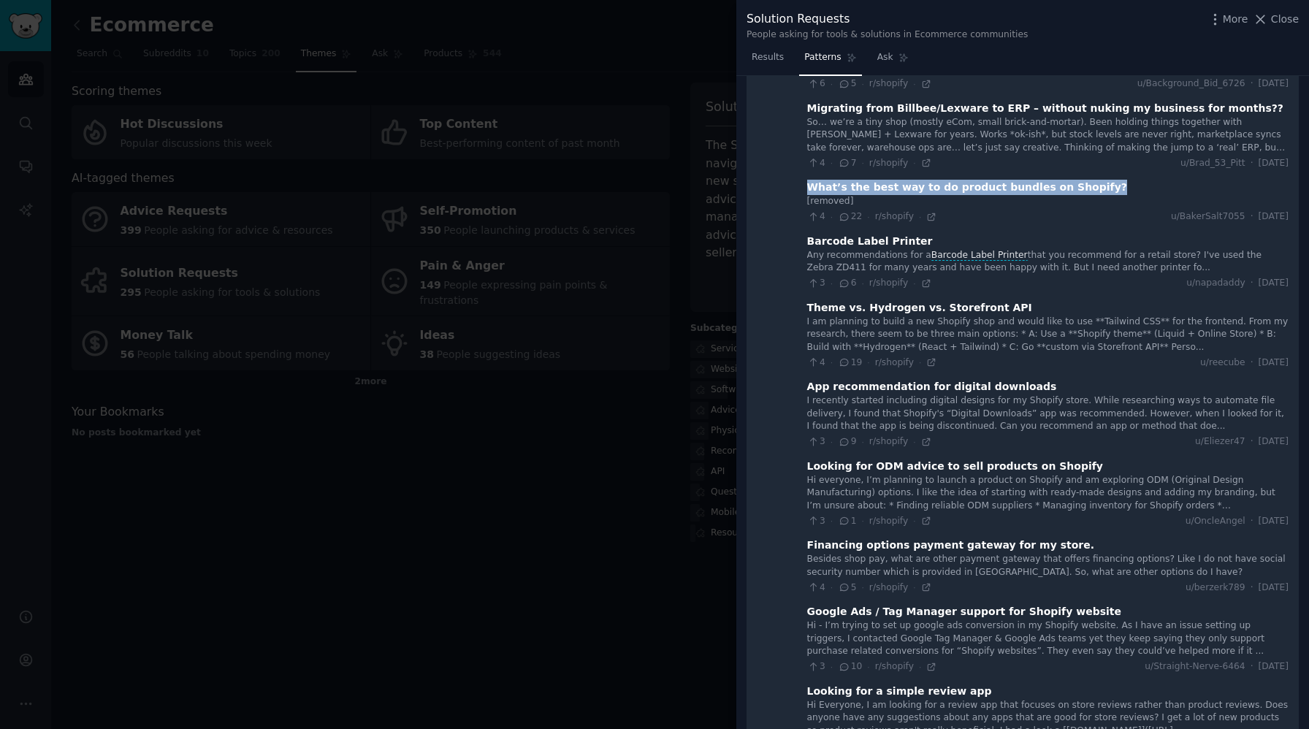
drag, startPoint x: 804, startPoint y: 112, endPoint x: 1111, endPoint y: 113, distance: 306.7
click at [1111, 180] on div "What’s the best way to do product bundles on Shopify?" at bounding box center [1047, 187] width 481 height 15
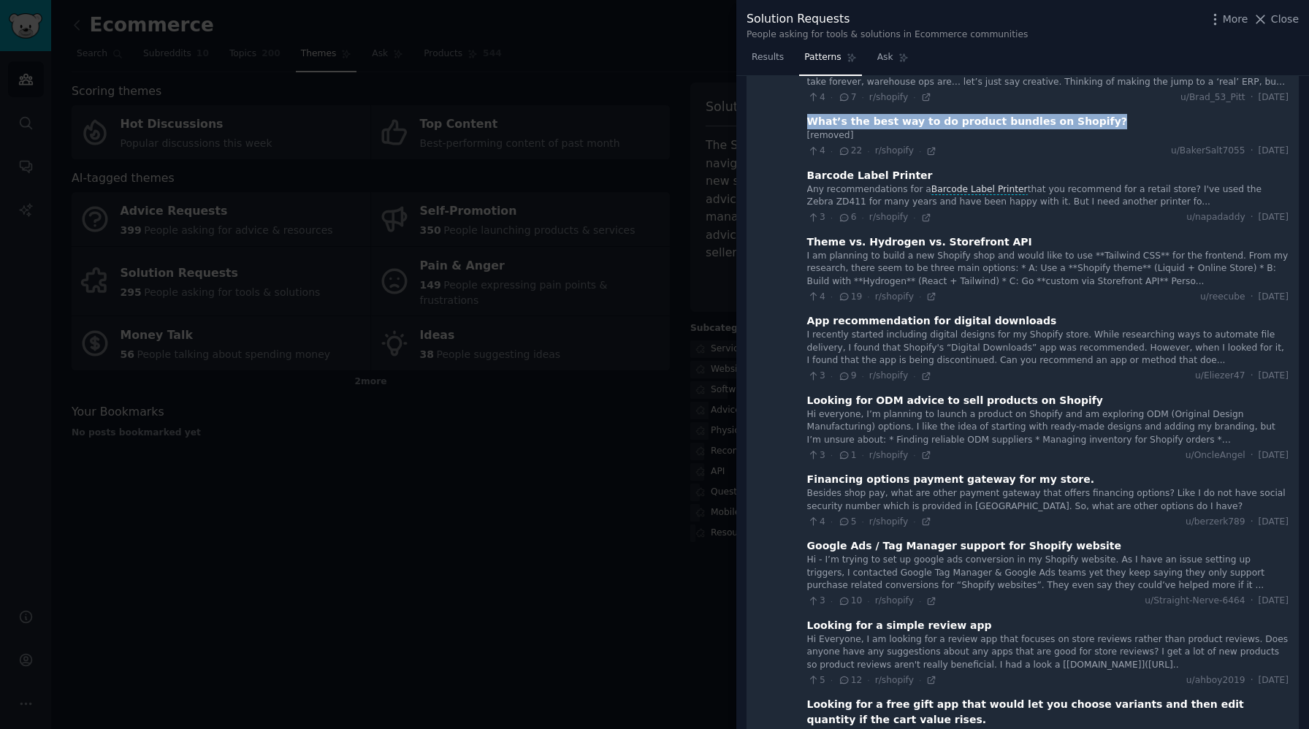
scroll to position [6295, 0]
drag, startPoint x: 803, startPoint y: 100, endPoint x: 1174, endPoint y: 129, distance: 372.1
click at [1174, 167] on div "Barcode Label Printer Any recommendations for a Barcode Label Printer that you …" at bounding box center [1047, 195] width 481 height 56
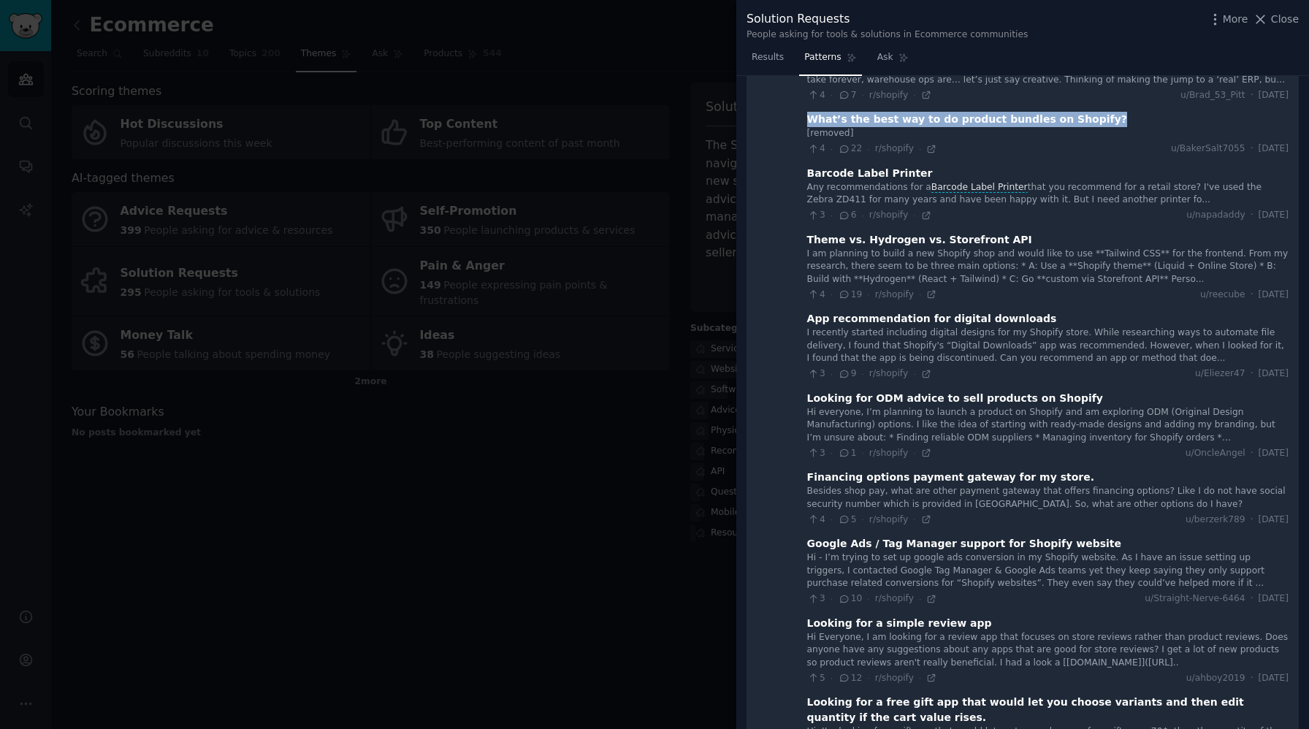
scroll to position [6311, 0]
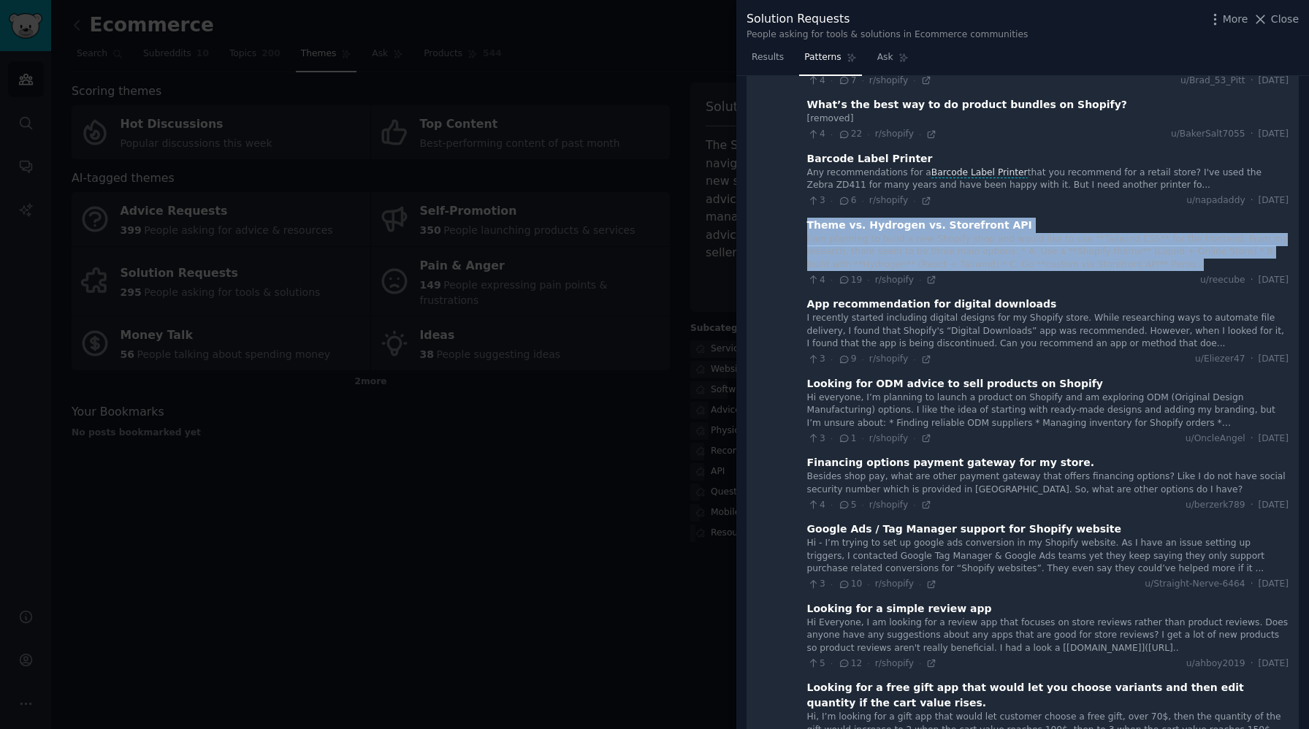
drag, startPoint x: 803, startPoint y: 153, endPoint x: 1139, endPoint y: 194, distance: 338.4
click at [1139, 218] on div "Theme vs. Hydrogen vs. Storefront API I am planning to build a new Shopify shop…" at bounding box center [1047, 252] width 481 height 69
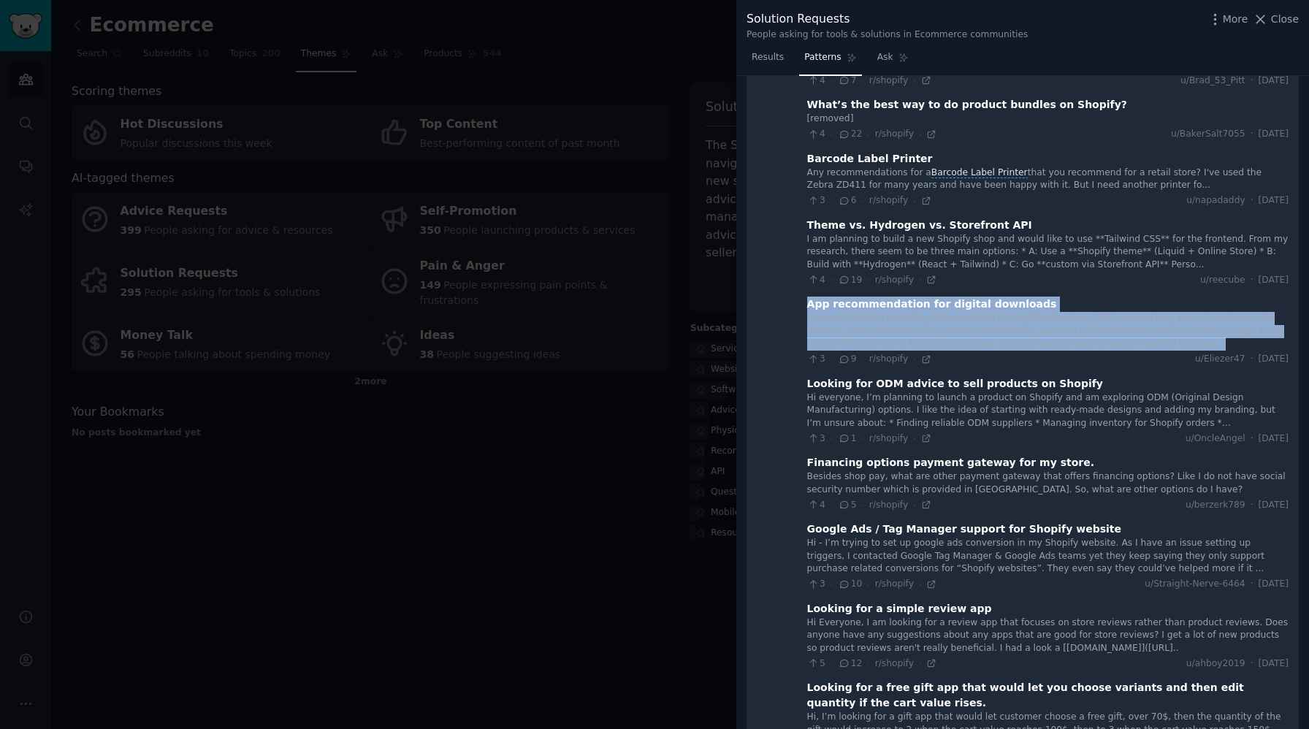
drag, startPoint x: 802, startPoint y: 231, endPoint x: 1154, endPoint y: 272, distance: 354.5
click at [1154, 297] on div "App recommendation for digital downloads I recently started including digital d…" at bounding box center [1047, 331] width 481 height 69
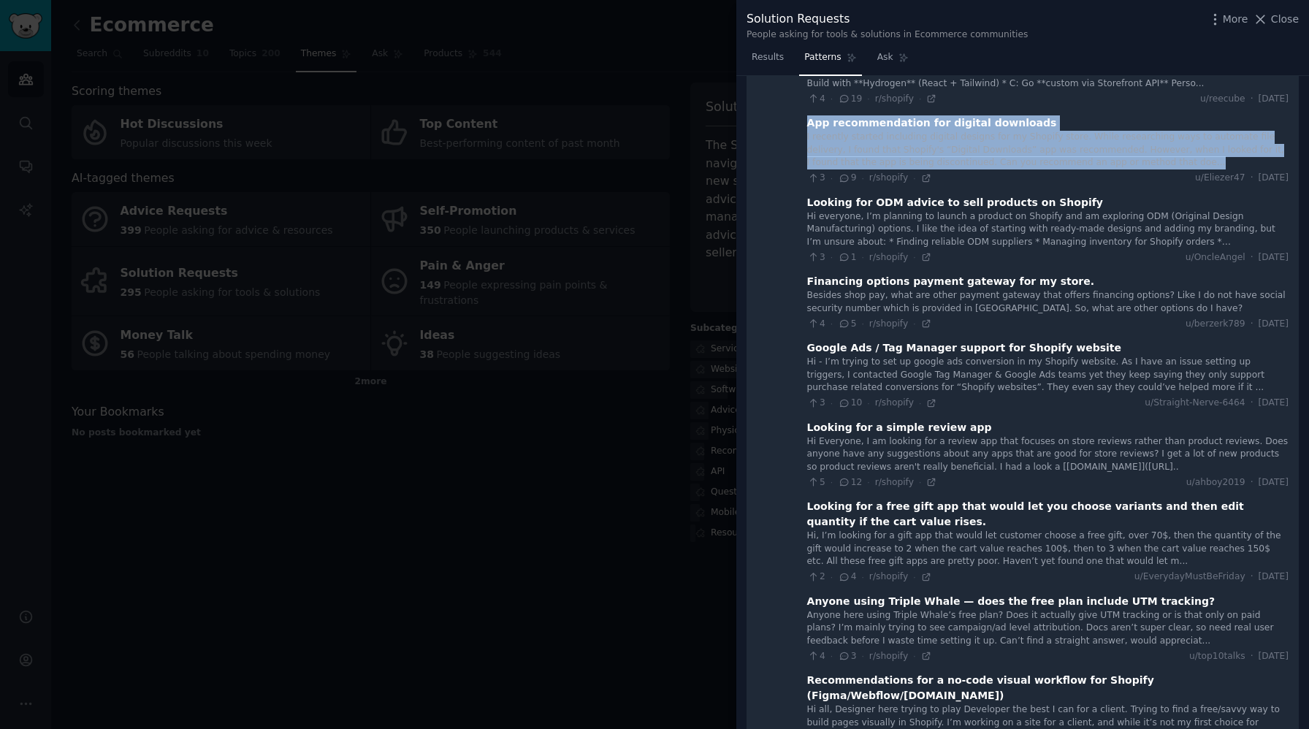
scroll to position [6487, 0]
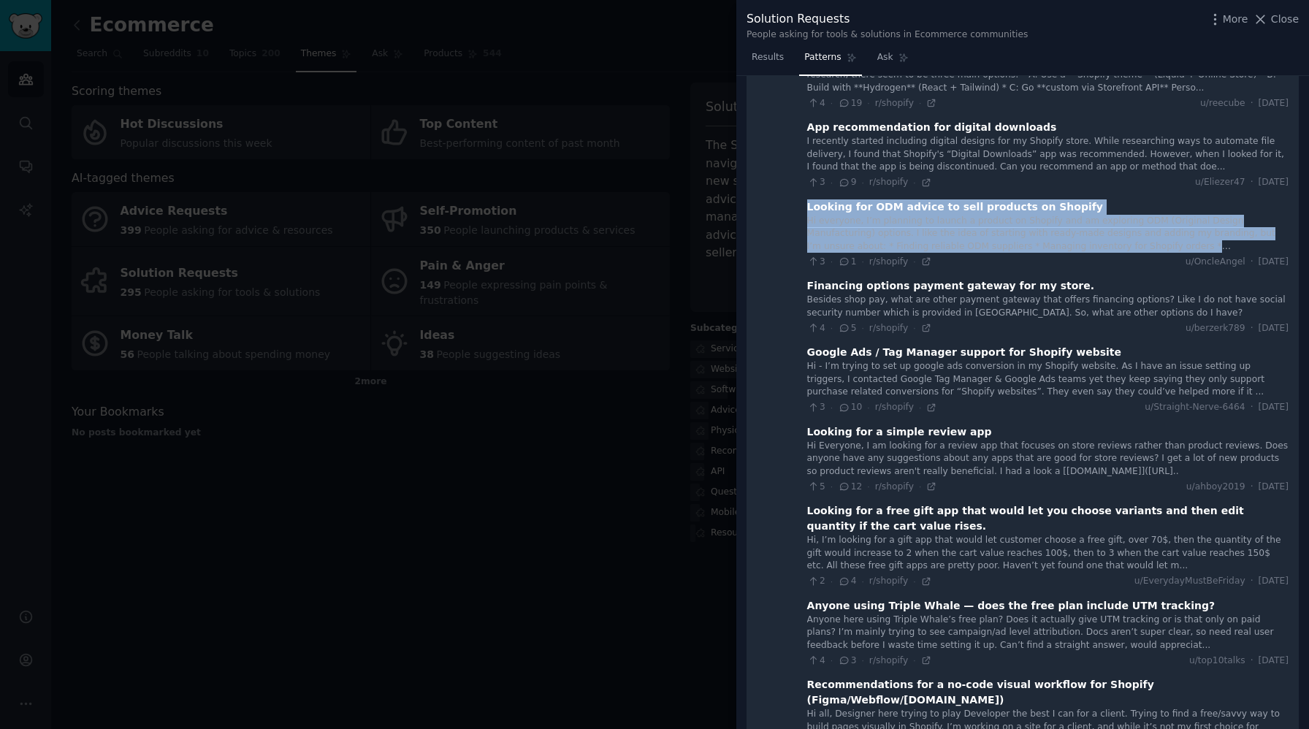
drag, startPoint x: 803, startPoint y: 133, endPoint x: 1224, endPoint y: 172, distance: 423.2
click at [1224, 199] on div "Looking for ODM advice to sell products on Shopify Hi everyone, I’m planning to…" at bounding box center [1047, 233] width 481 height 69
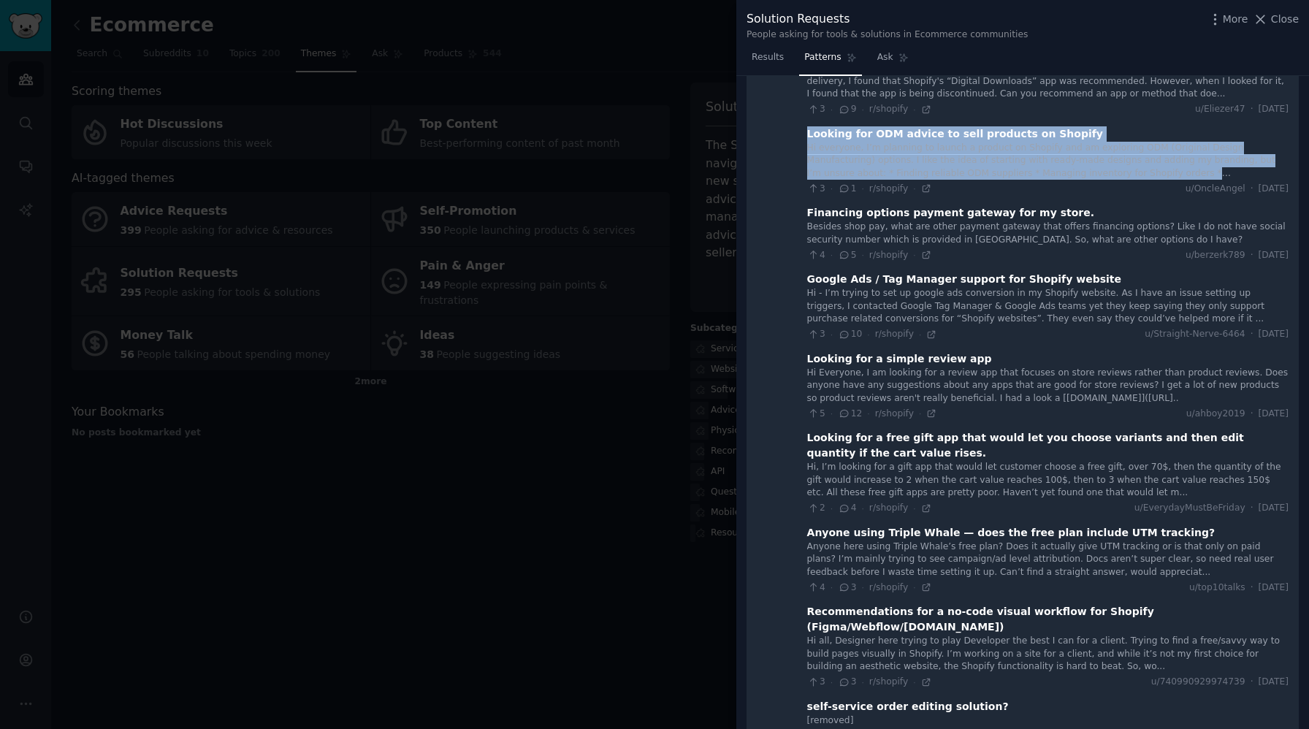
scroll to position [6562, 0]
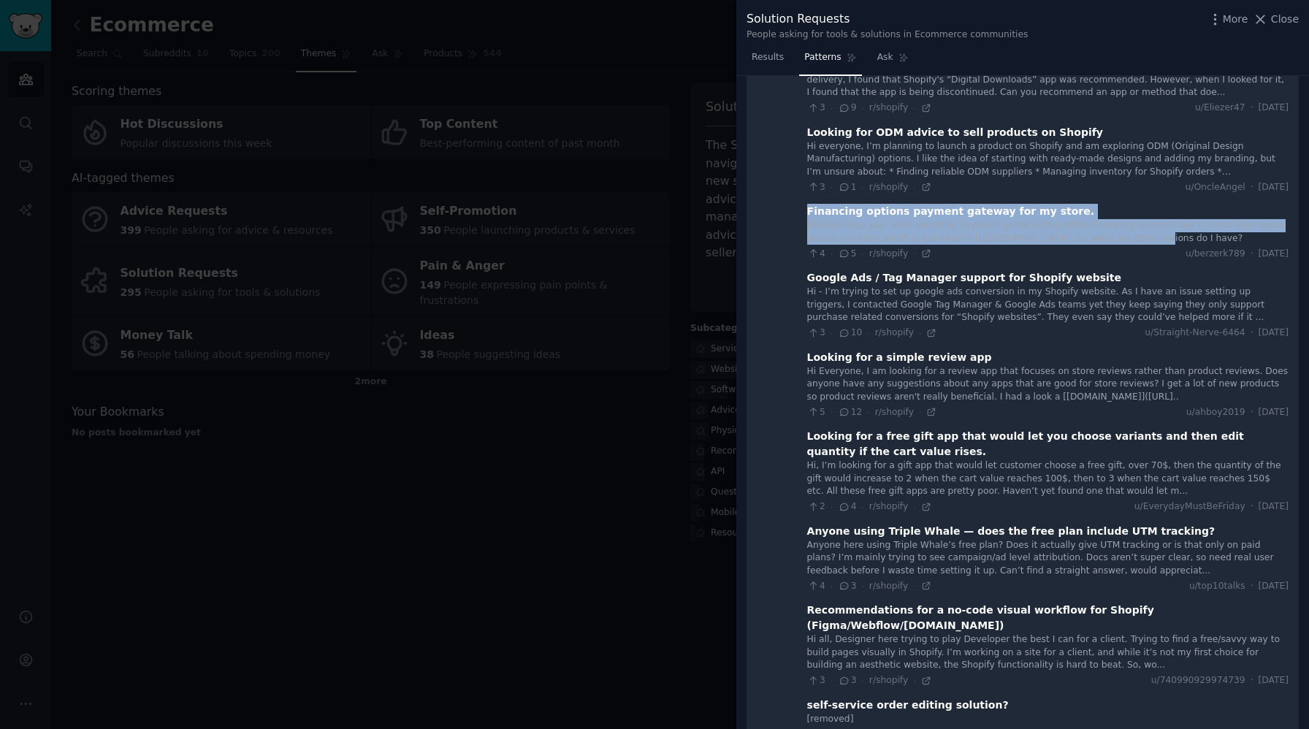
drag, startPoint x: 804, startPoint y: 137, endPoint x: 1123, endPoint y: 164, distance: 320.3
click at [1123, 204] on div "Financing options payment gateway for my store. Besides shop pay, what are othe…" at bounding box center [1047, 232] width 481 height 56
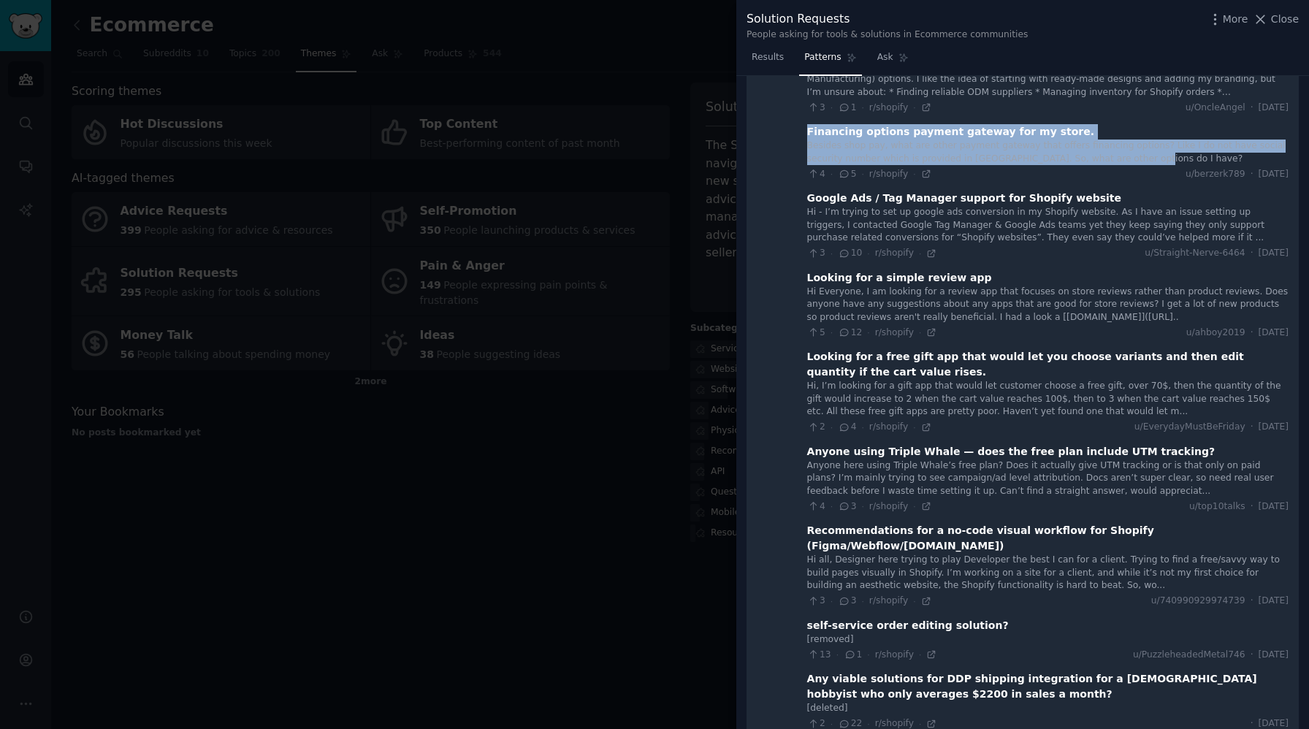
scroll to position [6660, 0]
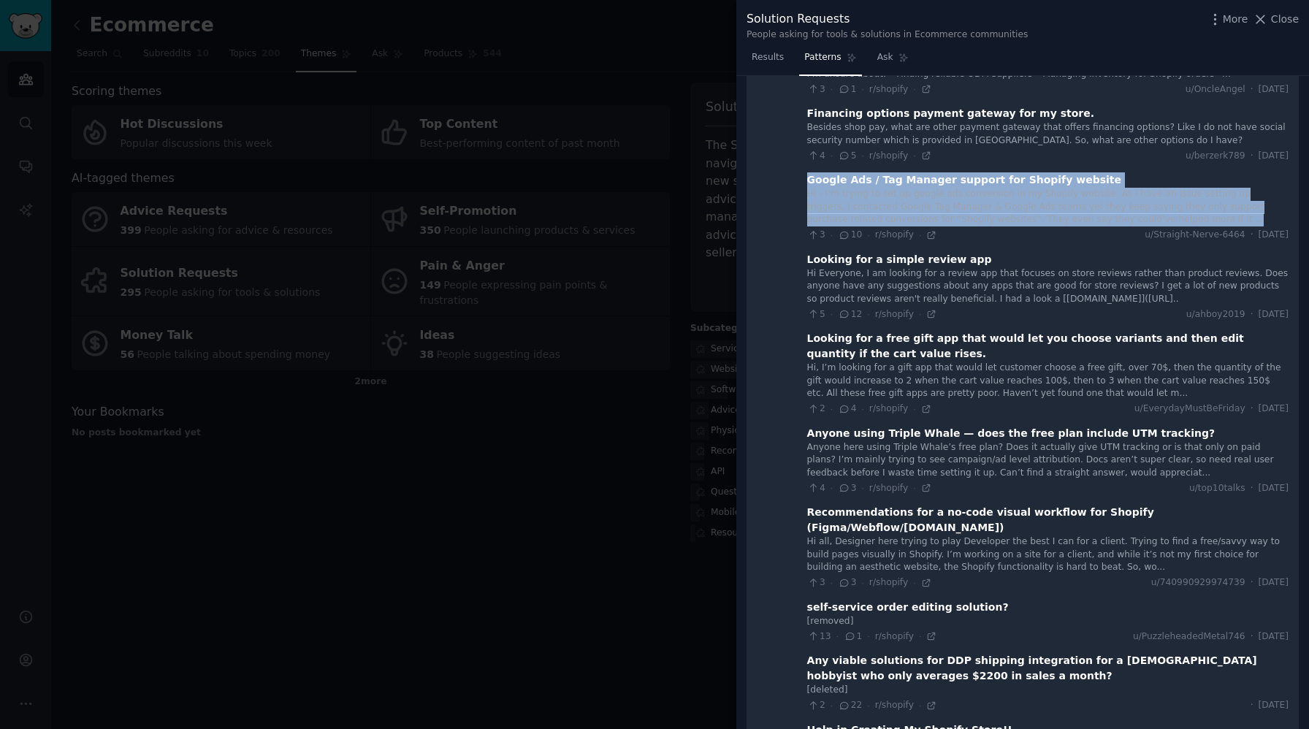
drag, startPoint x: 802, startPoint y: 108, endPoint x: 1242, endPoint y: 142, distance: 441.7
click at [1242, 172] on div "Google Ads / Tag Manager support for Shopify website Hi - I’m trying to set up …" at bounding box center [1047, 206] width 481 height 69
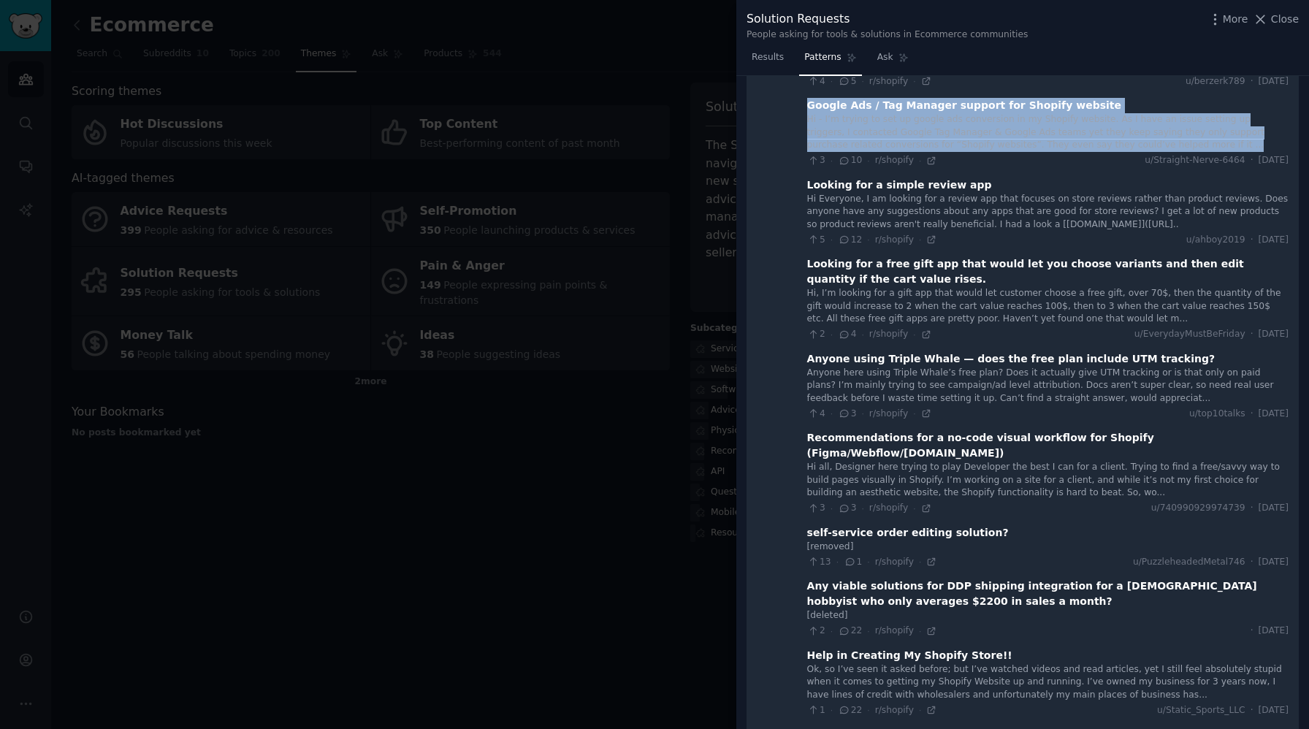
scroll to position [6736, 0]
drag, startPoint x: 802, startPoint y: 109, endPoint x: 1139, endPoint y: 152, distance: 340.1
click at [1139, 176] on div "Looking for a simple review app Hi Everyone, I am looking for a review app that…" at bounding box center [1047, 210] width 481 height 69
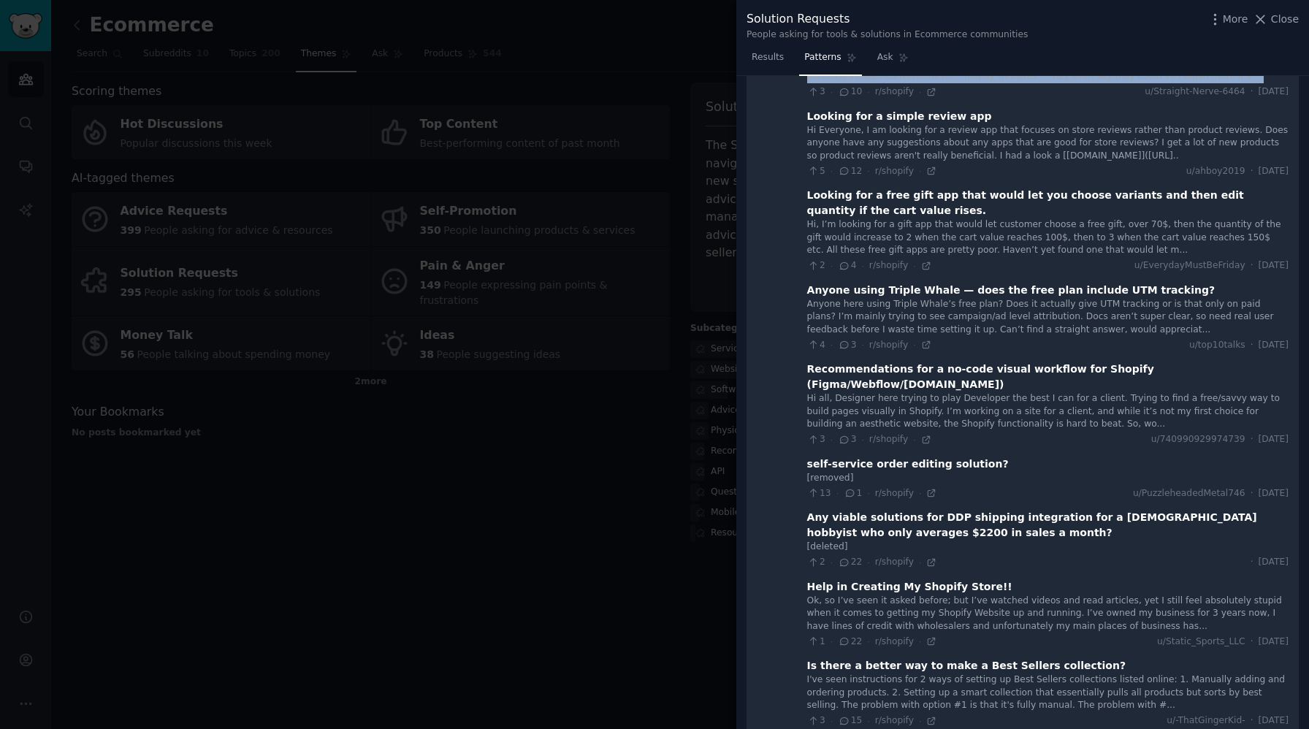
scroll to position [6815, 0]
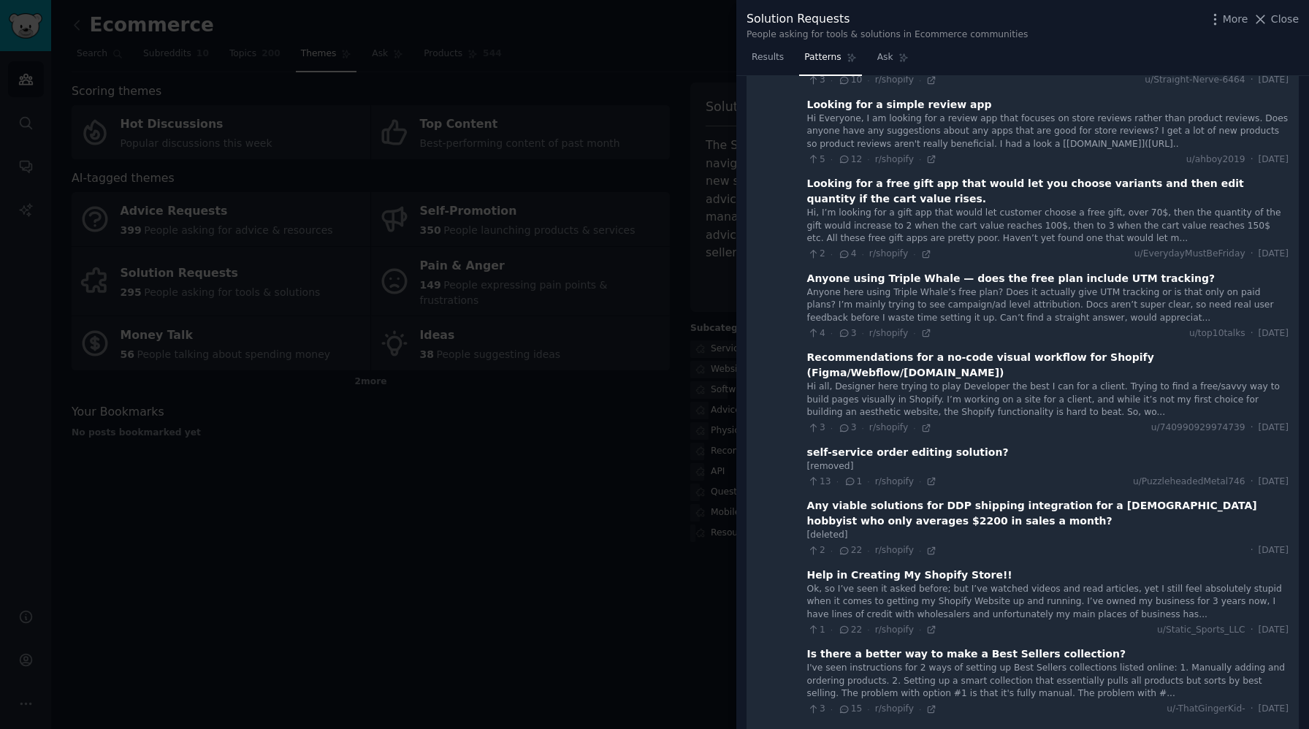
drag, startPoint x: 804, startPoint y: 110, endPoint x: 951, endPoint y: 129, distance: 148.0
click at [951, 176] on div "Looking for a free gift app that would let you choose variants and then edit qu…" at bounding box center [1047, 191] width 481 height 31
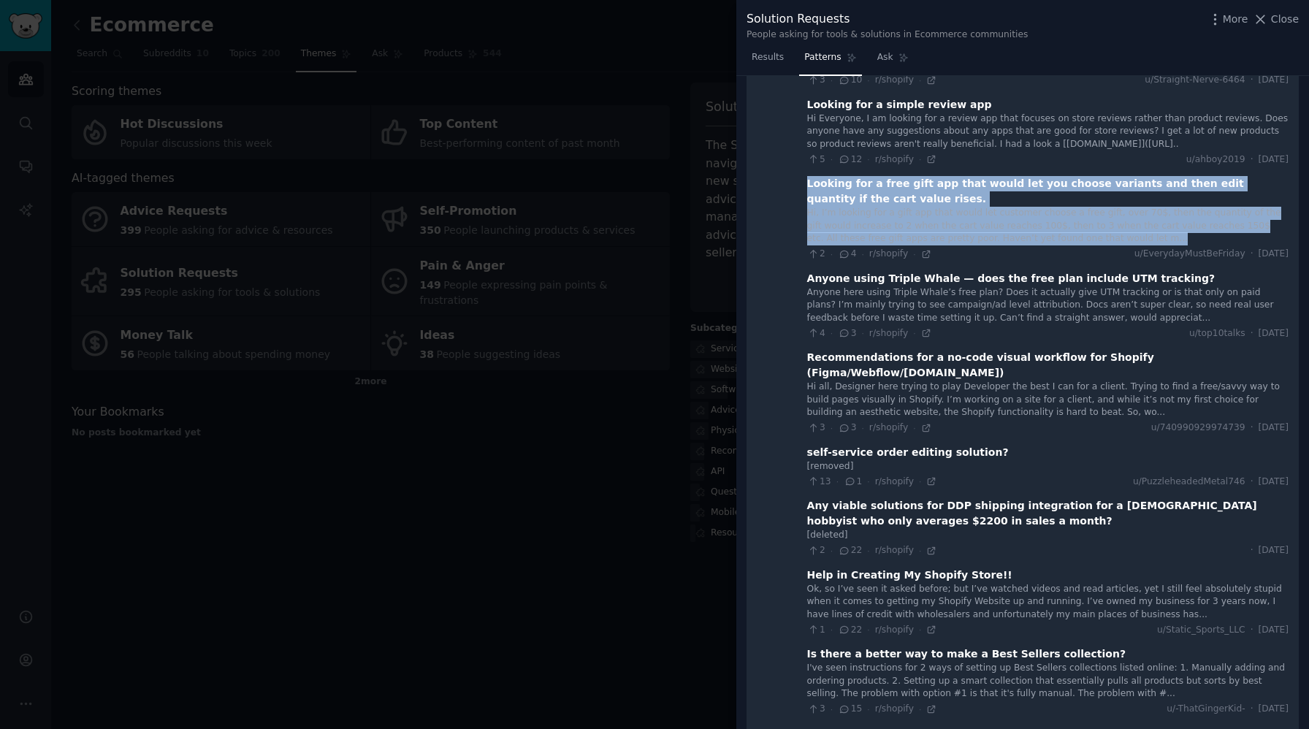
drag, startPoint x: 803, startPoint y: 109, endPoint x: 1180, endPoint y: 162, distance: 381.3
click at [1180, 176] on div "Looking for a free gift app that would let you choose variants and then edit qu…" at bounding box center [1047, 218] width 481 height 85
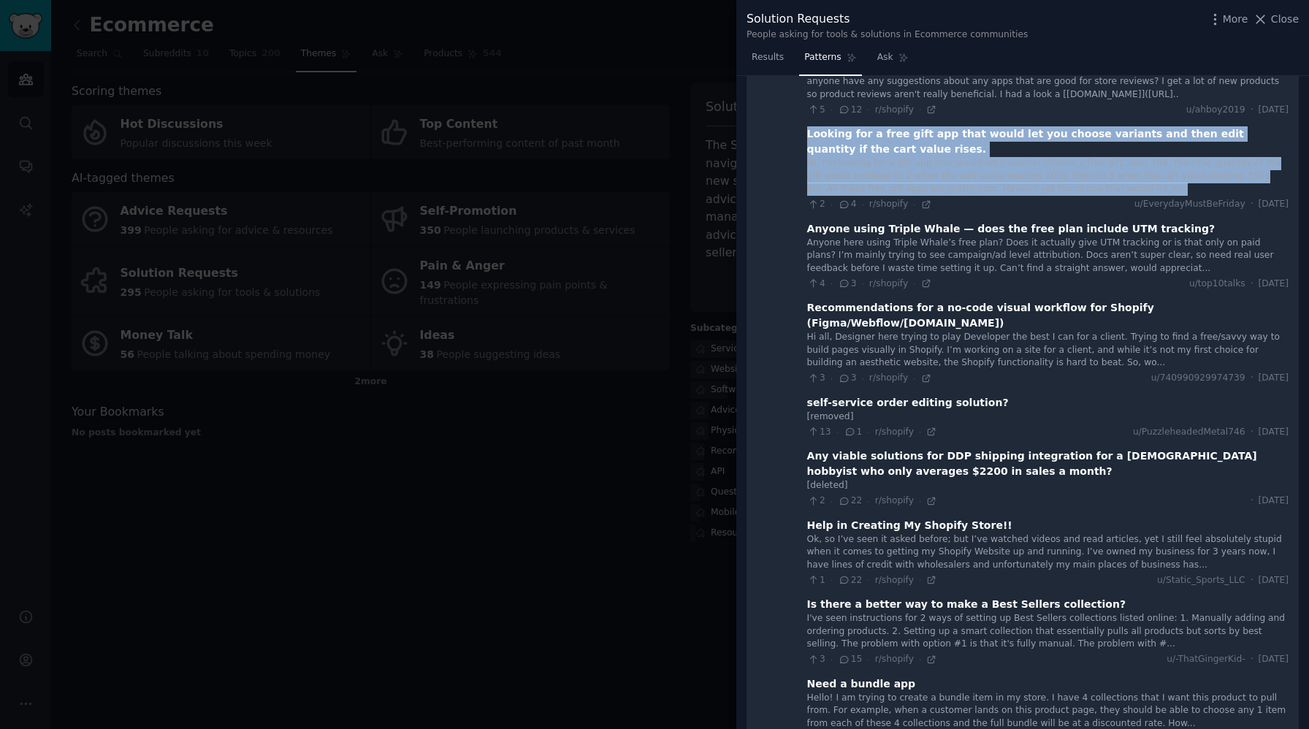
scroll to position [6867, 0]
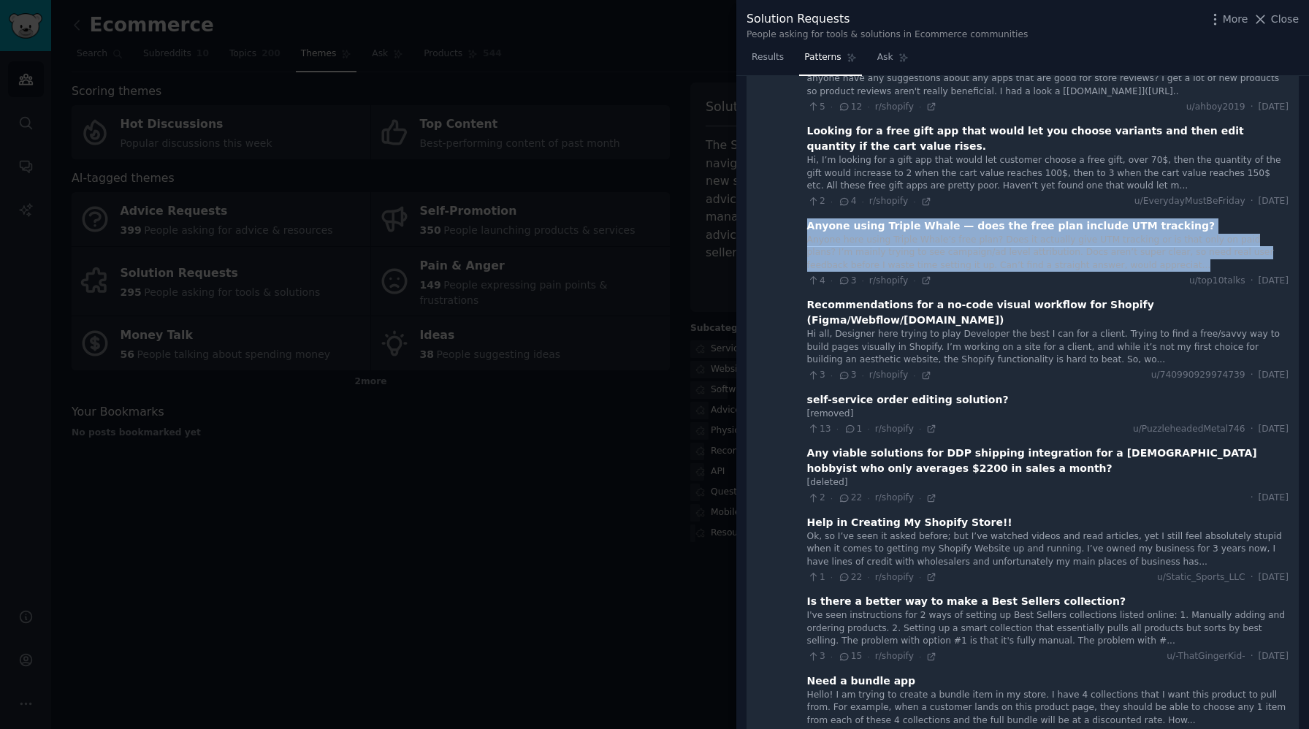
drag, startPoint x: 803, startPoint y: 152, endPoint x: 1116, endPoint y: 194, distance: 316.2
click at [1116, 218] on div "Anyone using Triple Whale — does the free plan include UTM tracking? Anyone her…" at bounding box center [1047, 252] width 481 height 69
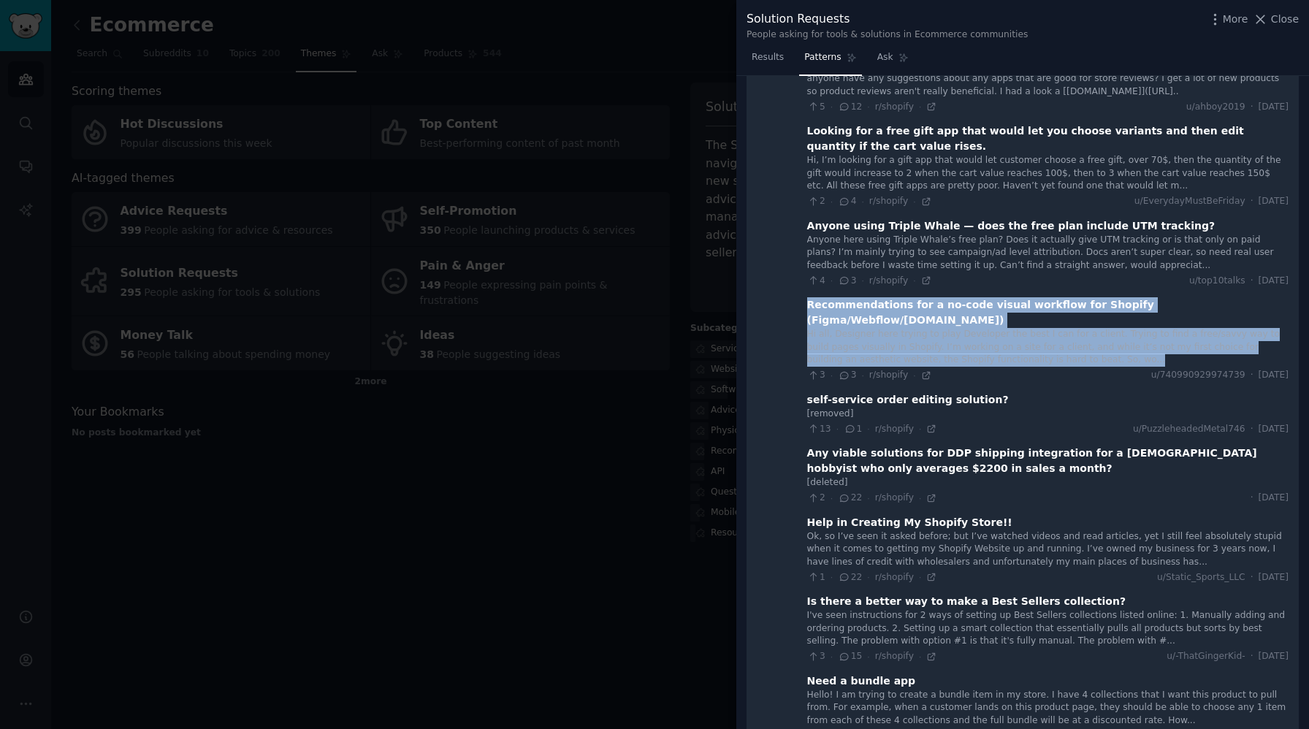
drag, startPoint x: 803, startPoint y: 229, endPoint x: 1141, endPoint y: 270, distance: 340.7
click at [1141, 297] on div "Recommendations for a no-code visual workflow for Shopify (Figma/Webflow/[DOMAI…" at bounding box center [1047, 339] width 481 height 85
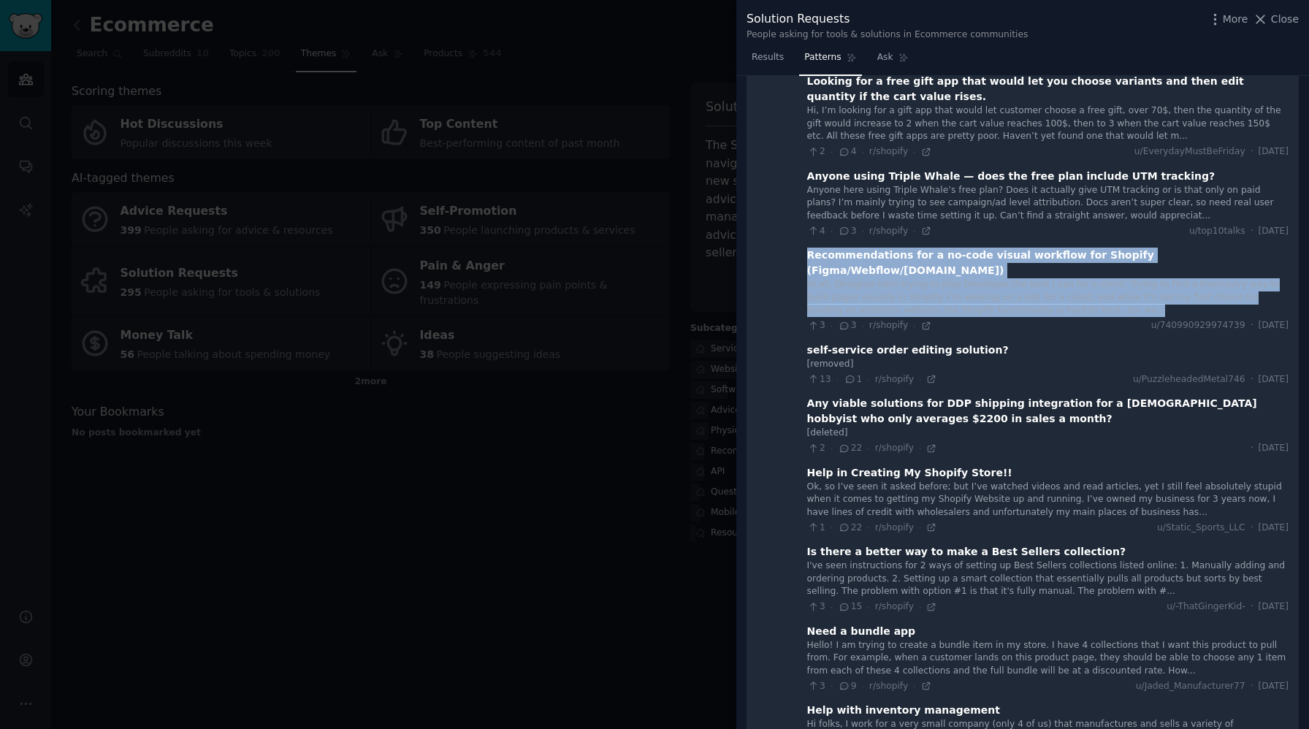
scroll to position [6931, 0]
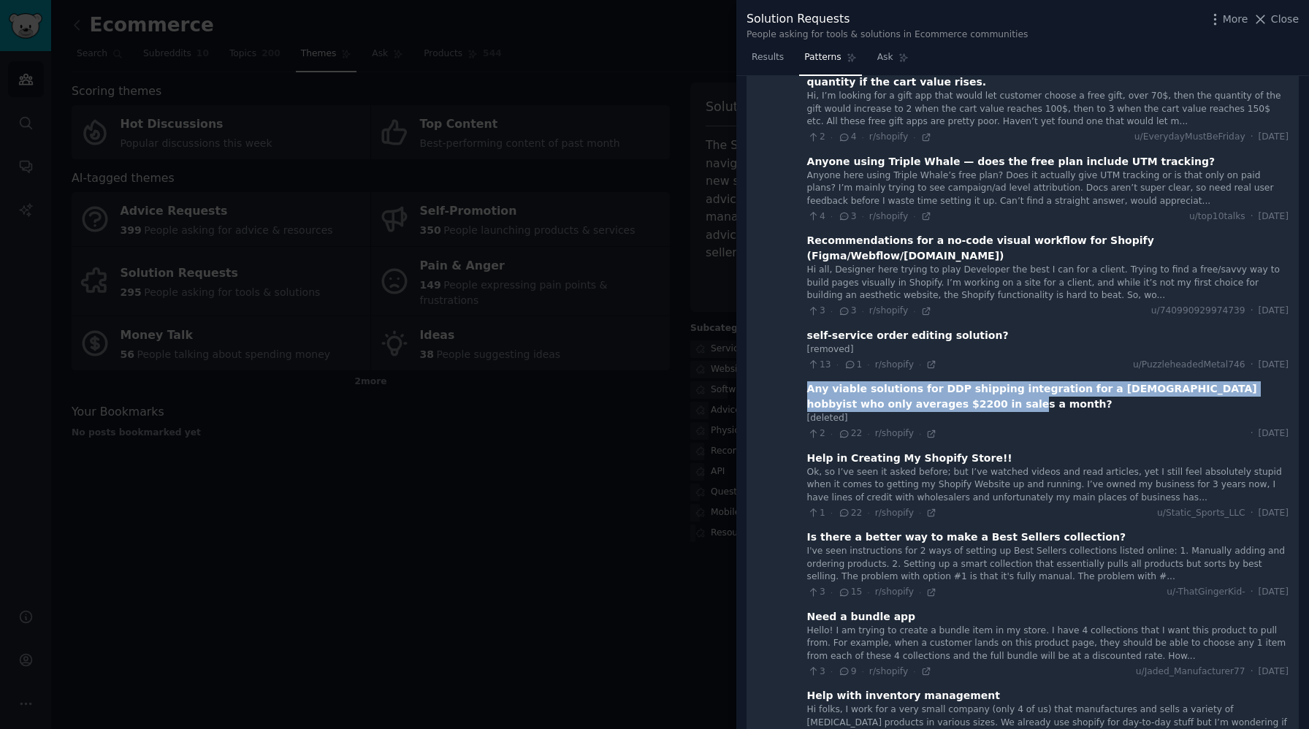
drag, startPoint x: 802, startPoint y: 296, endPoint x: 938, endPoint y: 310, distance: 136.6
click at [938, 381] on div "Any viable solutions for DDP shipping integration for a [DEMOGRAPHIC_DATA] hobb…" at bounding box center [1047, 396] width 481 height 31
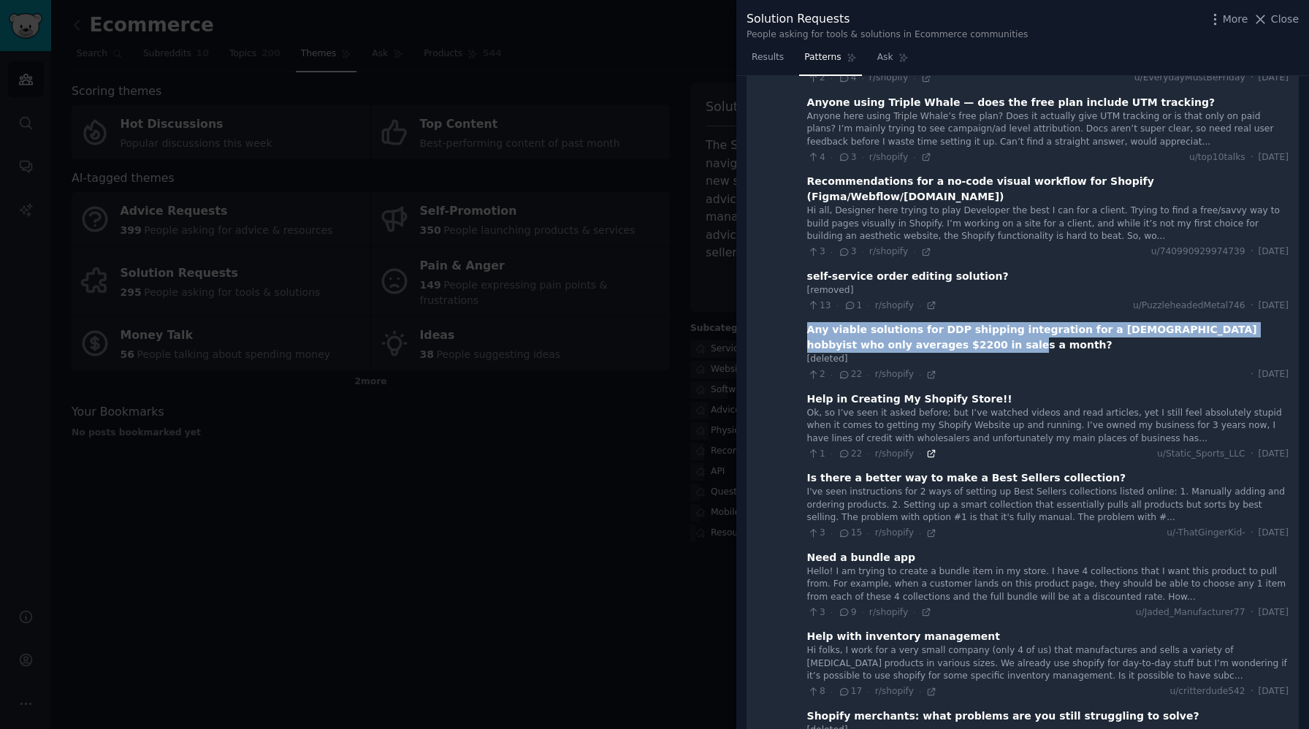
scroll to position [7002, 0]
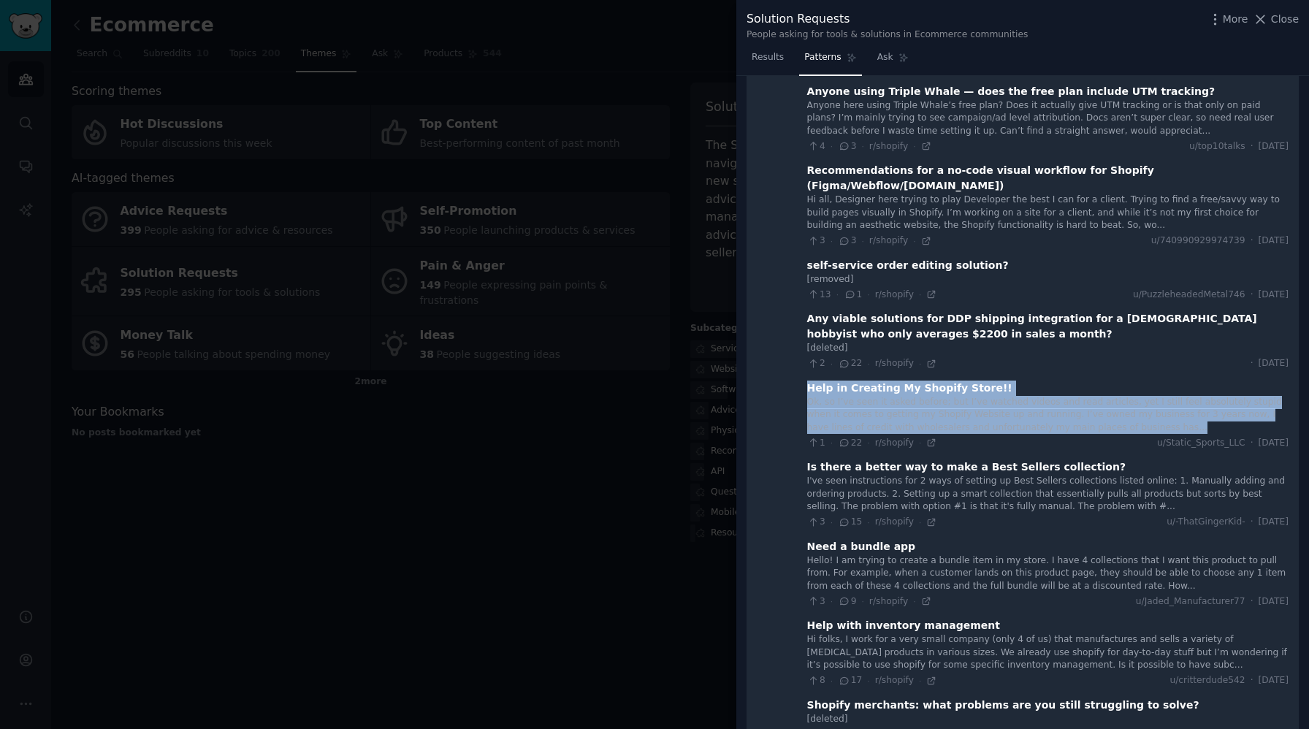
drag, startPoint x: 803, startPoint y: 298, endPoint x: 1153, endPoint y: 334, distance: 352.4
click at [1153, 380] on div "Help in Creating My Shopify Store!! Ok, so I’ve seen it asked before; but I’ve …" at bounding box center [1047, 414] width 481 height 69
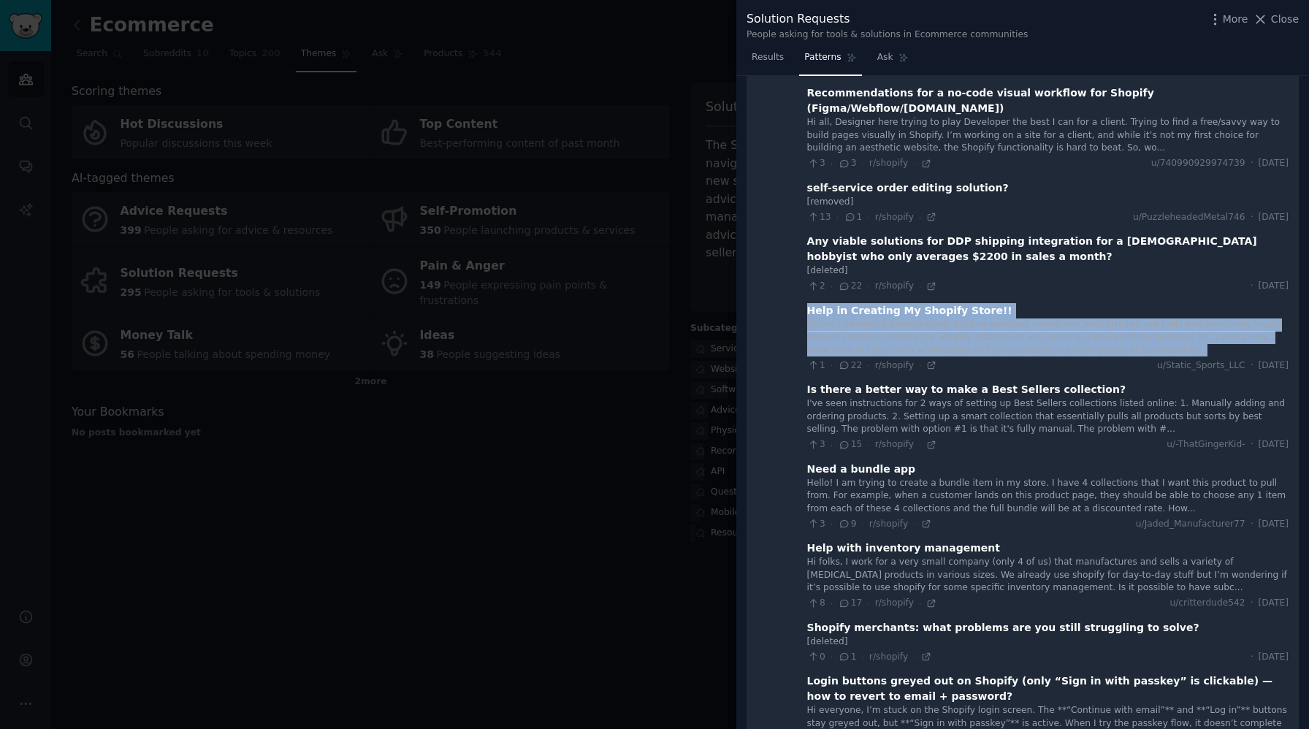
scroll to position [7109, 0]
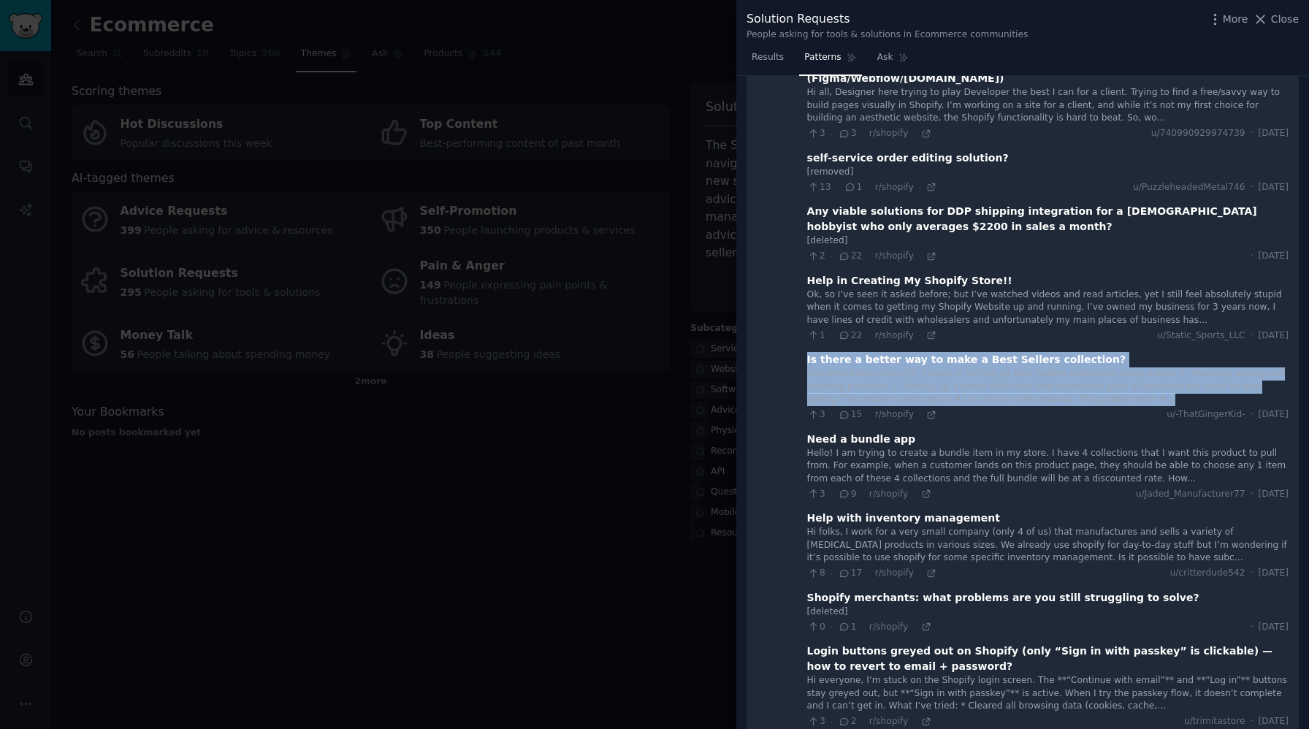
drag, startPoint x: 801, startPoint y: 272, endPoint x: 1060, endPoint y: 310, distance: 261.3
click at [1060, 352] on div "Is there a better way to make a Best Sellers collection? I've seen instructions…" at bounding box center [1047, 386] width 481 height 69
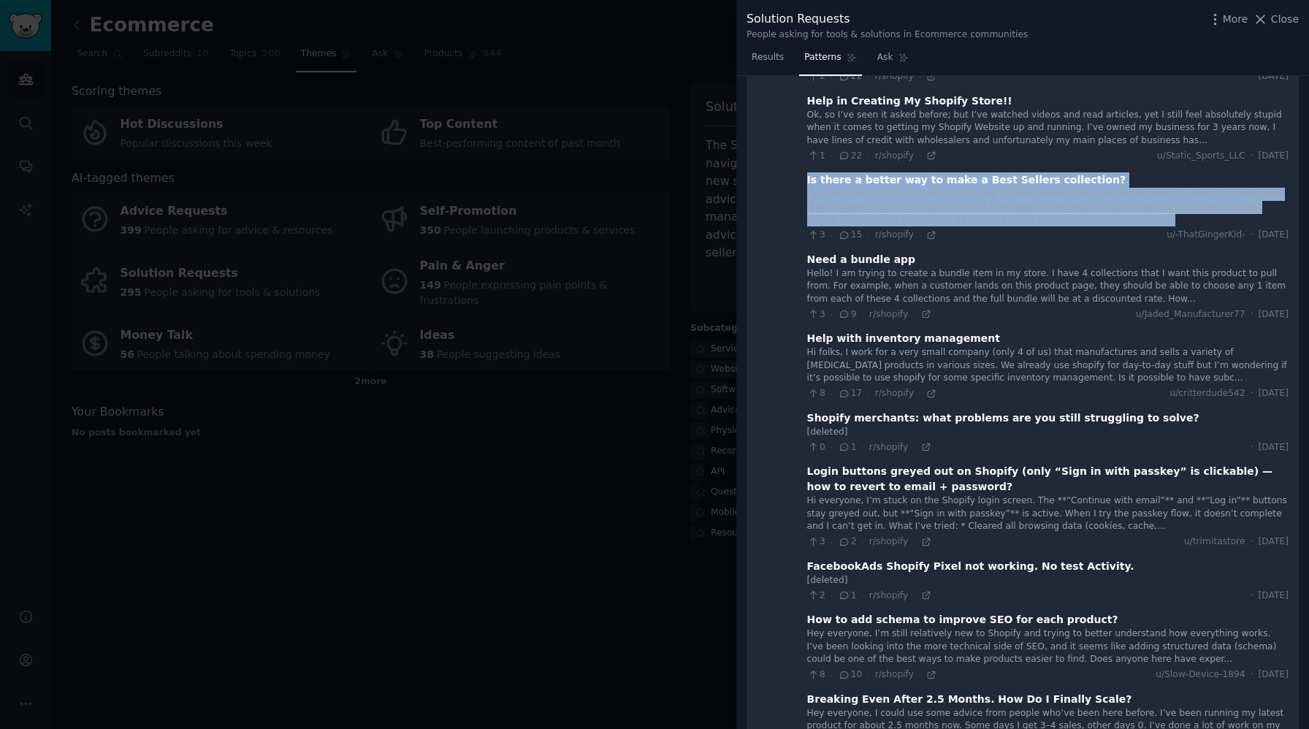
scroll to position [7270, 0]
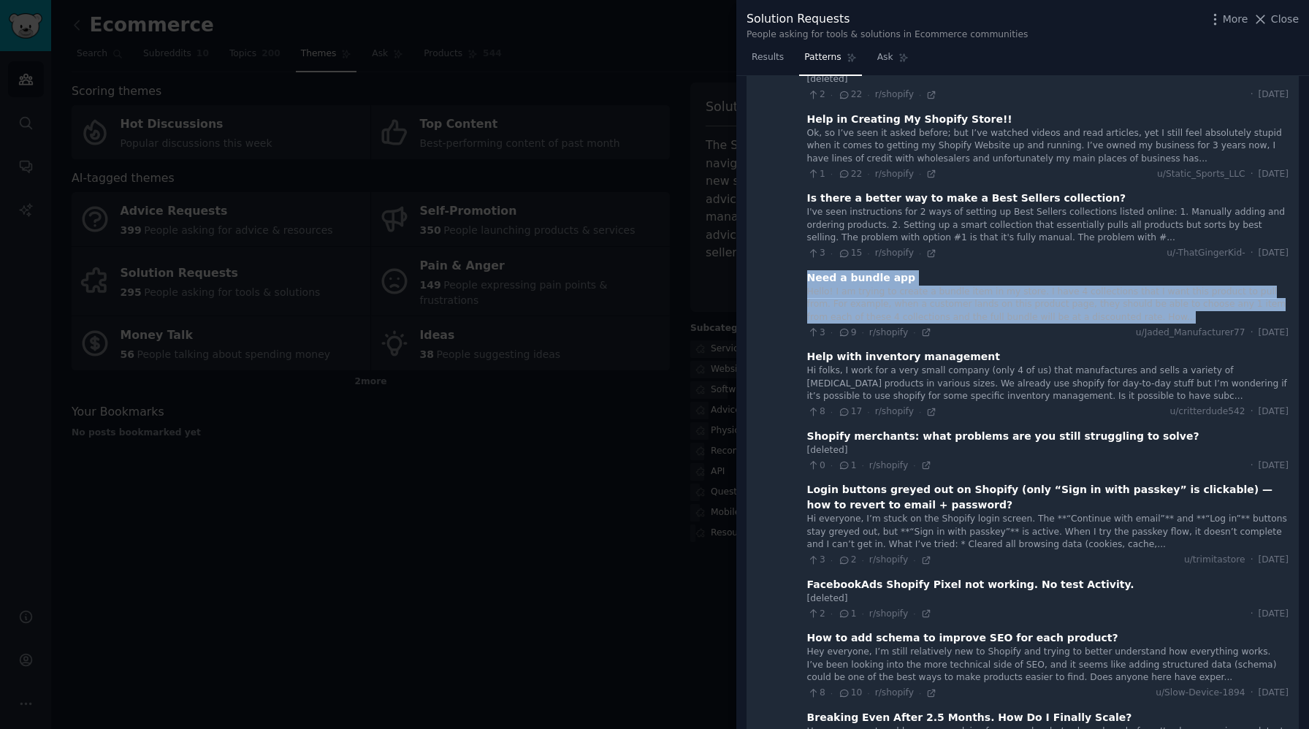
drag, startPoint x: 803, startPoint y: 187, endPoint x: 1125, endPoint y: 229, distance: 324.7
click at [1125, 270] on div "Need a bundle app Hello! I am trying to create a bundle item in my store. I hav…" at bounding box center [1047, 304] width 481 height 69
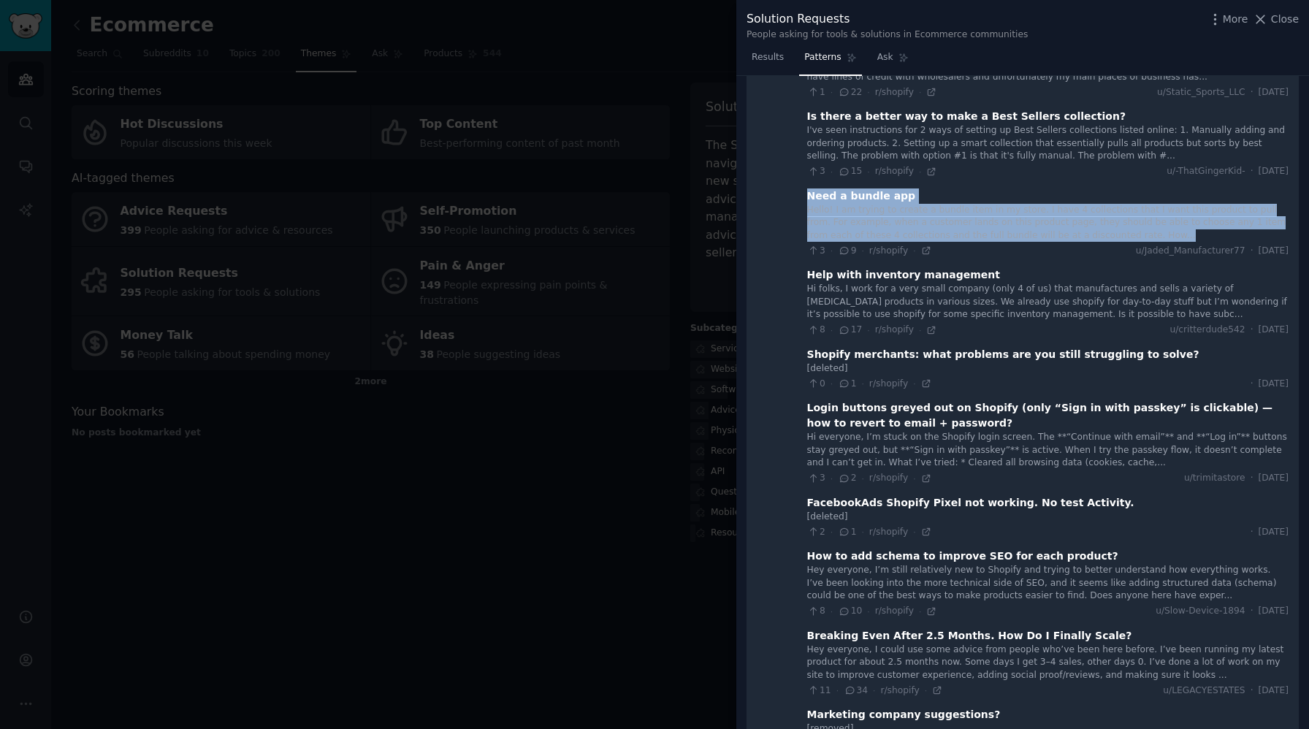
scroll to position [7358, 0]
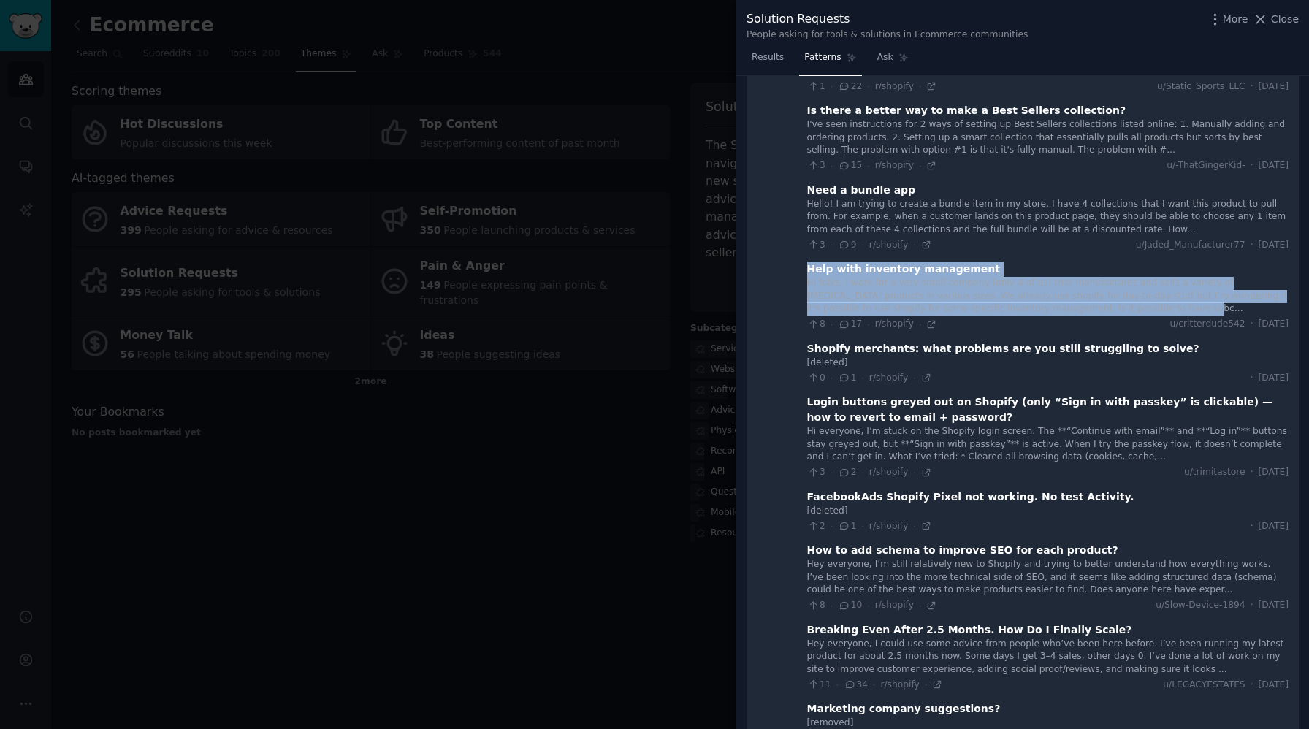
drag, startPoint x: 803, startPoint y: 180, endPoint x: 1106, endPoint y: 225, distance: 306.3
click at [1106, 261] on div "Help with inventory management Hi folks, I work for a very small company (only …" at bounding box center [1047, 295] width 481 height 69
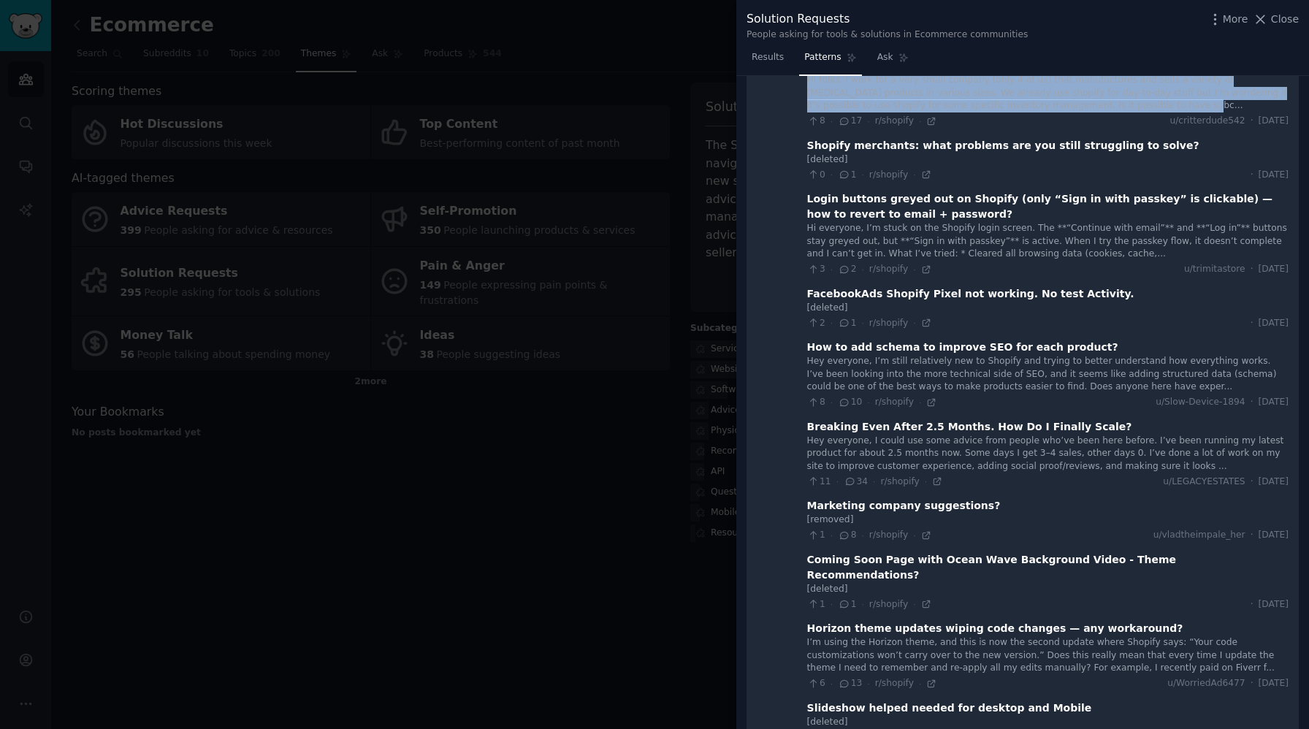
scroll to position [7568, 0]
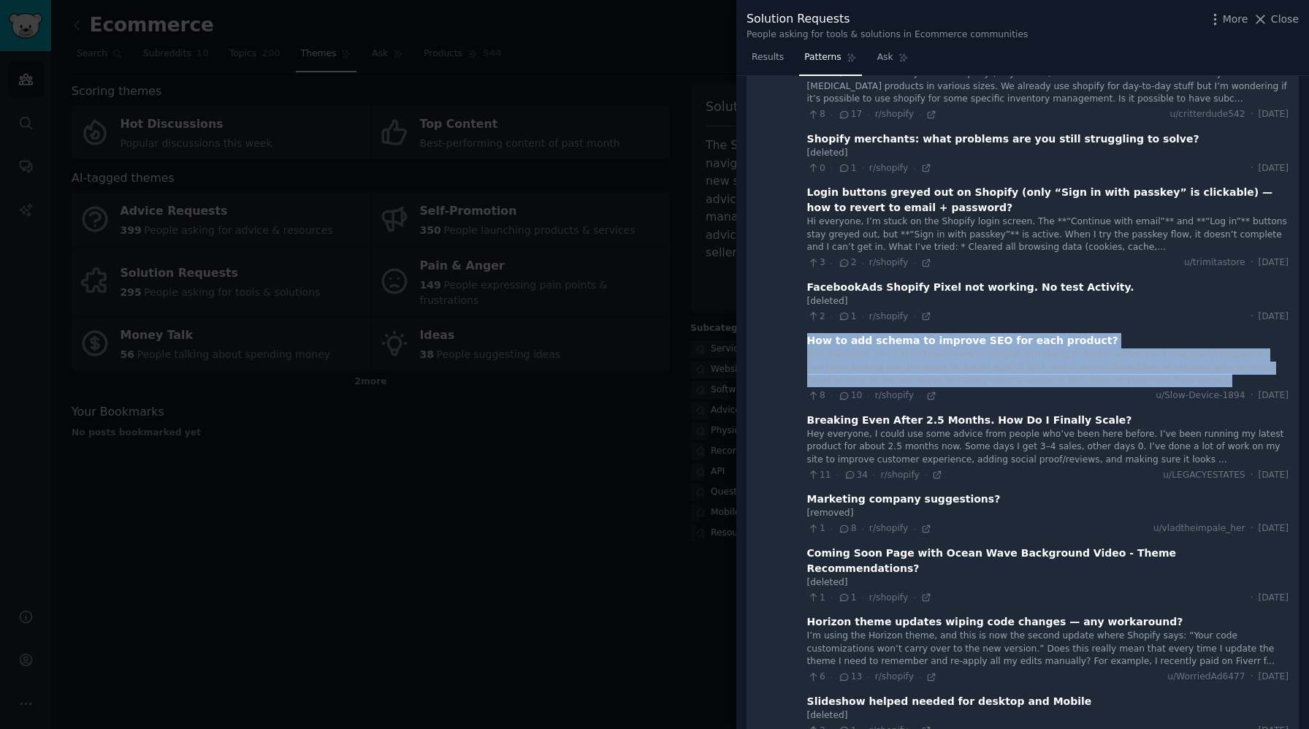
drag, startPoint x: 803, startPoint y: 251, endPoint x: 1129, endPoint y: 291, distance: 328.2
click at [1129, 333] on div "How to add schema to improve SEO for each product? Hey everyone, I’m still rela…" at bounding box center [1047, 367] width 481 height 69
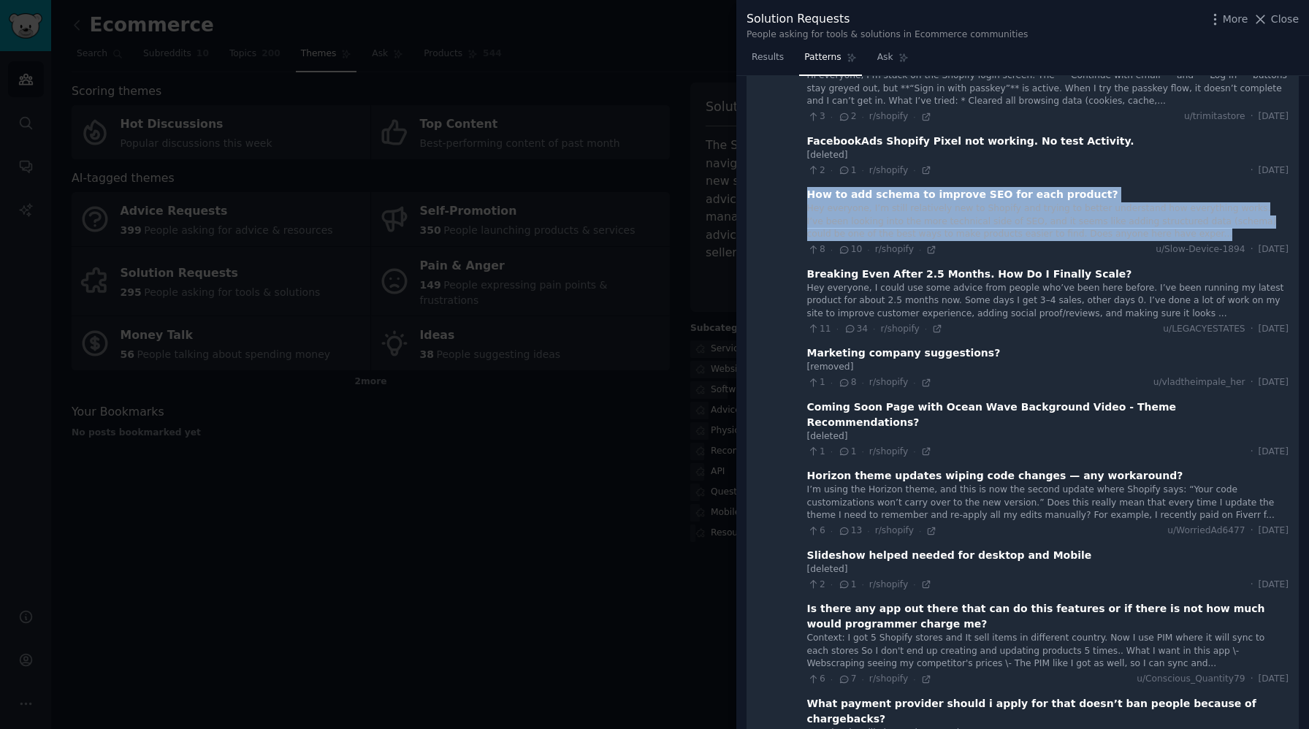
scroll to position [7714, 0]
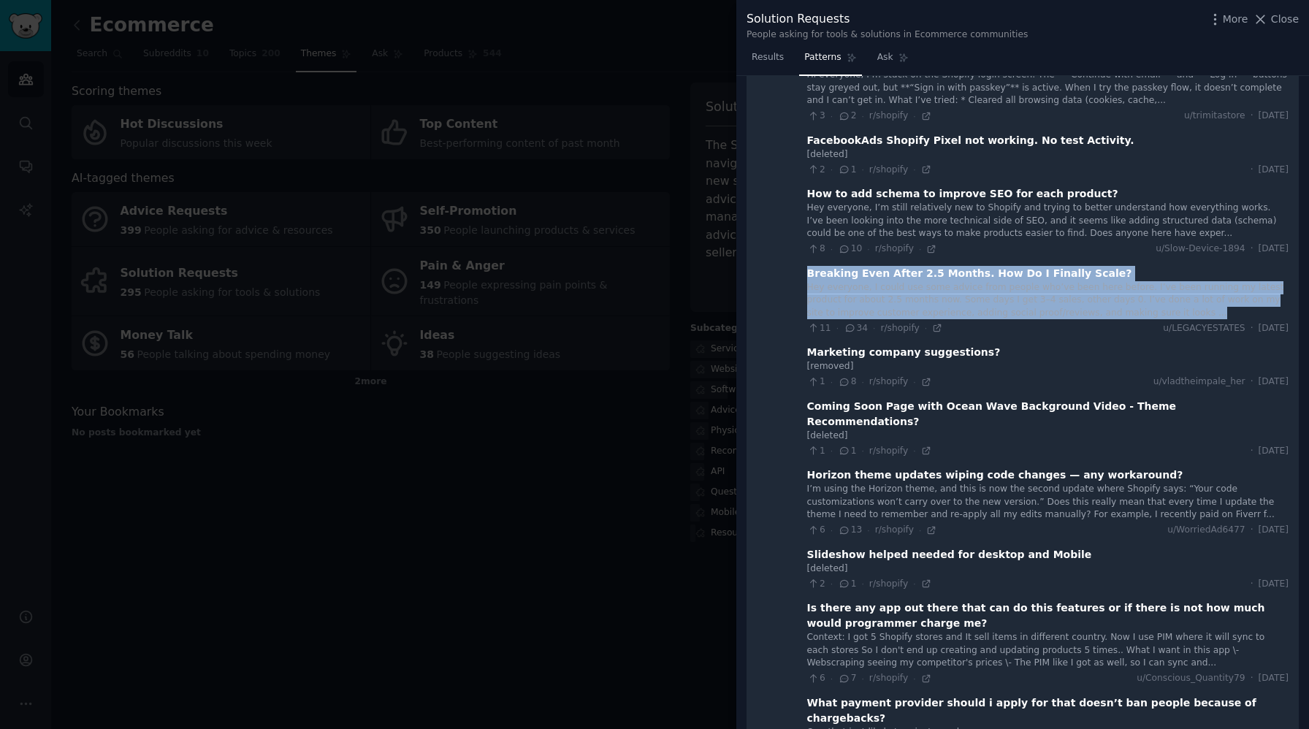
drag, startPoint x: 803, startPoint y: 186, endPoint x: 1136, endPoint y: 223, distance: 335.2
click at [1136, 266] on div "Breaking Even After 2.5 Months. How Do I Finally Scale? Hey everyone, I could u…" at bounding box center [1047, 300] width 481 height 69
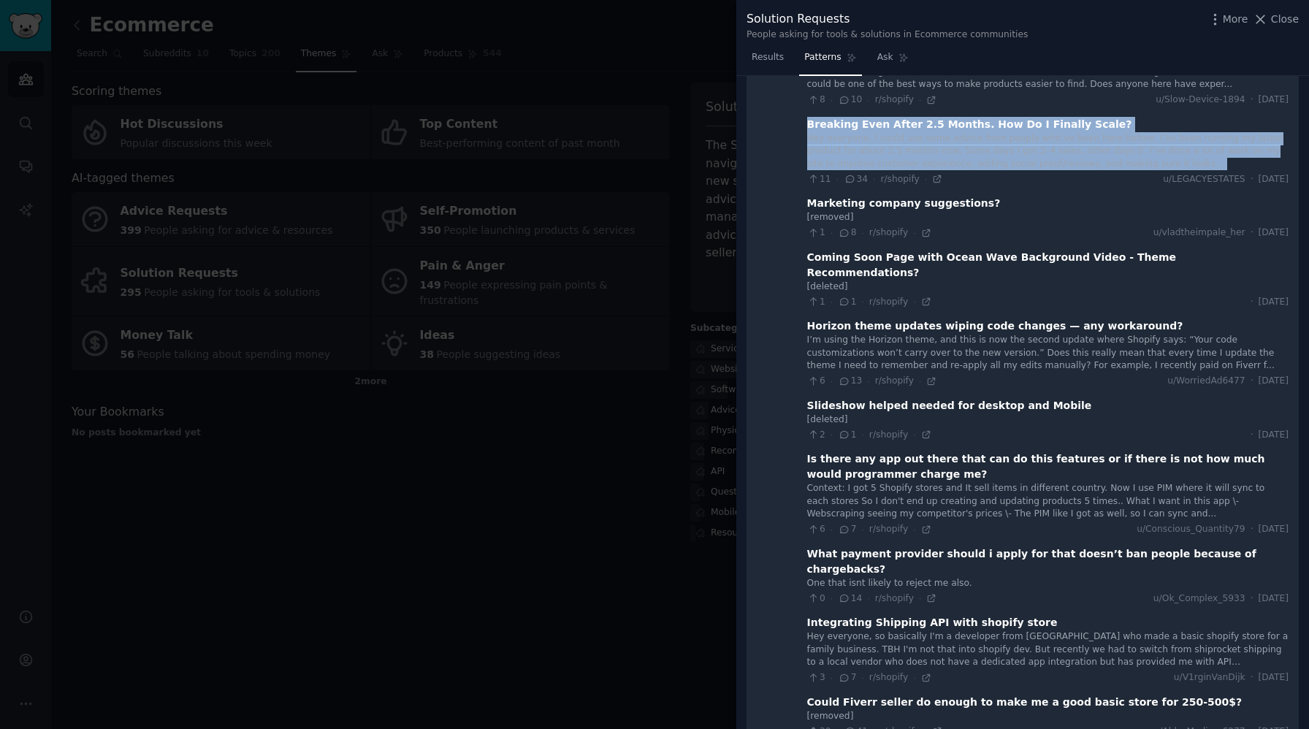
scroll to position [7867, 0]
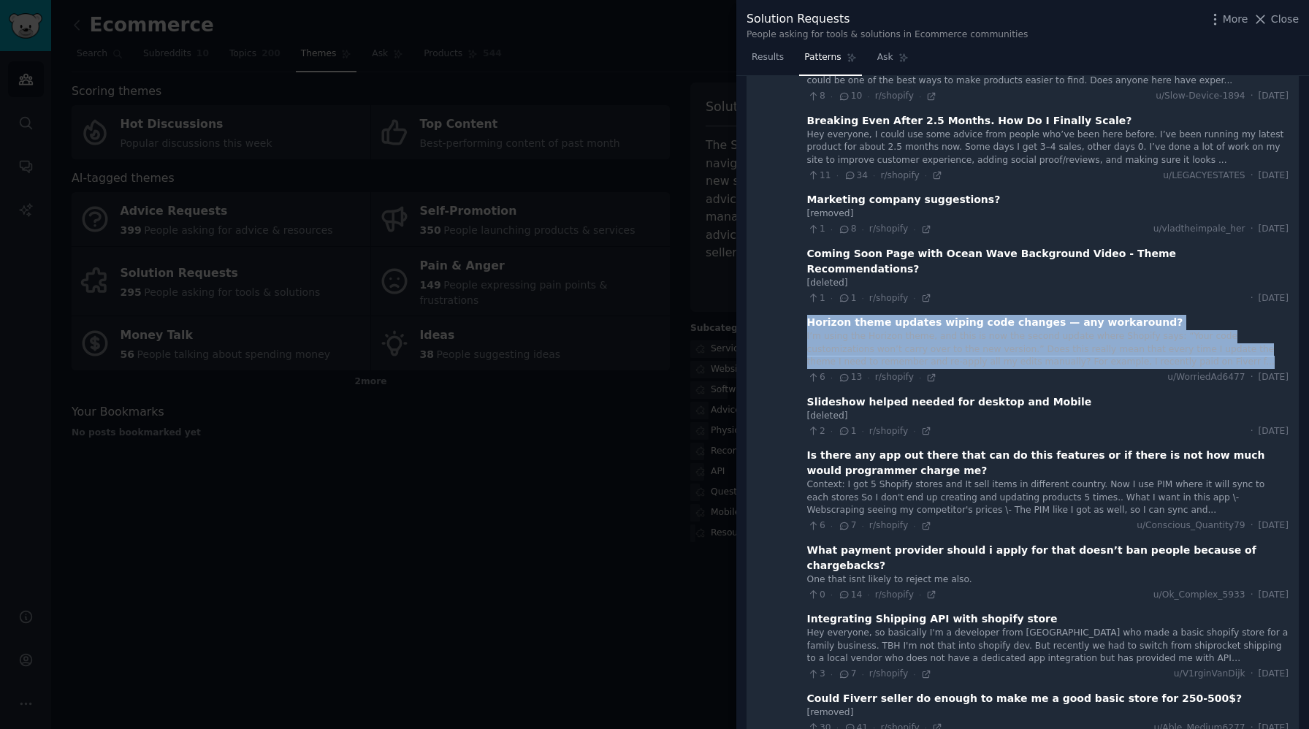
drag, startPoint x: 802, startPoint y: 218, endPoint x: 1143, endPoint y: 261, distance: 343.7
click at [1143, 315] on div "Horizon theme updates wiping code changes — any workaround? I’m using the Horiz…" at bounding box center [1047, 349] width 481 height 69
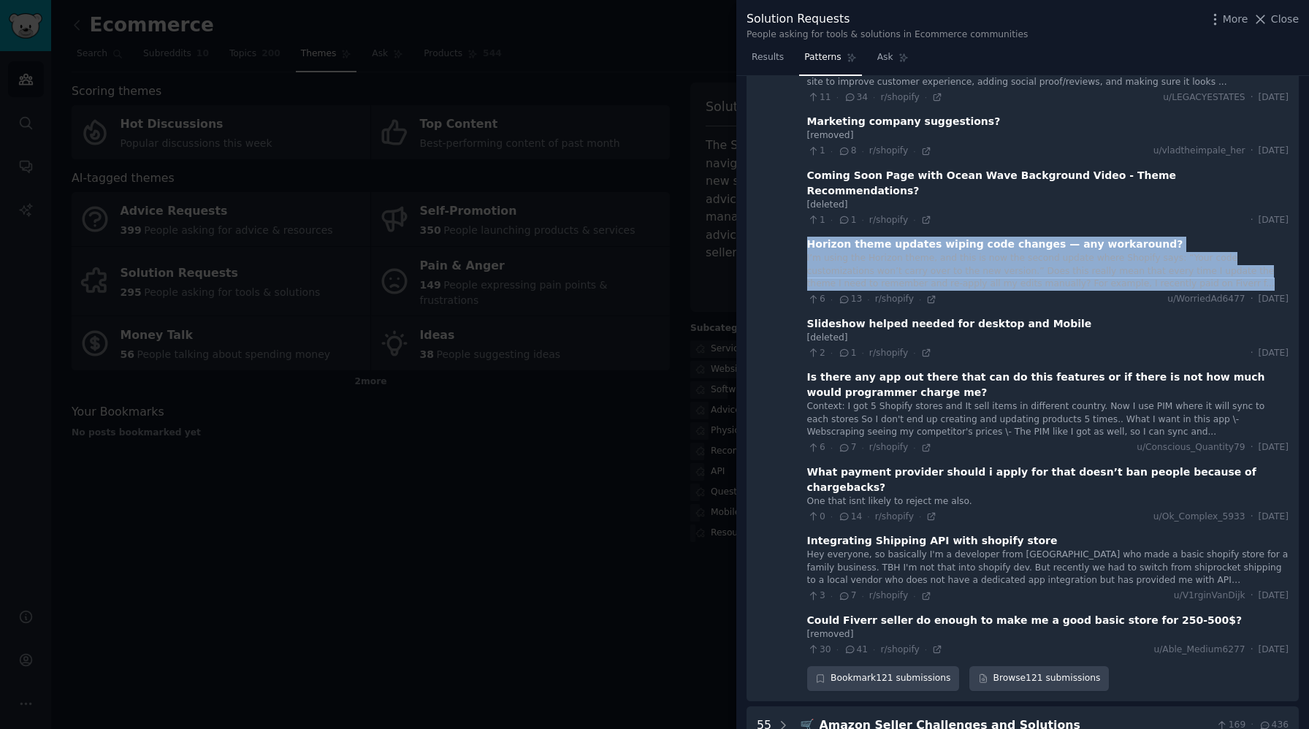
scroll to position [7950, 0]
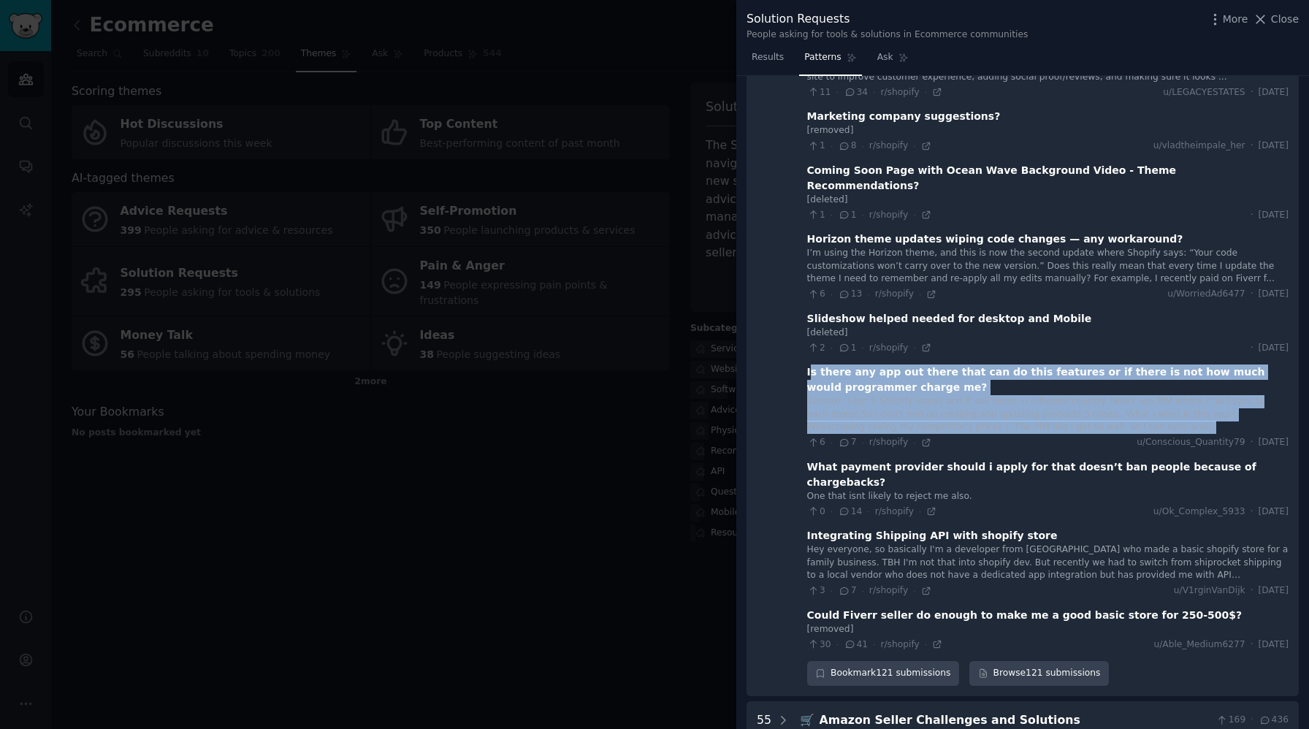
drag, startPoint x: 803, startPoint y: 268, endPoint x: 1120, endPoint y: 325, distance: 321.3
click at [1120, 364] on div "Is there any app out there that can do this features or if there is not how muc…" at bounding box center [1047, 406] width 481 height 85
drag, startPoint x: 801, startPoint y: 267, endPoint x: 1152, endPoint y: 326, distance: 356.1
click at [1152, 364] on div "Is there any app out there that can do this features or if there is not how muc…" at bounding box center [1047, 406] width 481 height 85
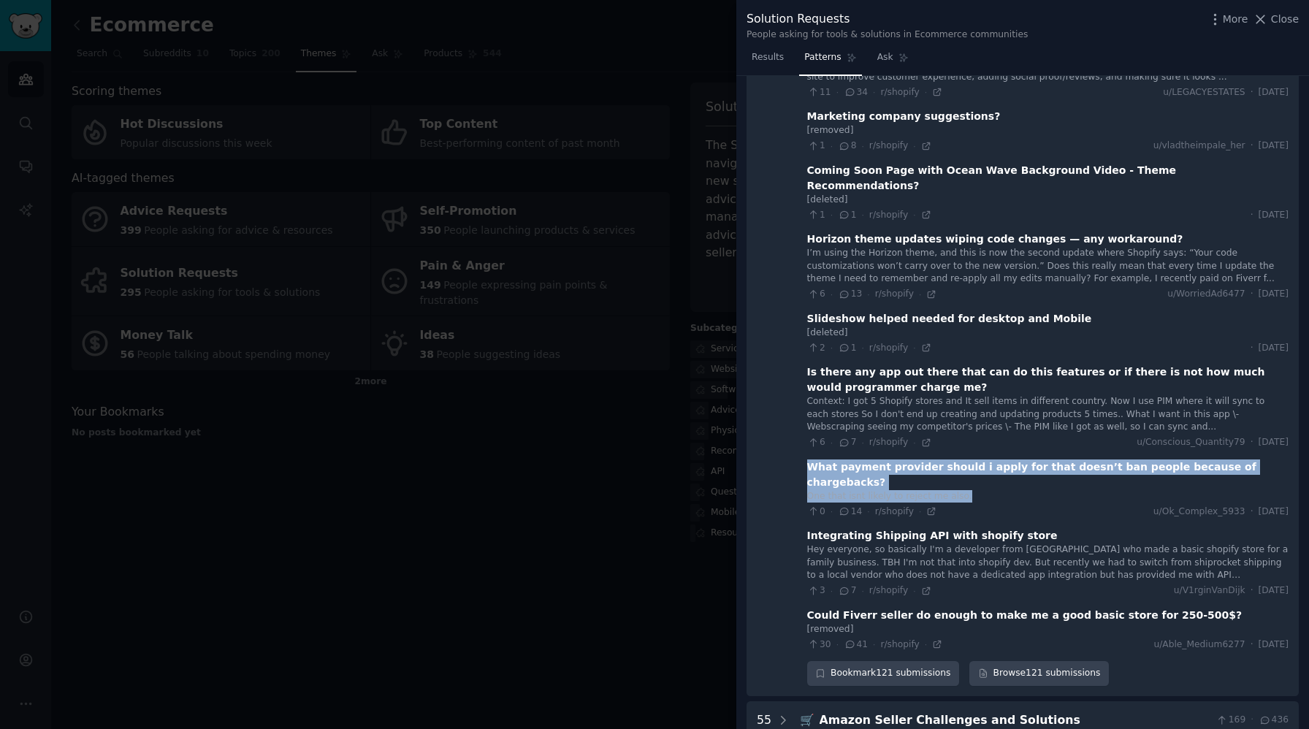
drag, startPoint x: 802, startPoint y: 362, endPoint x: 1003, endPoint y: 374, distance: 202.0
click at [1003, 459] on div "What payment provider should i apply for that doesn’t ban people because of cha…" at bounding box center [1047, 488] width 481 height 59
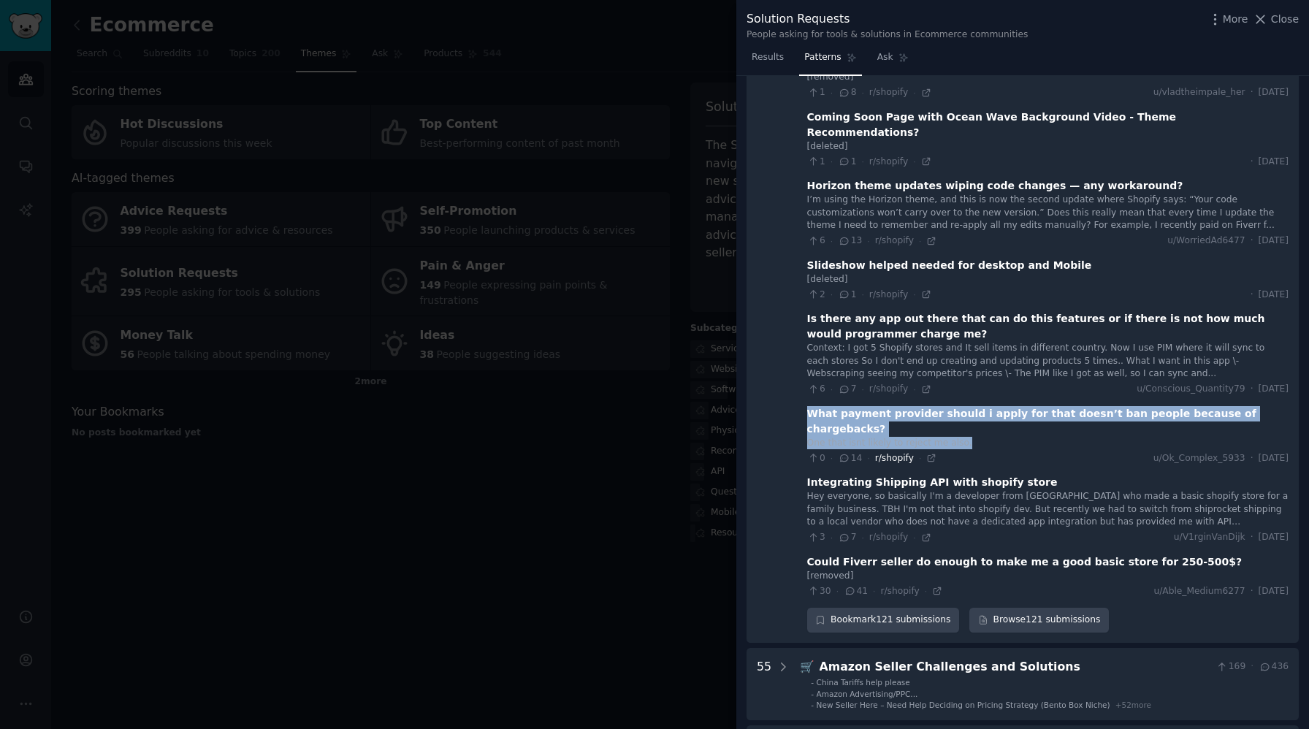
scroll to position [8042, 0]
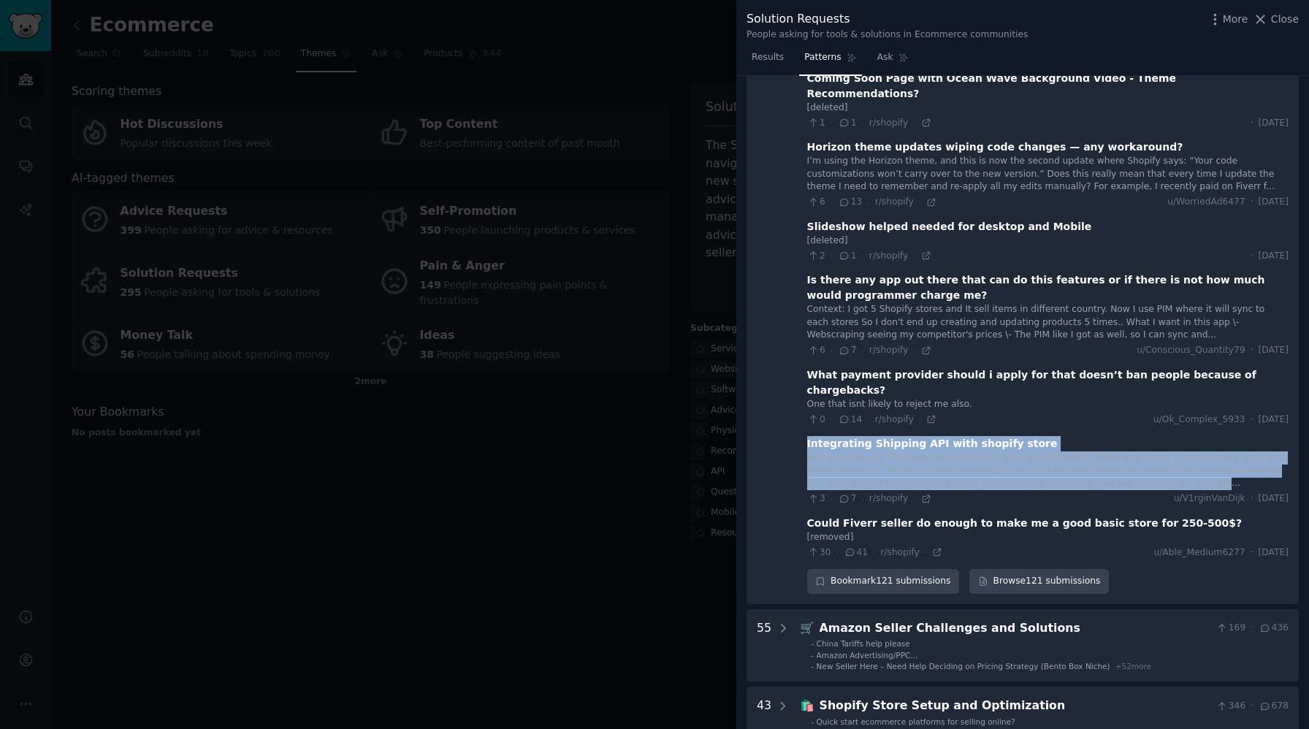
drag, startPoint x: 802, startPoint y: 325, endPoint x: 1141, endPoint y: 364, distance: 341.1
click at [1141, 436] on div "Integrating Shipping API with shopify store Hey everyone, so basically I'm a de…" at bounding box center [1047, 470] width 481 height 69
